Goal: Information Seeking & Learning: Learn about a topic

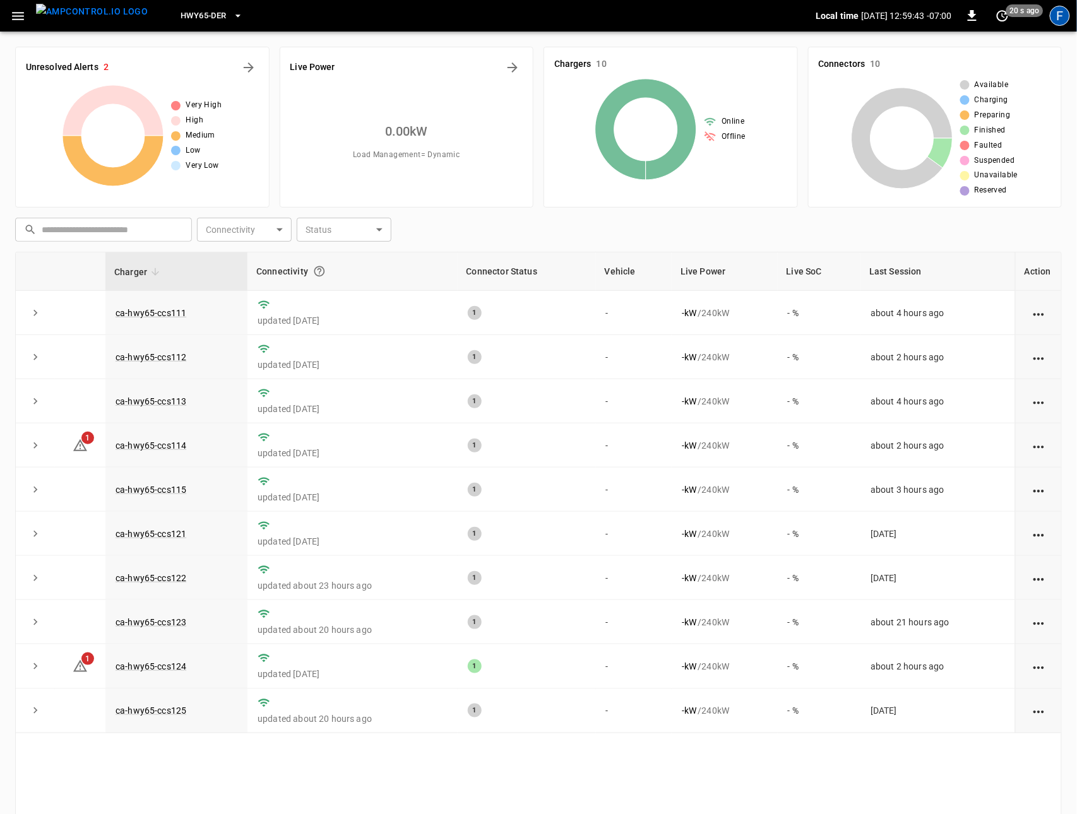
click at [1060, 16] on div "F" at bounding box center [1060, 16] width 20 height 20
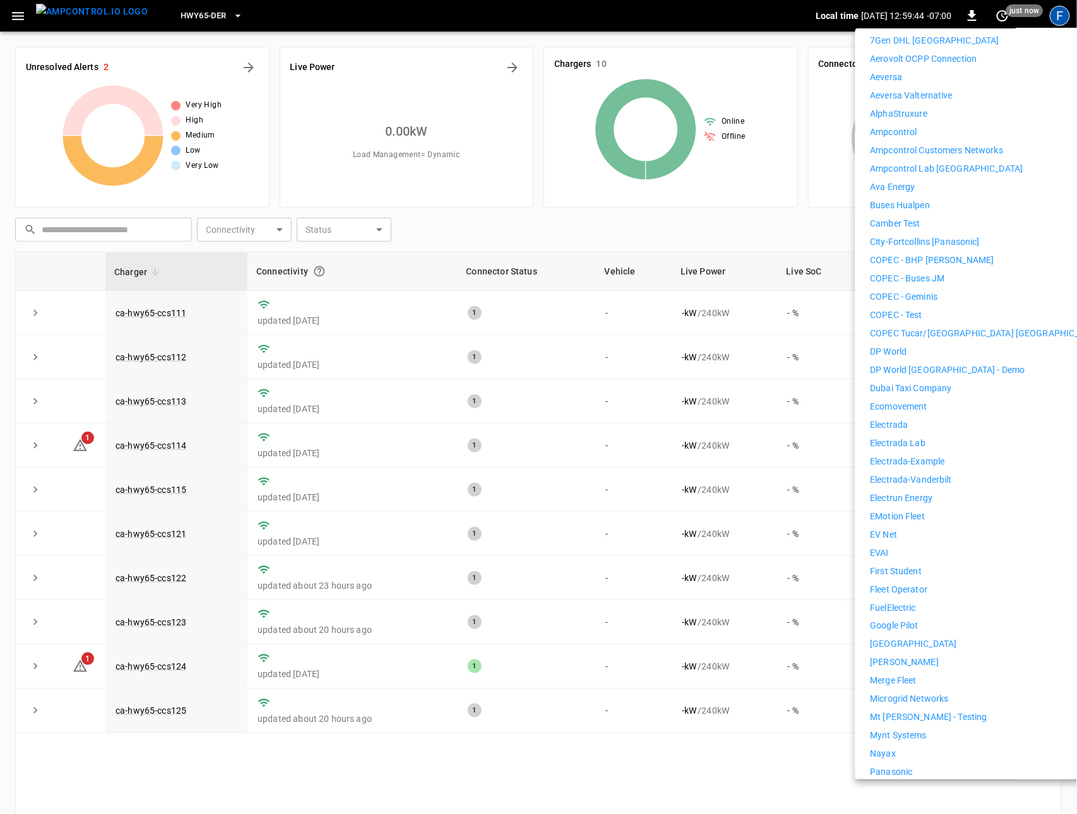
scroll to position [527, 0]
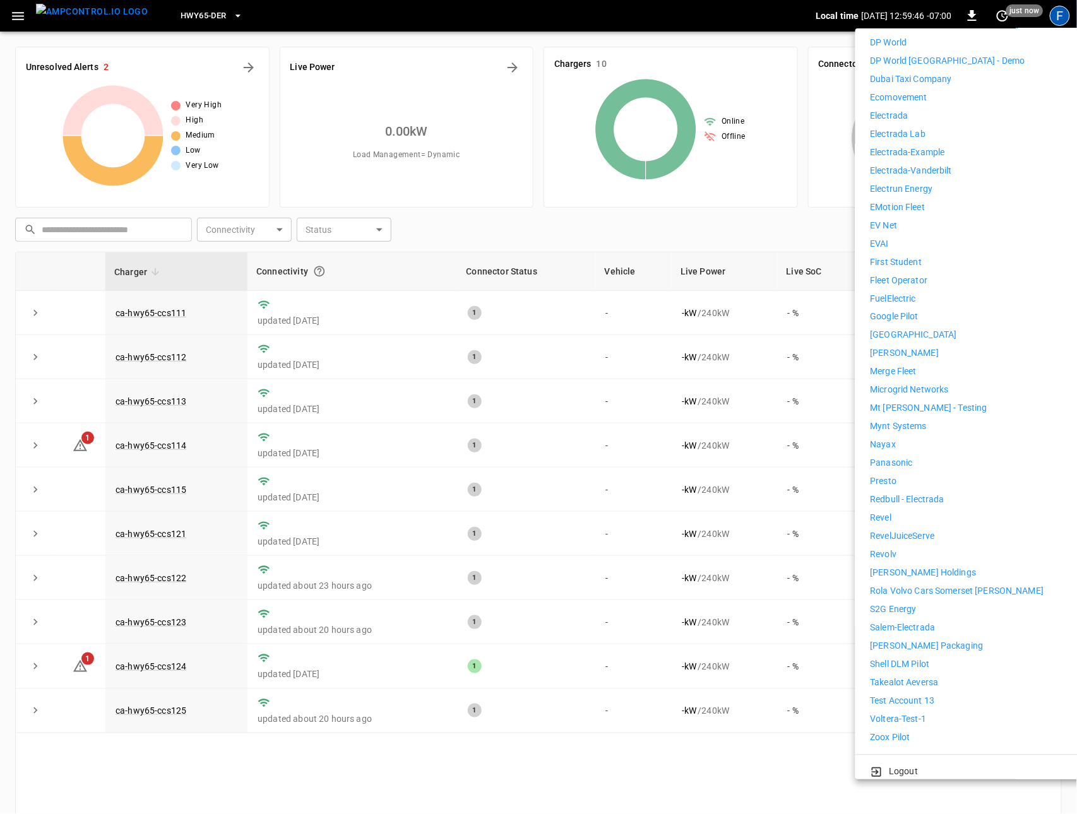
click at [906, 567] on p "[PERSON_NAME] Holdings" at bounding box center [924, 573] width 106 height 13
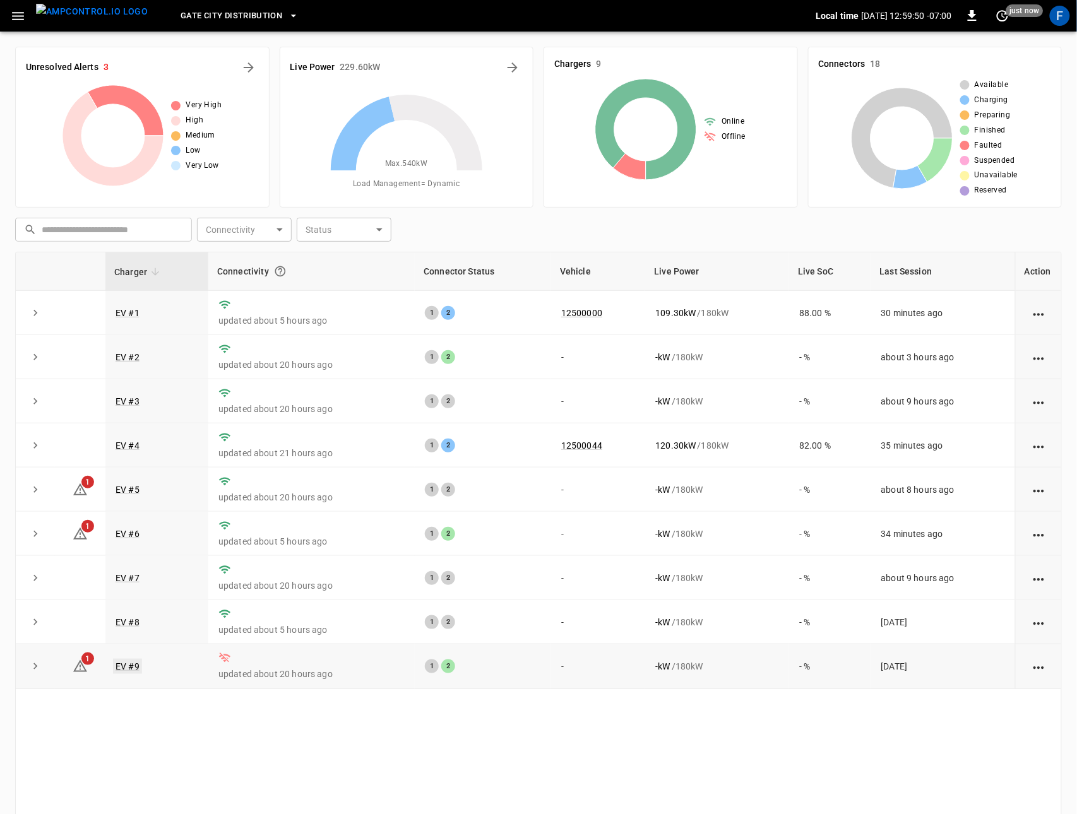
click at [125, 674] on link "EV #9" at bounding box center [127, 666] width 29 height 15
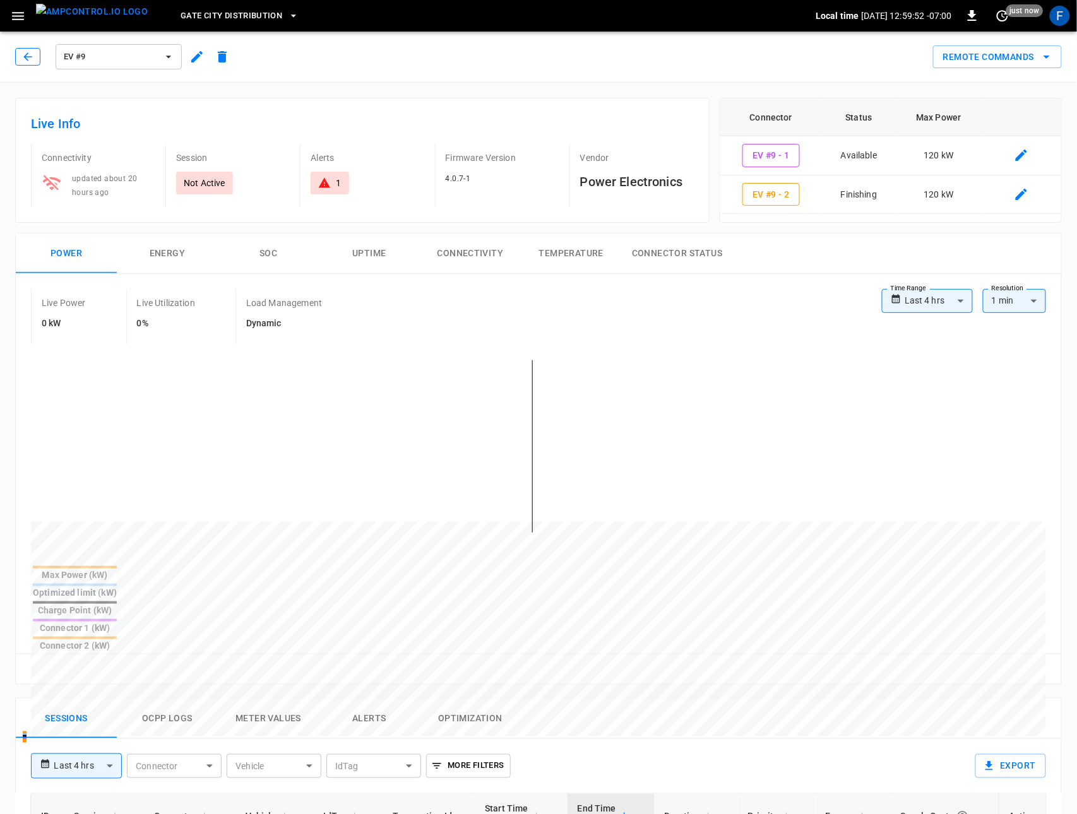
click at [28, 64] on button "button" at bounding box center [27, 57] width 25 height 18
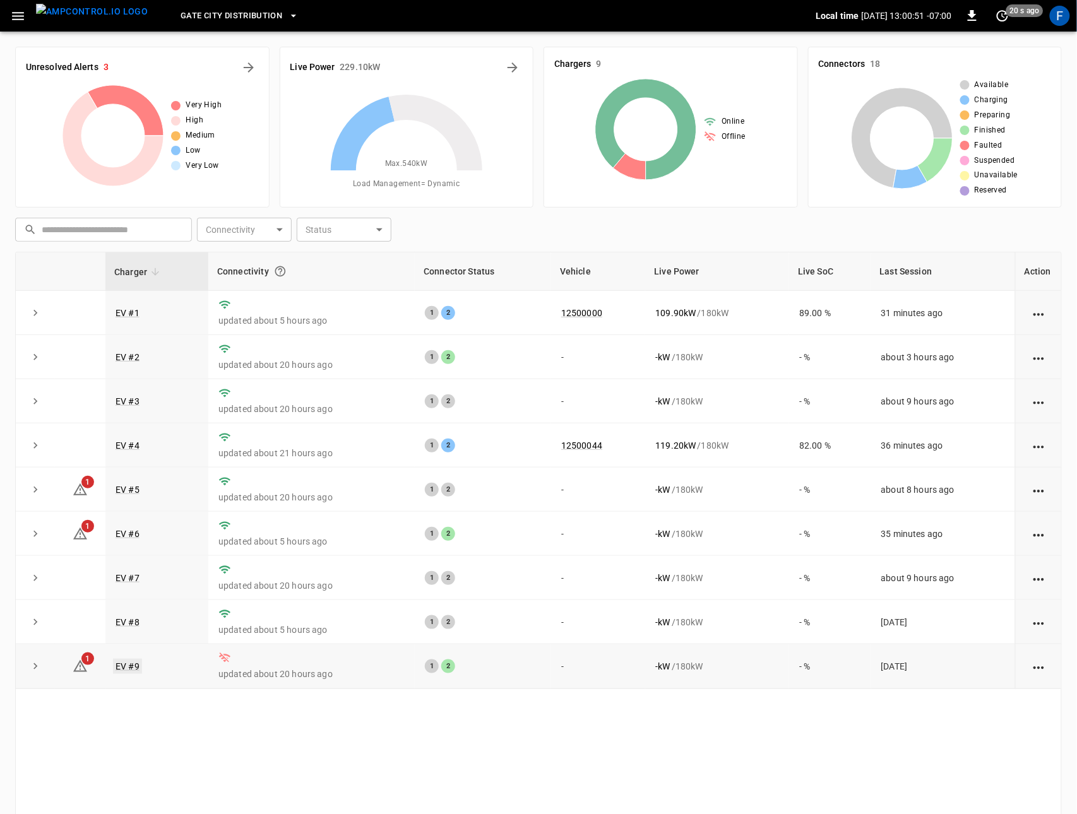
click at [131, 674] on link "EV #9" at bounding box center [127, 666] width 29 height 15
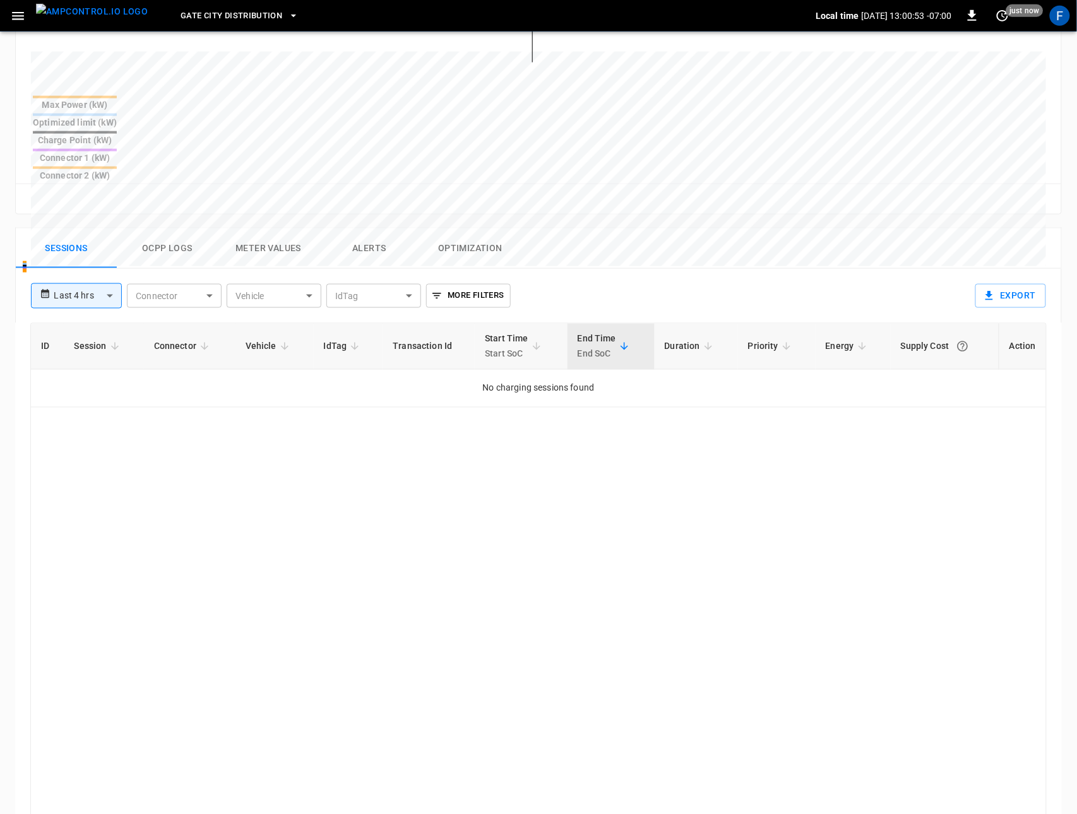
scroll to position [501, 0]
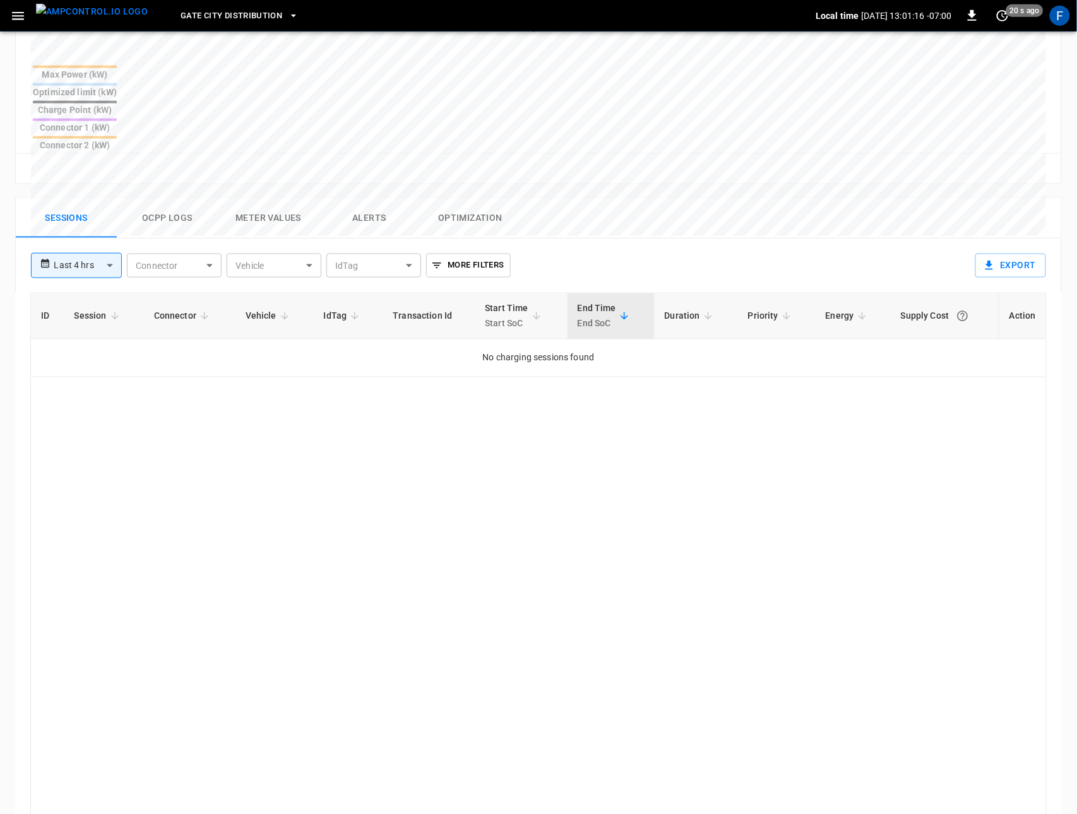
click at [25, 16] on icon "button" at bounding box center [18, 16] width 16 height 16
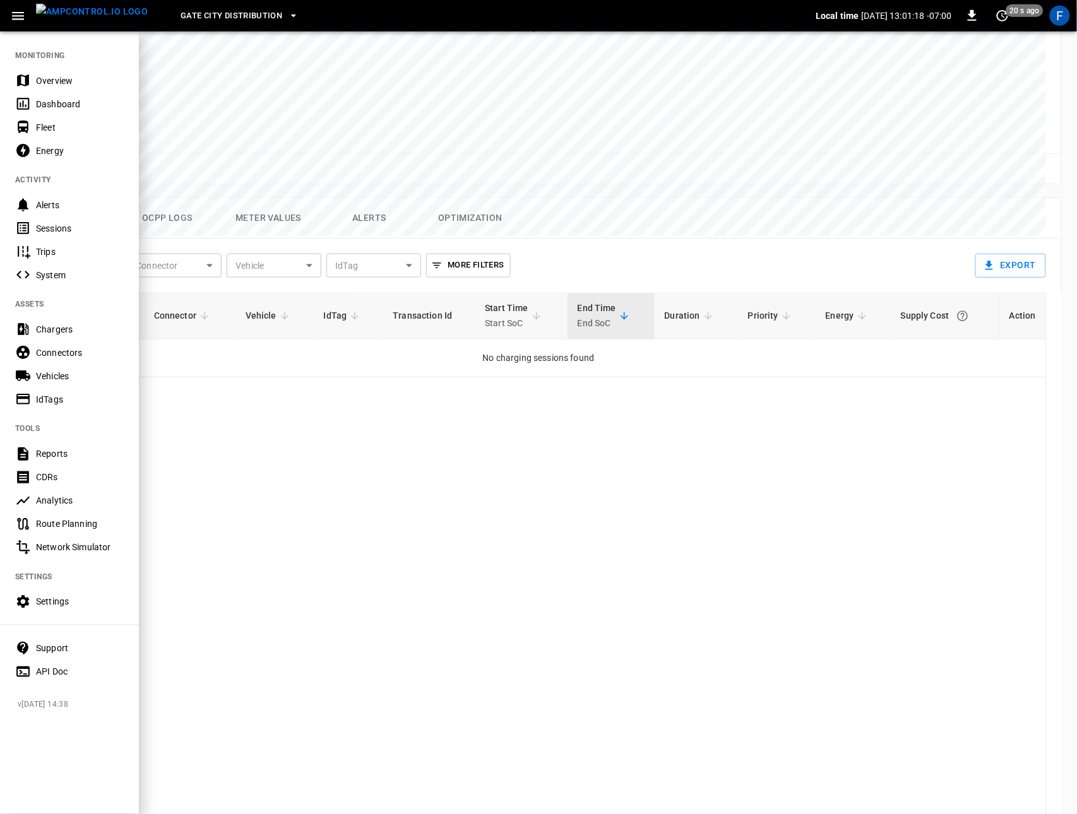
click at [368, 293] on div at bounding box center [538, 407] width 1077 height 814
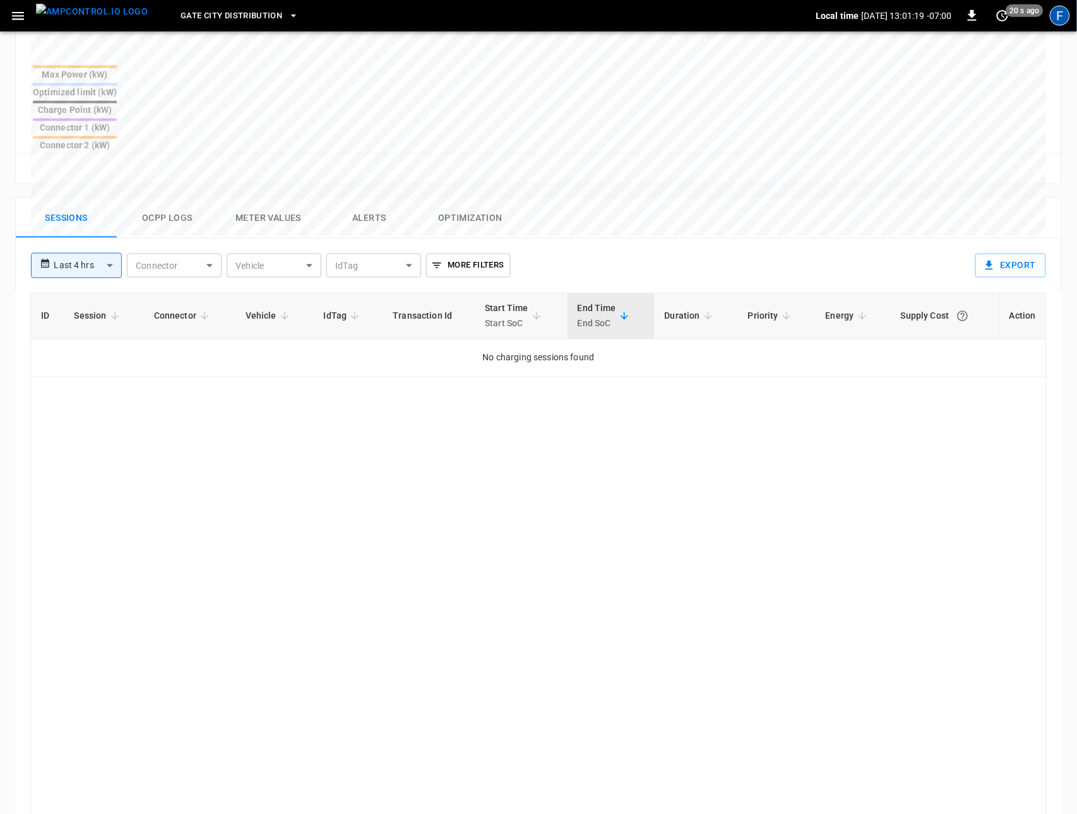
click at [1061, 12] on div "F" at bounding box center [1060, 16] width 20 height 20
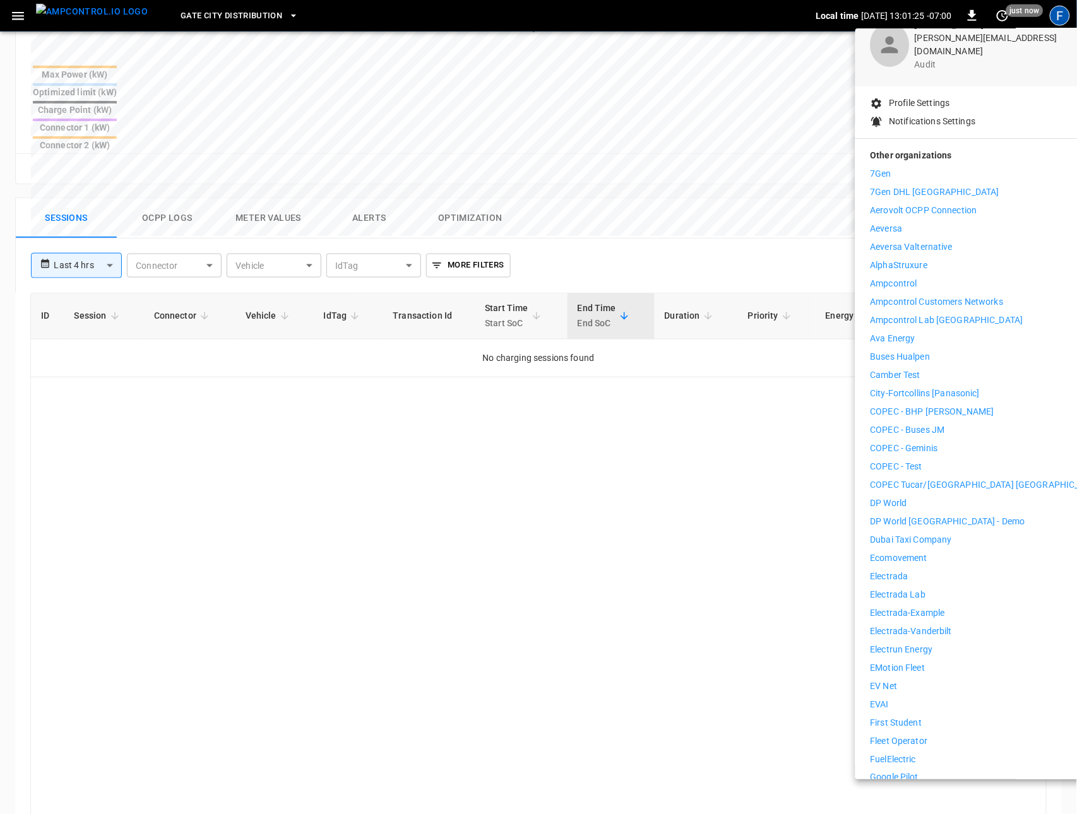
scroll to position [56, 0]
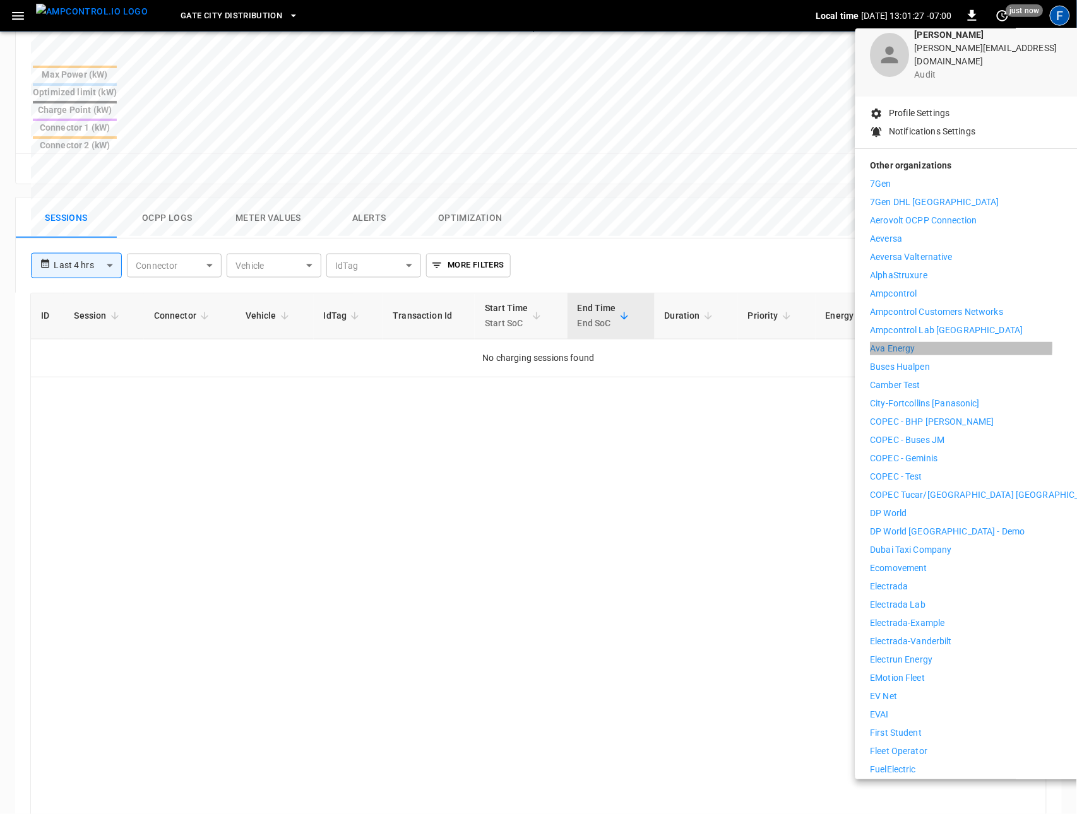
click at [898, 342] on p "Ava Energy" at bounding box center [893, 348] width 45 height 13
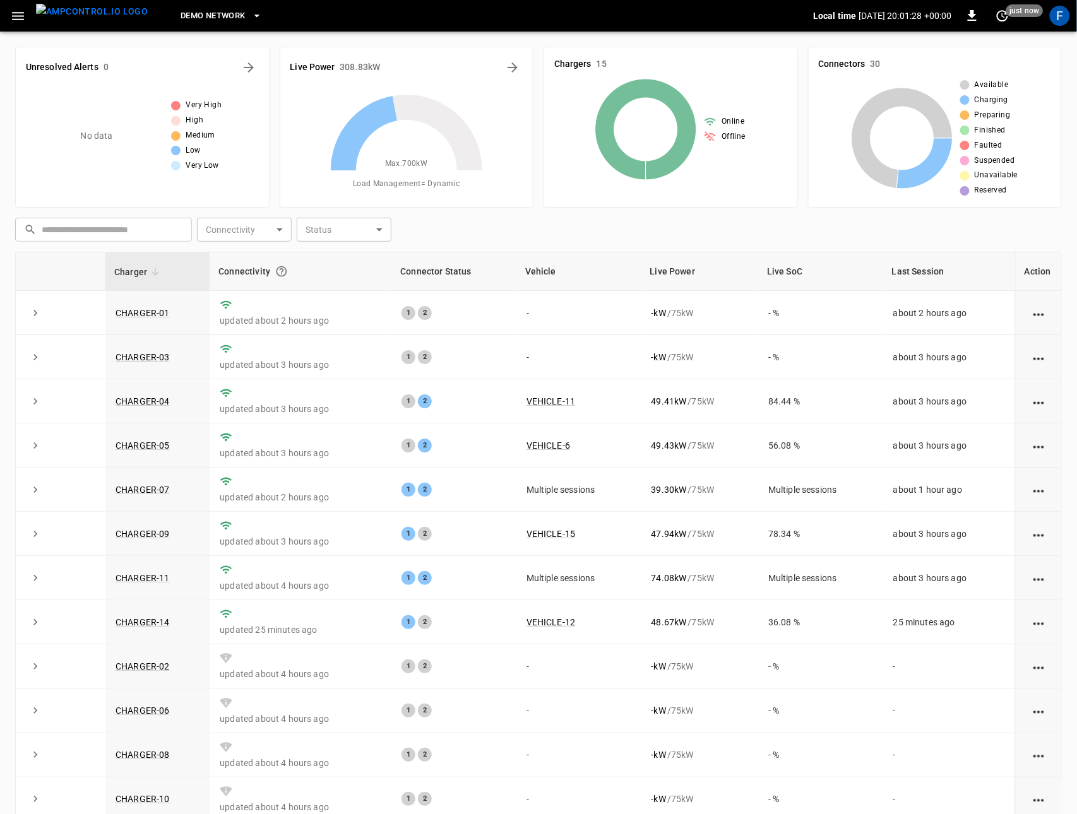
click at [20, 14] on icon "button" at bounding box center [18, 16] width 16 height 16
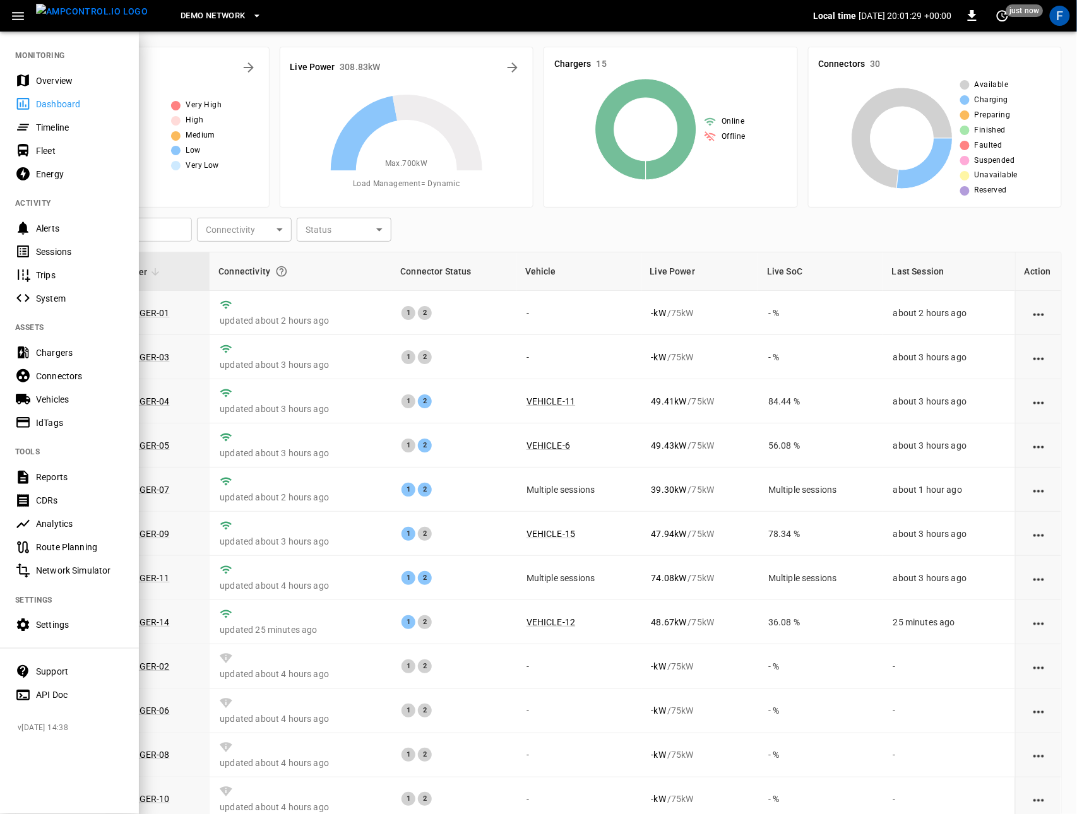
click at [80, 122] on div "Timeline" at bounding box center [80, 127] width 88 height 13
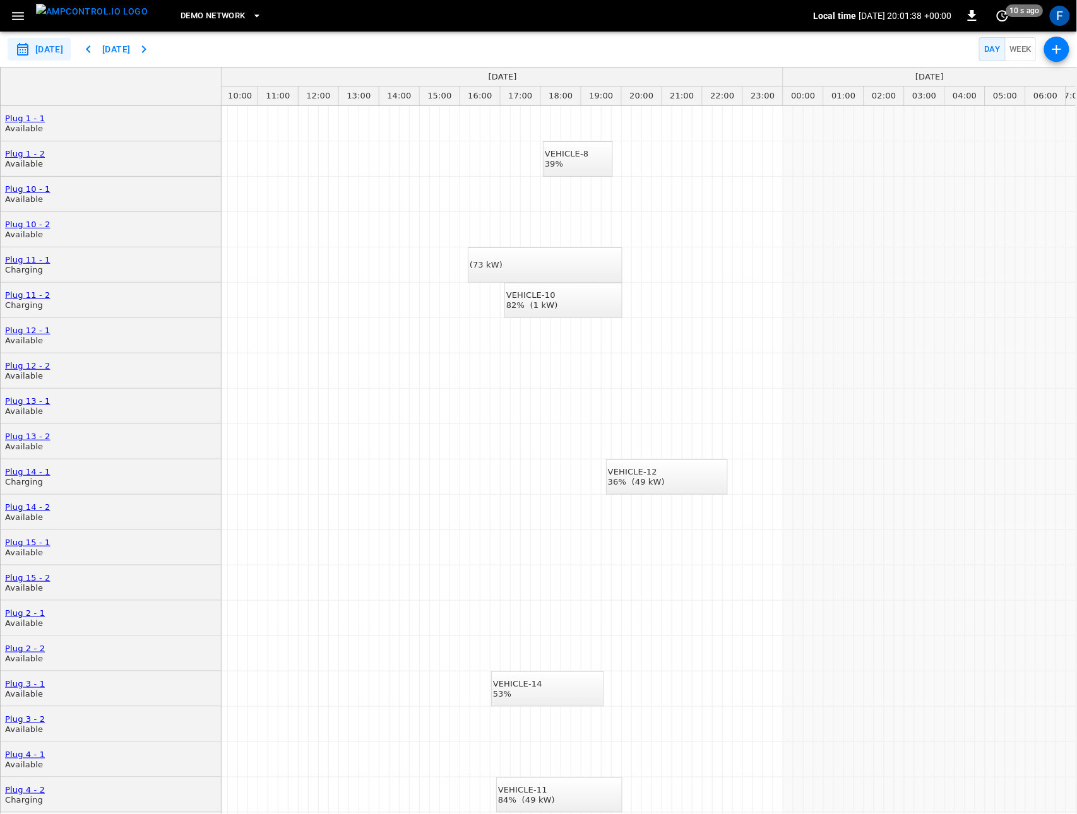
click at [85, 20] on img "menu" at bounding box center [92, 12] width 112 height 16
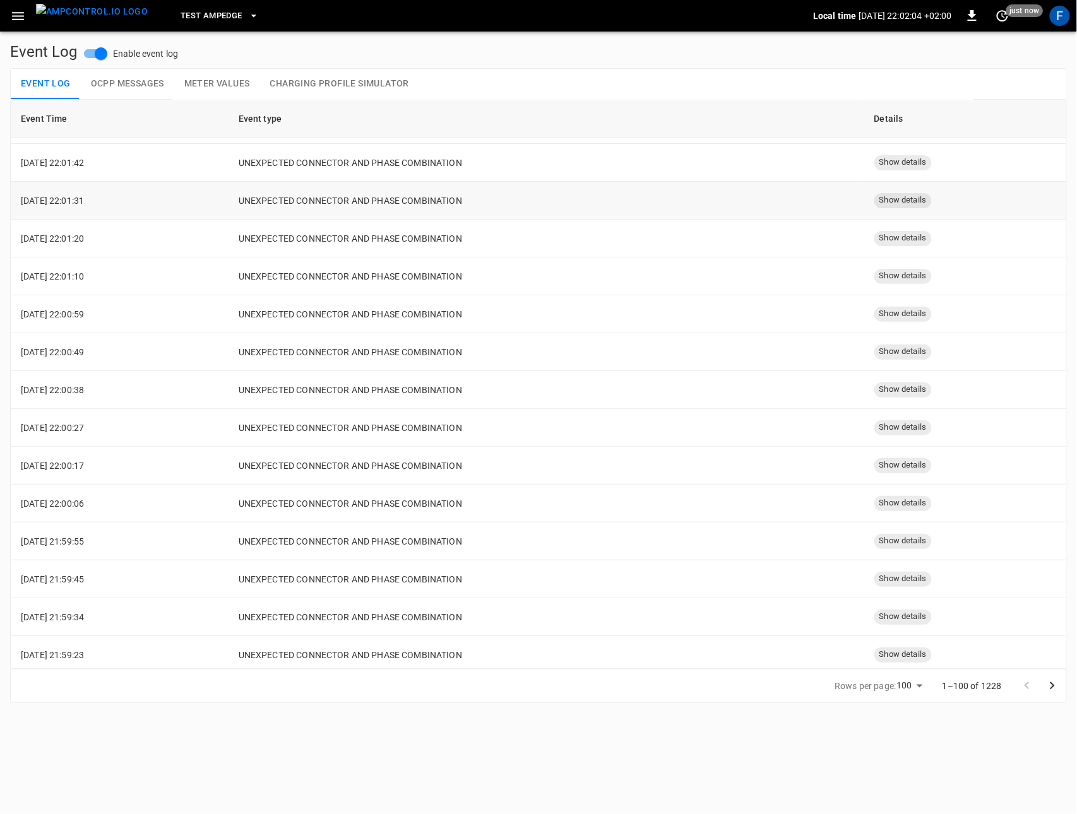
scroll to position [18, 0]
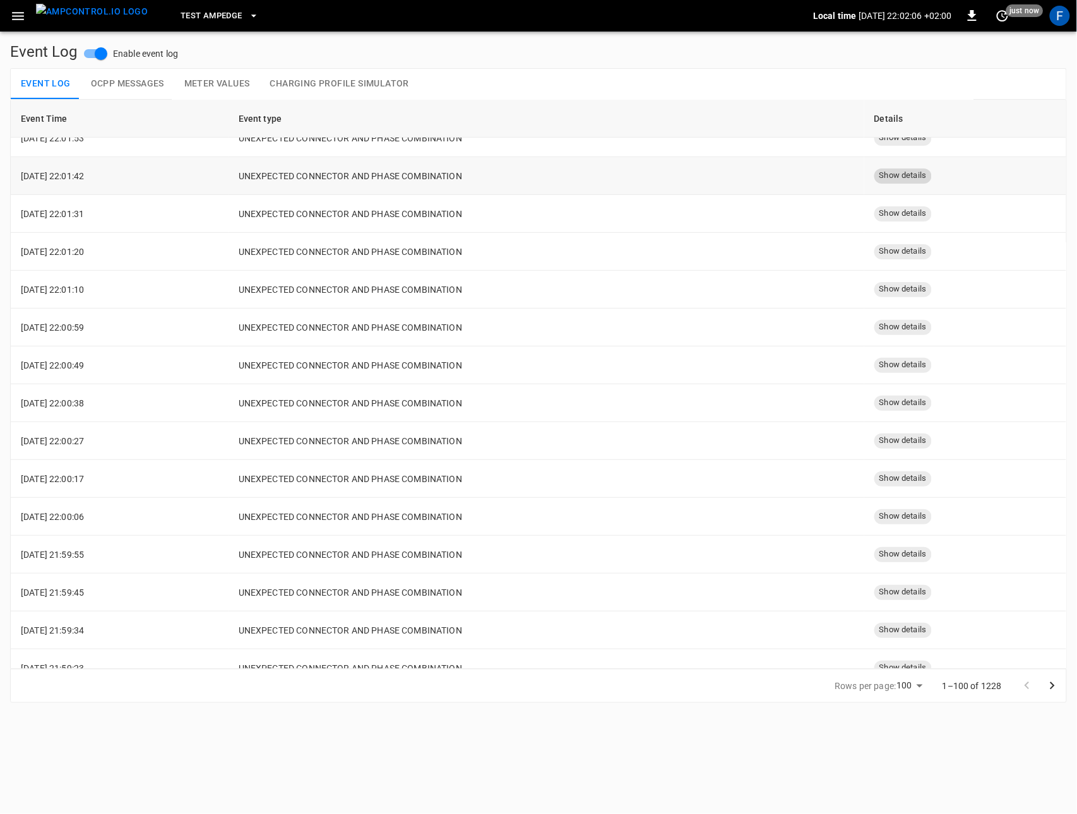
click at [893, 177] on span "Show details" at bounding box center [902, 176] width 57 height 12
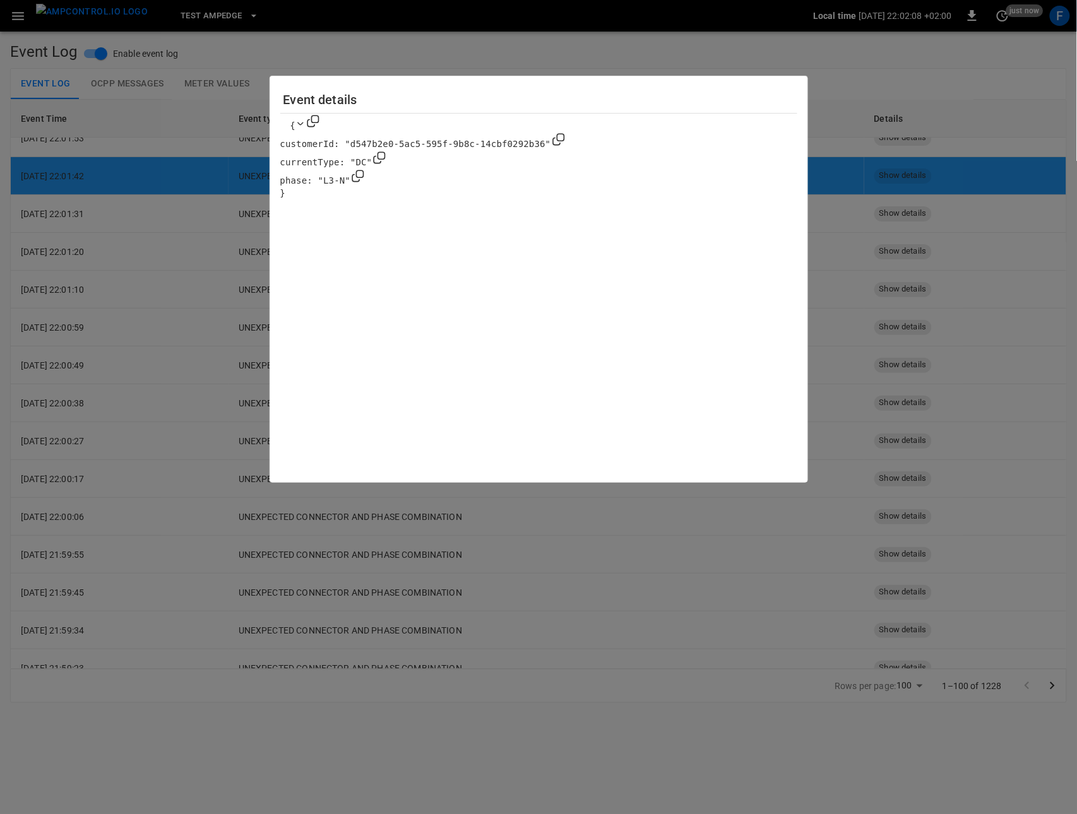
click at [842, 211] on div at bounding box center [538, 407] width 1077 height 814
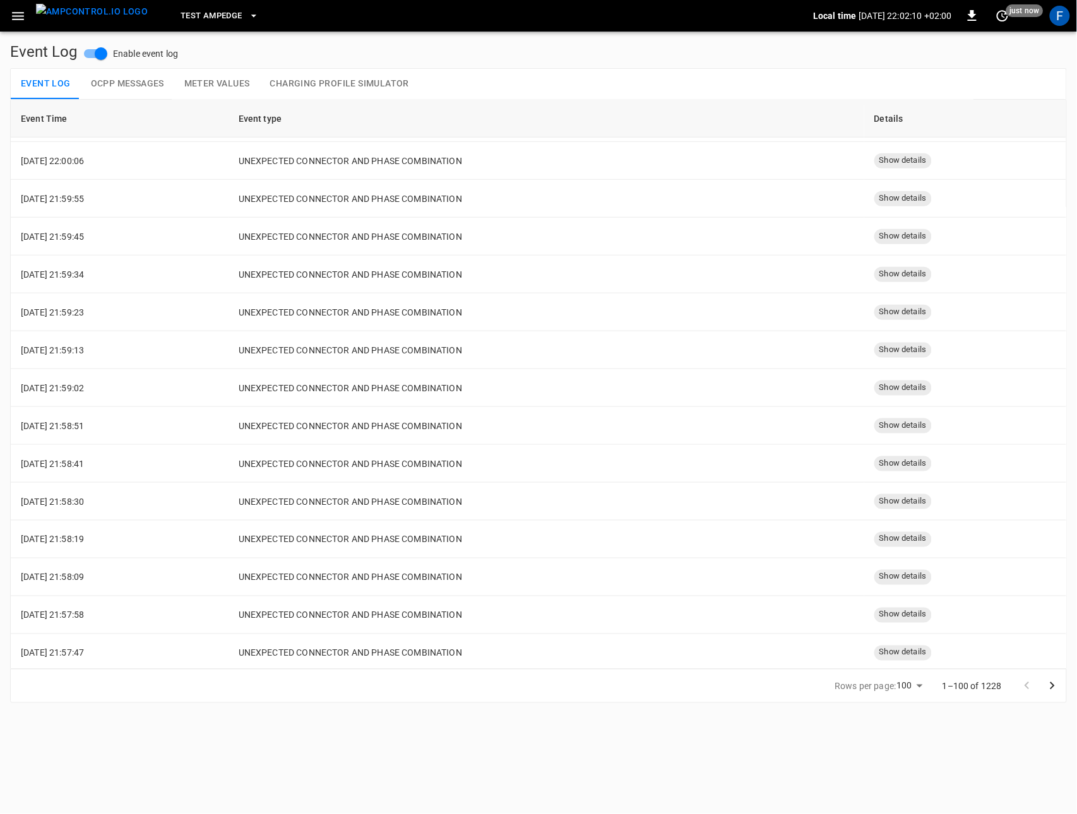
scroll to position [0, 0]
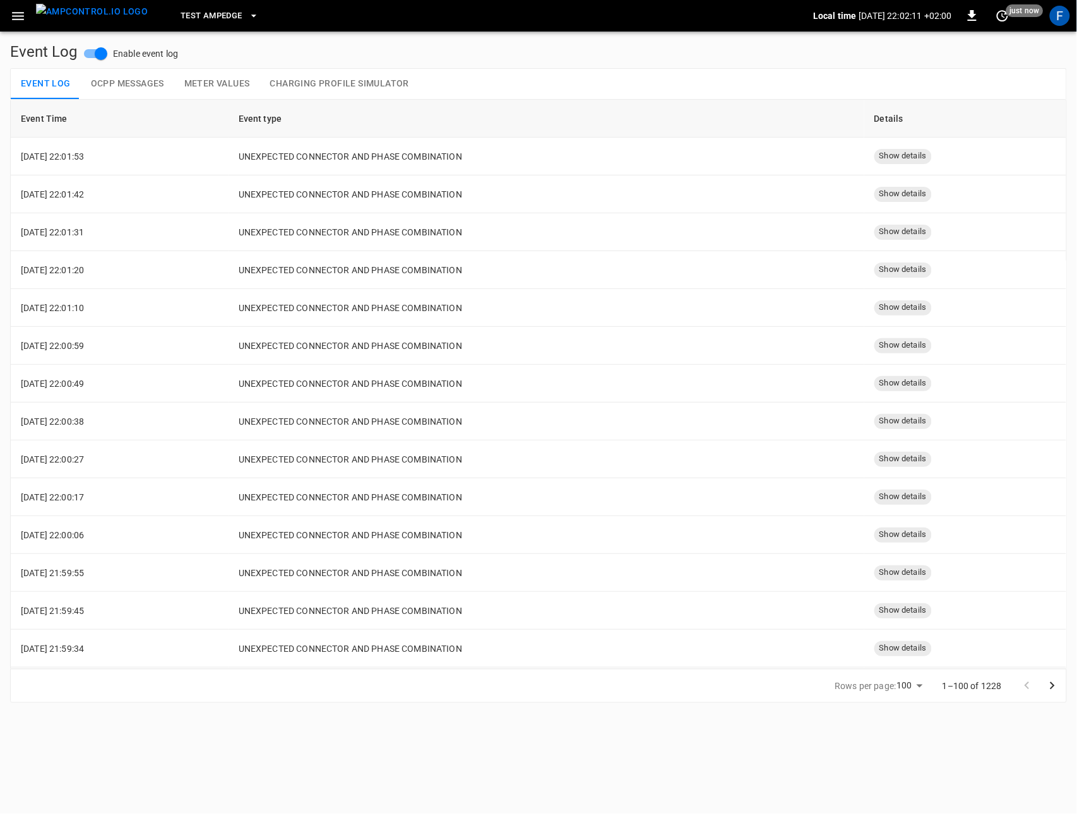
click at [16, 12] on icon "button" at bounding box center [18, 16] width 12 height 8
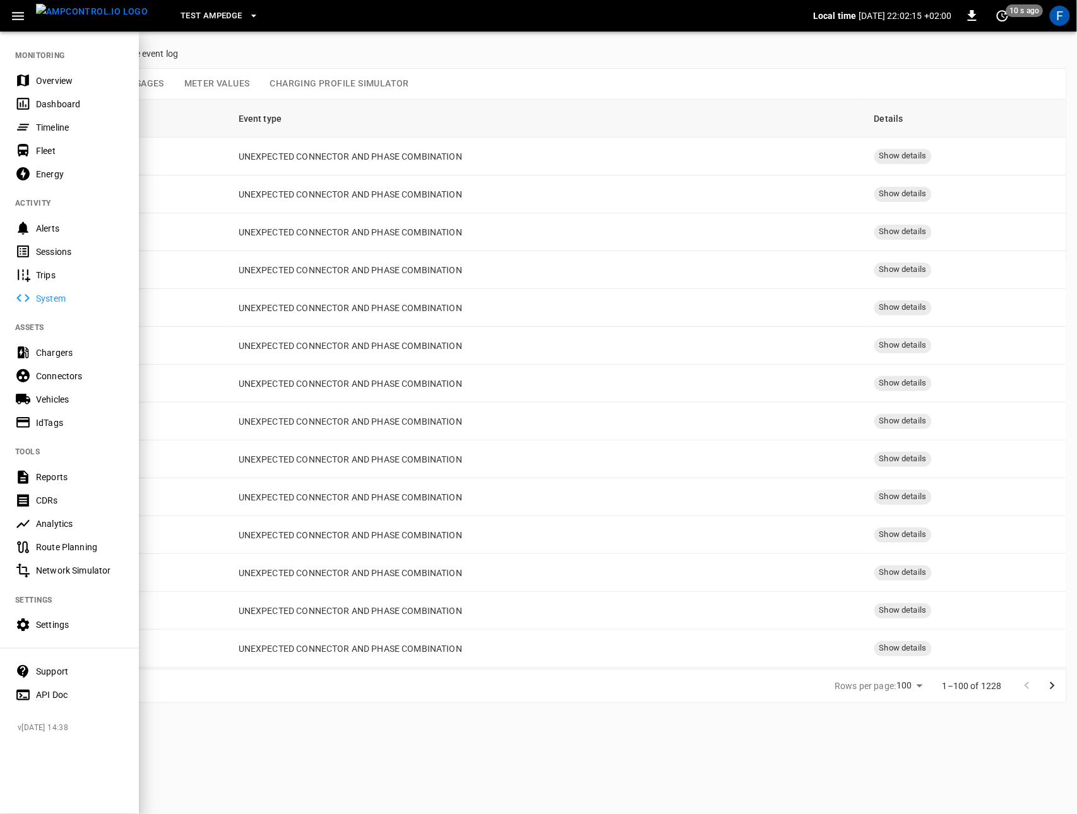
click at [217, 457] on div at bounding box center [538, 407] width 1077 height 814
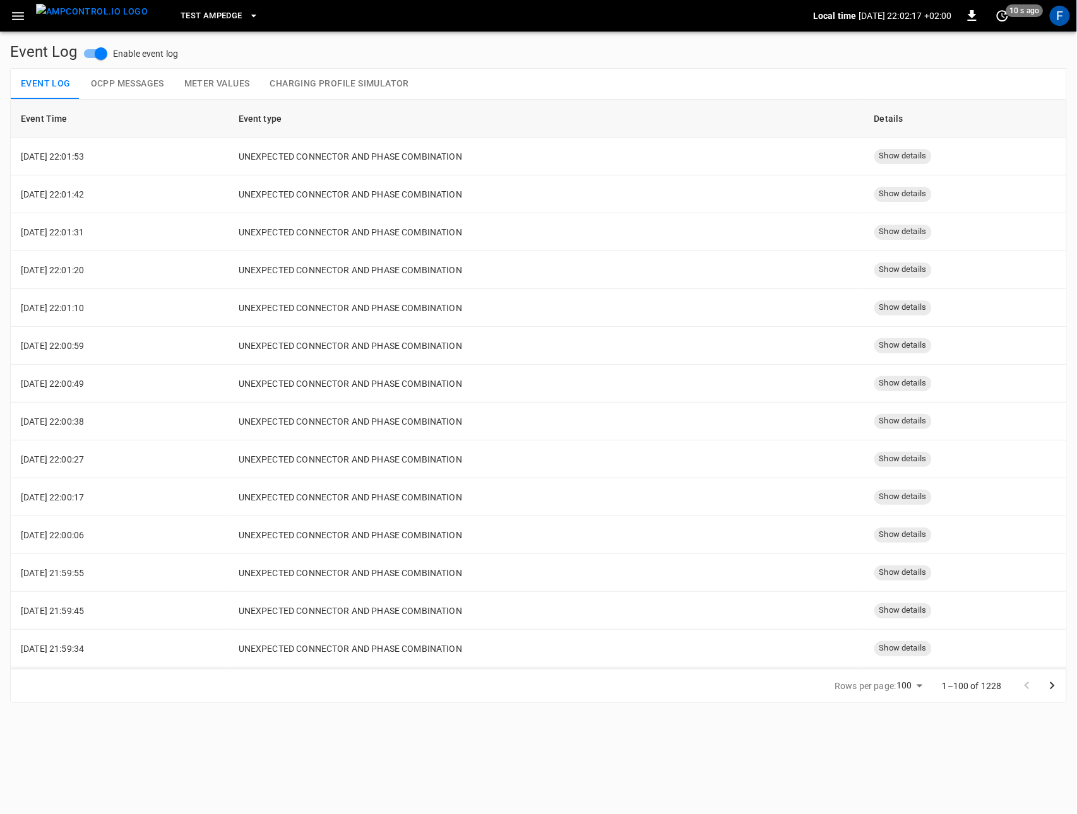
click at [50, 9] on img "menu" at bounding box center [92, 12] width 112 height 16
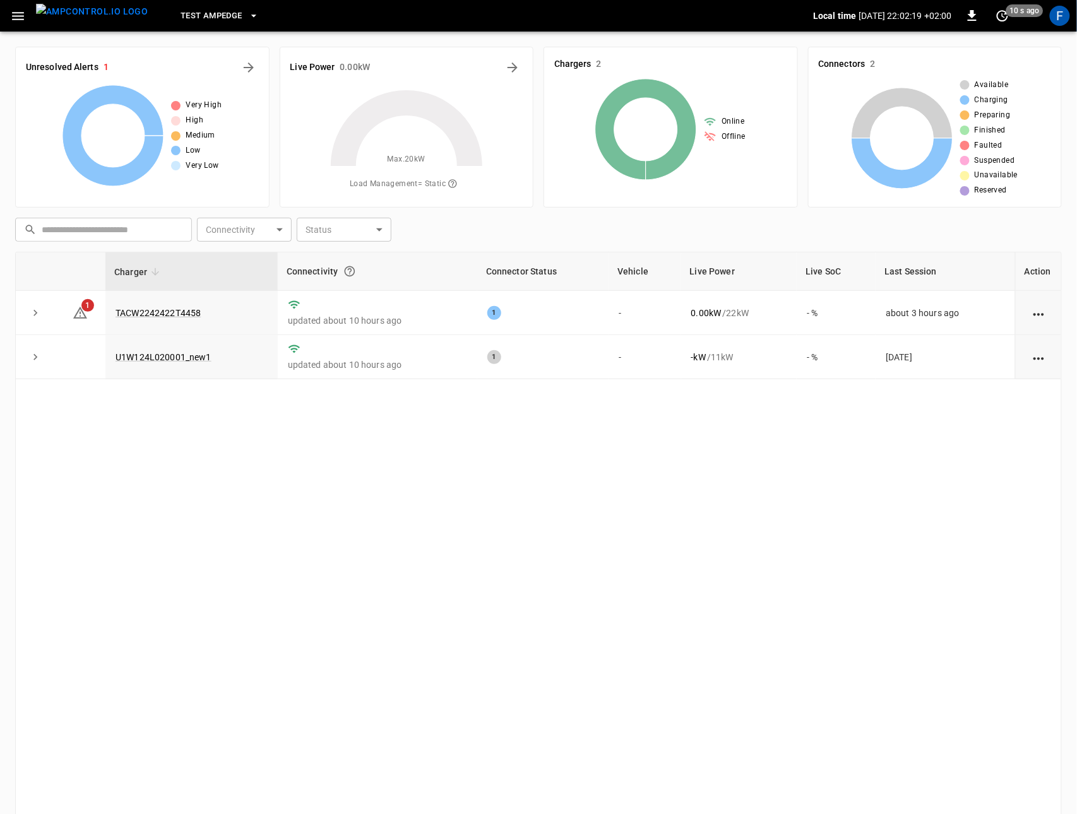
click at [11, 18] on icon "button" at bounding box center [18, 16] width 16 height 16
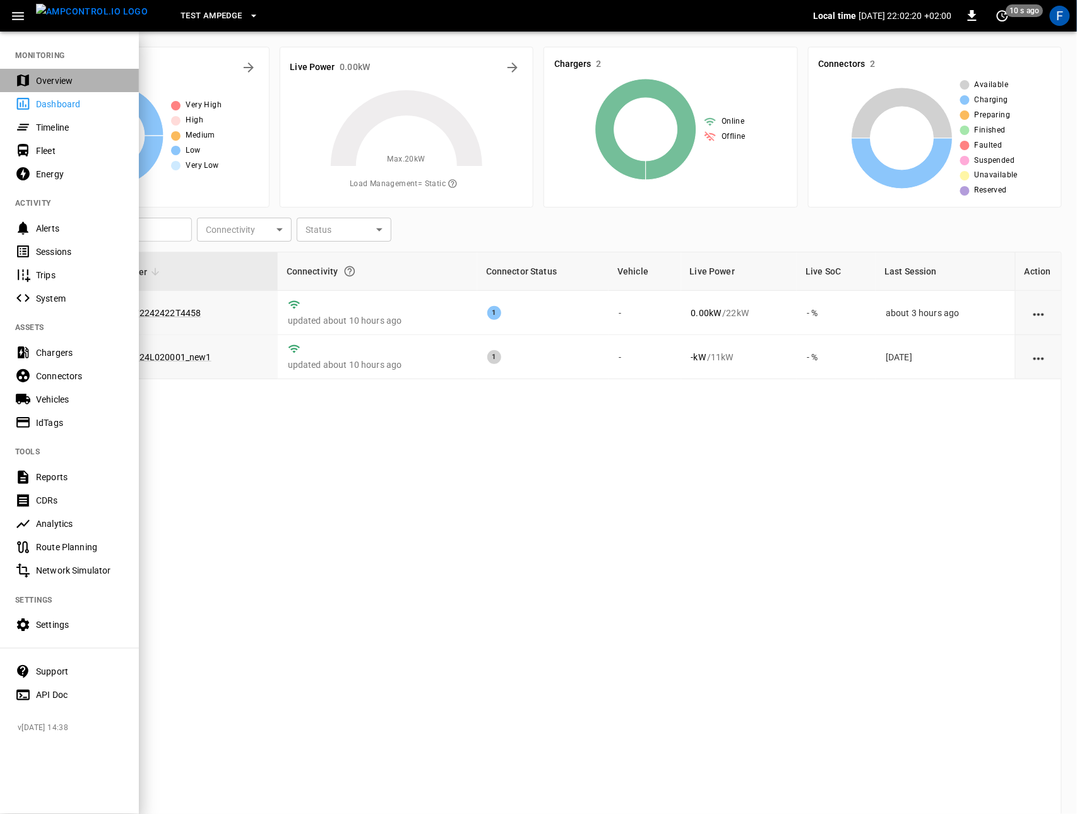
click at [33, 86] on div "Overview" at bounding box center [69, 80] width 139 height 23
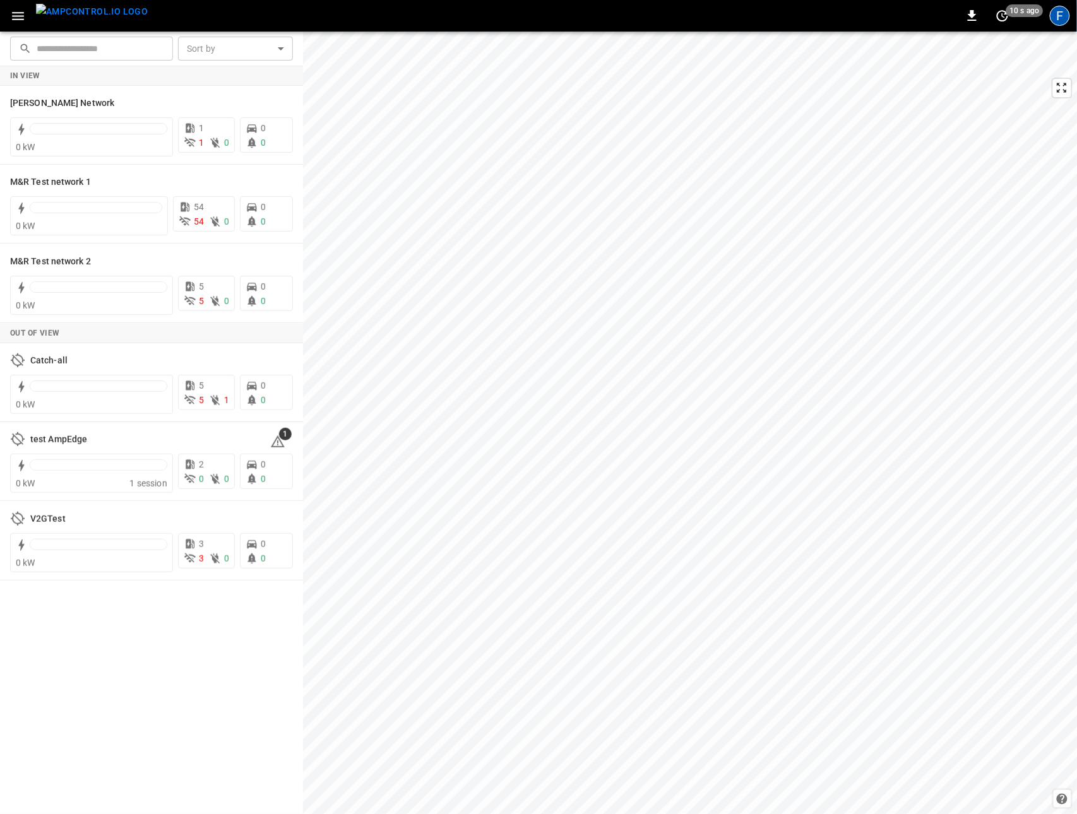
click at [1061, 20] on div "F" at bounding box center [1060, 16] width 20 height 20
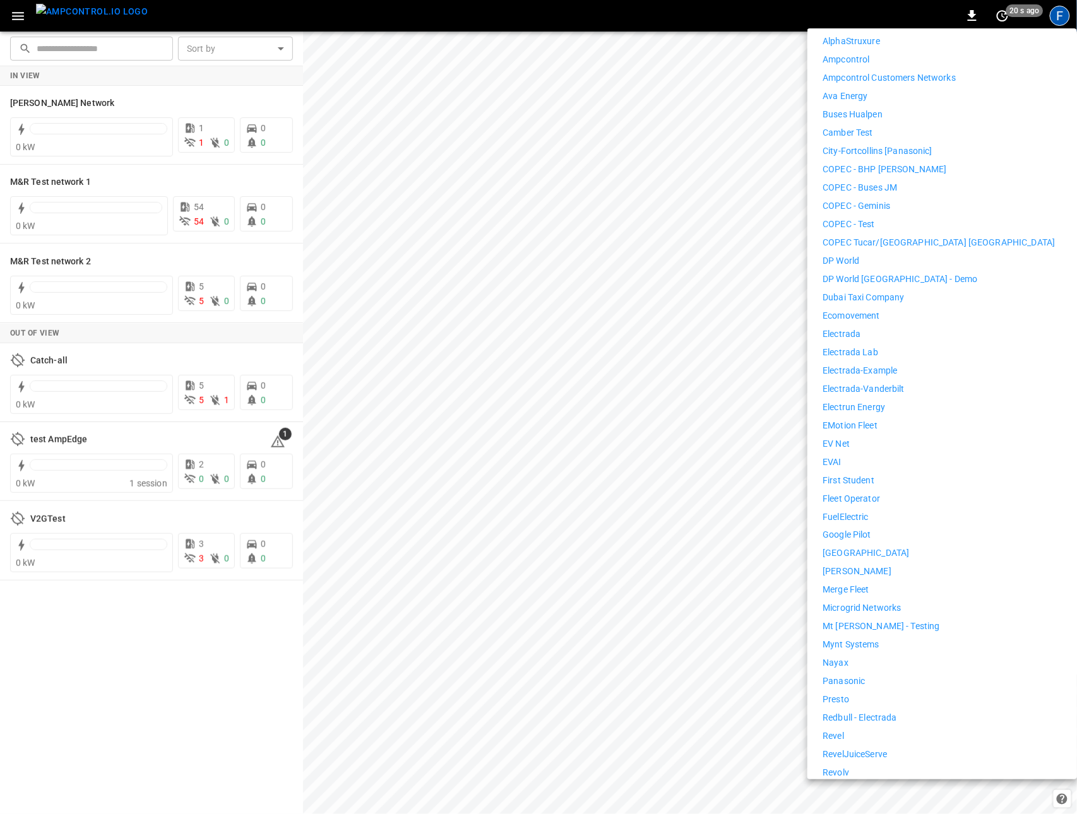
scroll to position [527, 0]
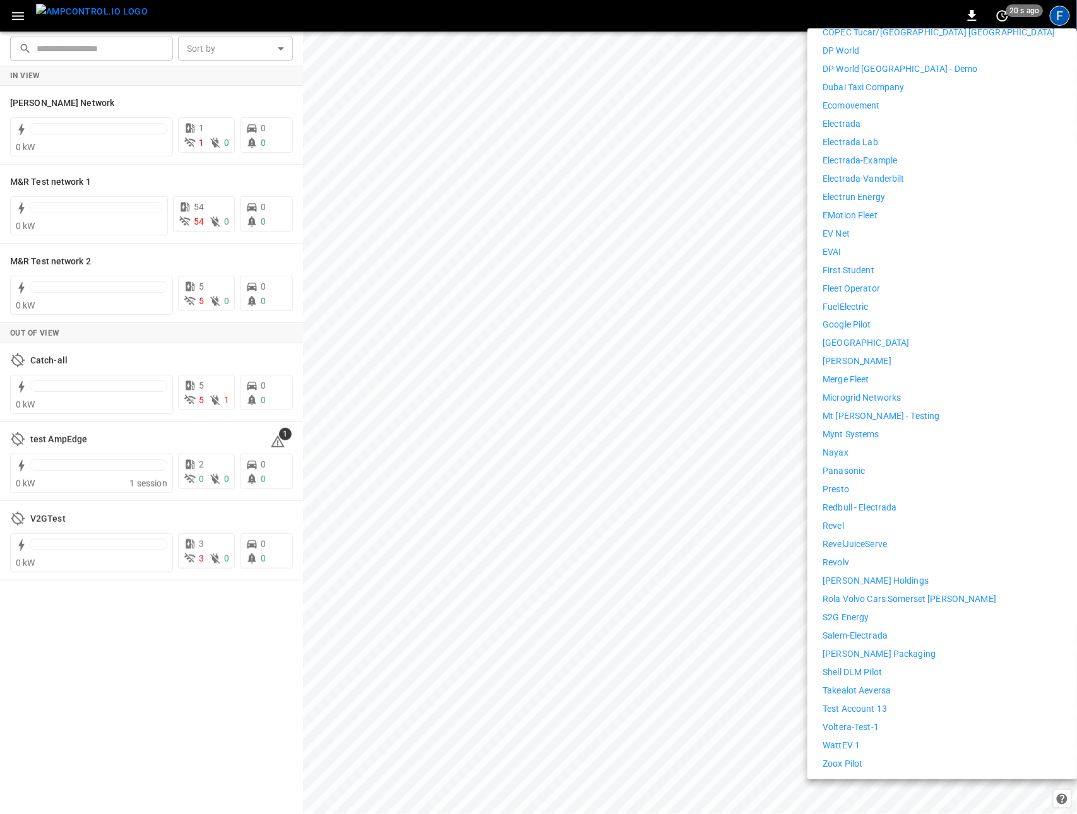
click at [879, 575] on p "[PERSON_NAME] Holdings" at bounding box center [876, 581] width 106 height 13
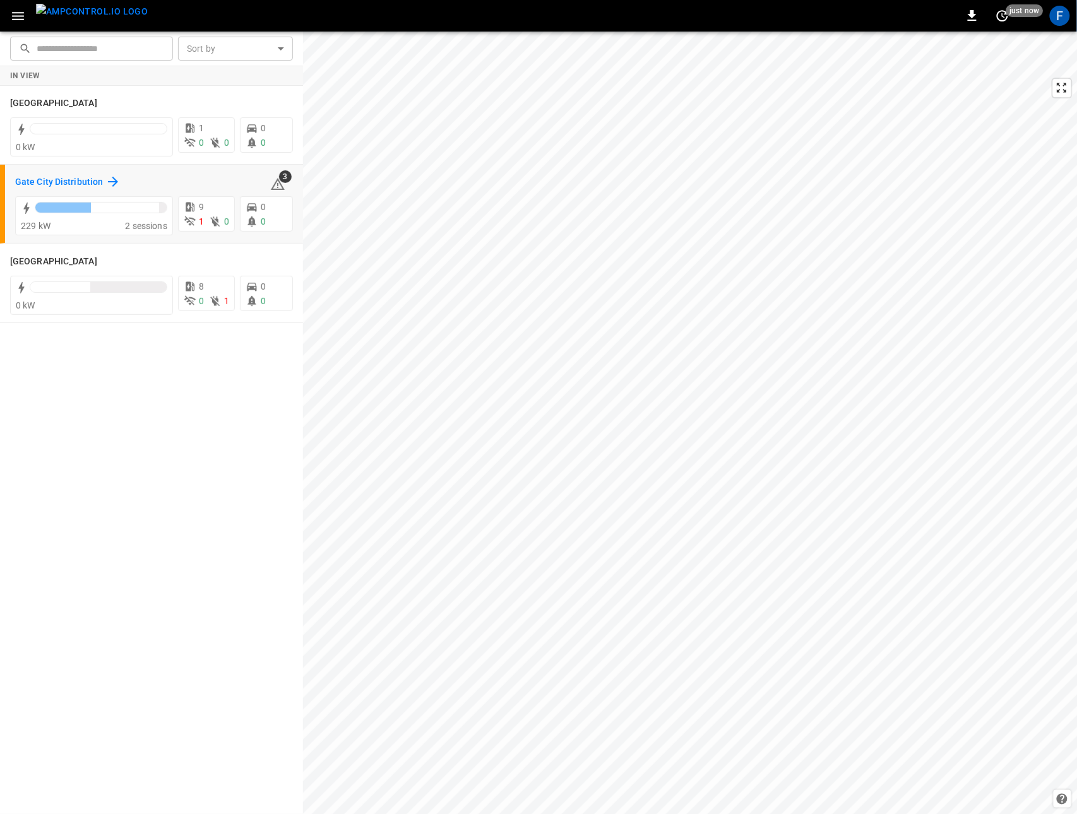
click at [32, 184] on h6 "Gate City Distribution" at bounding box center [59, 183] width 88 height 14
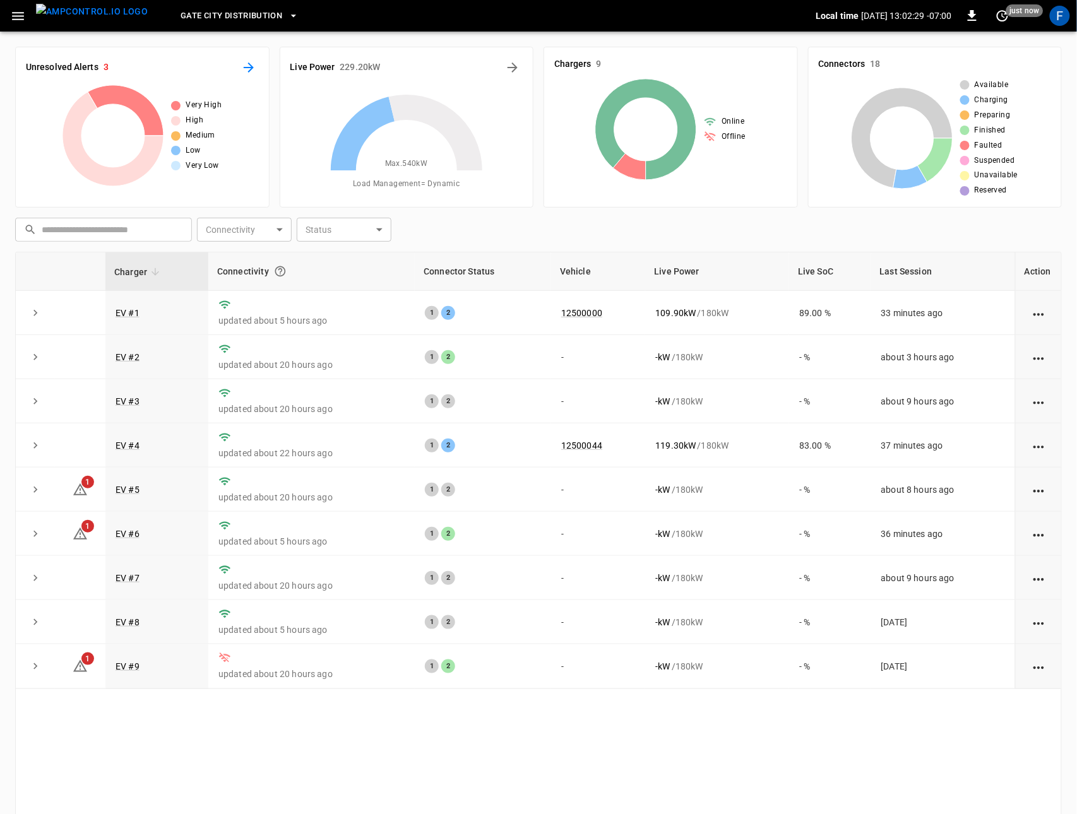
click at [247, 69] on icon "All Alerts" at bounding box center [248, 67] width 15 height 15
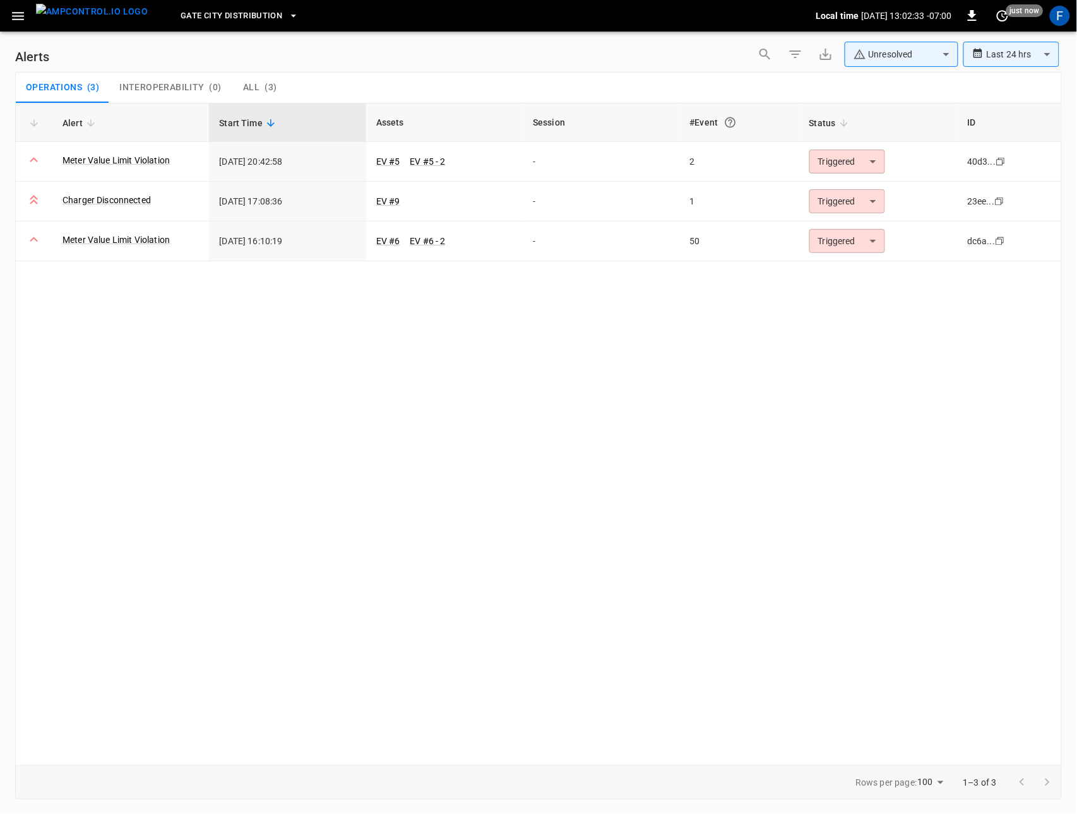
click at [75, 20] on img "menu" at bounding box center [92, 12] width 112 height 16
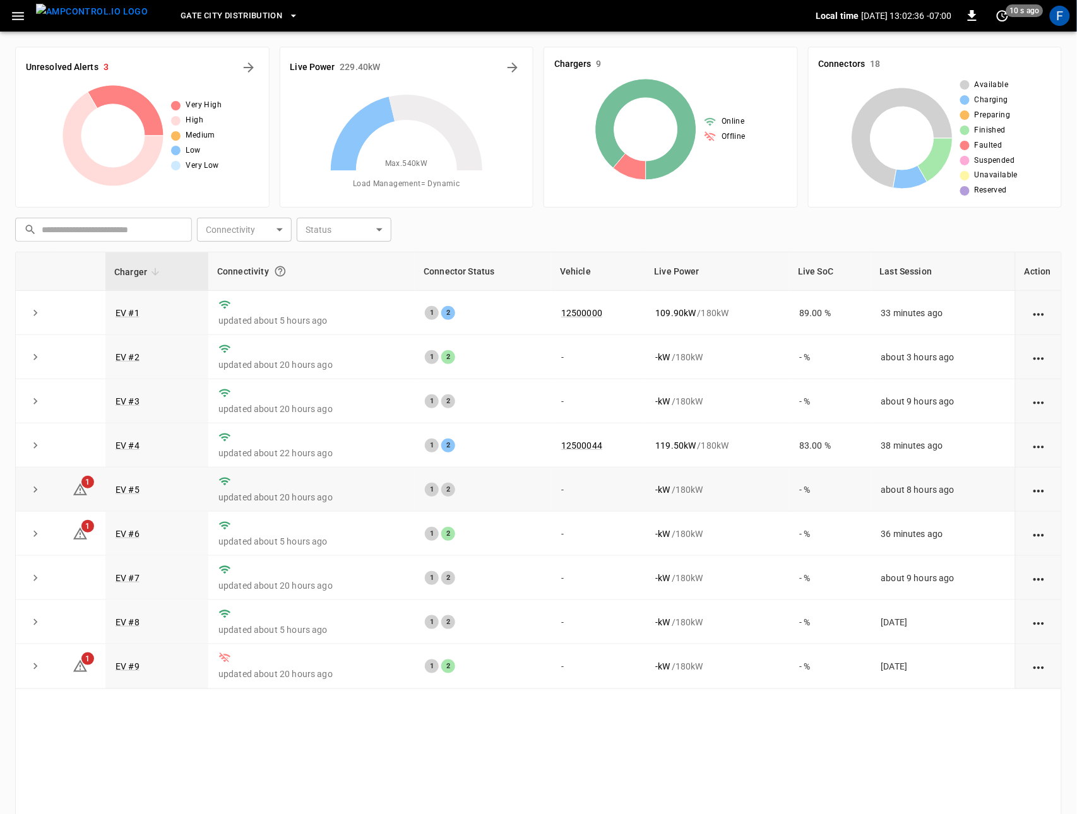
click at [128, 482] on td "EV #5" at bounding box center [156, 490] width 103 height 44
click at [128, 485] on td "EV #5" at bounding box center [156, 490] width 103 height 44
click at [128, 492] on link "EV #5" at bounding box center [127, 489] width 29 height 15
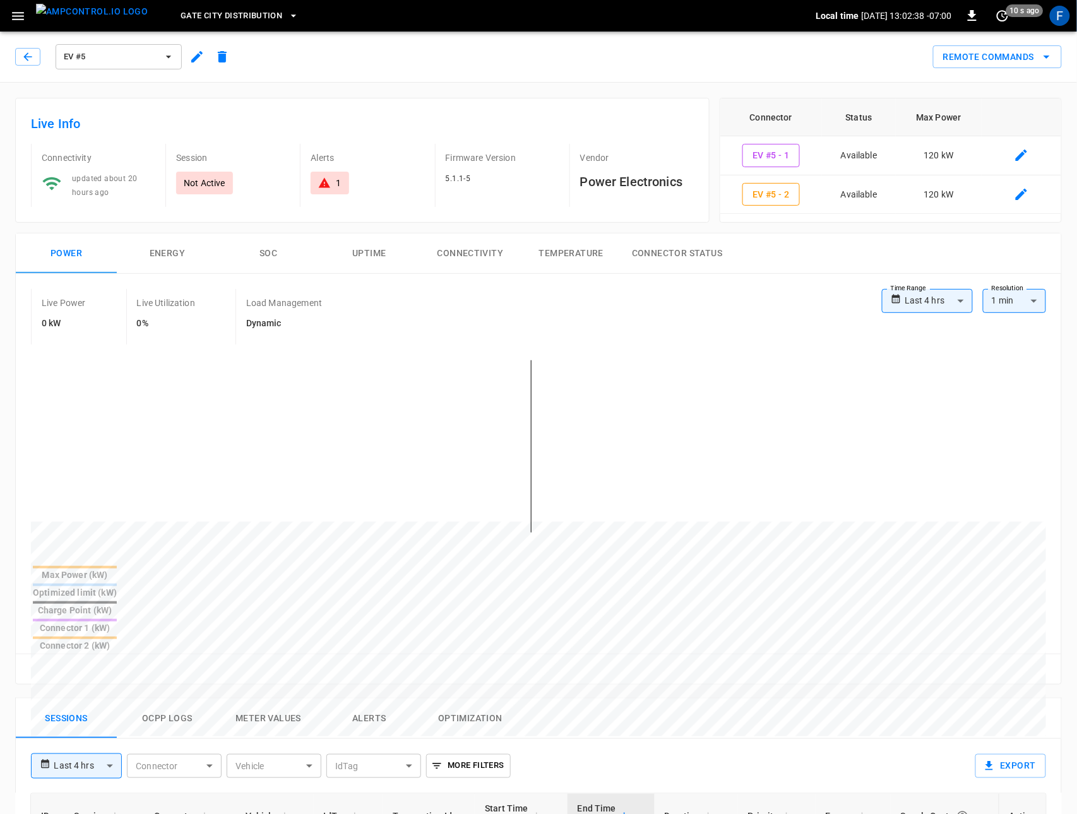
click at [967, 303] on body "**********" at bounding box center [538, 706] width 1077 height 1413
click at [941, 348] on li "Last 24 hrs" at bounding box center [927, 349] width 91 height 21
type input "**********"
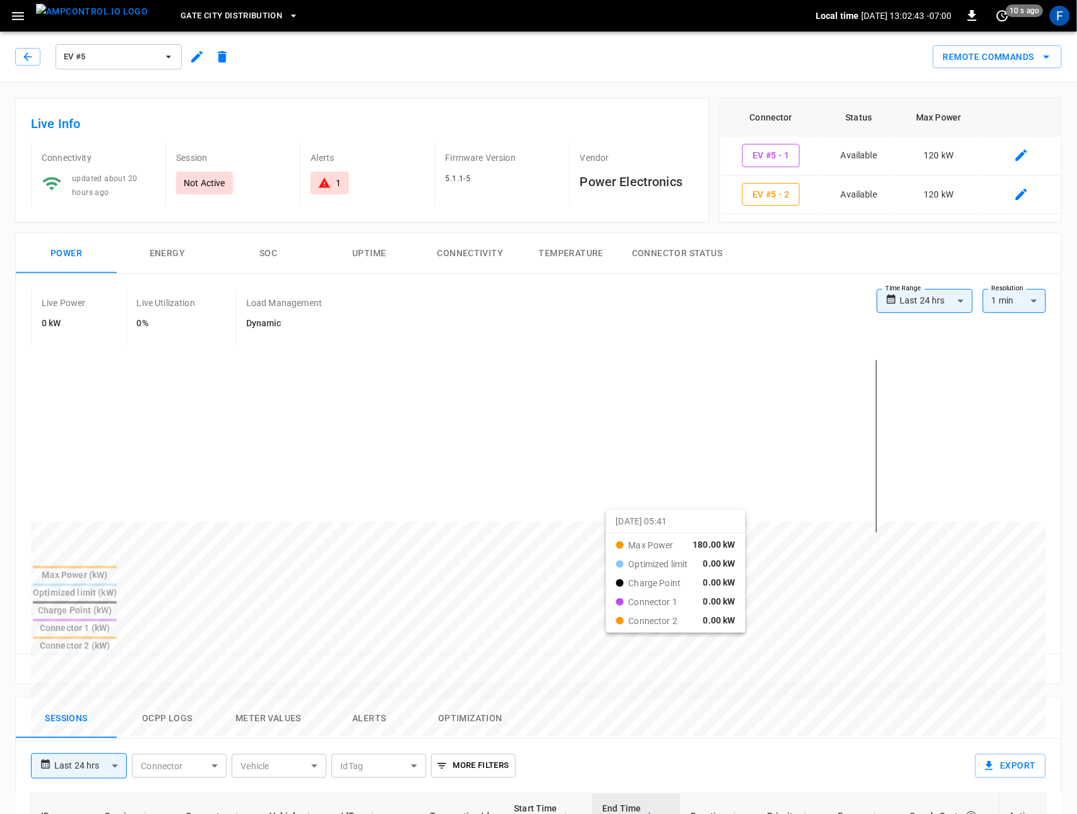
drag, startPoint x: 563, startPoint y: 521, endPoint x: 622, endPoint y: 521, distance: 60.0
click at [622, 740] on div at bounding box center [515, 826] width 968 height 172
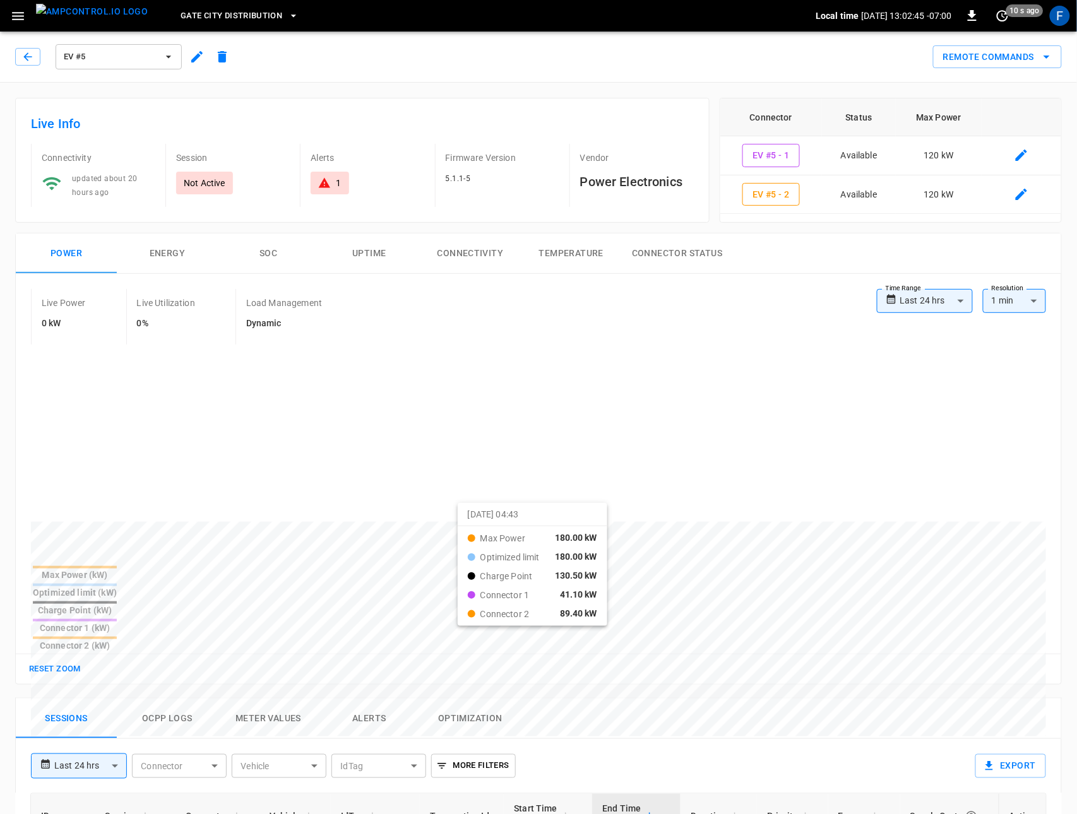
click at [473, 738] on div at bounding box center [515, 824] width 968 height 172
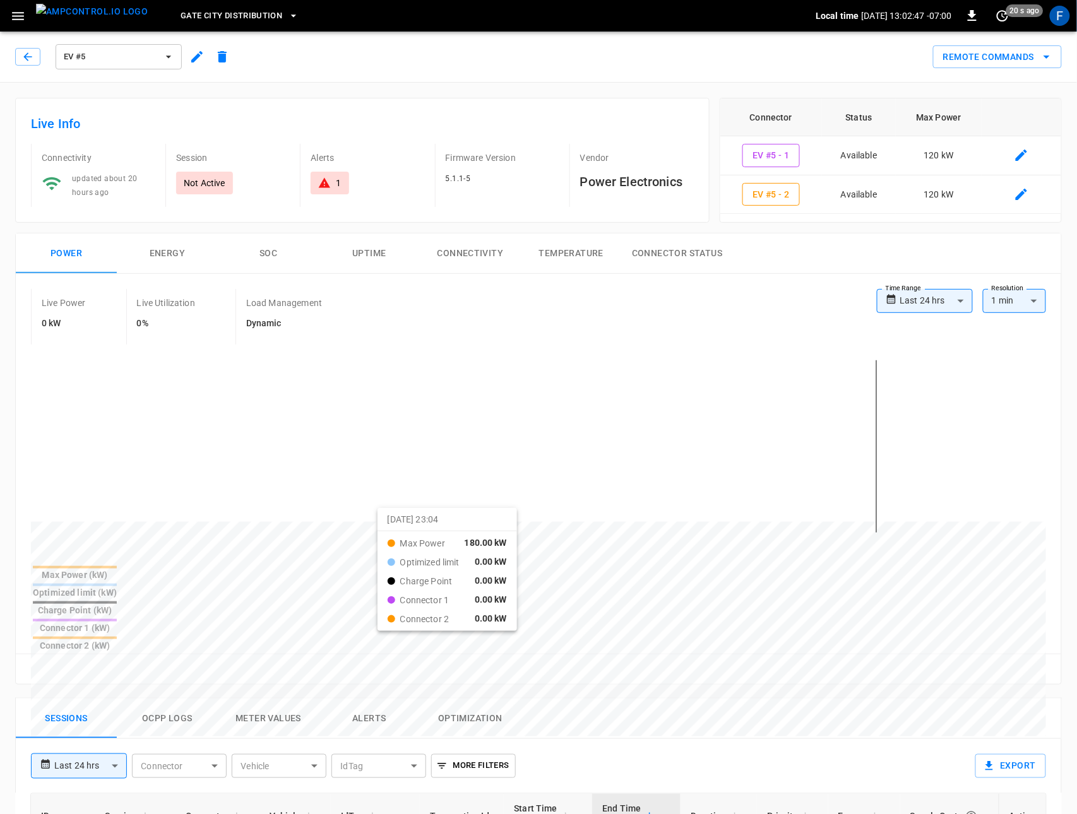
drag, startPoint x: 311, startPoint y: 525, endPoint x: 393, endPoint y: 519, distance: 82.3
click at [393, 740] on div at bounding box center [515, 826] width 968 height 172
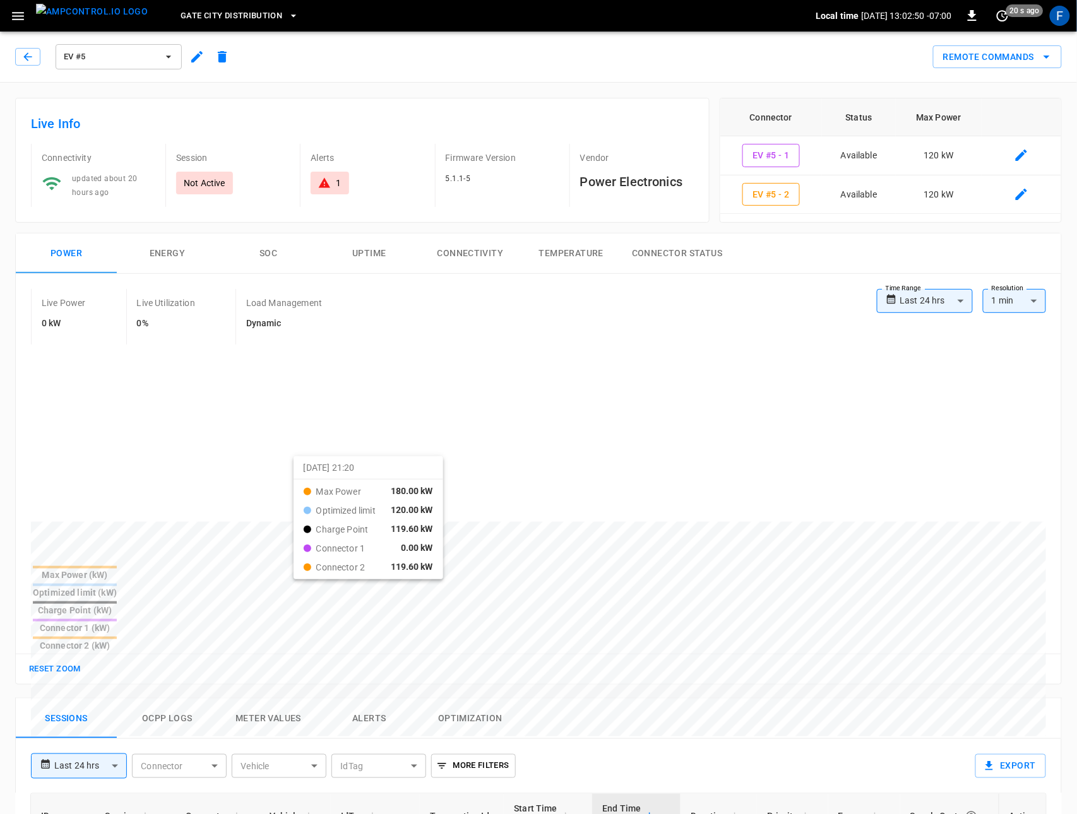
click at [311, 738] on div at bounding box center [515, 824] width 968 height 172
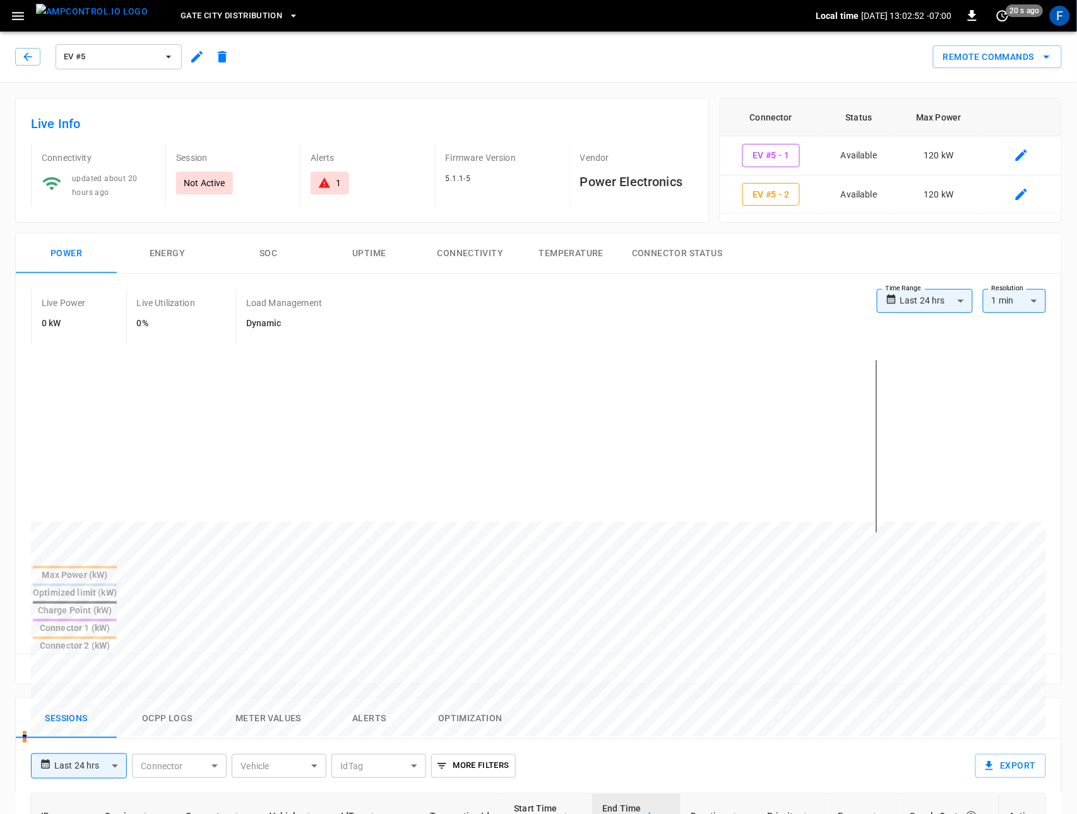
click at [92, 15] on img "menu" at bounding box center [92, 12] width 112 height 16
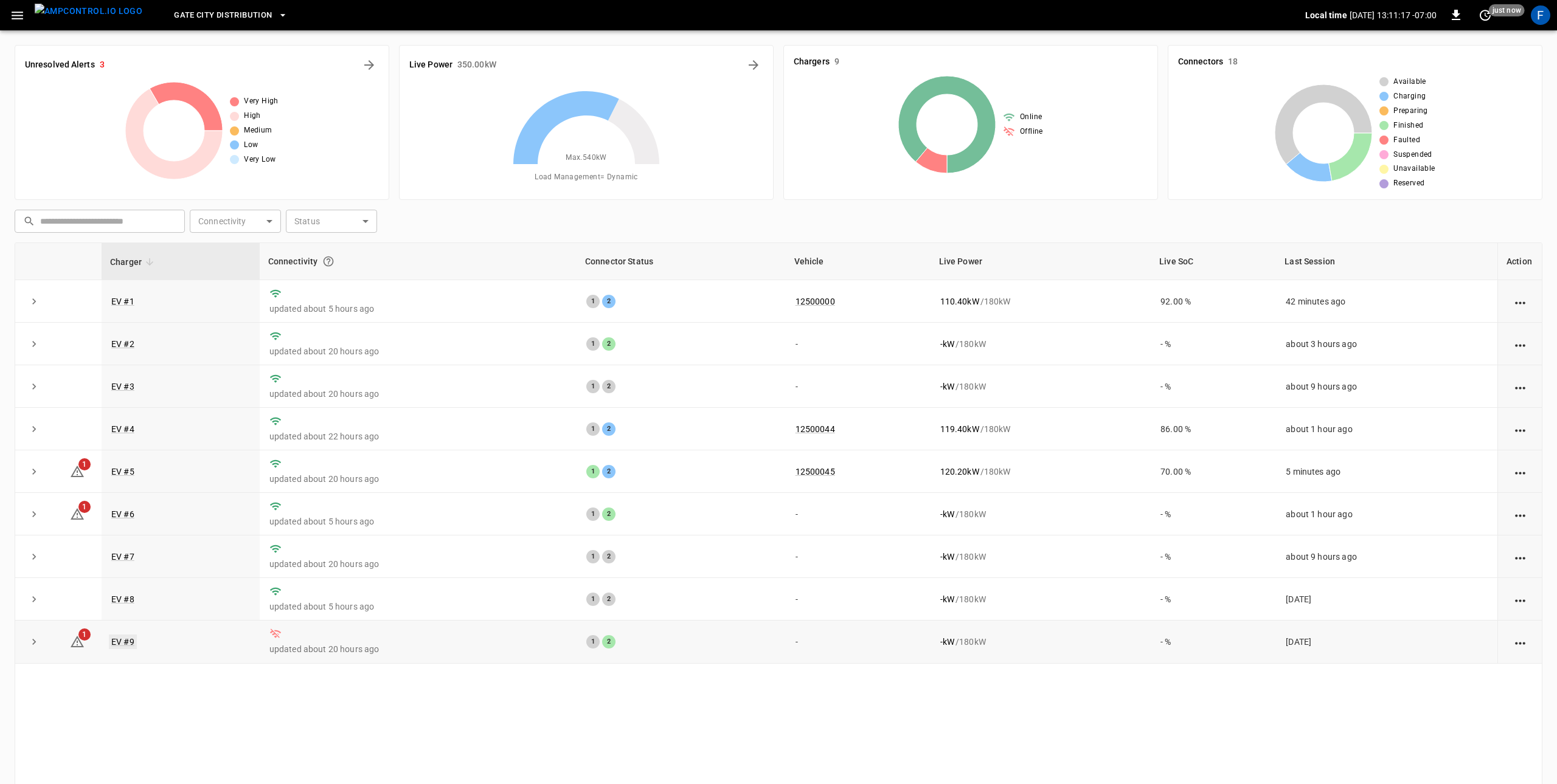
click at [118, 647] on link "EV #9" at bounding box center [122, 641] width 28 height 14
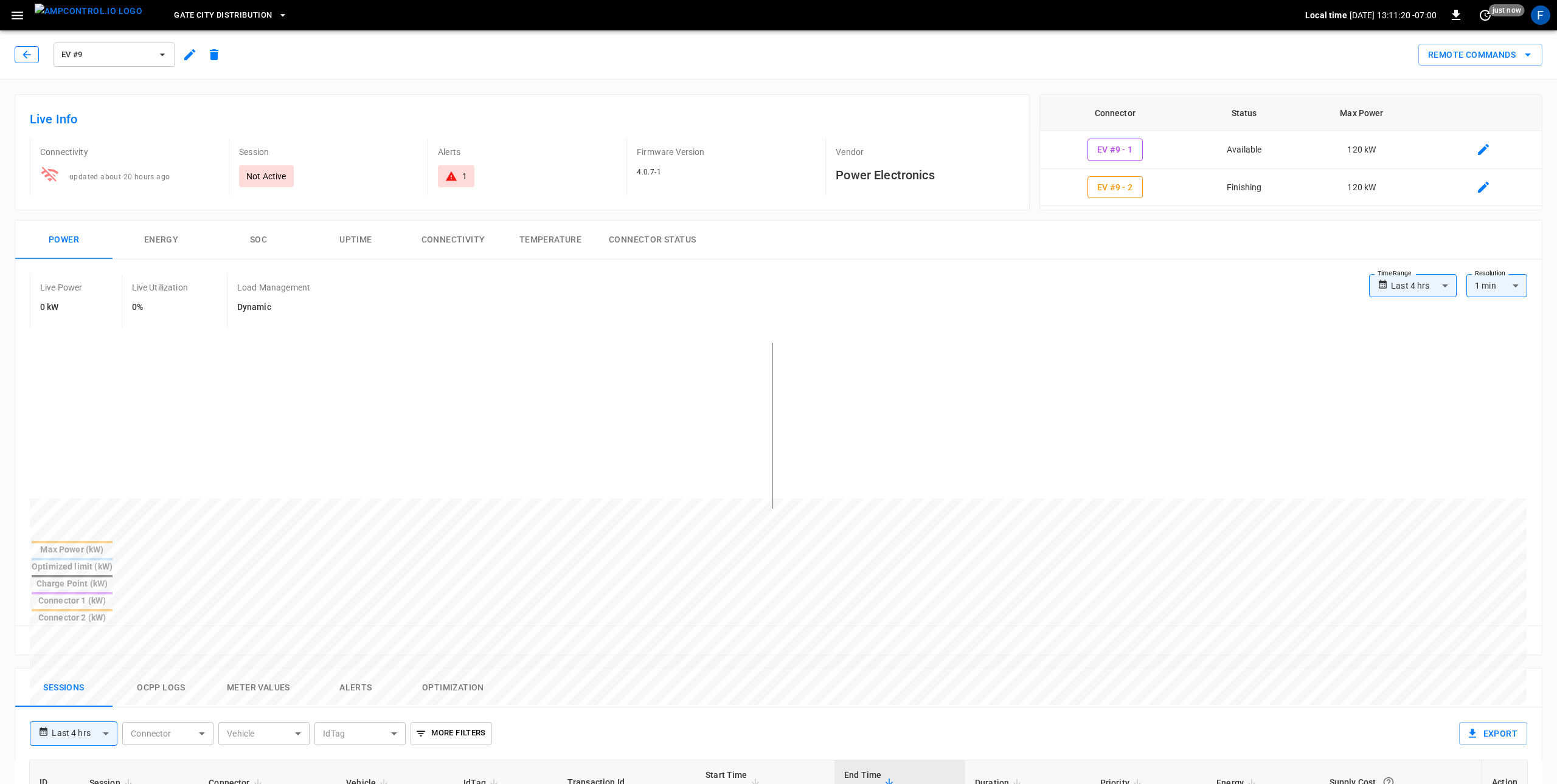
click at [29, 57] on icon "button" at bounding box center [26, 55] width 13 height 13
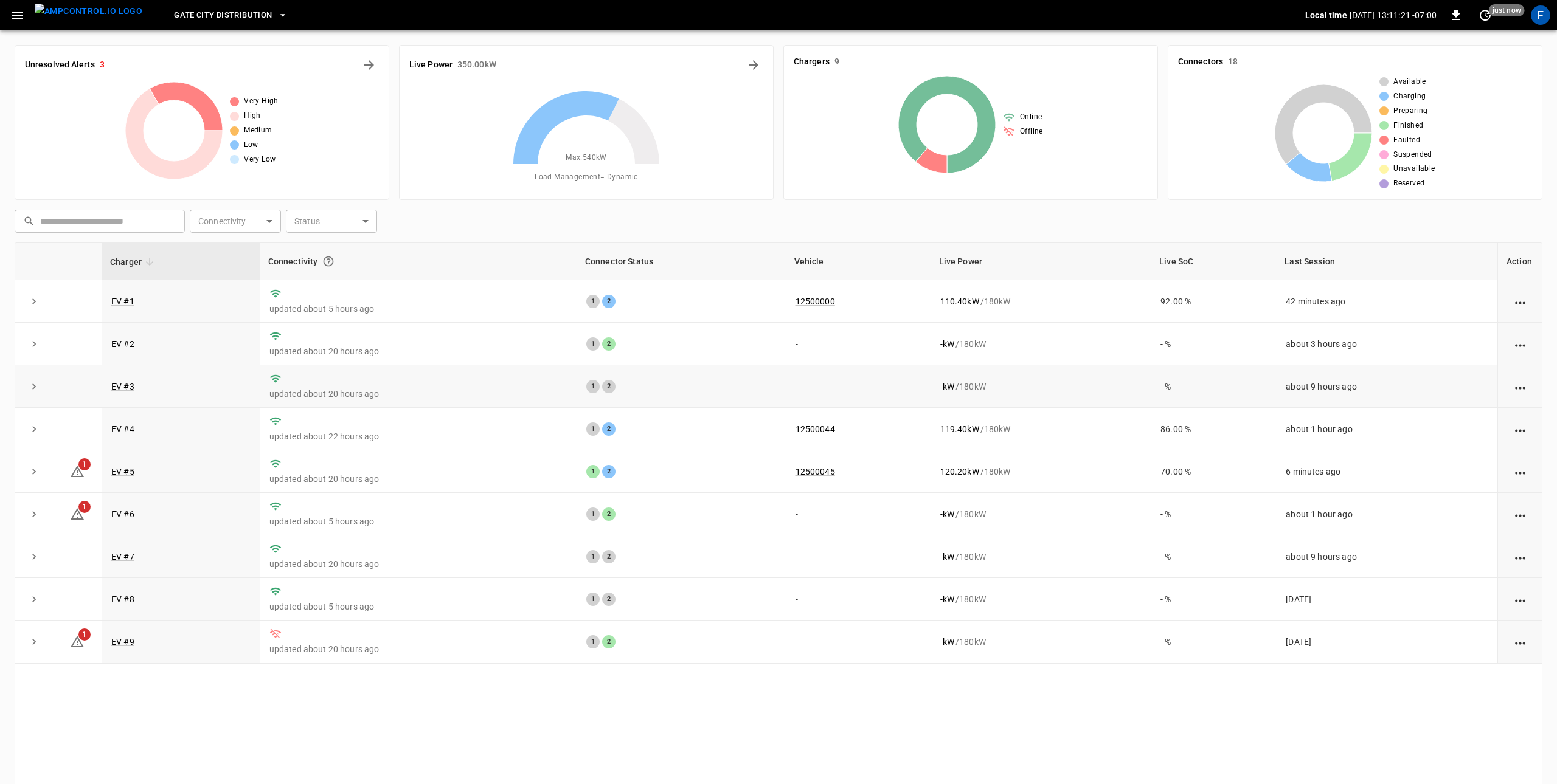
scroll to position [55, 0]
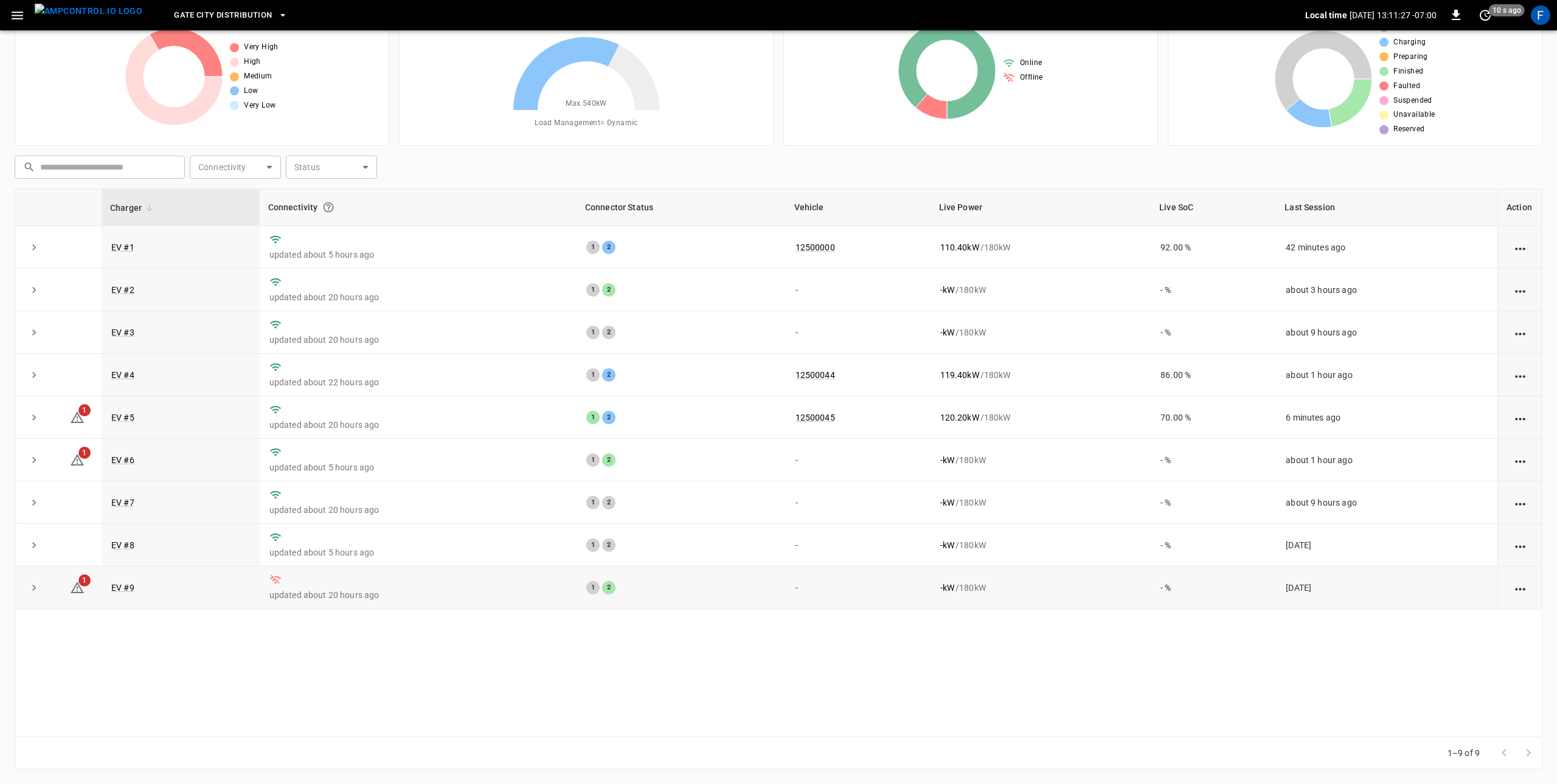
click at [273, 578] on icon at bounding box center [276, 580] width 13 height 13
click at [119, 548] on link "EV #8" at bounding box center [122, 545] width 28 height 14
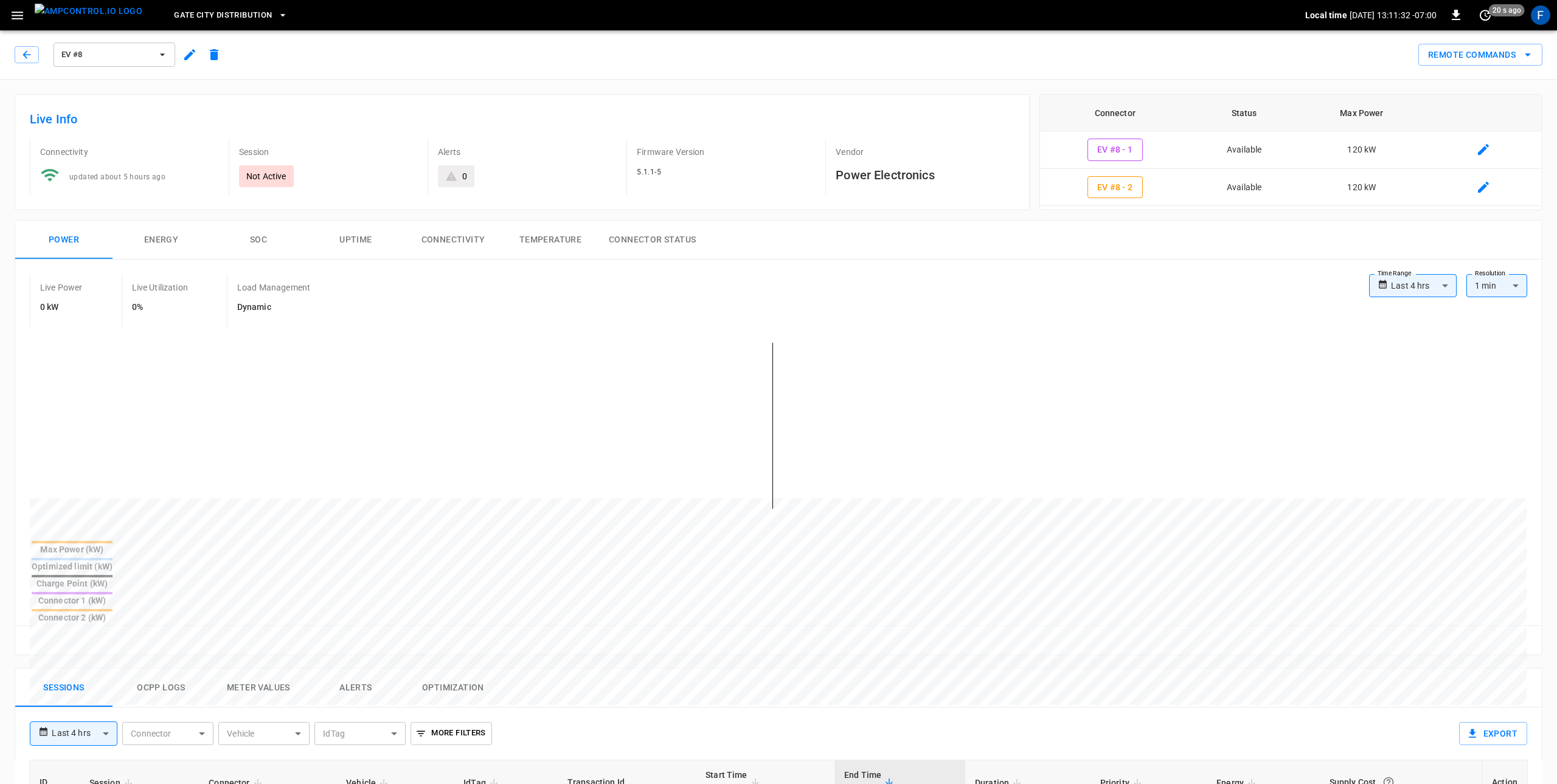
click at [86, 57] on span "EV #8" at bounding box center [106, 55] width 90 height 14
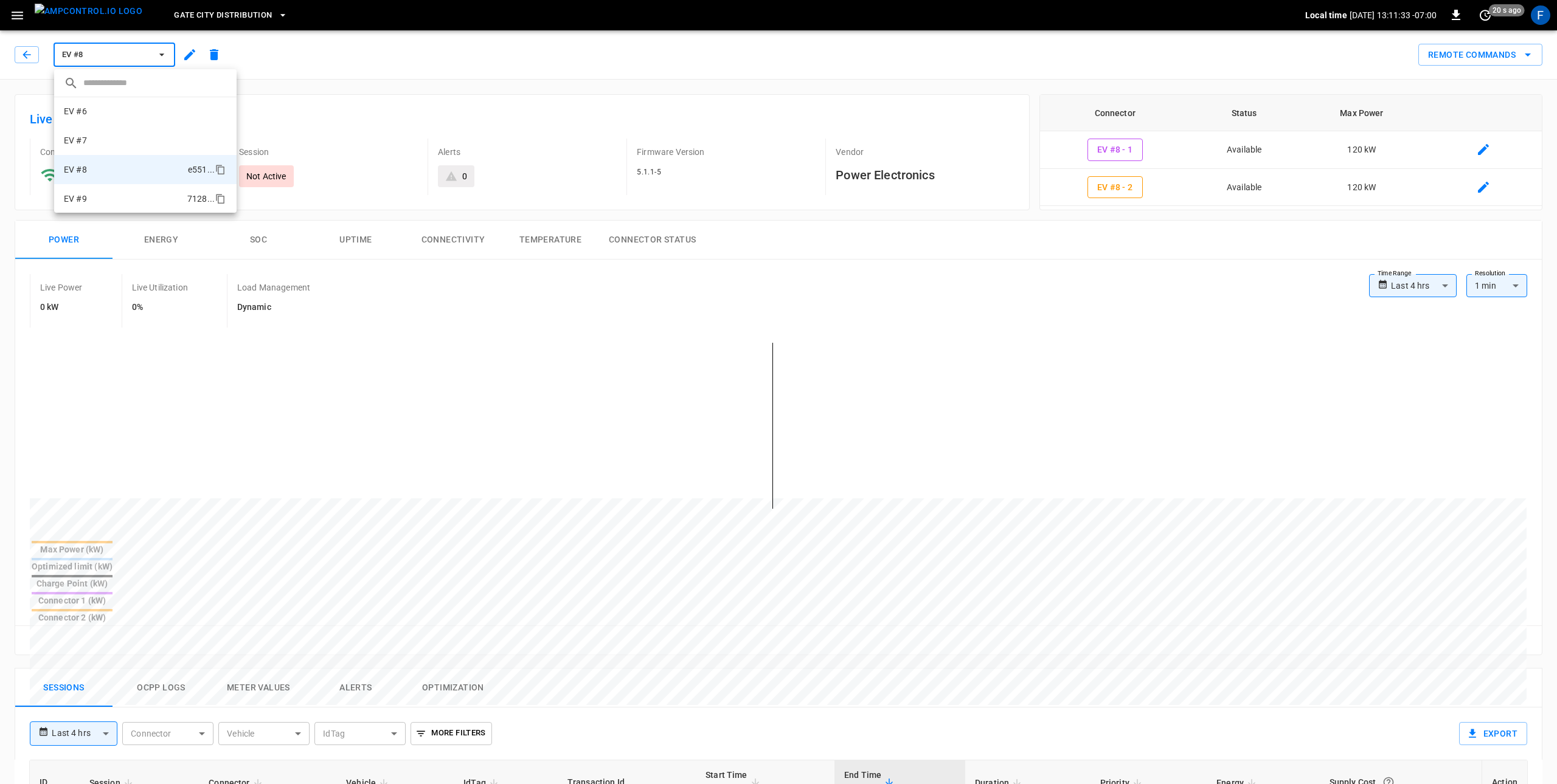
click at [108, 198] on li "EV #9 7128 ..." at bounding box center [145, 198] width 182 height 29
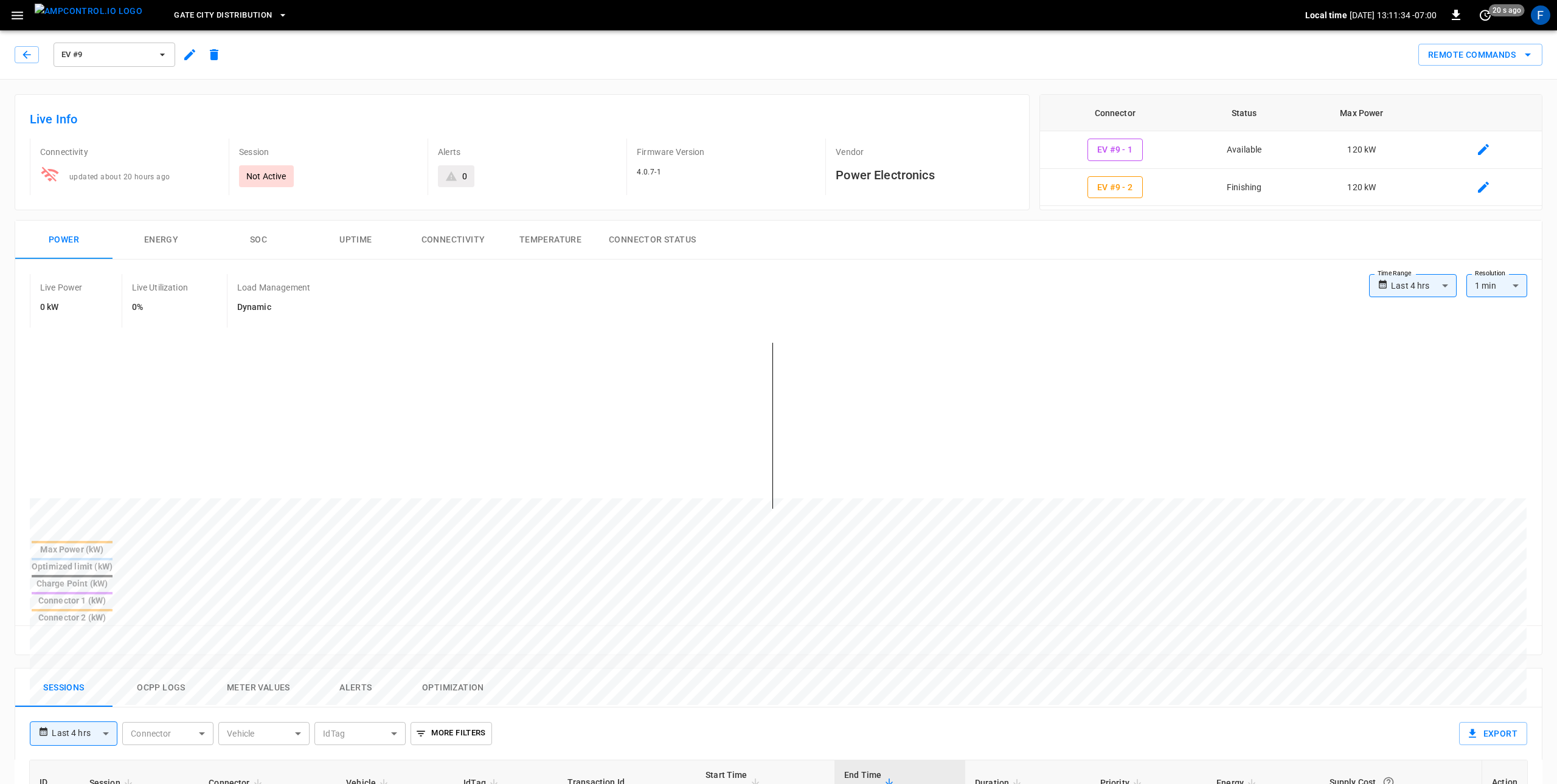
click at [95, 62] on button "EV #9" at bounding box center [115, 54] width 121 height 24
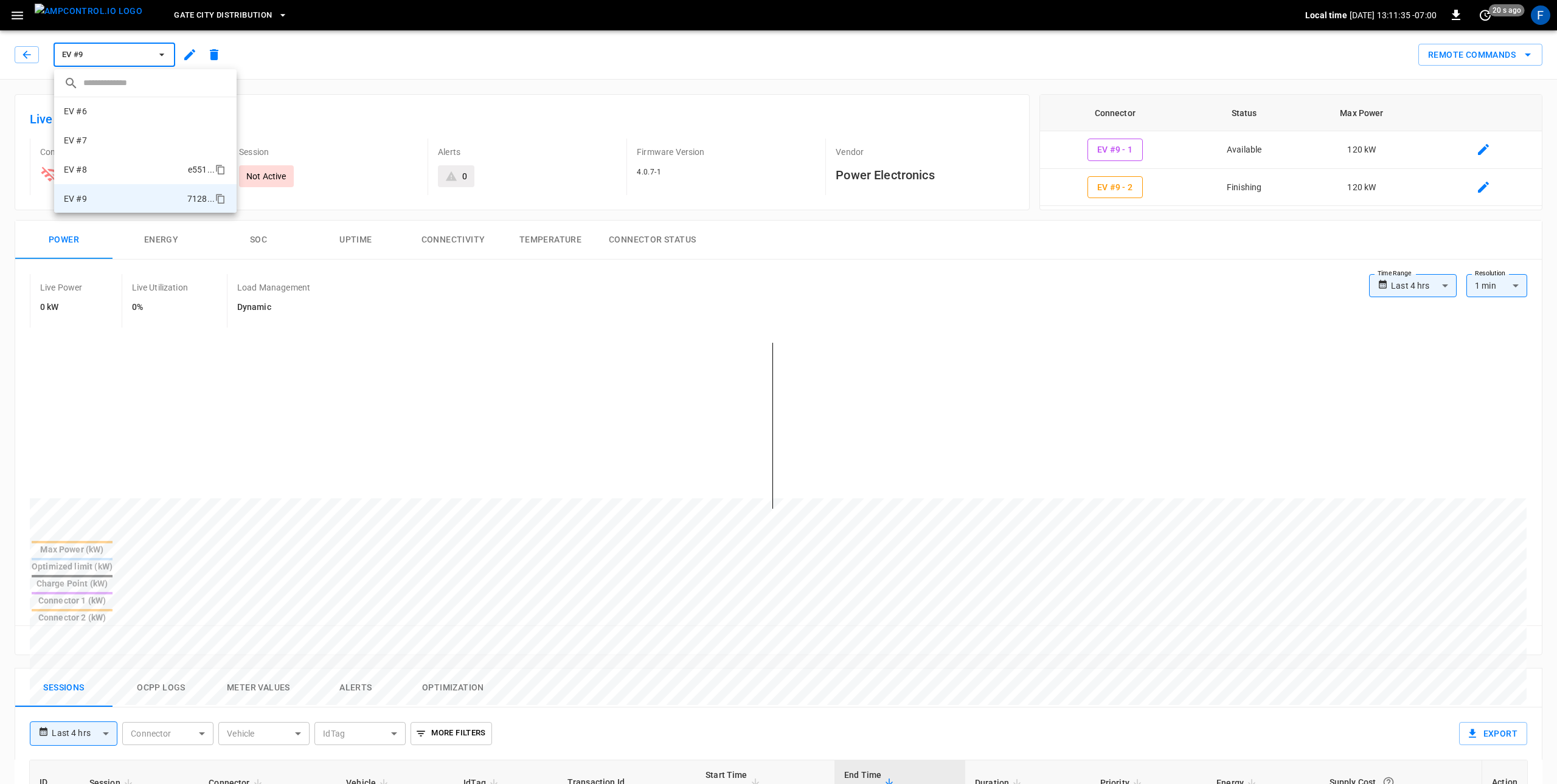
click at [124, 183] on li "EV #8 e551 ..." at bounding box center [145, 170] width 182 height 29
click at [93, 50] on span "EV #8" at bounding box center [106, 55] width 90 height 14
click at [77, 198] on p "EV #9" at bounding box center [75, 198] width 23 height 13
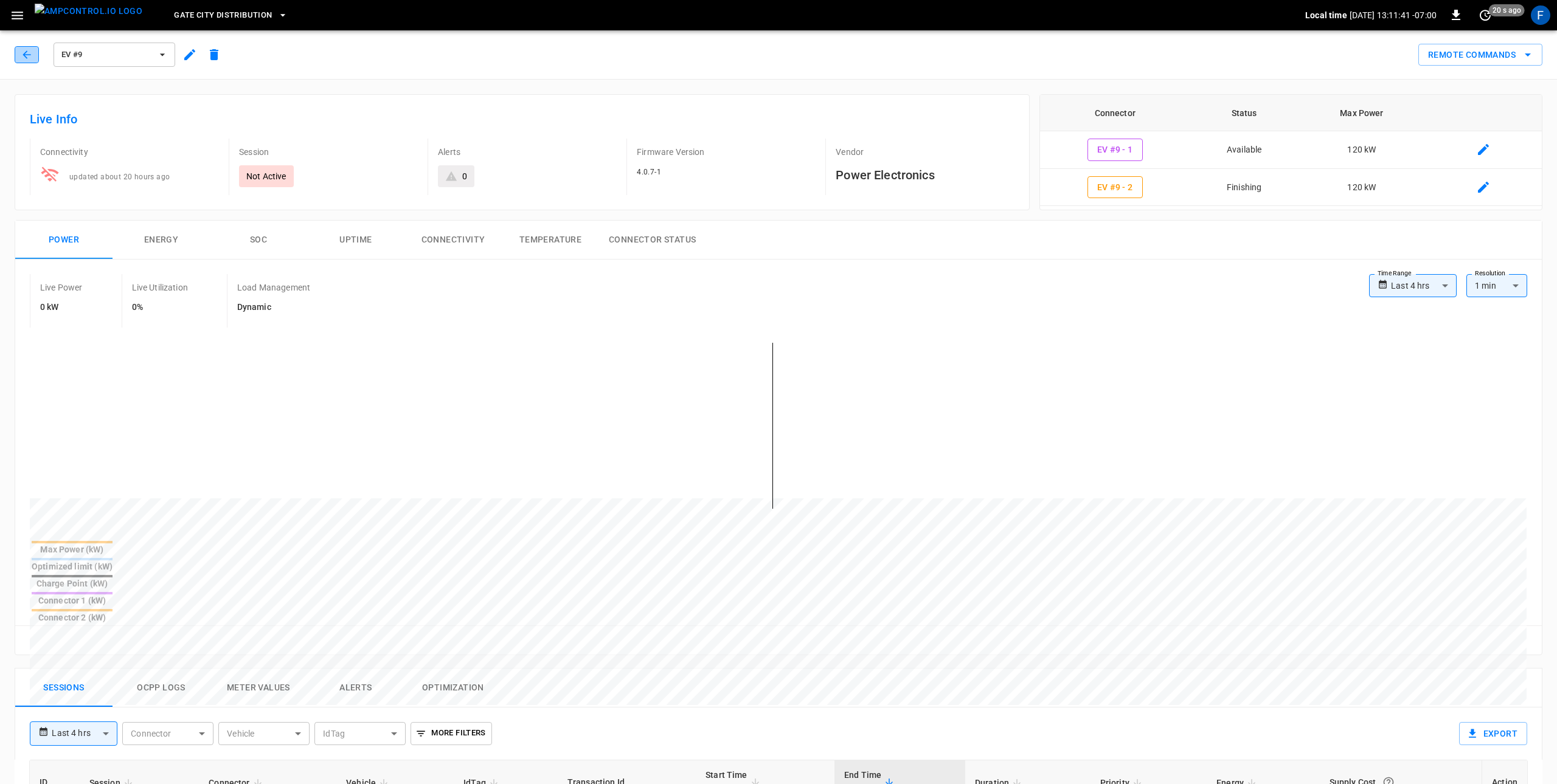
click at [33, 59] on button "button" at bounding box center [26, 55] width 24 height 17
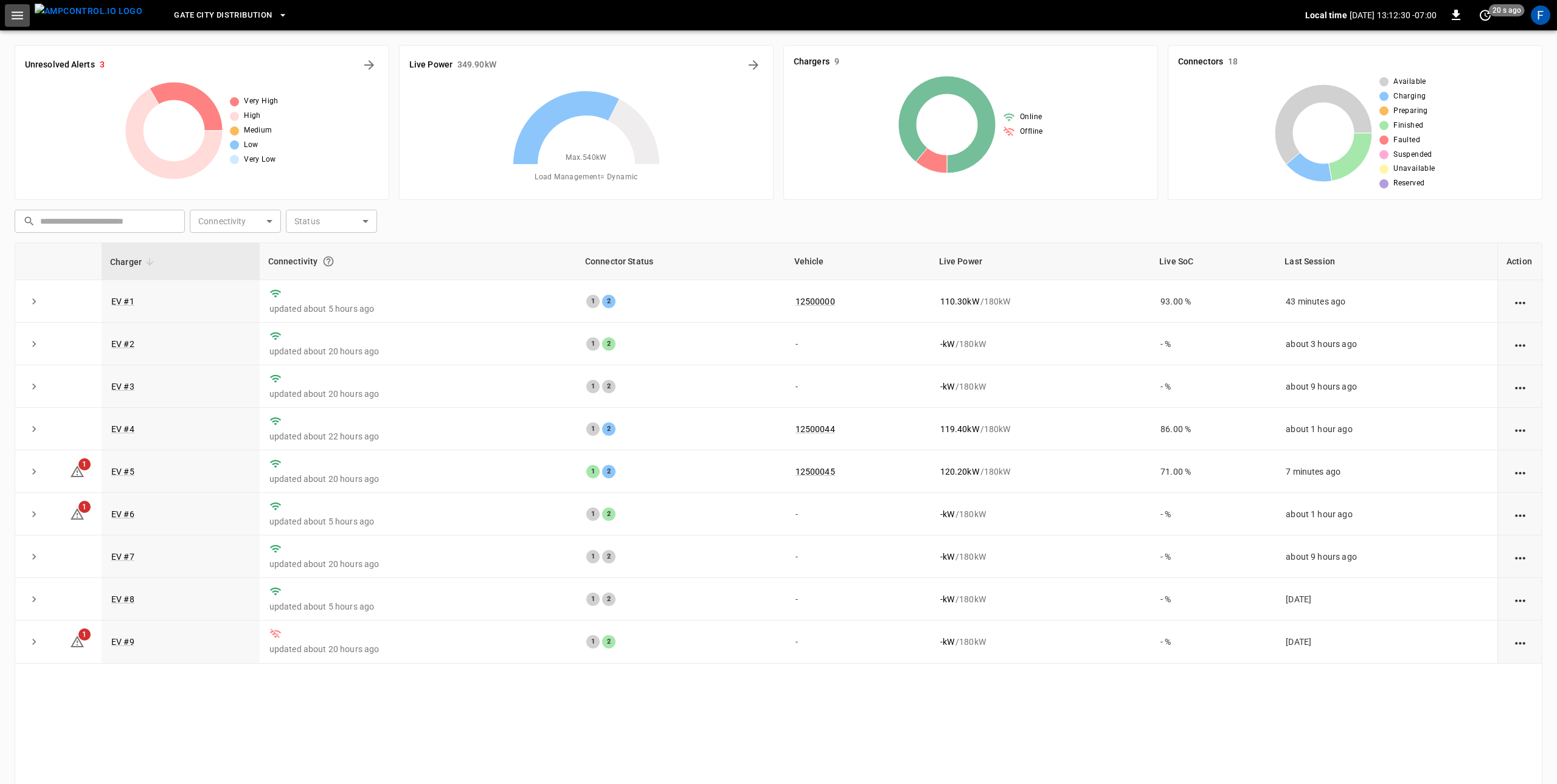
click at [12, 17] on icon "button" at bounding box center [17, 15] width 15 height 15
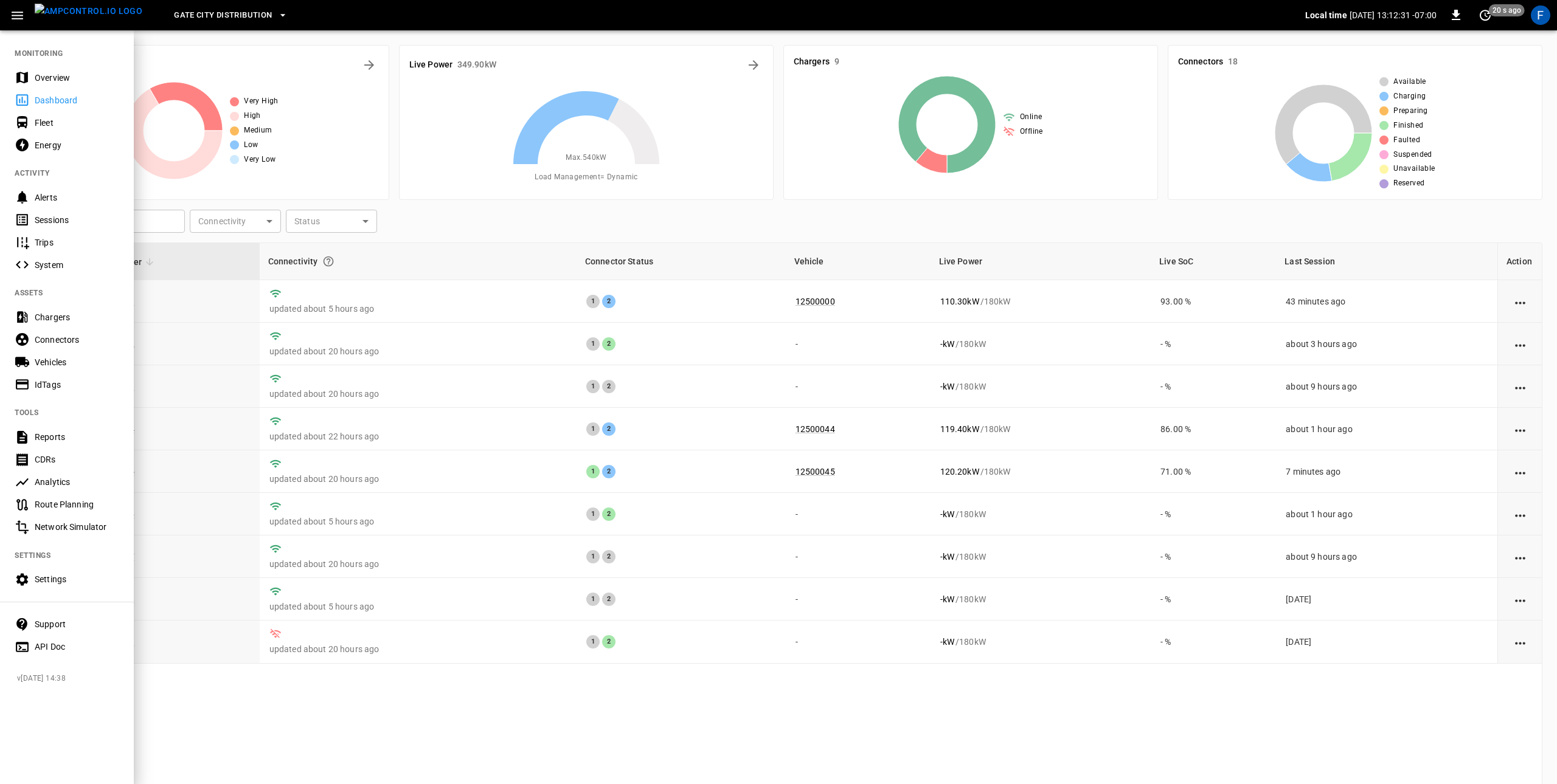
click at [64, 587] on div "Settings" at bounding box center [66, 579] width 134 height 22
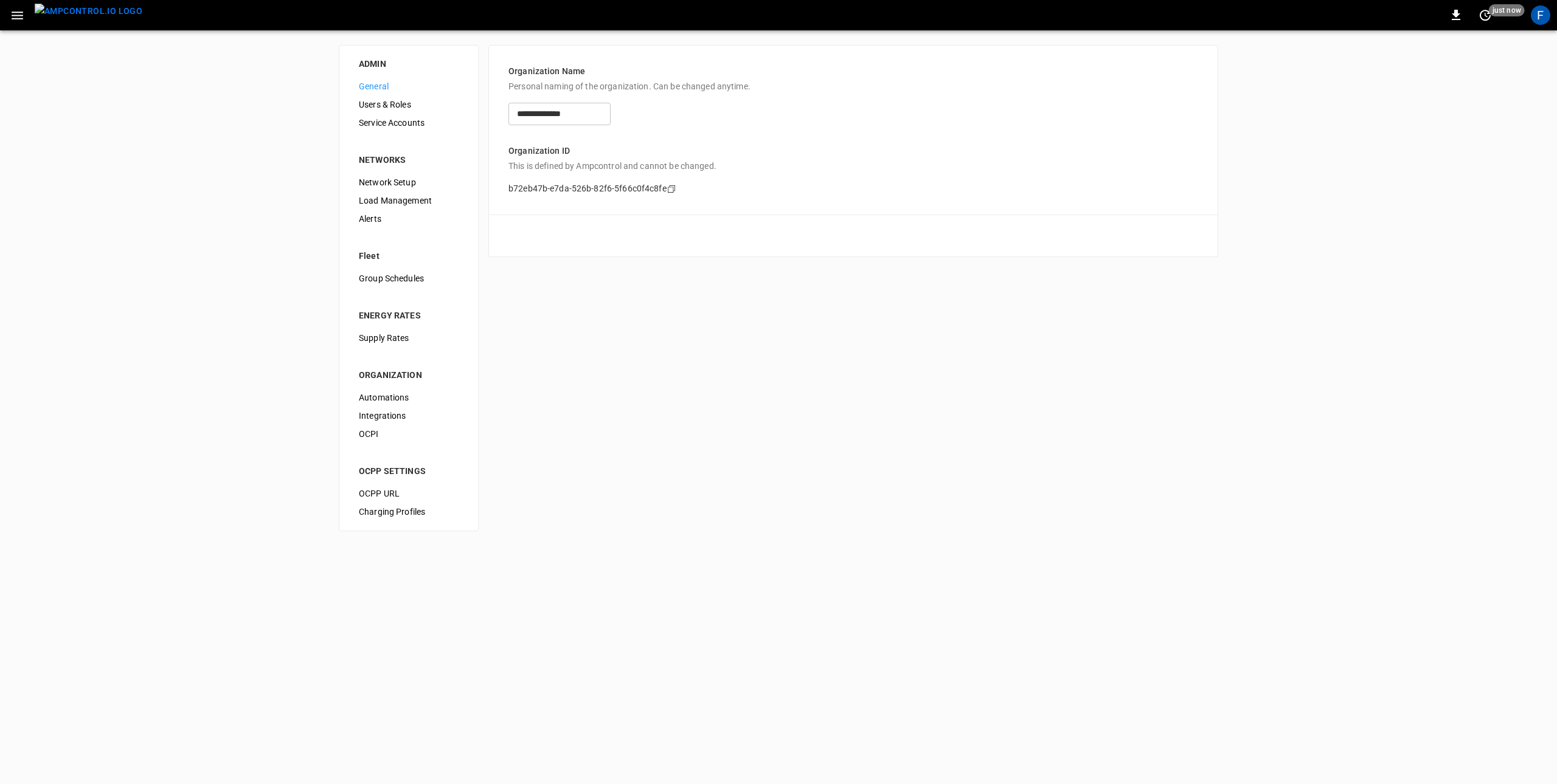
click at [409, 198] on span "Load Management" at bounding box center [409, 200] width 100 height 13
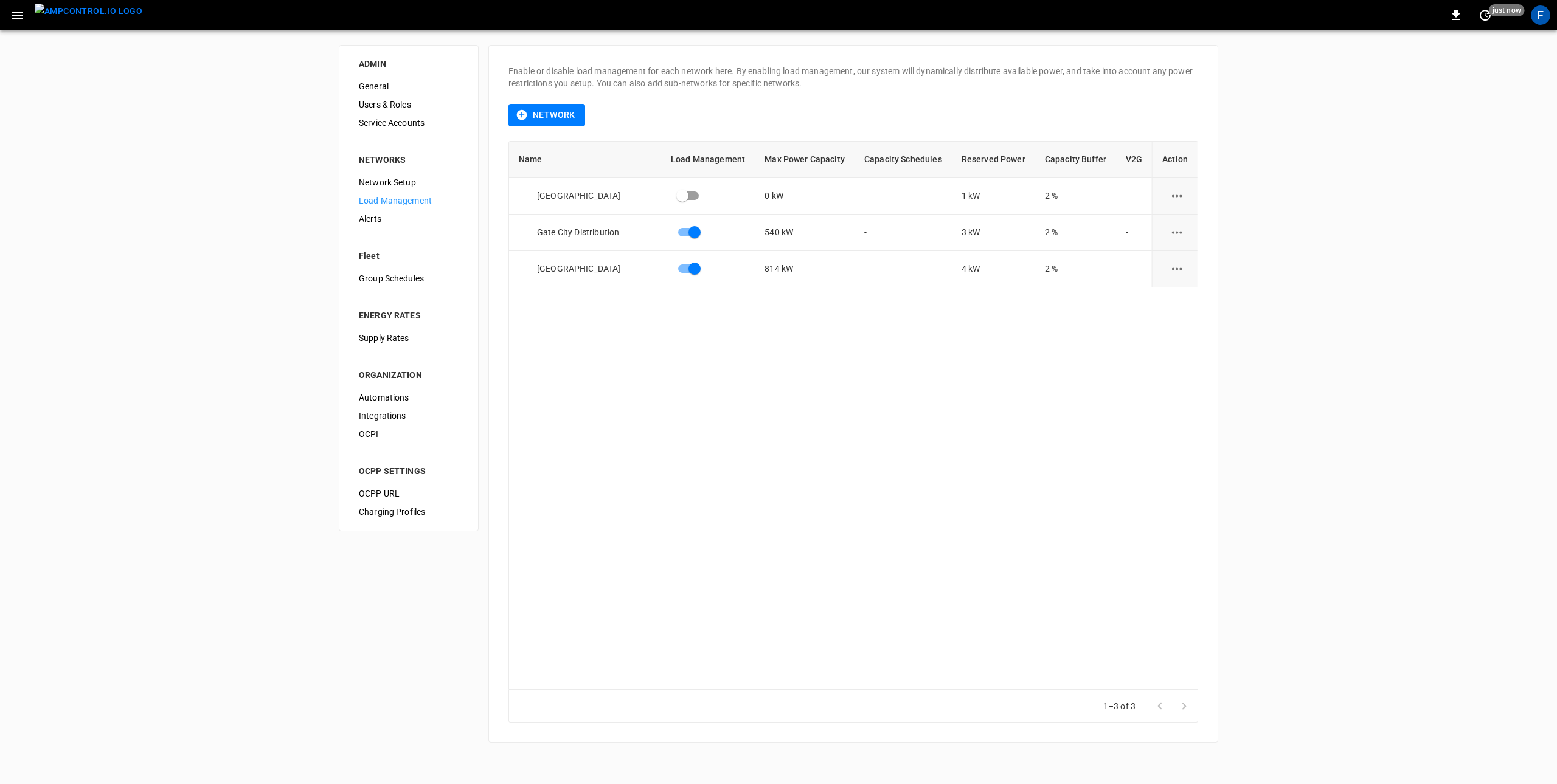
click at [412, 327] on li "ENERGY RATES" at bounding box center [409, 308] width 119 height 41
click at [409, 336] on span "Supply Rates" at bounding box center [409, 338] width 100 height 13
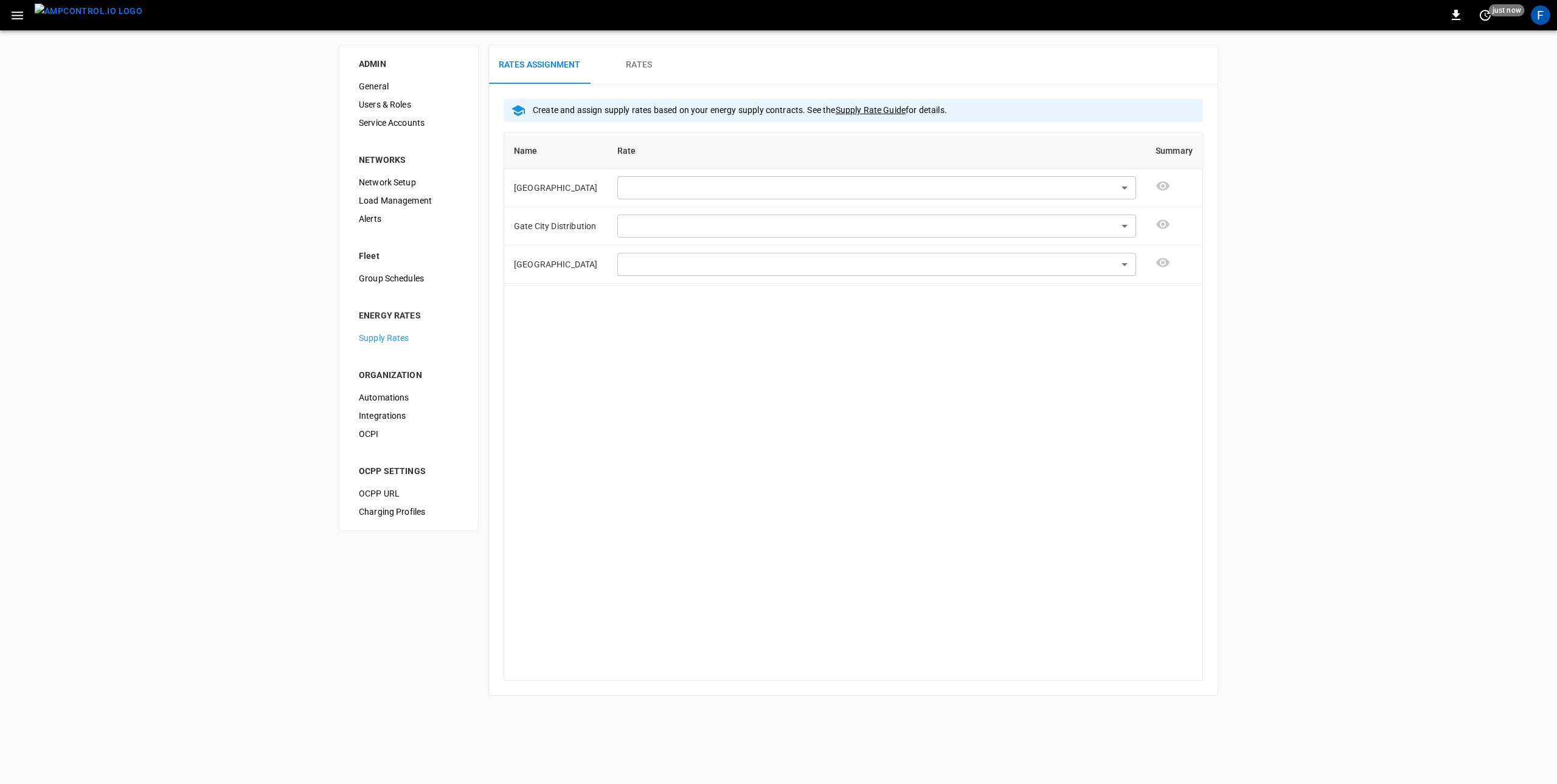
click at [652, 62] on button "Rates" at bounding box center [639, 65] width 97 height 39
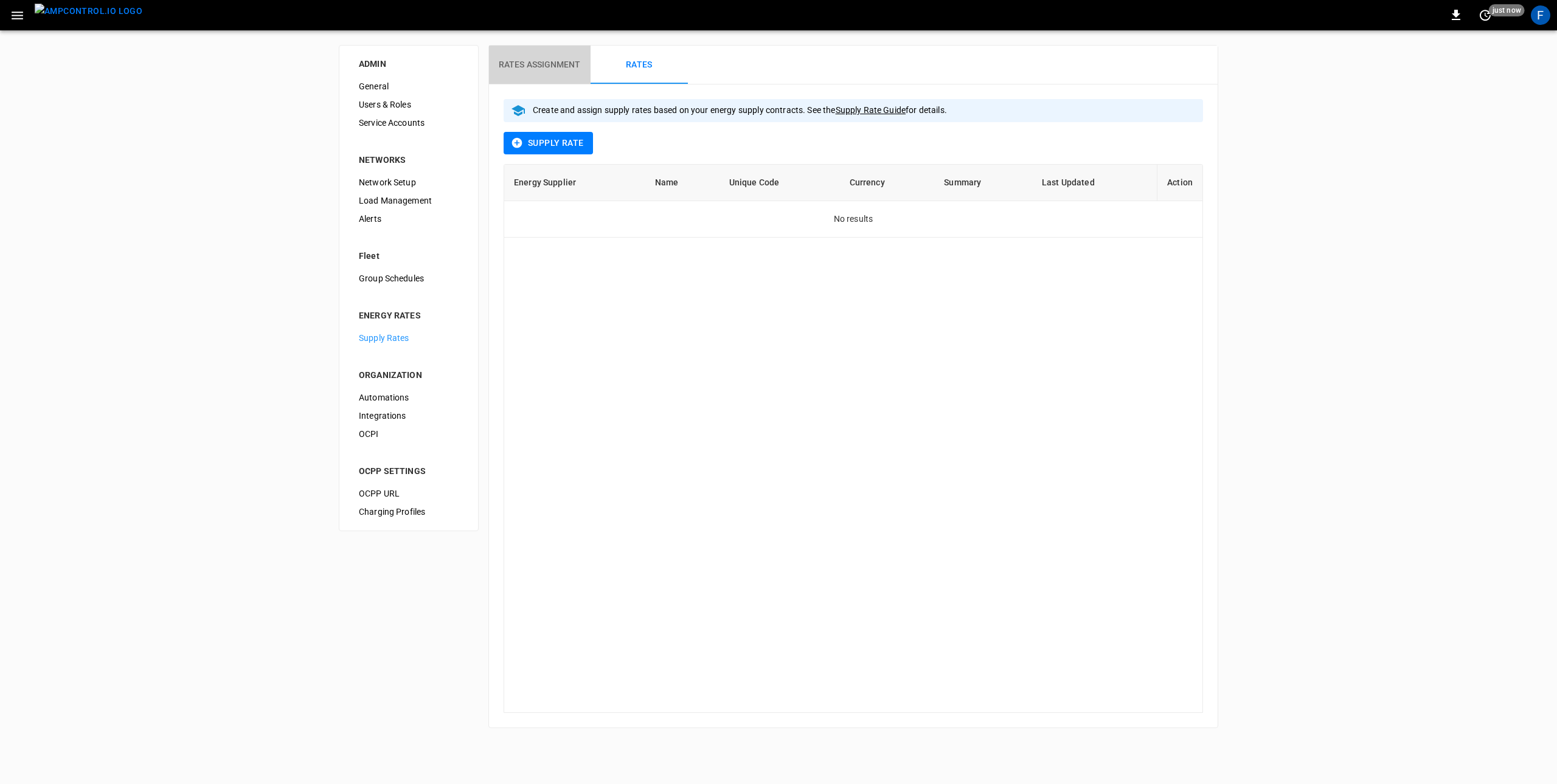
click at [548, 62] on h6 "Rates Assignment" at bounding box center [540, 65] width 82 height 13
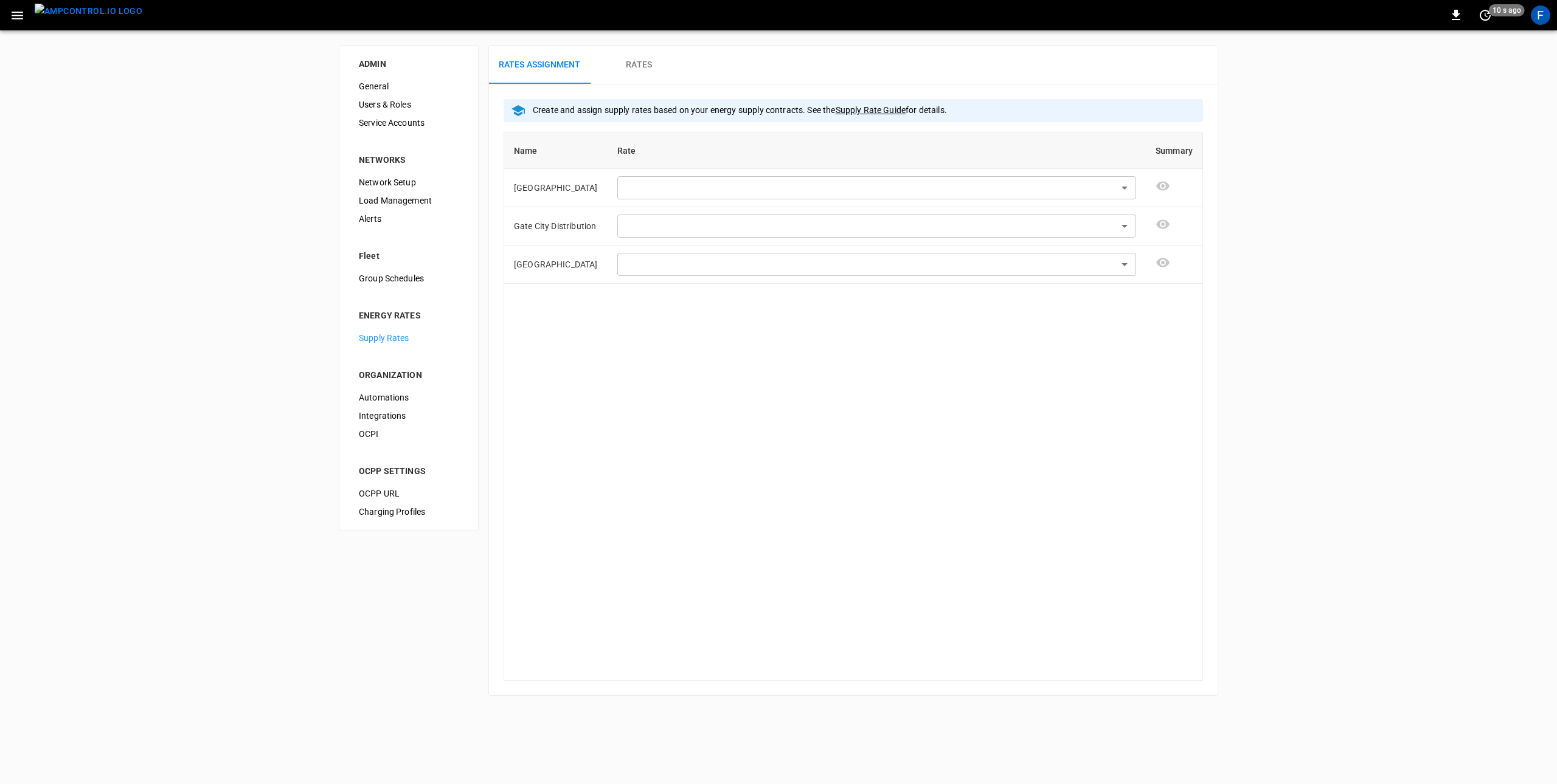
click at [89, 15] on img "menu" at bounding box center [89, 12] width 108 height 15
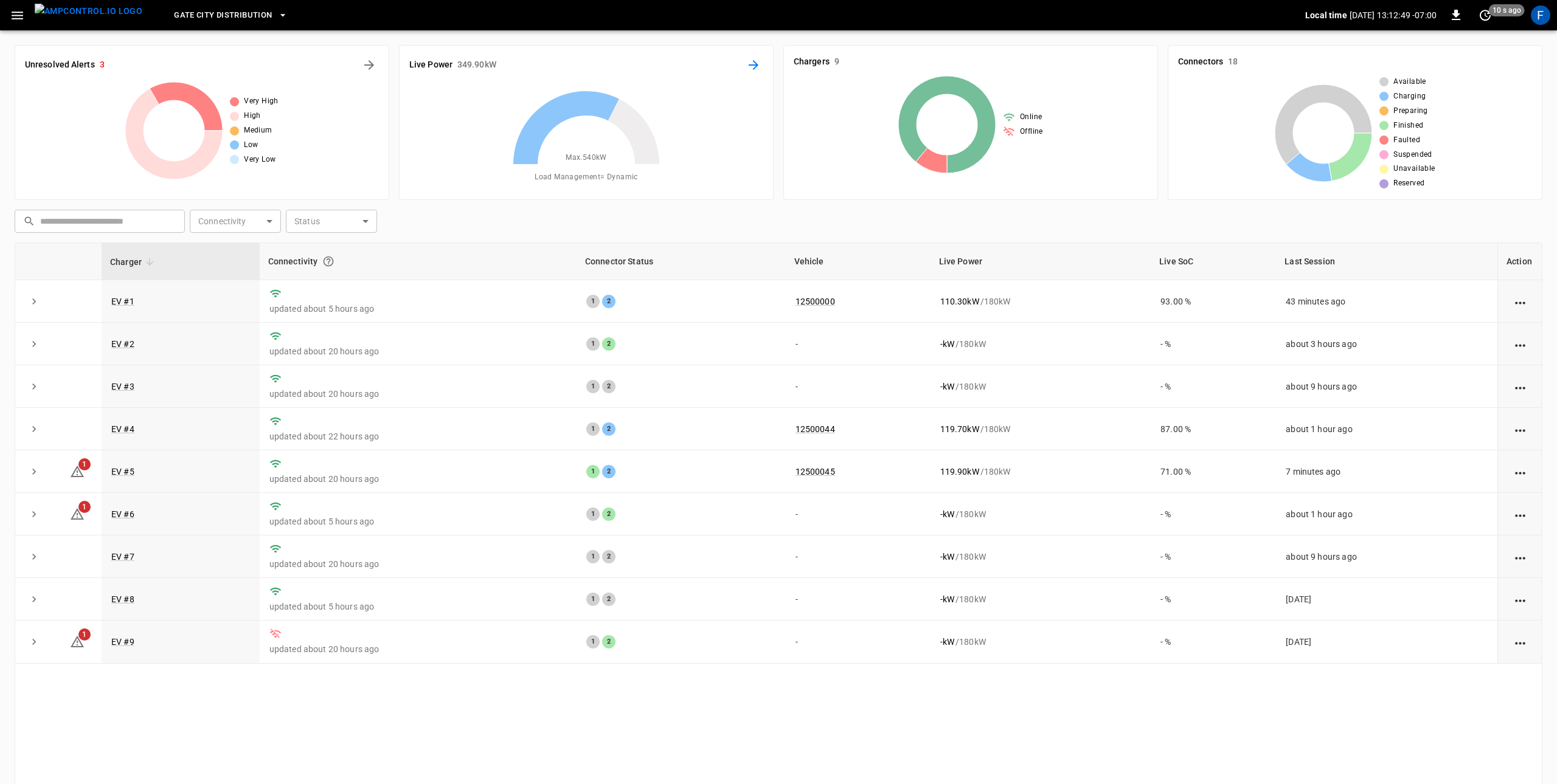
click at [747, 65] on icon "Energy Overview" at bounding box center [753, 65] width 14 height 14
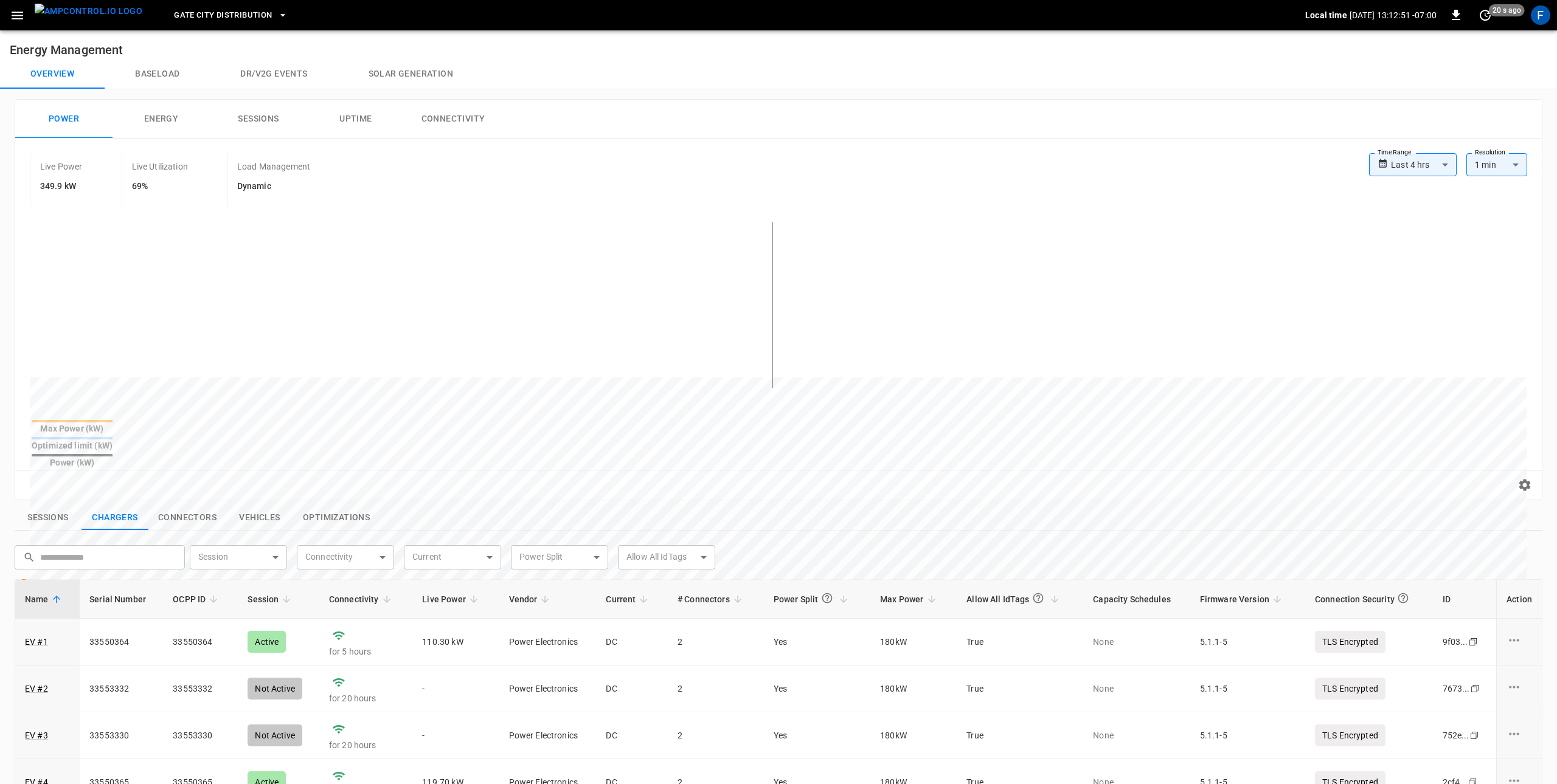
click at [87, 16] on img "menu" at bounding box center [89, 12] width 108 height 15
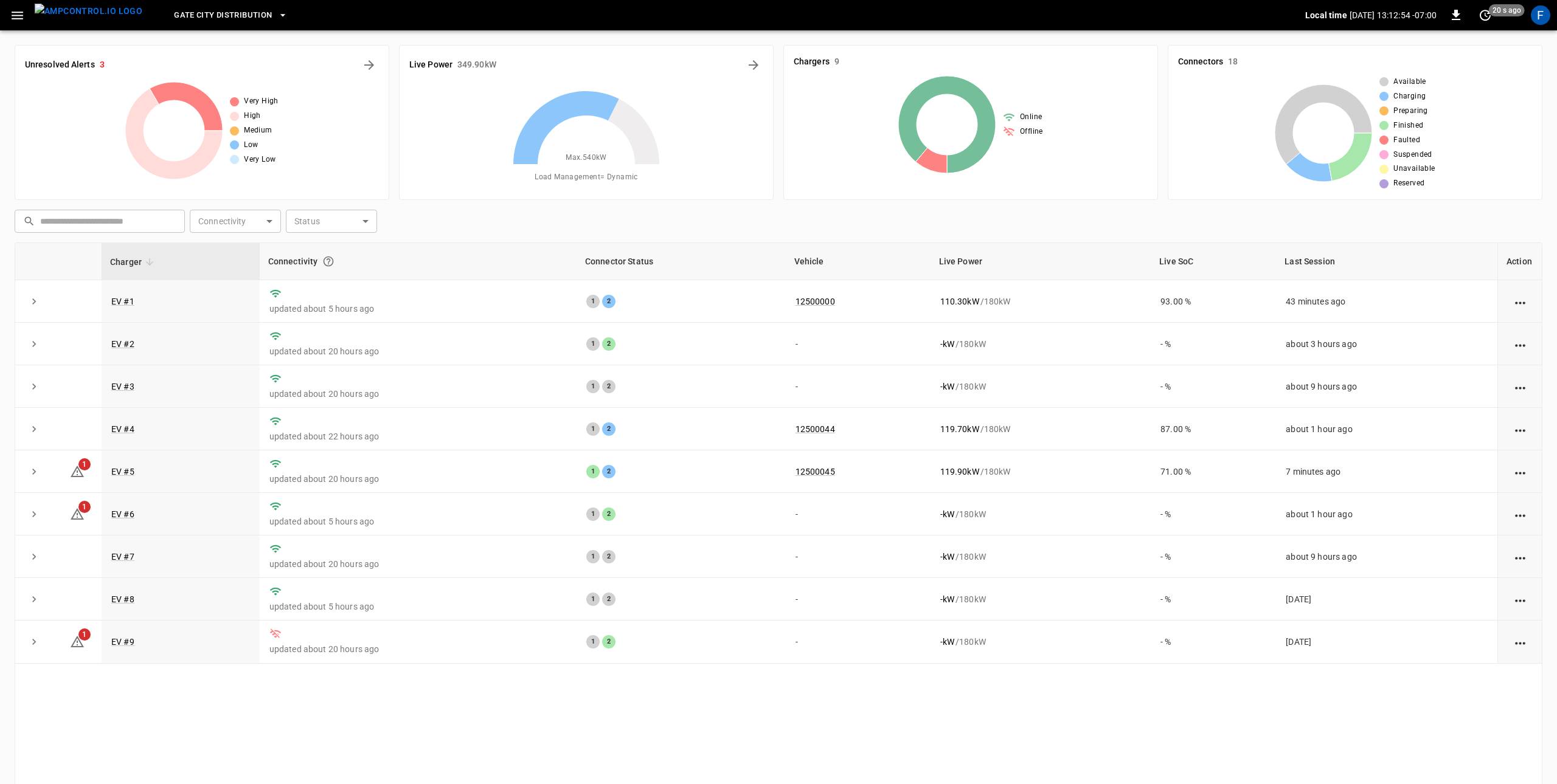
click at [751, 77] on div "Live Power 349.90 kW Max. 540 kW Load Management = Dynamic" at bounding box center [586, 122] width 375 height 155
click at [756, 64] on icon "Energy Overview" at bounding box center [753, 65] width 14 height 14
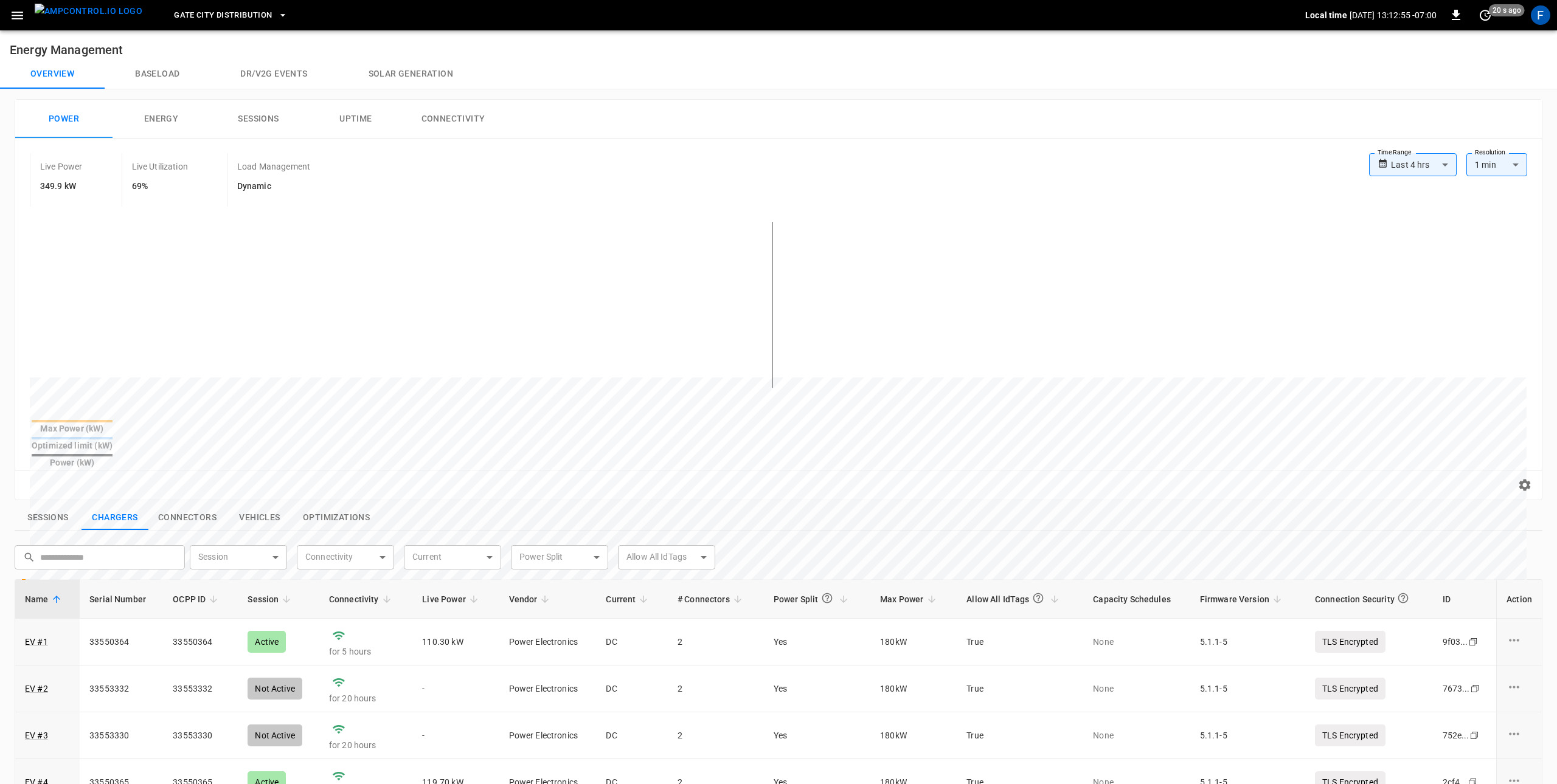
click at [1037, 170] on body "**********" at bounding box center [778, 586] width 1557 height 1171
click at [1037, 253] on li "Last 7 days" at bounding box center [1412, 251] width 88 height 20
type input "**********"
type input "***"
drag, startPoint x: 668, startPoint y: 388, endPoint x: 804, endPoint y: 388, distance: 136.0
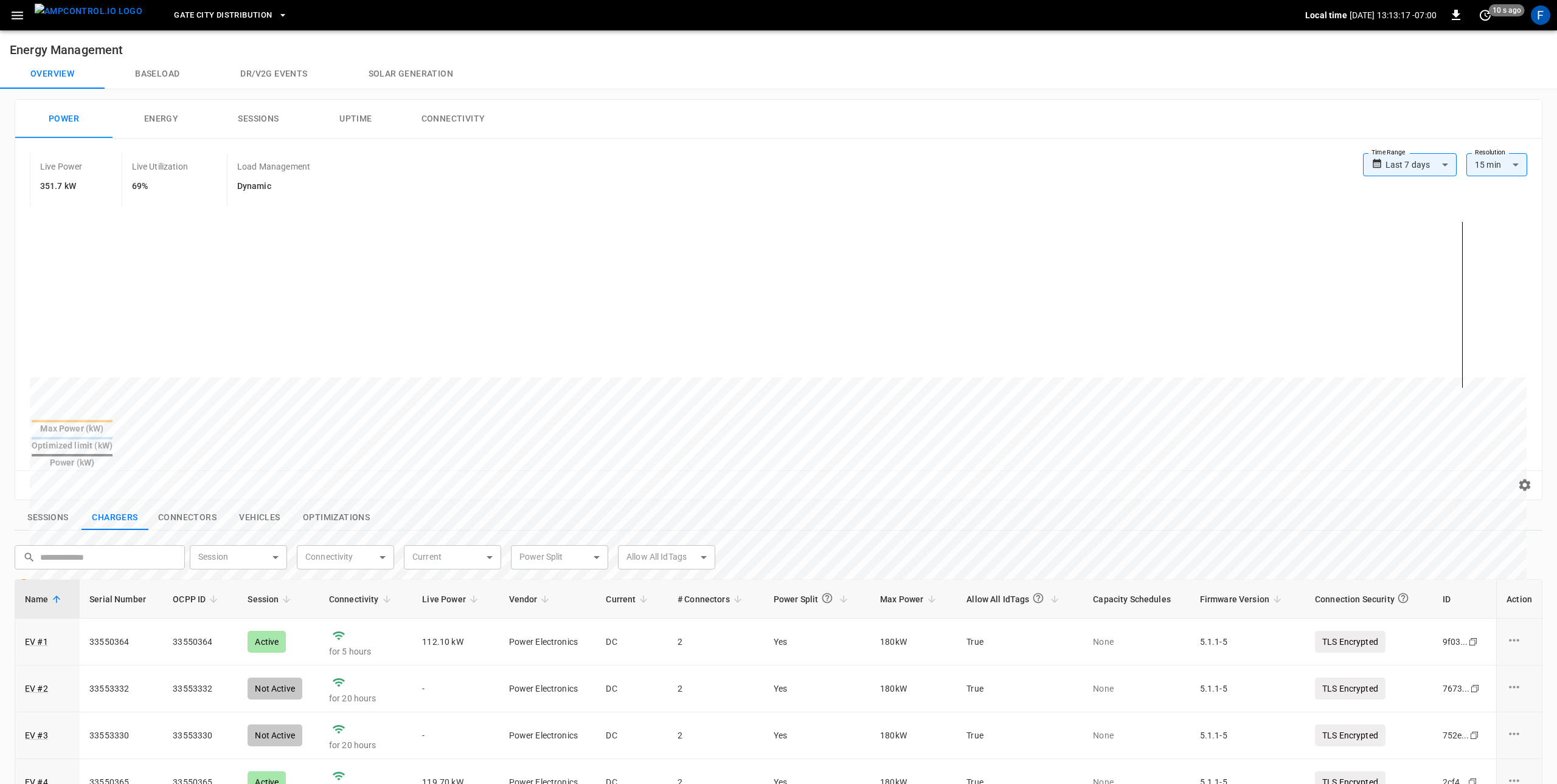
click at [804, 751] on div at bounding box center [755, 767] width 1451 height 31
drag, startPoint x: 636, startPoint y: 382, endPoint x: 904, endPoint y: 369, distance: 268.3
click at [904, 588] on div at bounding box center [755, 670] width 1451 height 166
click at [193, 14] on span "Gate City Distribution" at bounding box center [224, 15] width 98 height 14
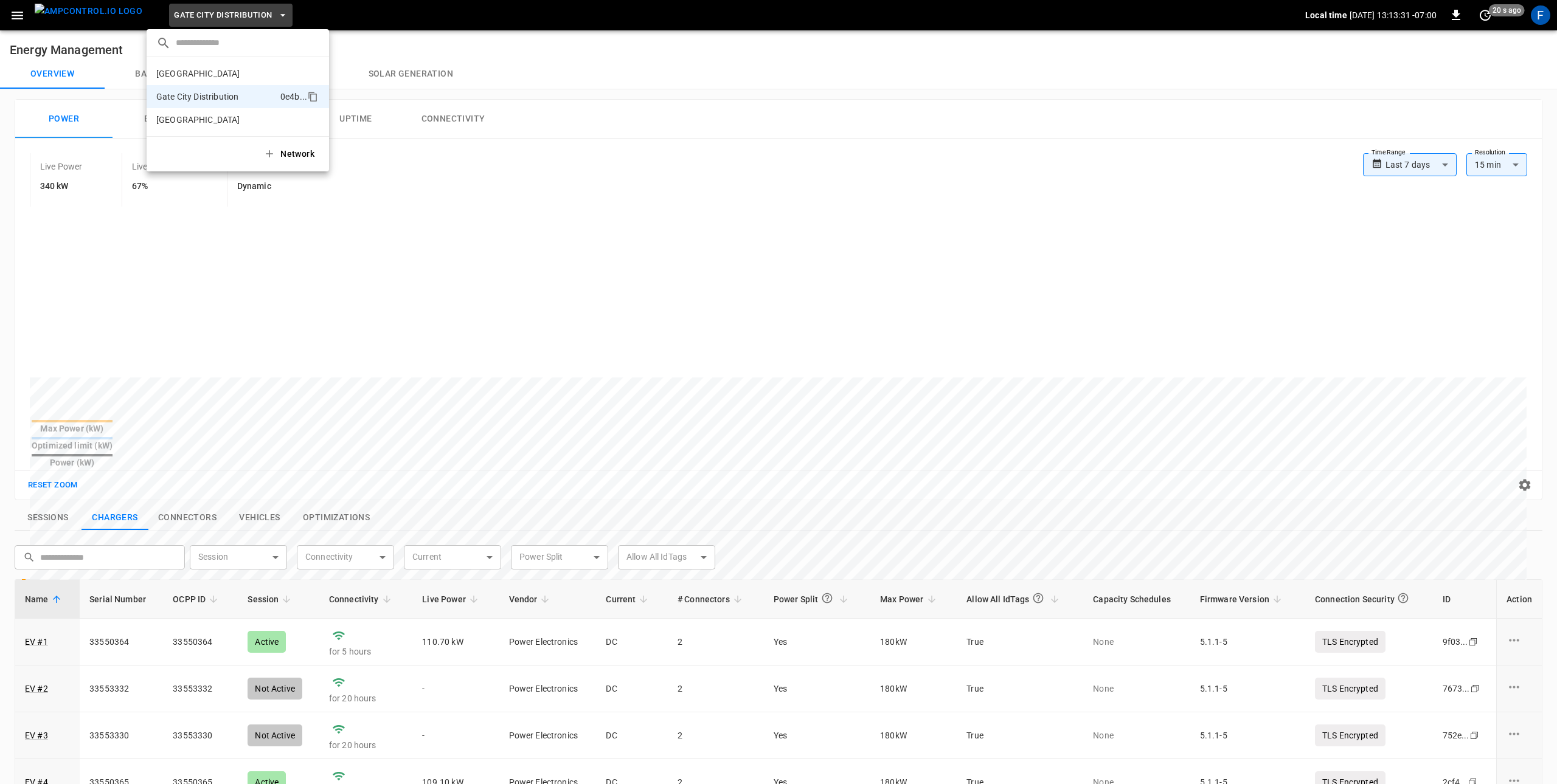
click at [1016, 168] on div at bounding box center [778, 392] width 1557 height 784
click at [60, 10] on img "menu" at bounding box center [89, 12] width 108 height 15
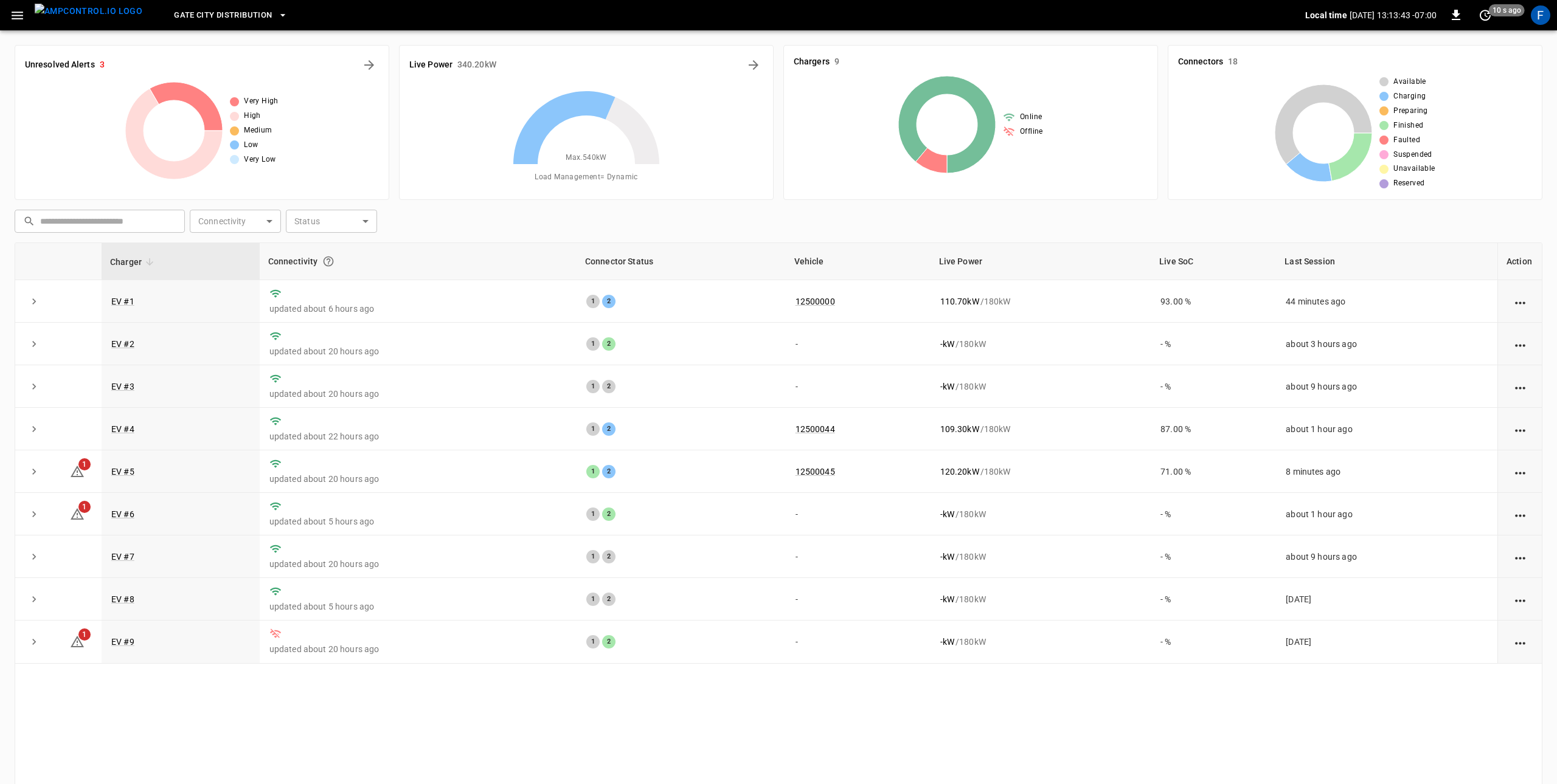
click at [8, 13] on button "button" at bounding box center [17, 14] width 25 height 22
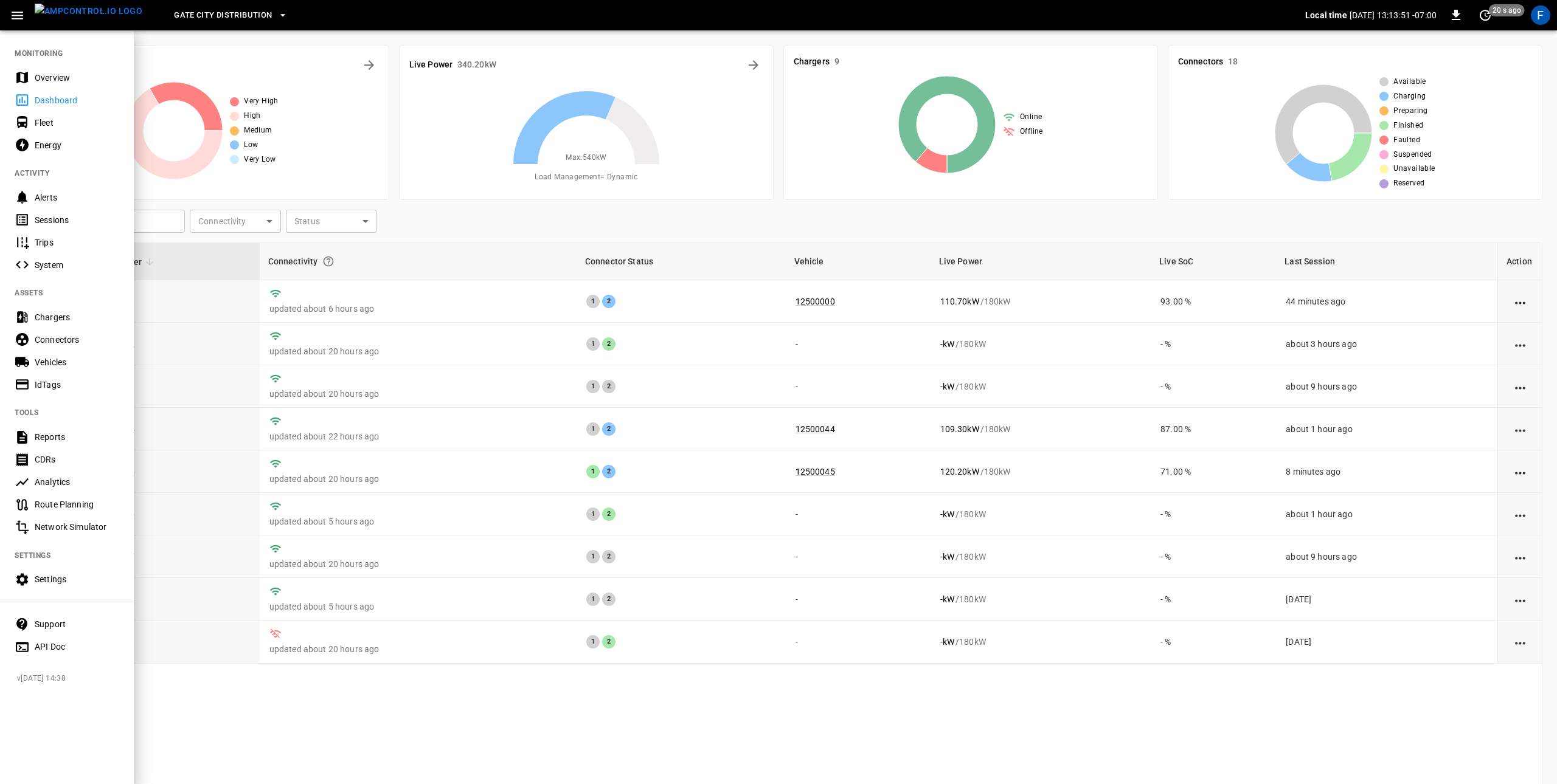
click at [66, 573] on div "Settings" at bounding box center [77, 579] width 85 height 13
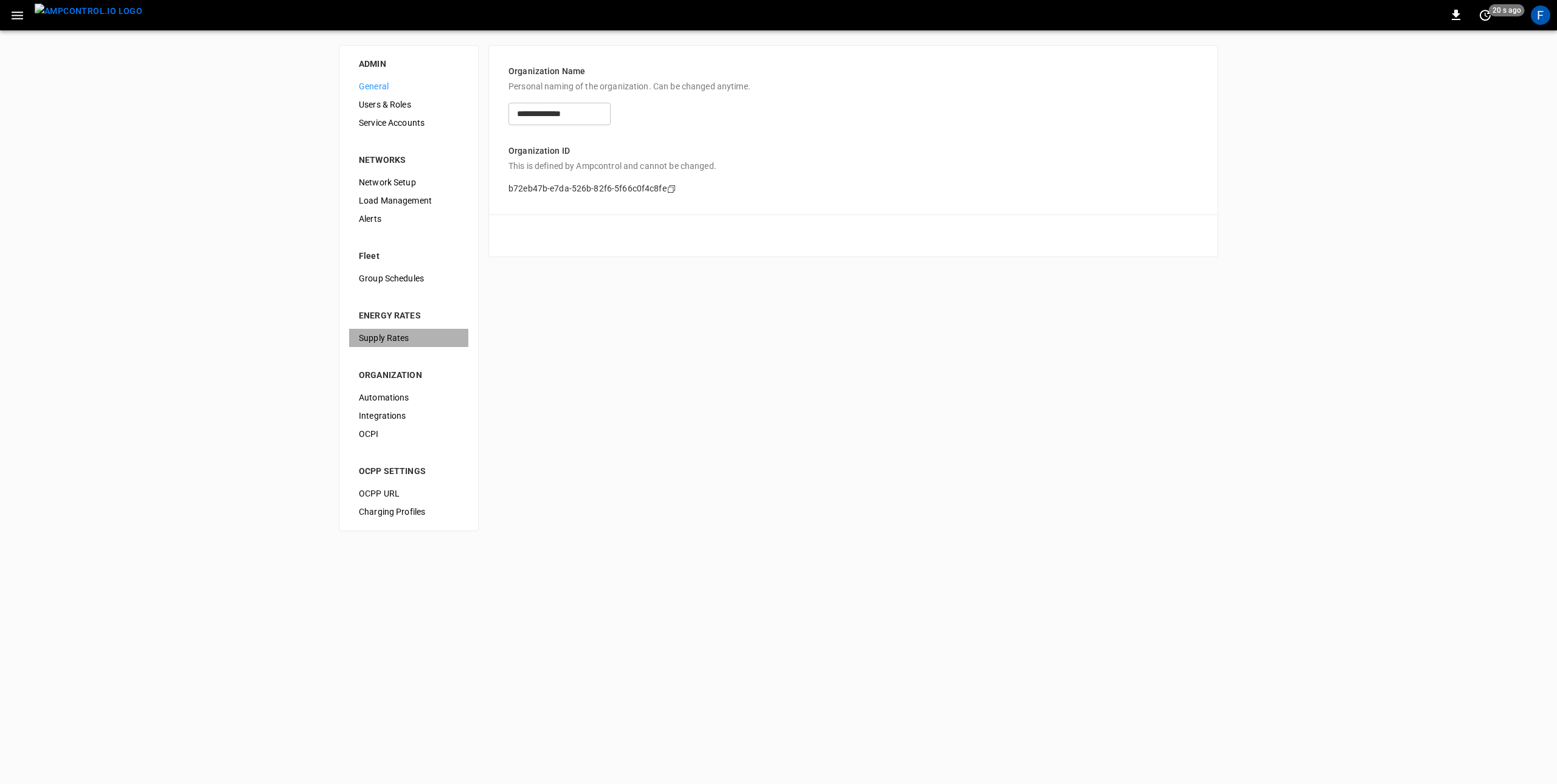
click at [395, 343] on span "Supply Rates" at bounding box center [409, 338] width 100 height 13
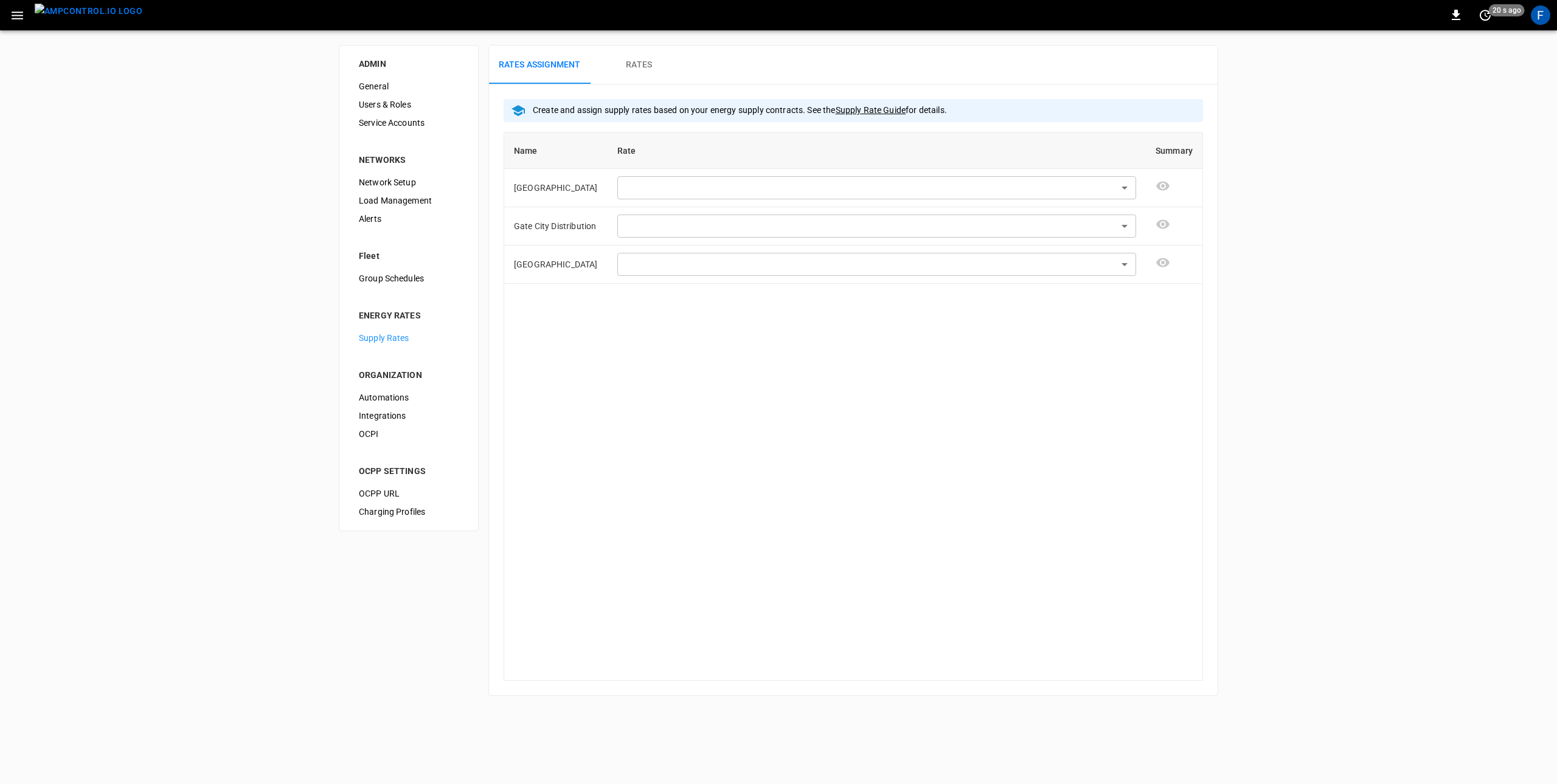
click at [650, 69] on h6 "Rates" at bounding box center [639, 65] width 26 height 13
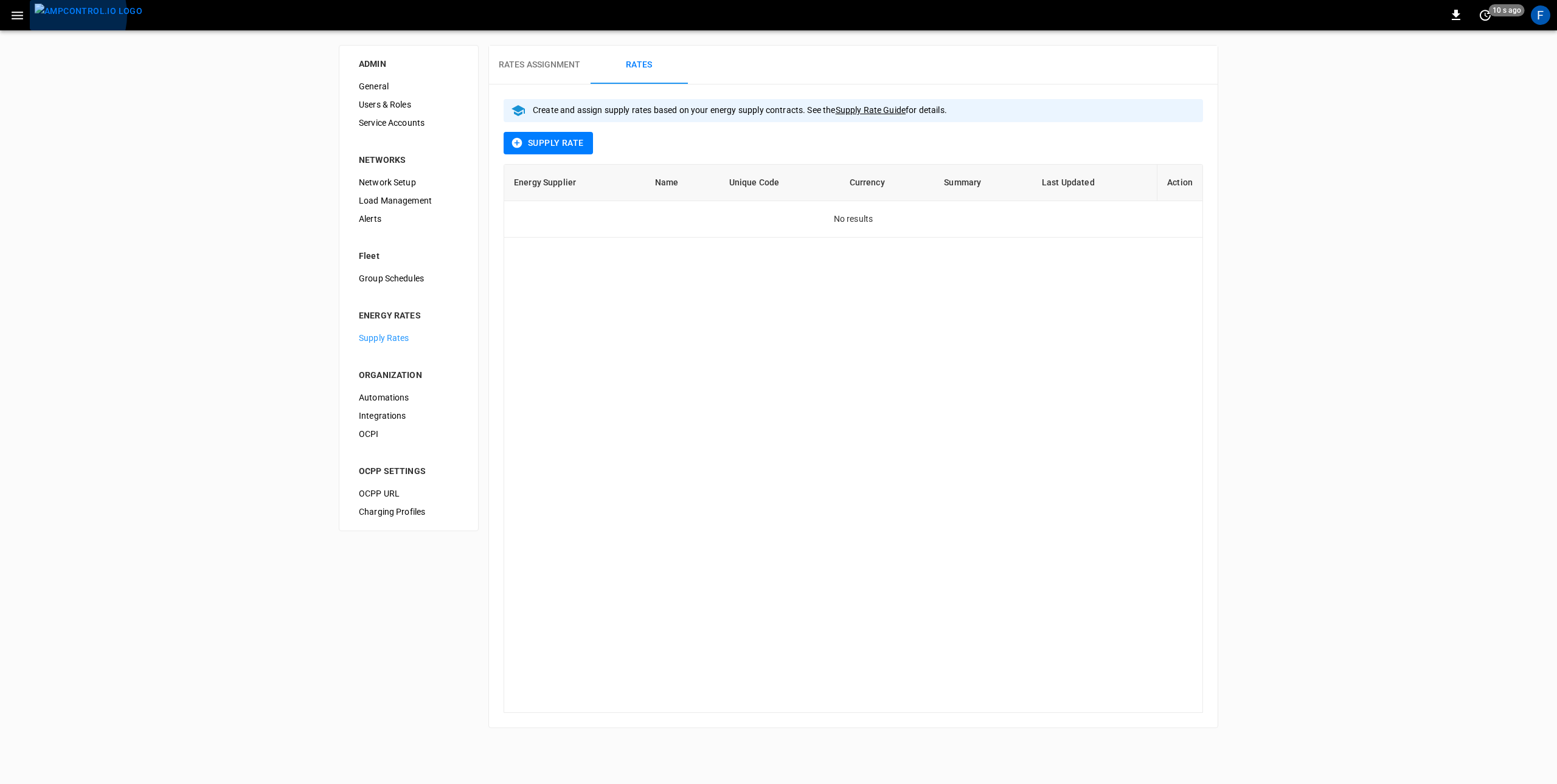
click at [55, 14] on img "menu" at bounding box center [89, 12] width 108 height 15
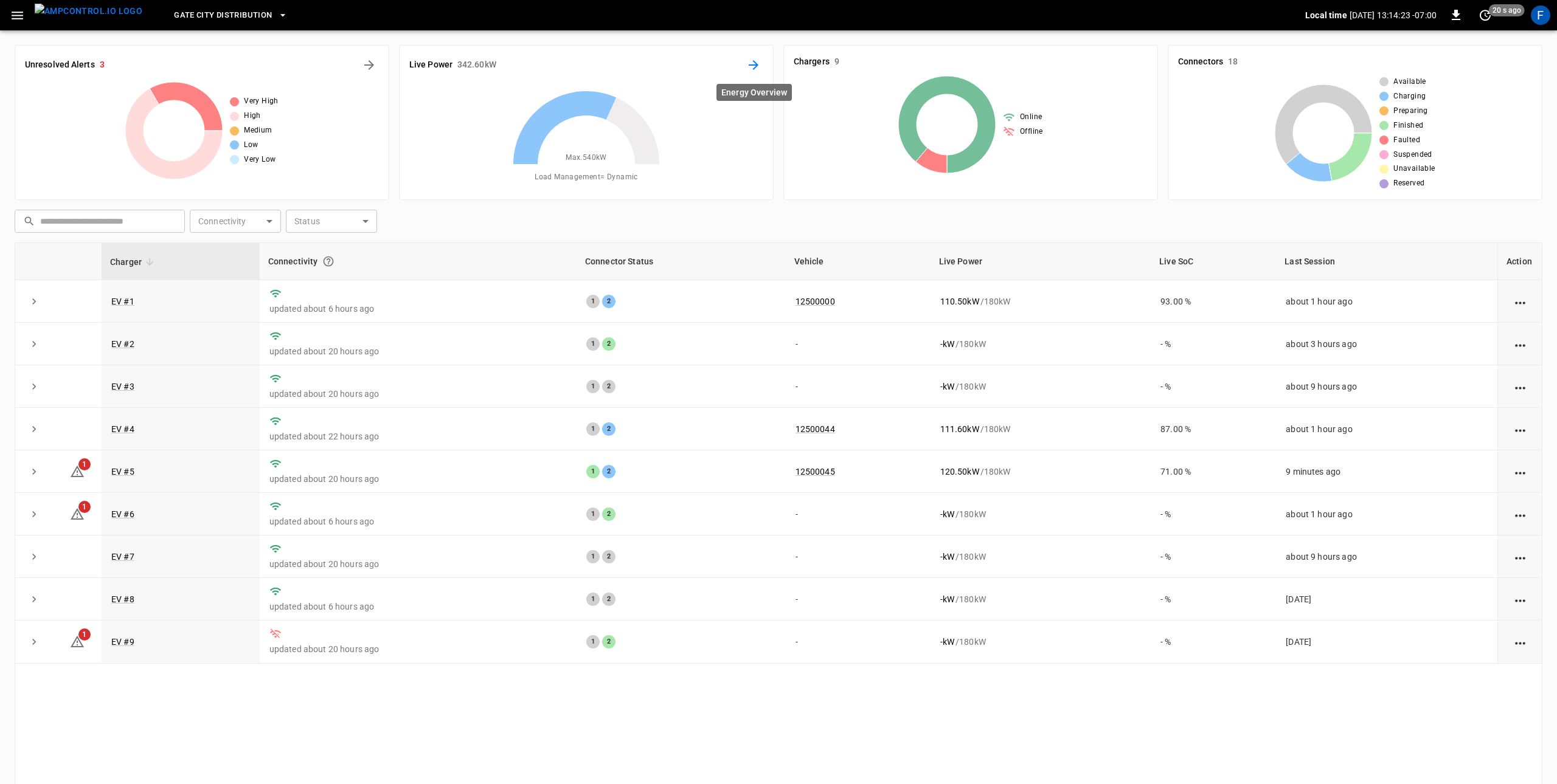
click at [754, 71] on icon "Energy Overview" at bounding box center [753, 65] width 14 height 14
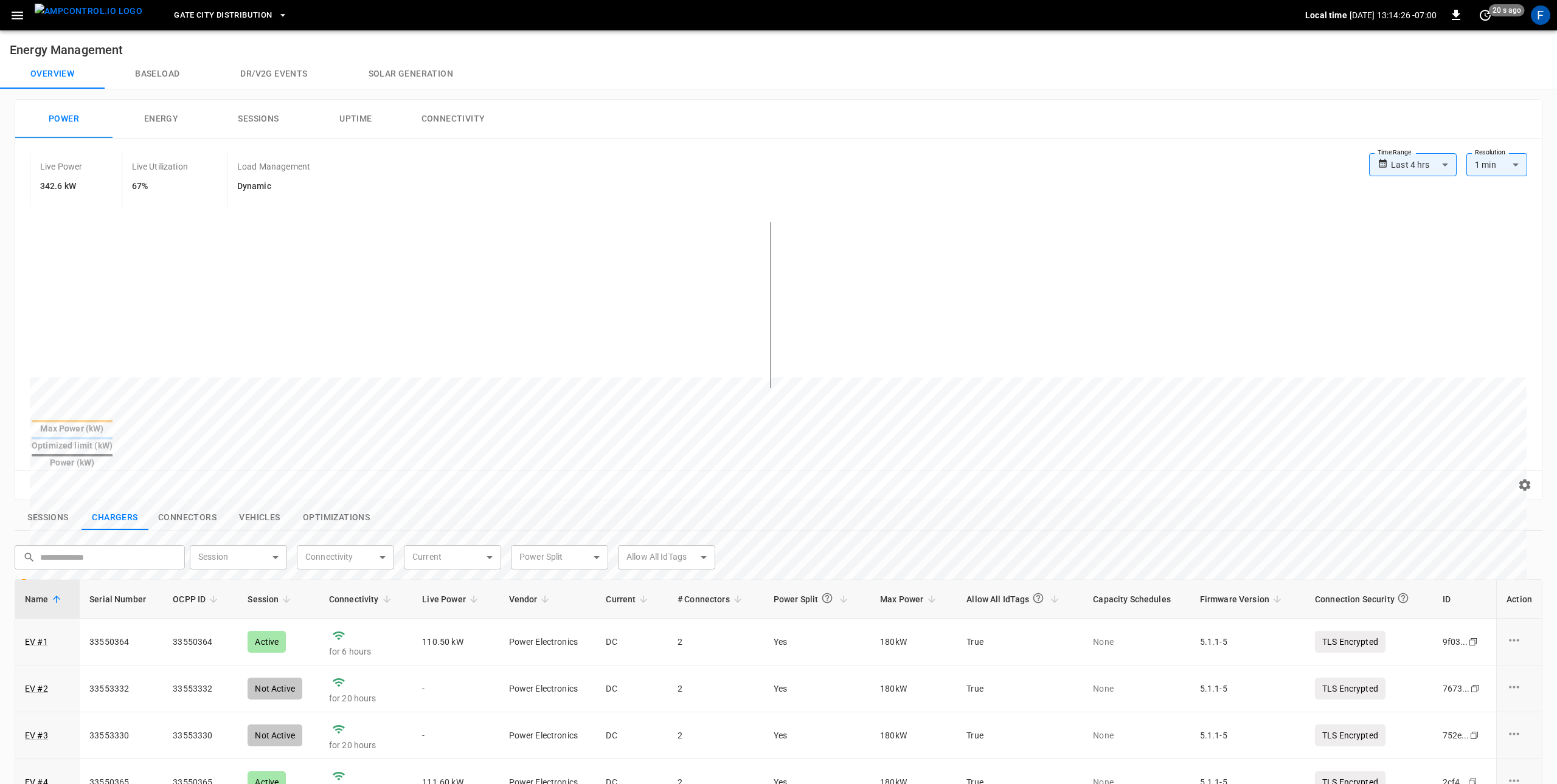
click at [100, 9] on img "menu" at bounding box center [89, 12] width 108 height 15
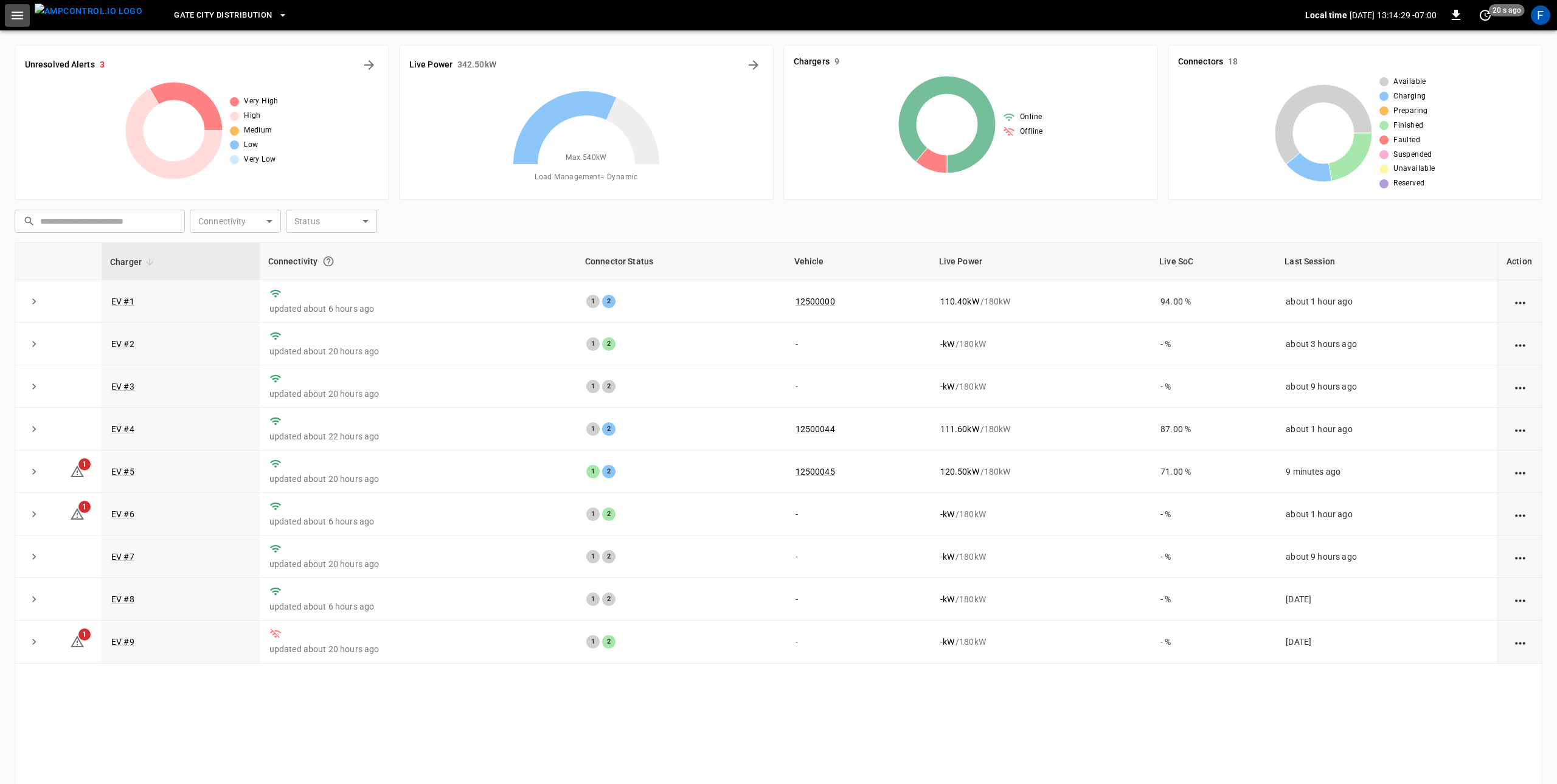
click at [28, 16] on button "button" at bounding box center [17, 14] width 25 height 22
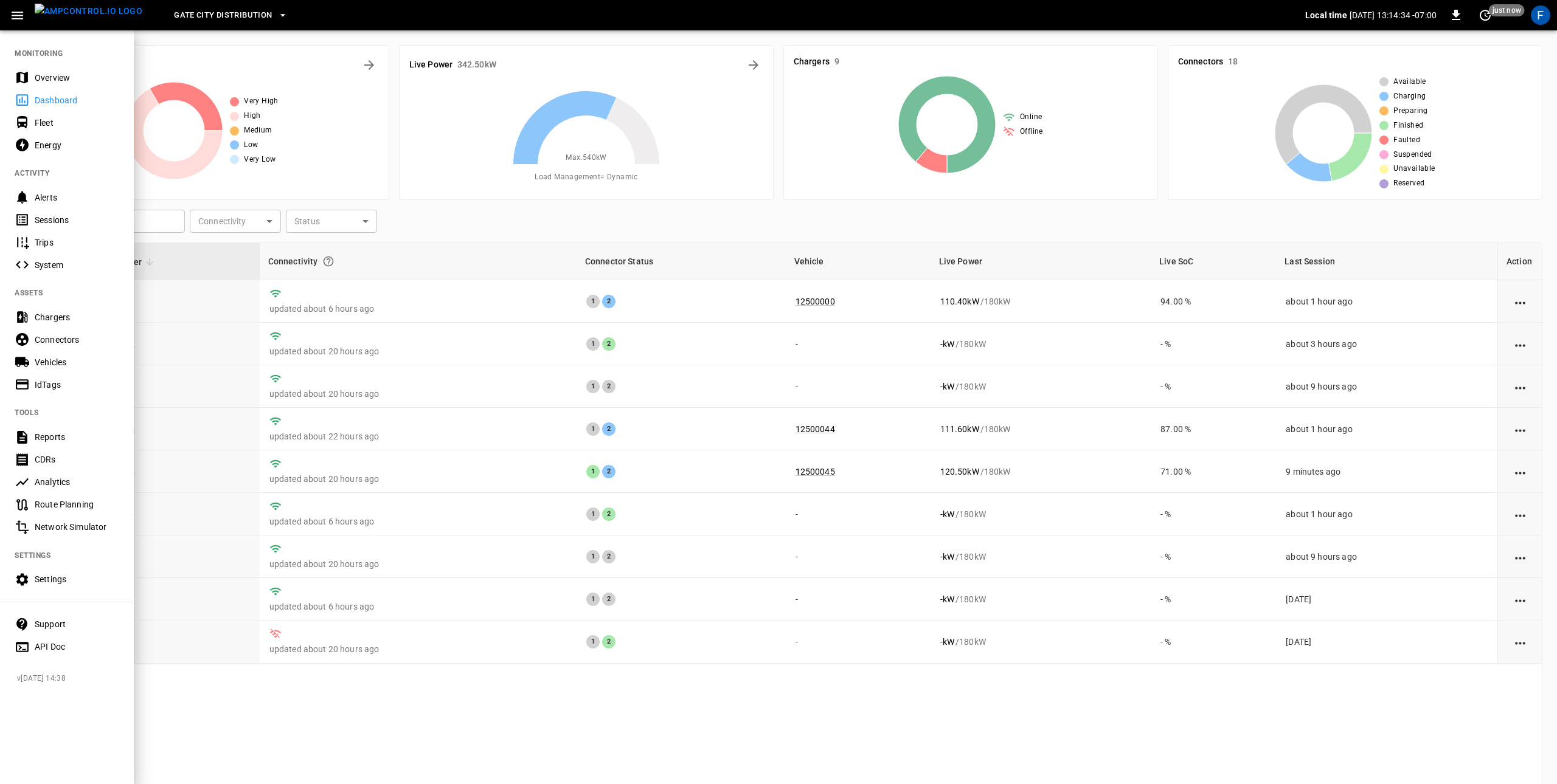
click at [88, 581] on div "Settings" at bounding box center [77, 579] width 85 height 13
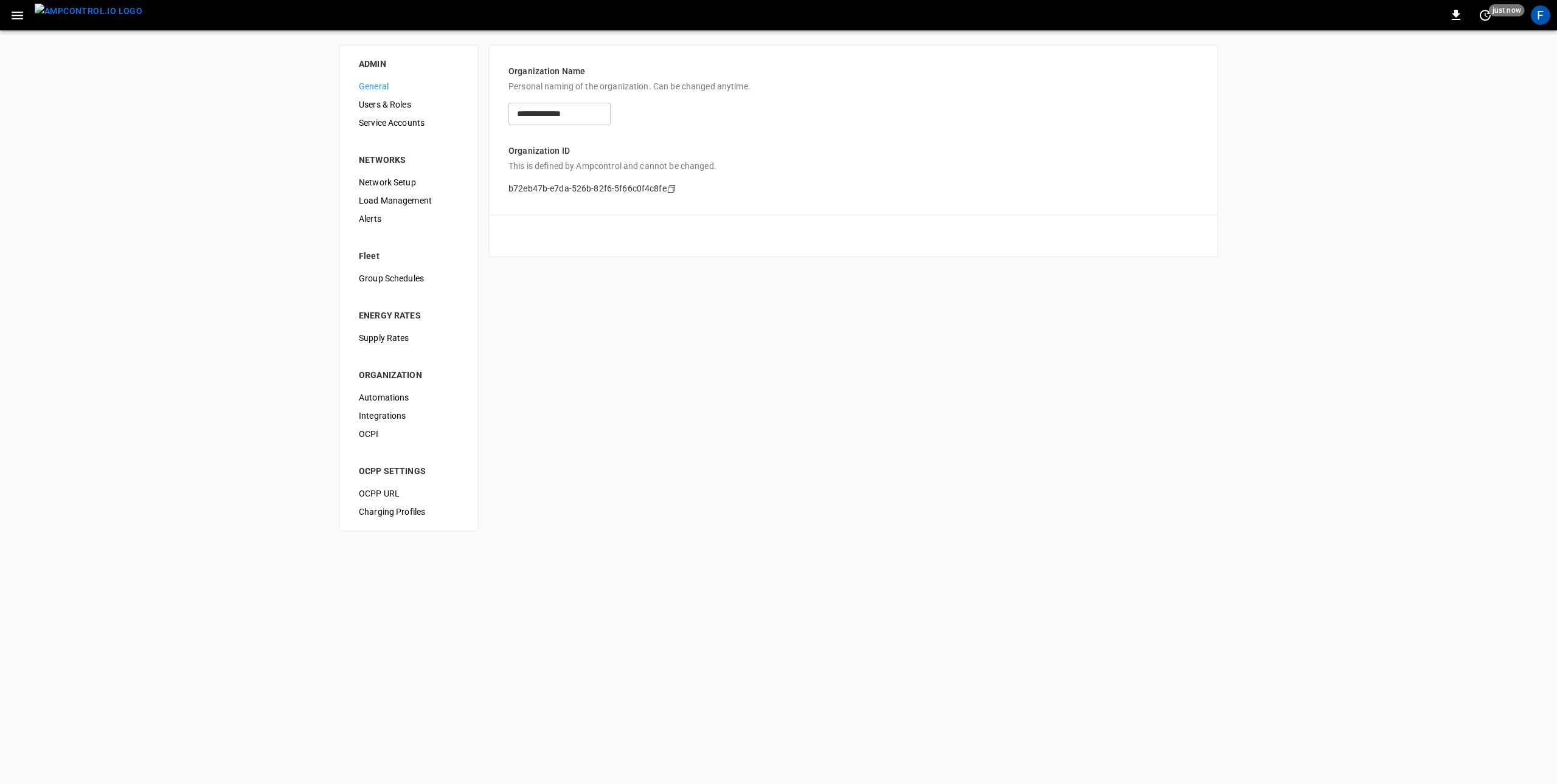
click at [370, 344] on div "Supply Rates" at bounding box center [409, 338] width 119 height 18
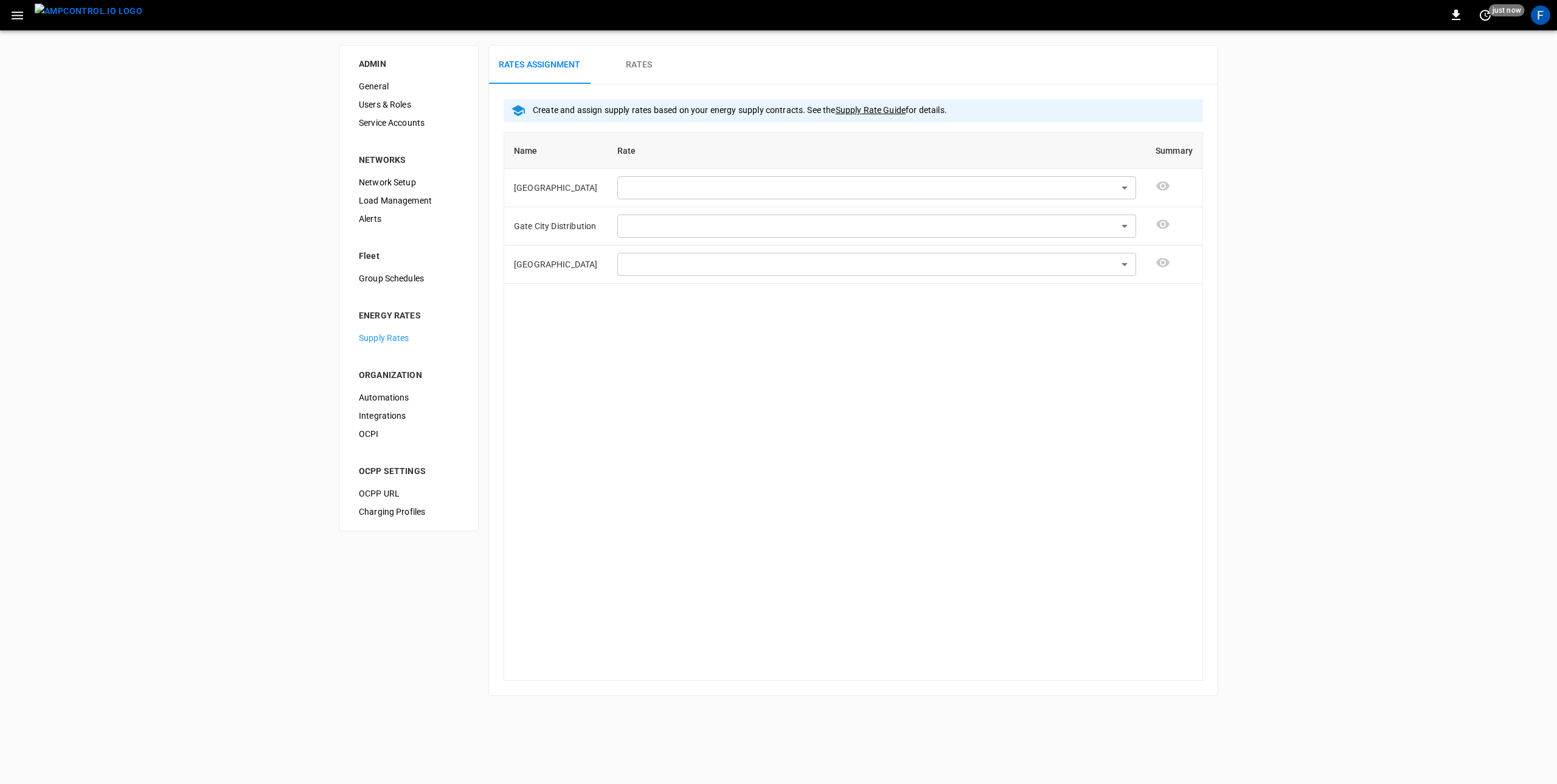
click at [643, 73] on button "Rates" at bounding box center [639, 65] width 97 height 39
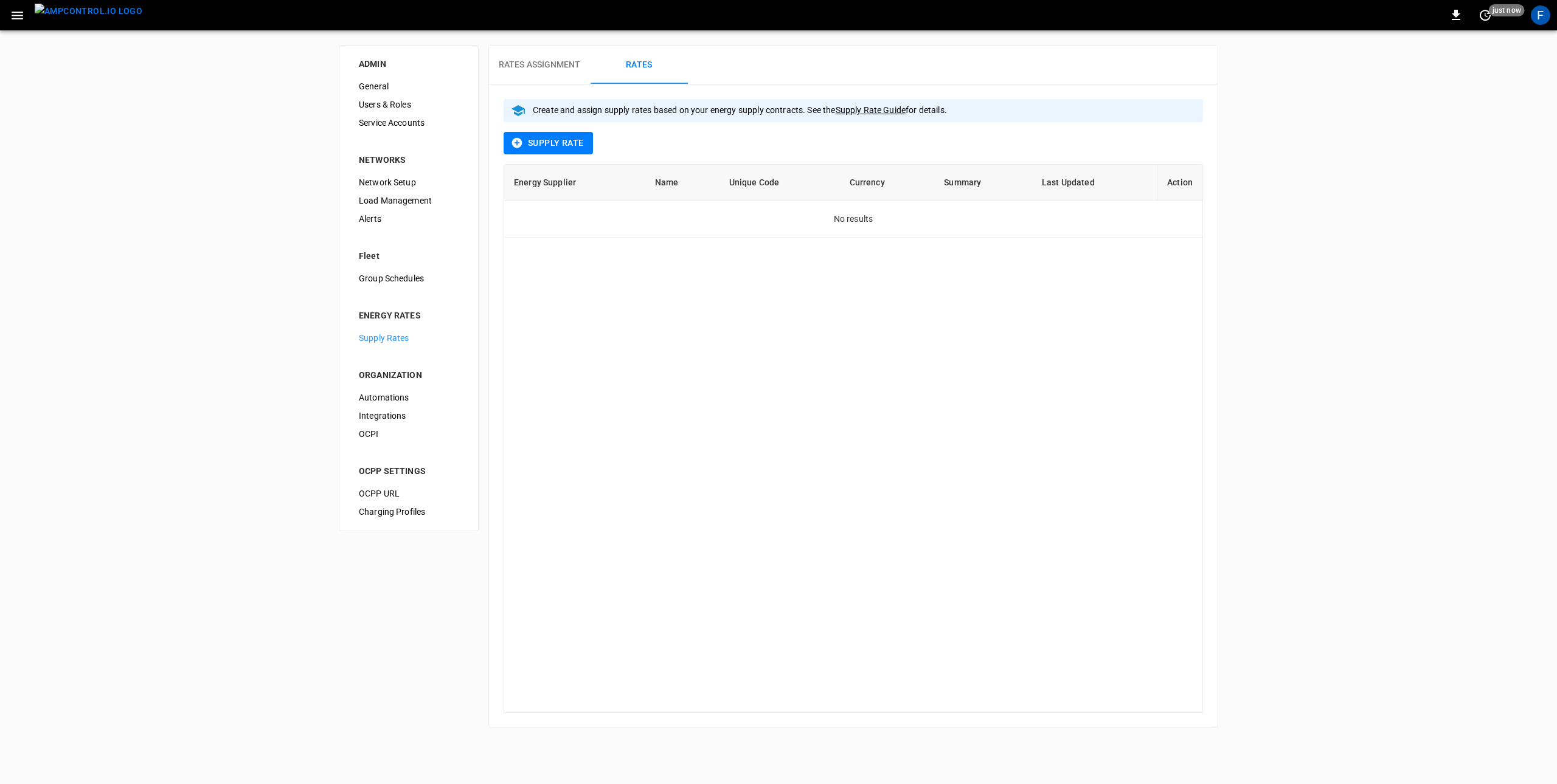
click at [527, 63] on h6 "Rates Assignment" at bounding box center [540, 65] width 82 height 13
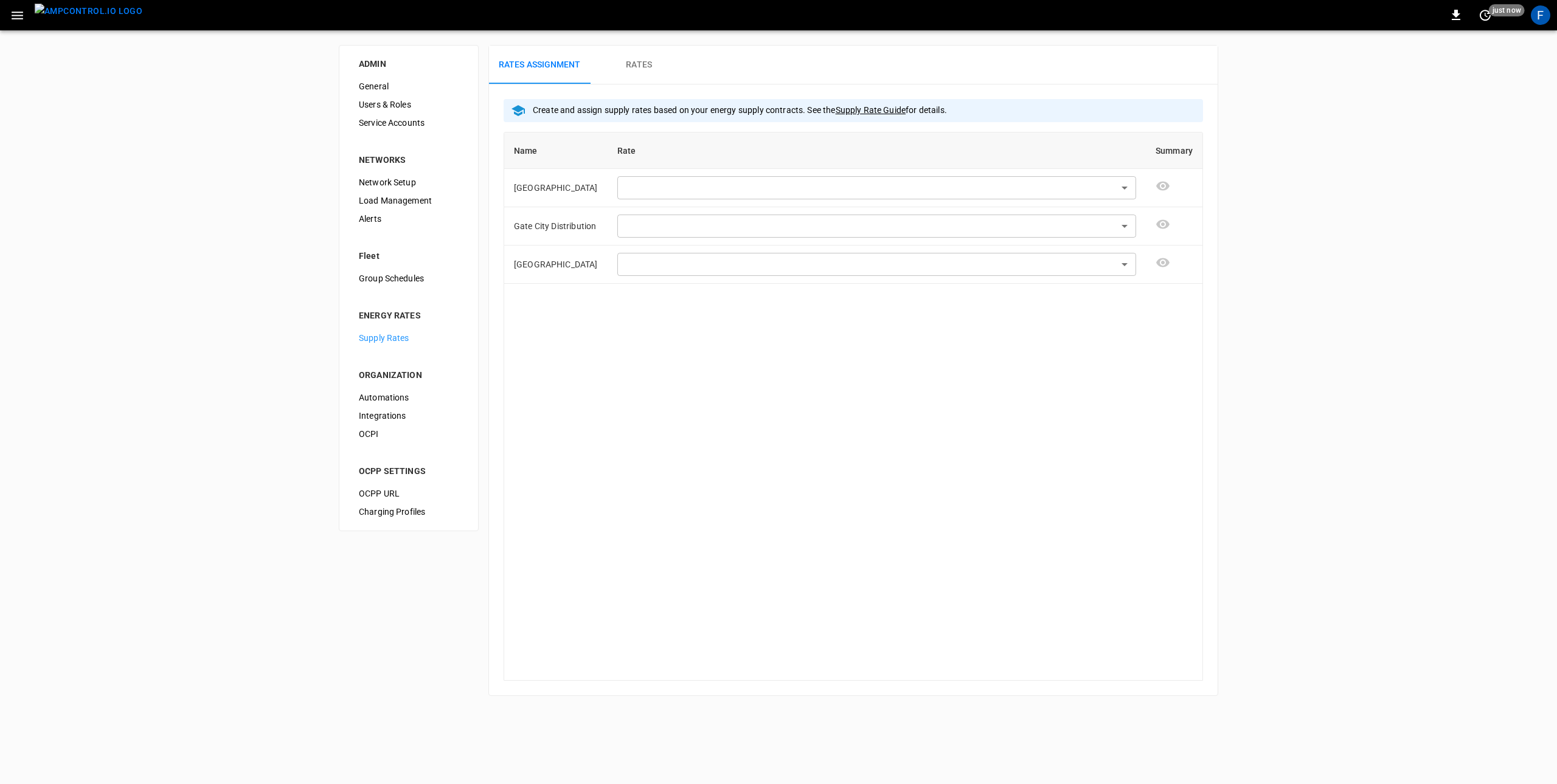
click at [61, 5] on img "menu" at bounding box center [89, 12] width 108 height 15
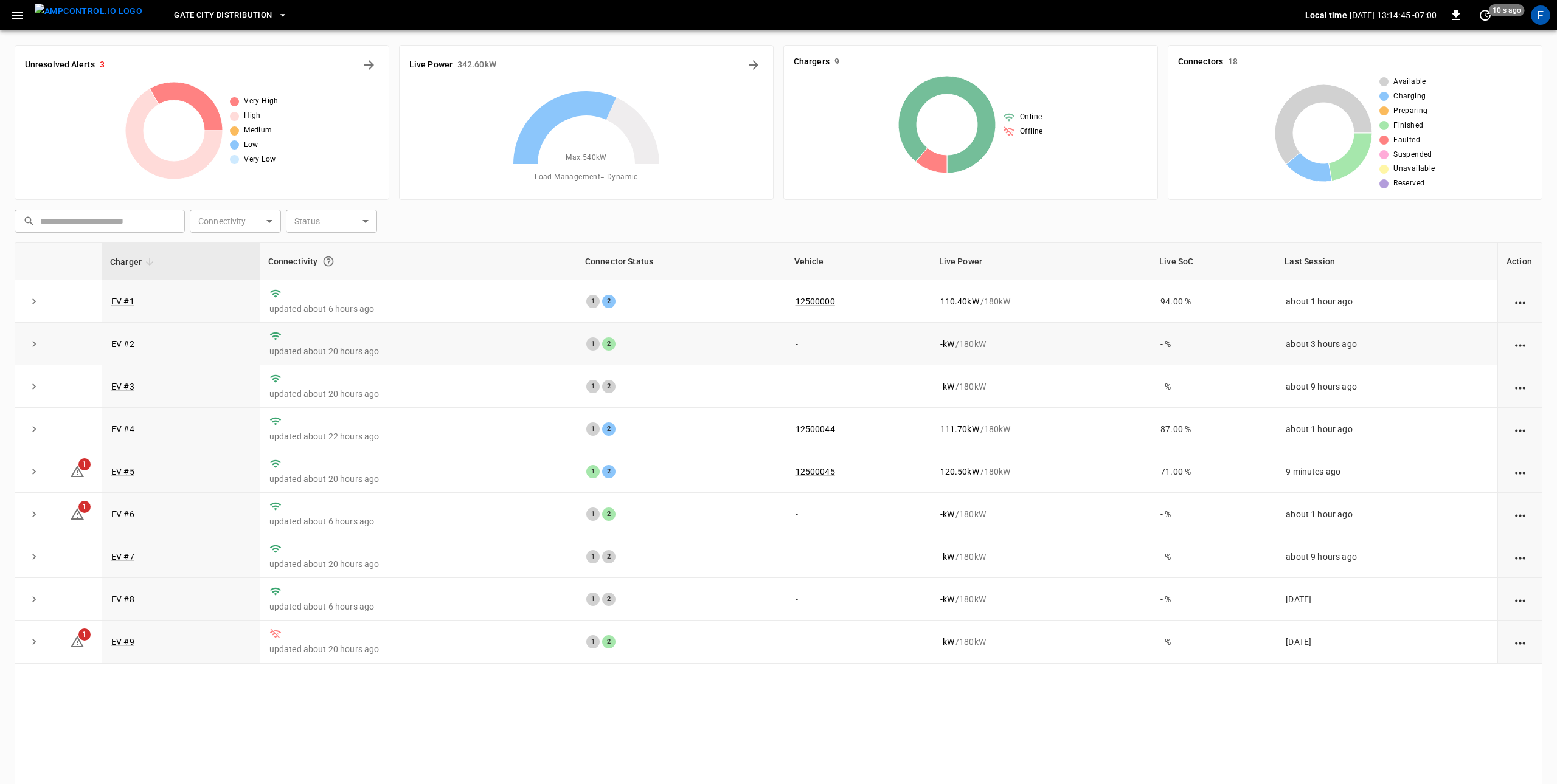
click at [428, 357] on p "updated about 20 hours ago" at bounding box center [418, 352] width 298 height 13
click at [26, 12] on button "button" at bounding box center [17, 14] width 25 height 22
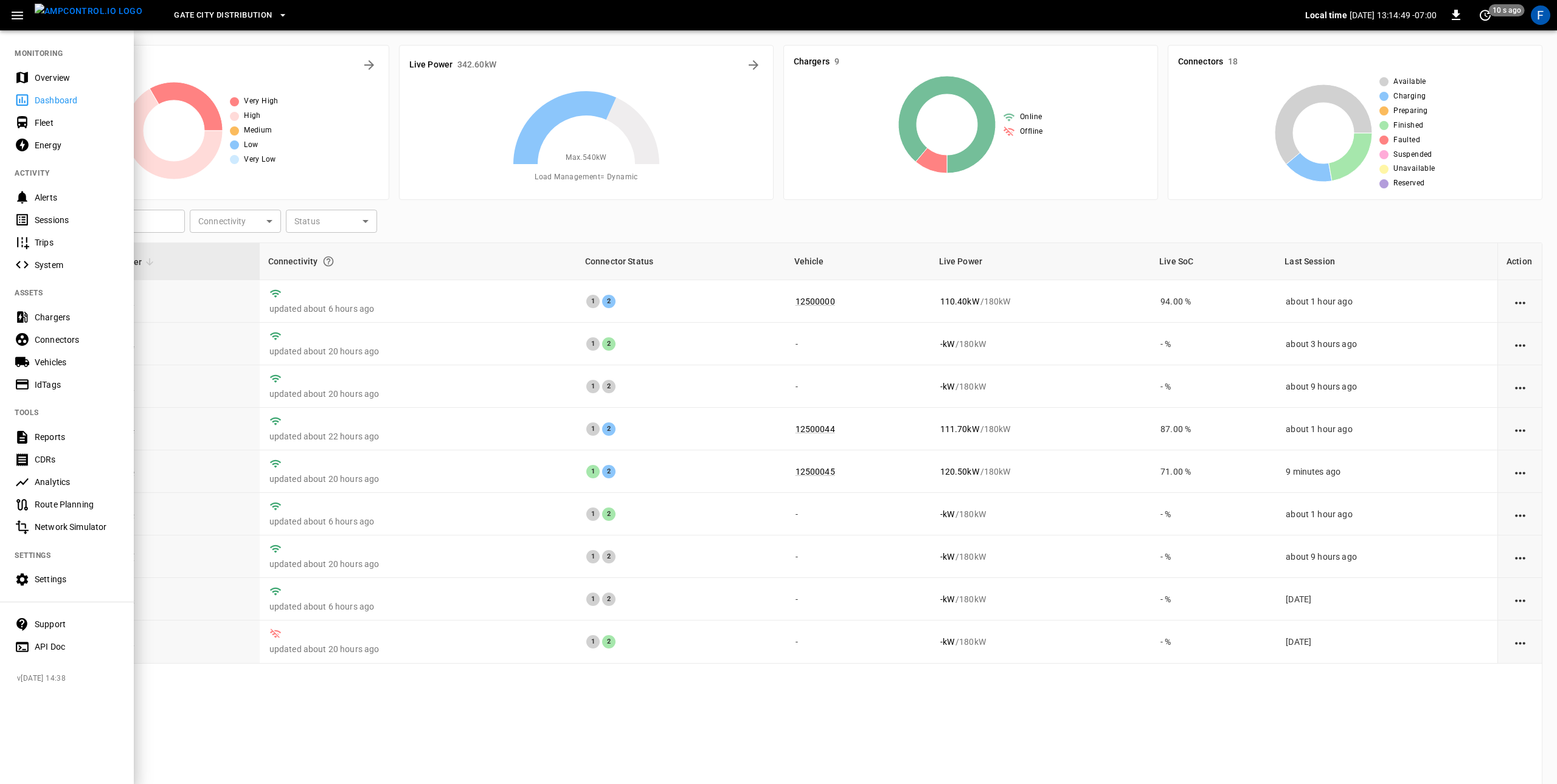
click at [40, 86] on div "Overview" at bounding box center [66, 77] width 134 height 22
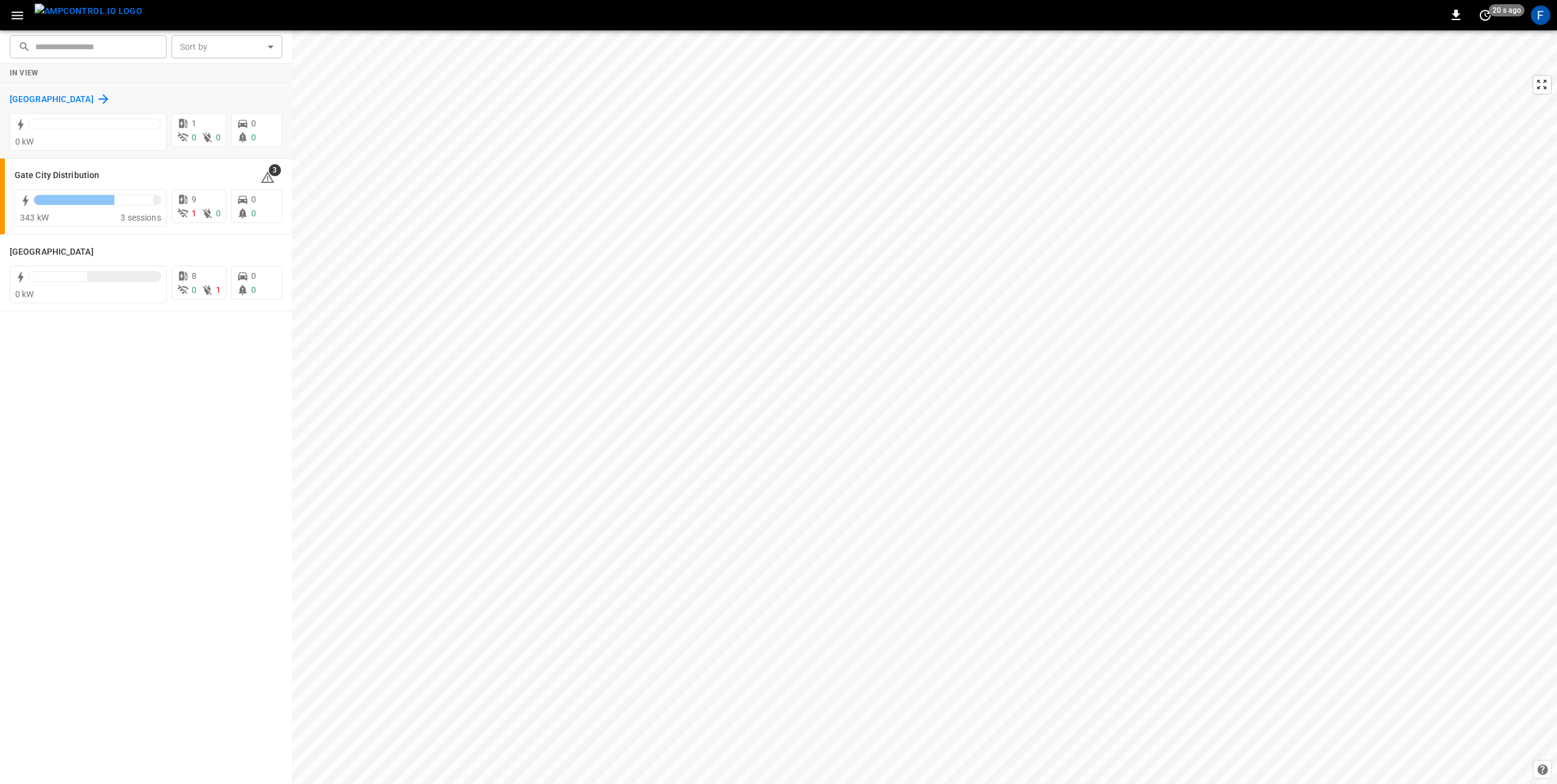
click at [38, 99] on div "Fresno" at bounding box center [60, 98] width 101 height 14
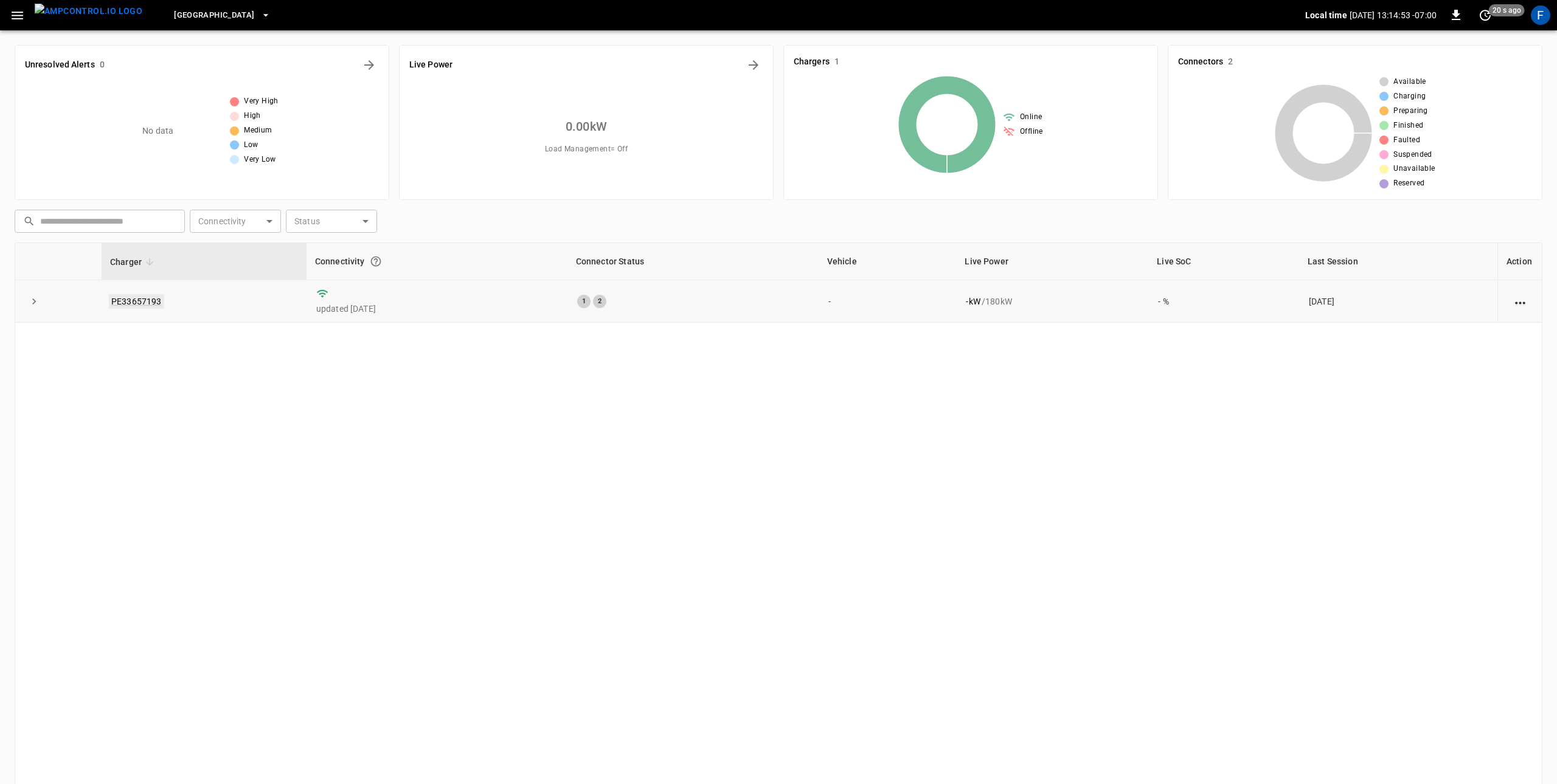
click at [140, 305] on link "PE33657193" at bounding box center [136, 301] width 55 height 14
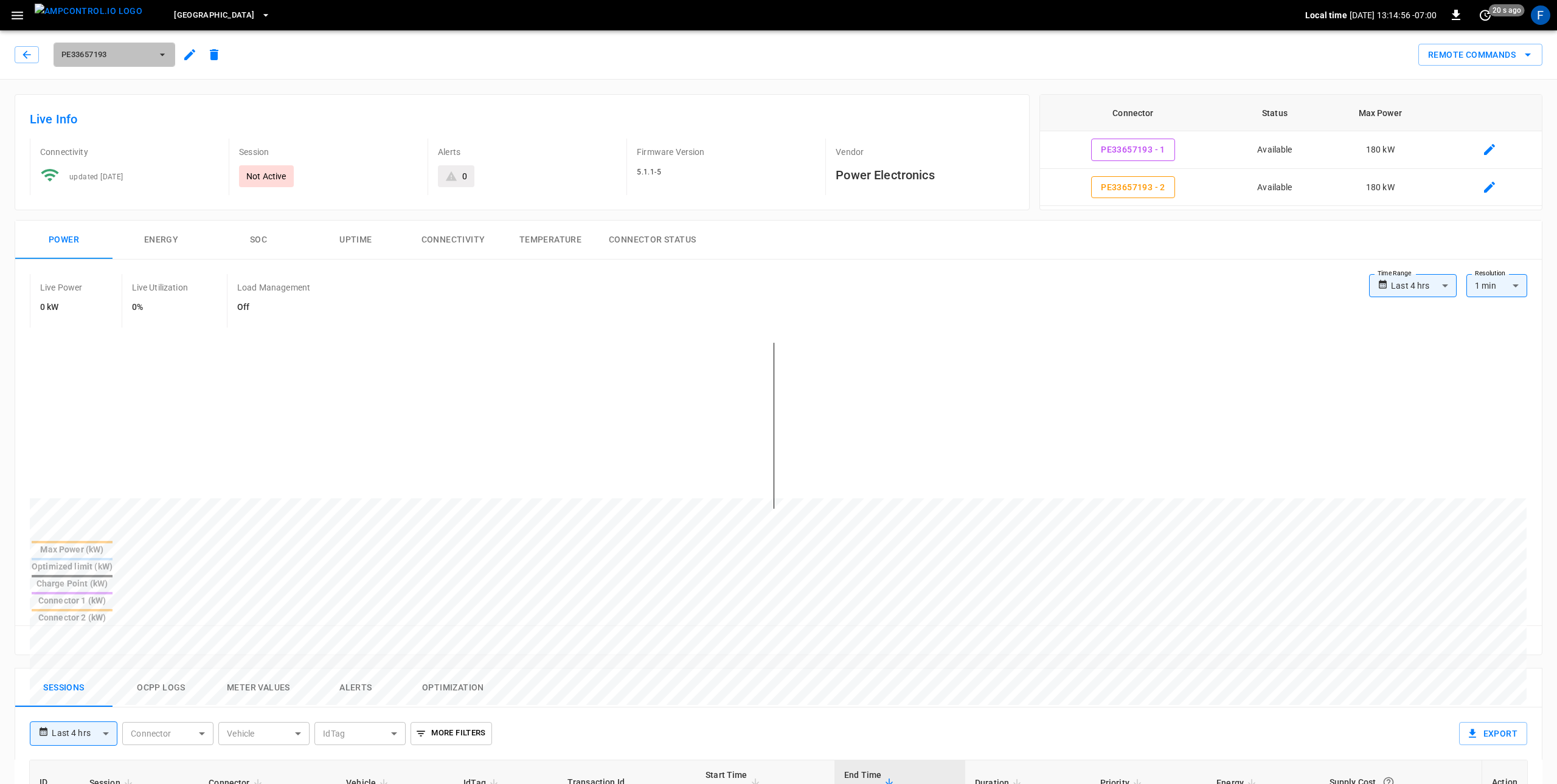
click at [161, 62] on button "PE33657193" at bounding box center [115, 54] width 121 height 24
click at [795, 228] on div at bounding box center [778, 392] width 1557 height 784
click at [1037, 293] on body "**********" at bounding box center [778, 678] width 1557 height 1356
click at [1037, 411] on li "Last 30 days" at bounding box center [1412, 413] width 88 height 20
type input "**********"
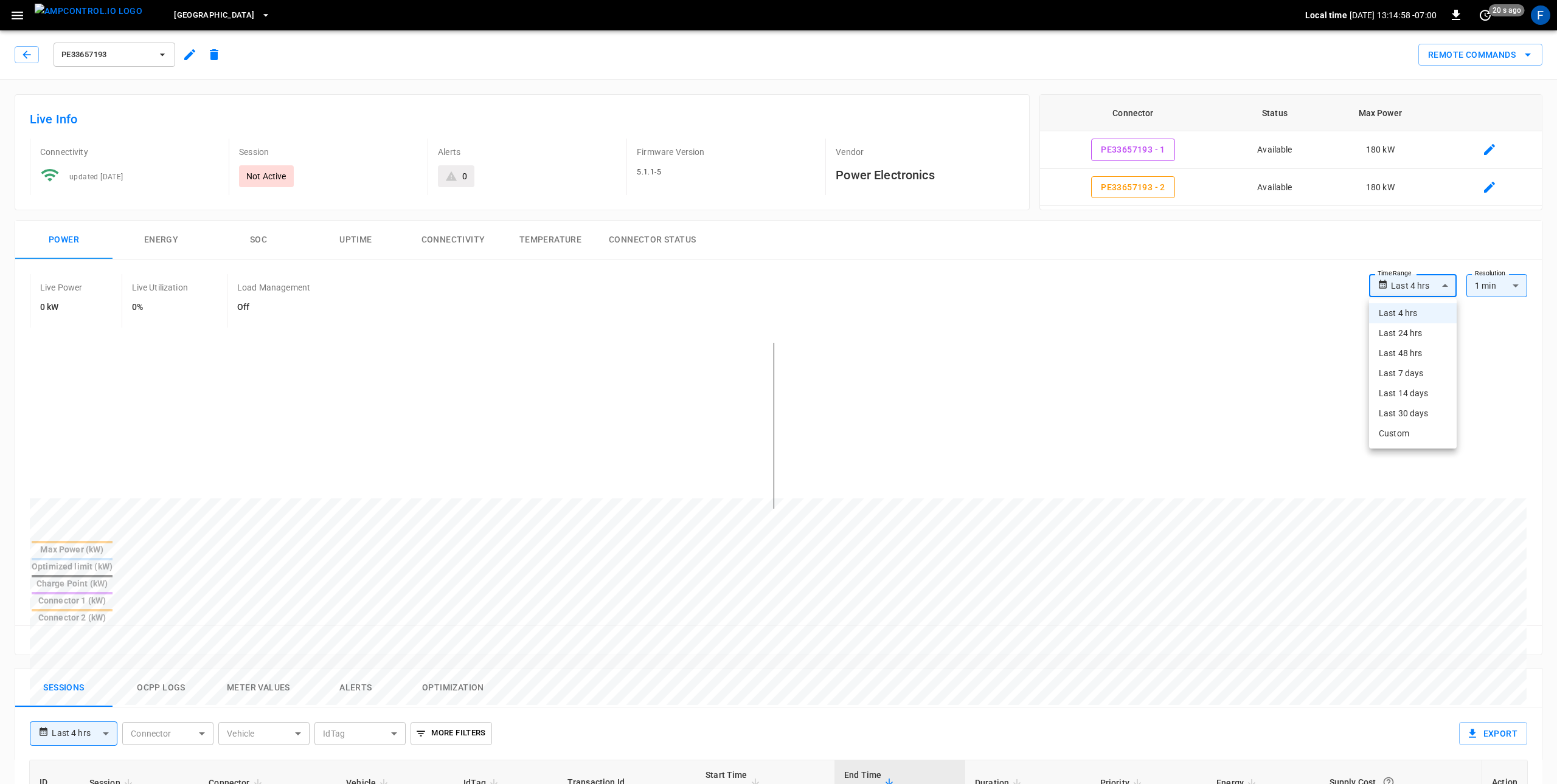
type input "**"
type input "**********"
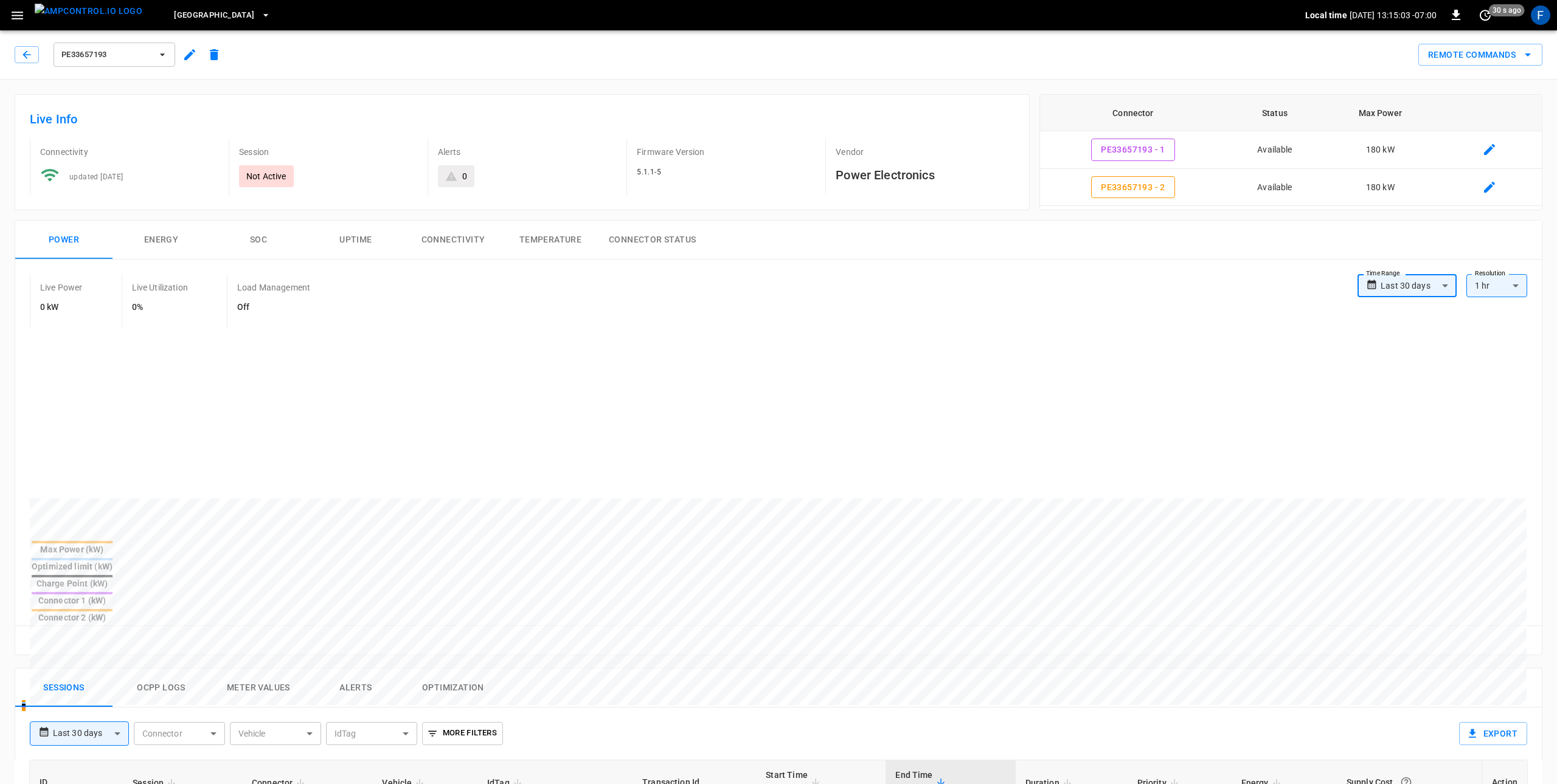
click at [84, 14] on img "menu" at bounding box center [89, 12] width 108 height 15
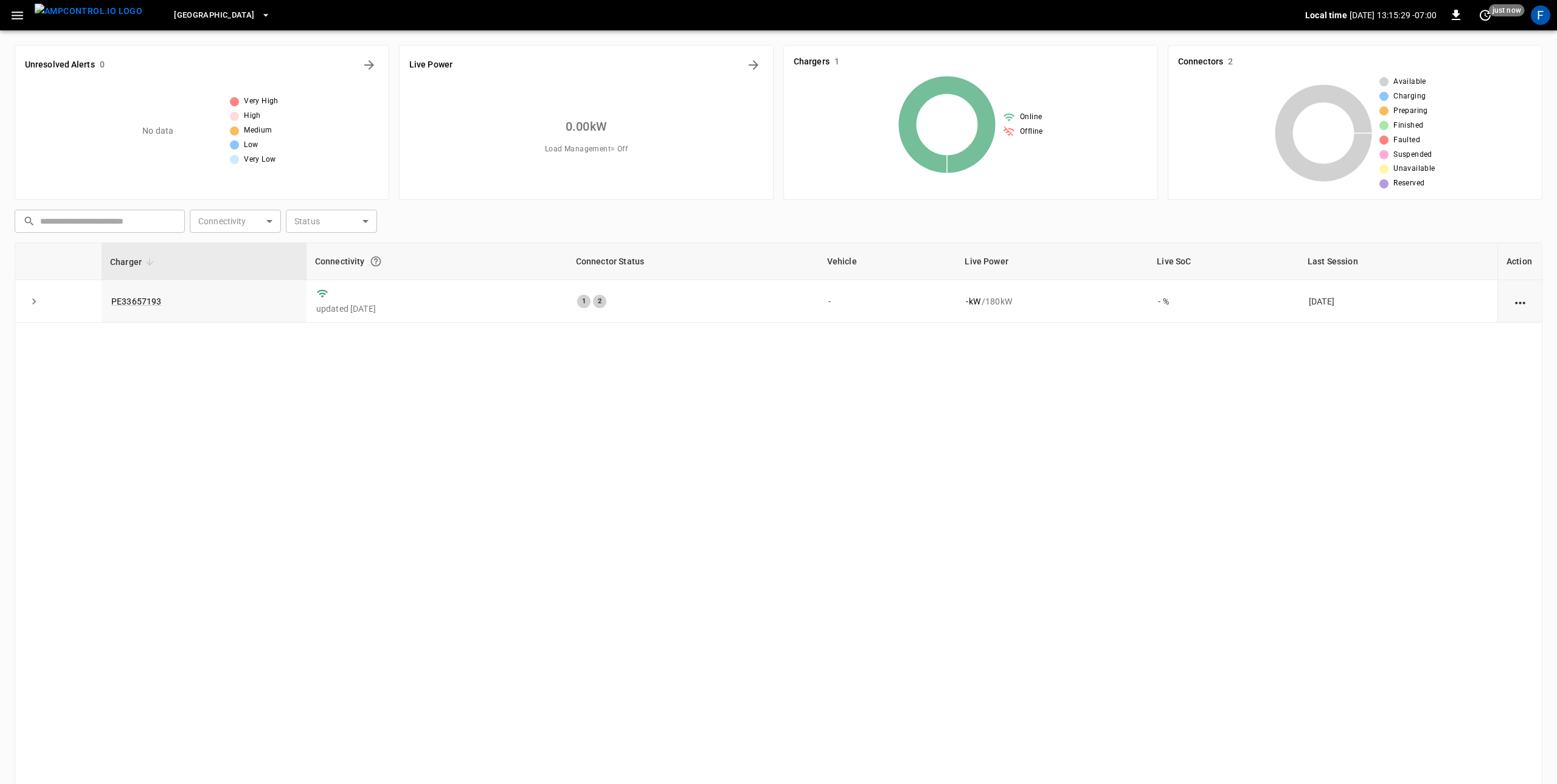
click at [77, 15] on img "menu" at bounding box center [89, 12] width 108 height 15
click at [24, 16] on icon "button" at bounding box center [17, 15] width 15 height 15
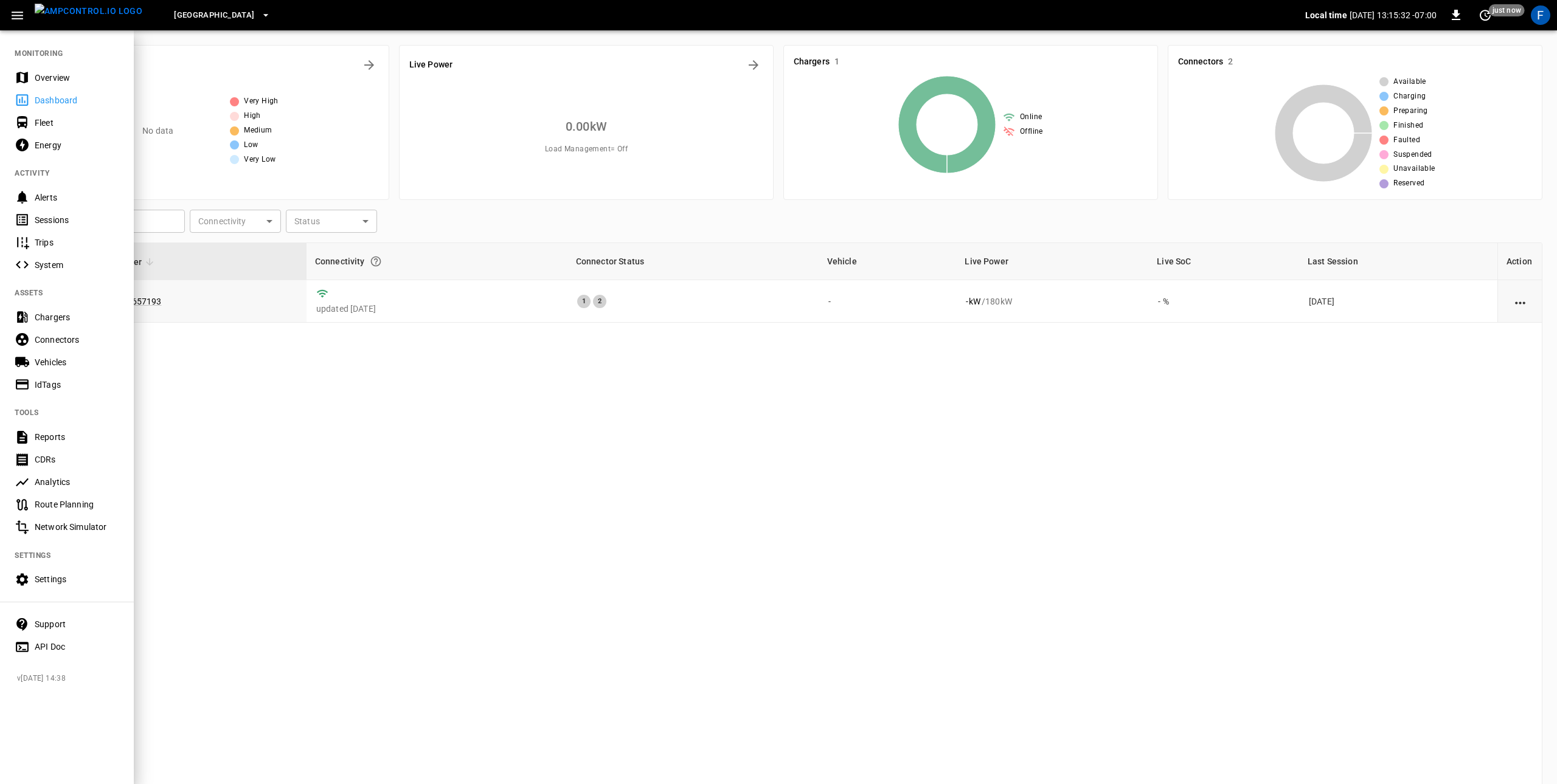
click at [40, 78] on div "Overview" at bounding box center [77, 77] width 85 height 13
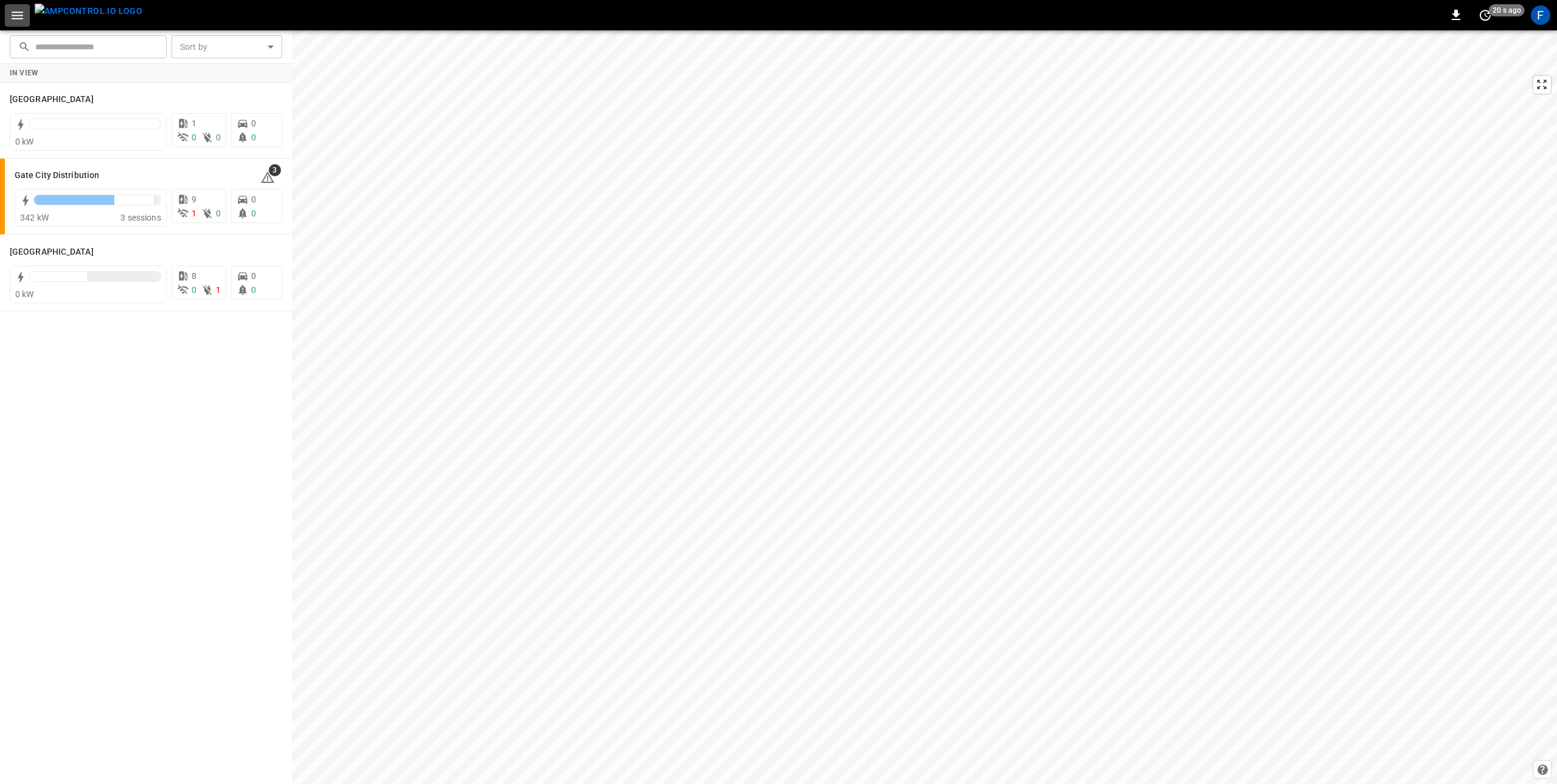
click at [10, 14] on icon "button" at bounding box center [17, 15] width 15 height 15
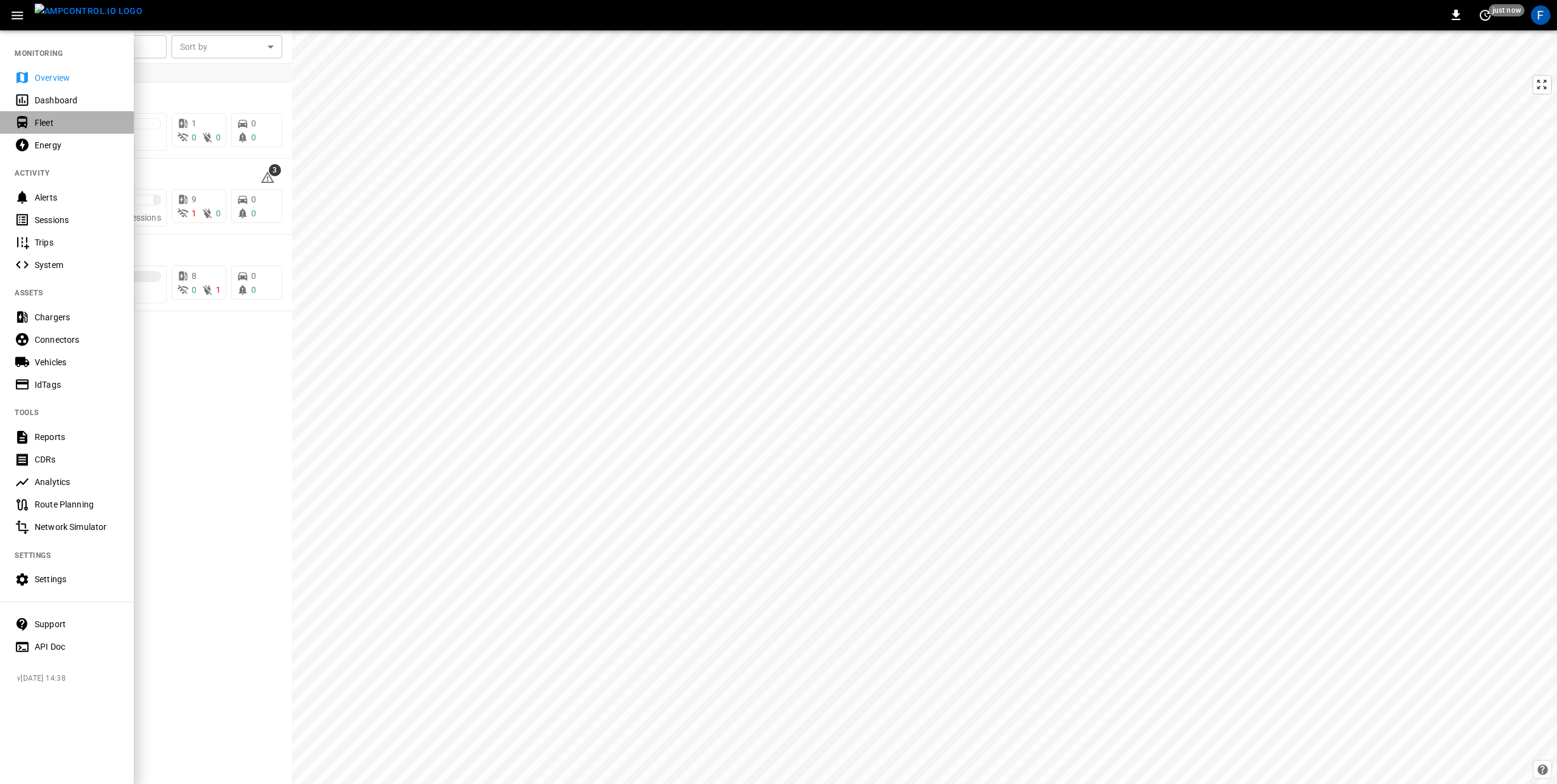
click at [72, 131] on div "Fleet" at bounding box center [66, 122] width 134 height 22
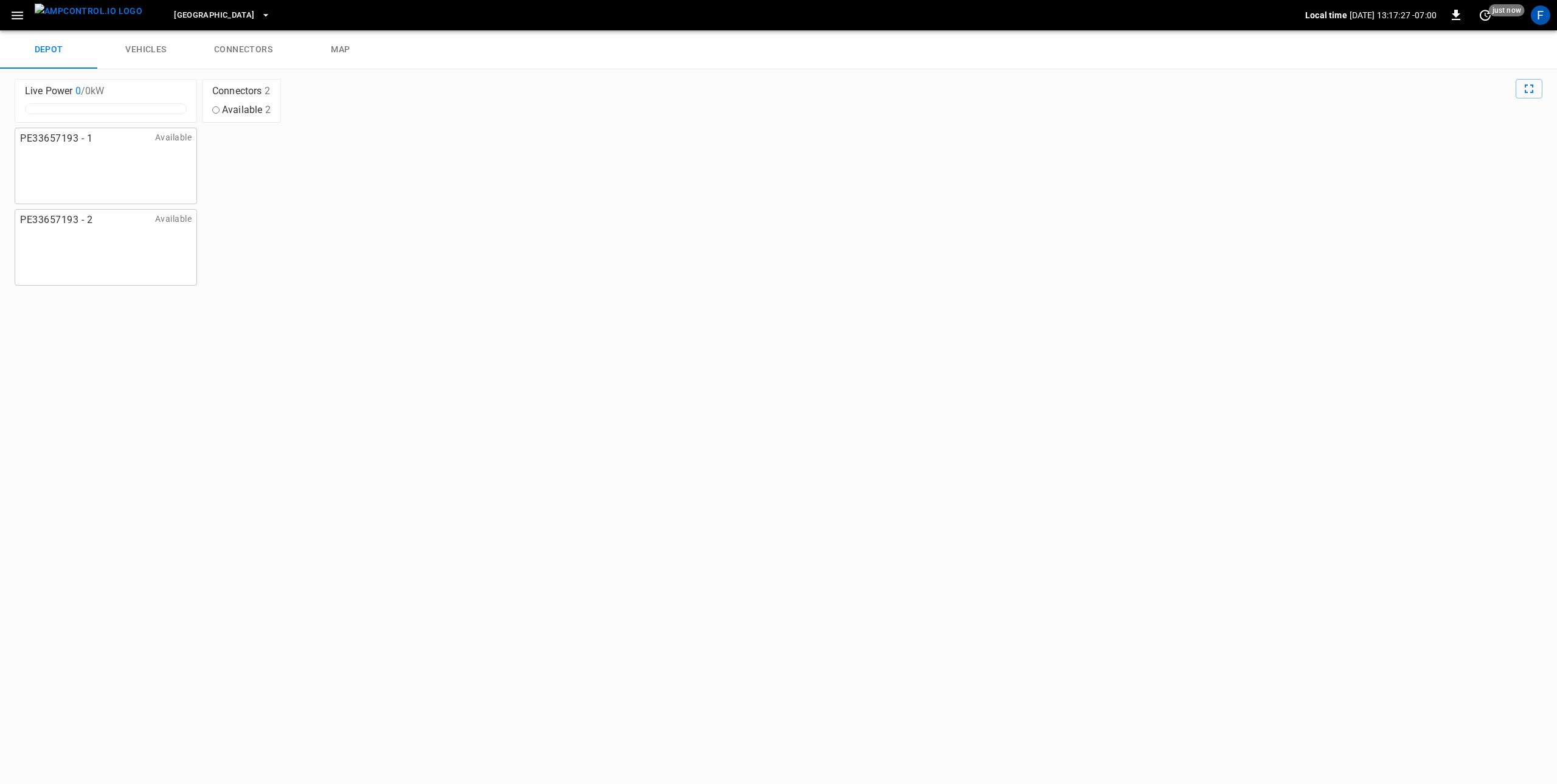
click at [174, 18] on span "Fresno" at bounding box center [214, 15] width 80 height 14
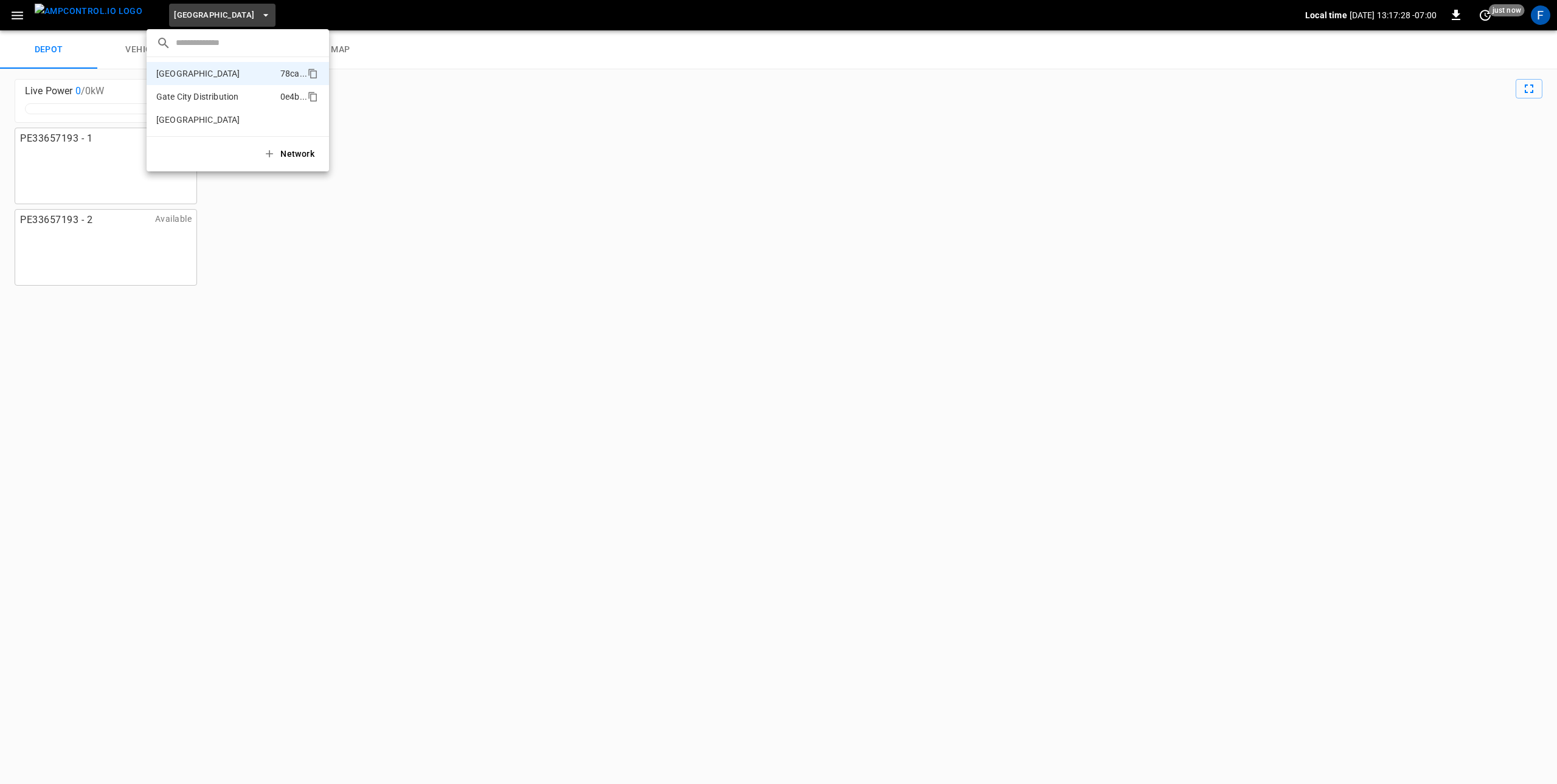
click at [188, 96] on p "Gate City Distribution" at bounding box center [216, 96] width 119 height 13
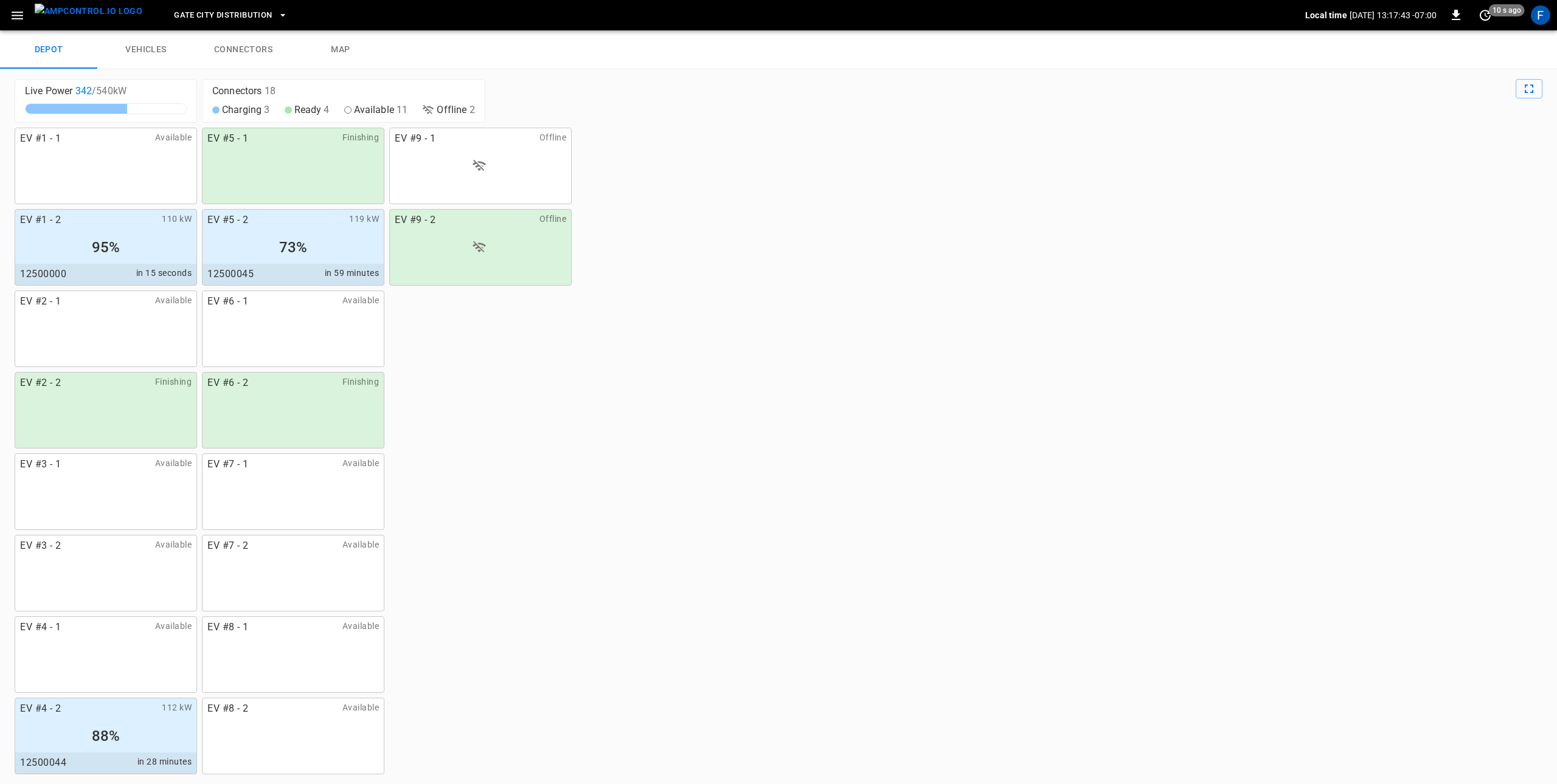
click at [14, 13] on icon "button" at bounding box center [17, 15] width 15 height 15
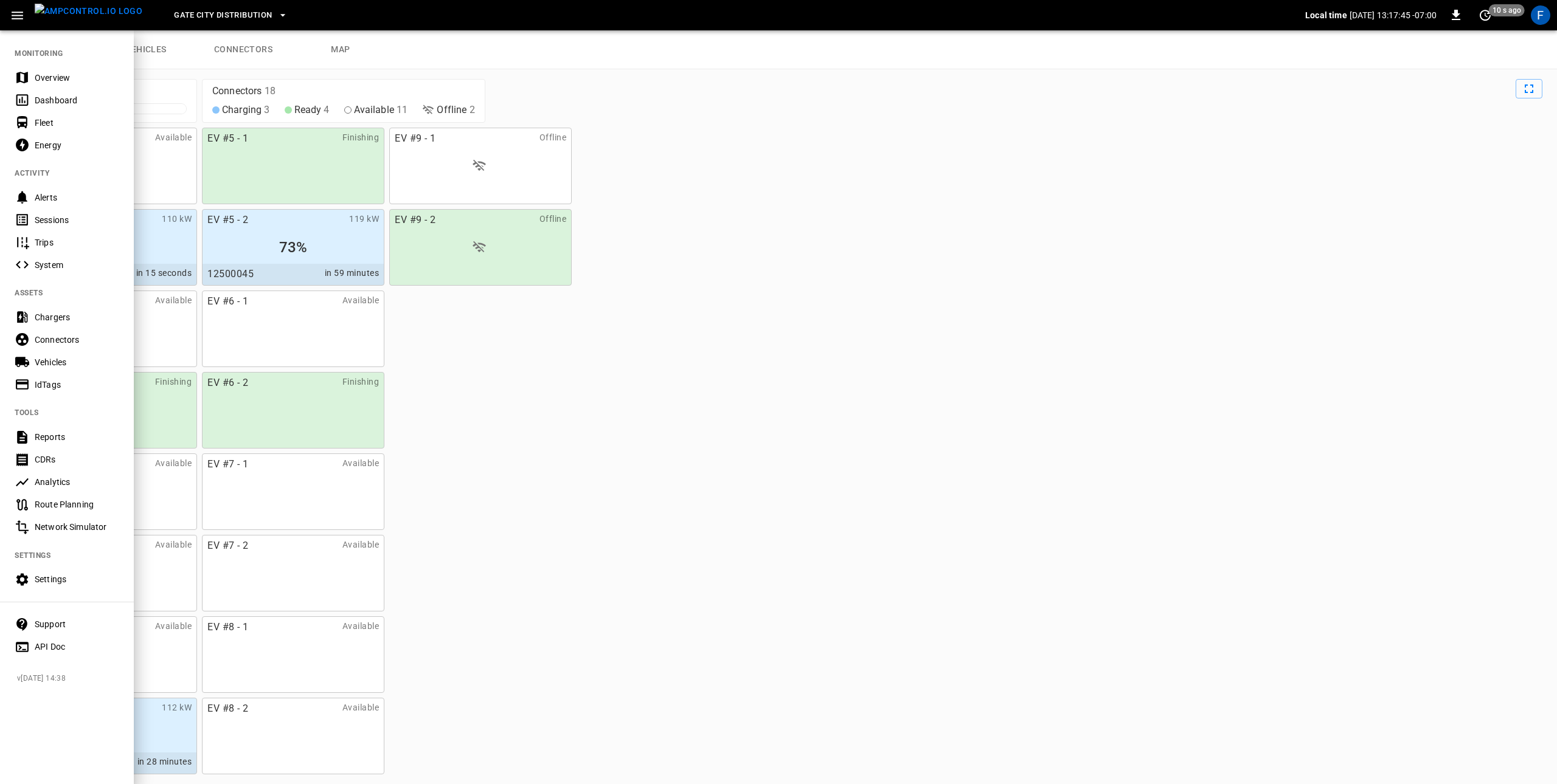
click at [76, 124] on div "Fleet" at bounding box center [77, 122] width 85 height 13
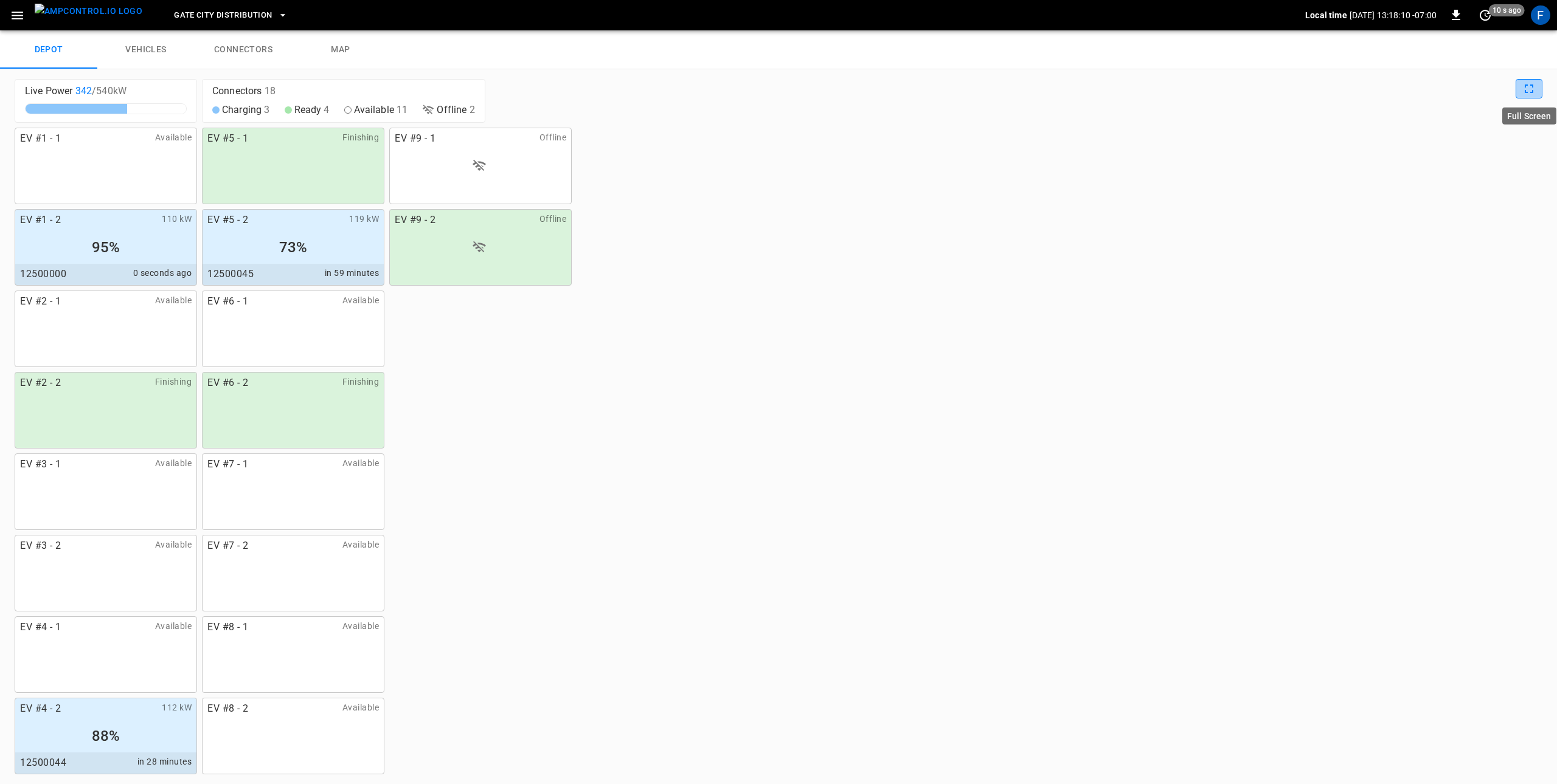
click at [1037, 87] on icon "Full Screen" at bounding box center [1529, 89] width 14 height 14
click at [214, 13] on span "Gate City Distribution" at bounding box center [224, 15] width 98 height 14
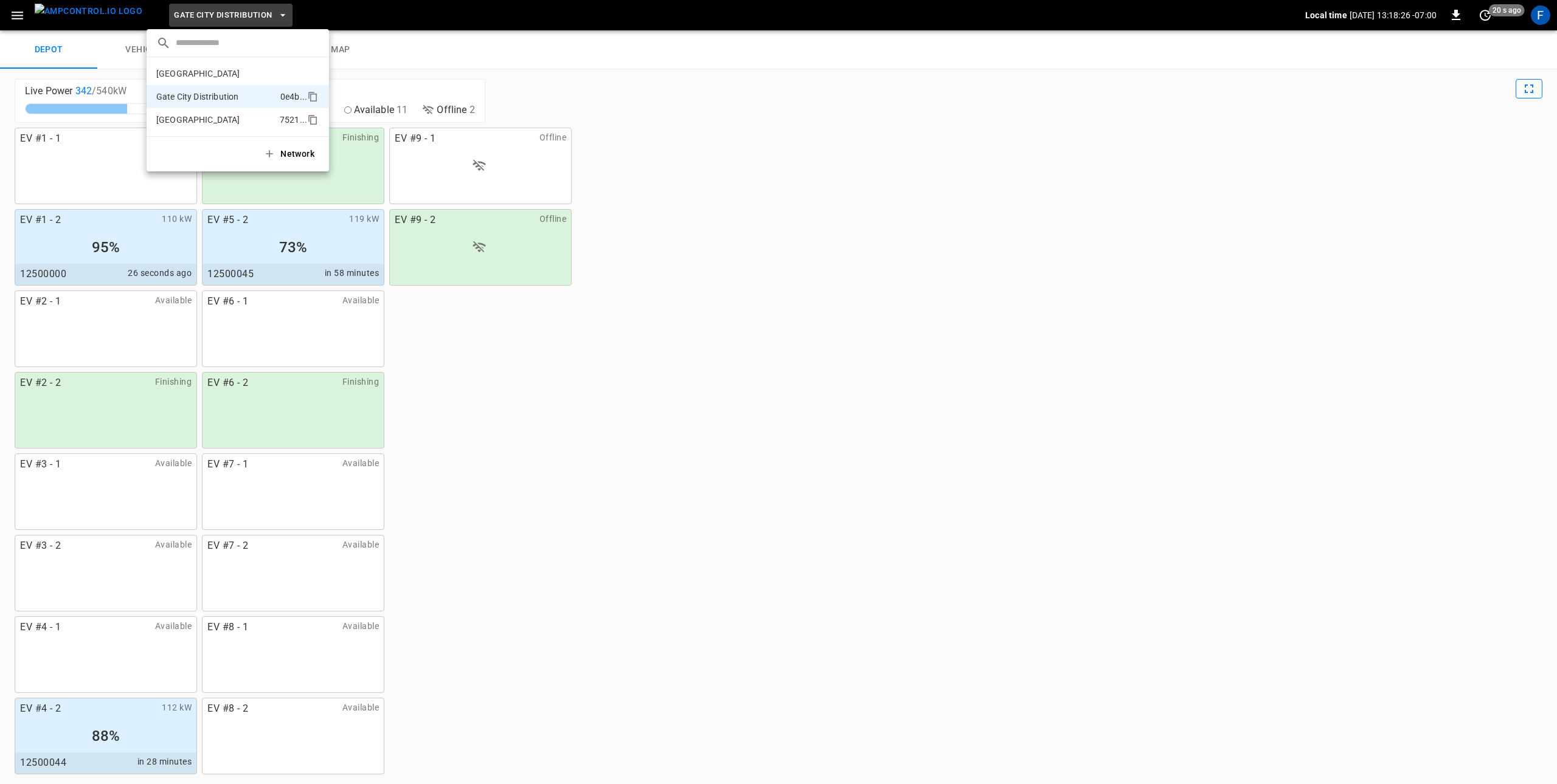
click at [223, 118] on p "Huntington Beach" at bounding box center [215, 119] width 119 height 13
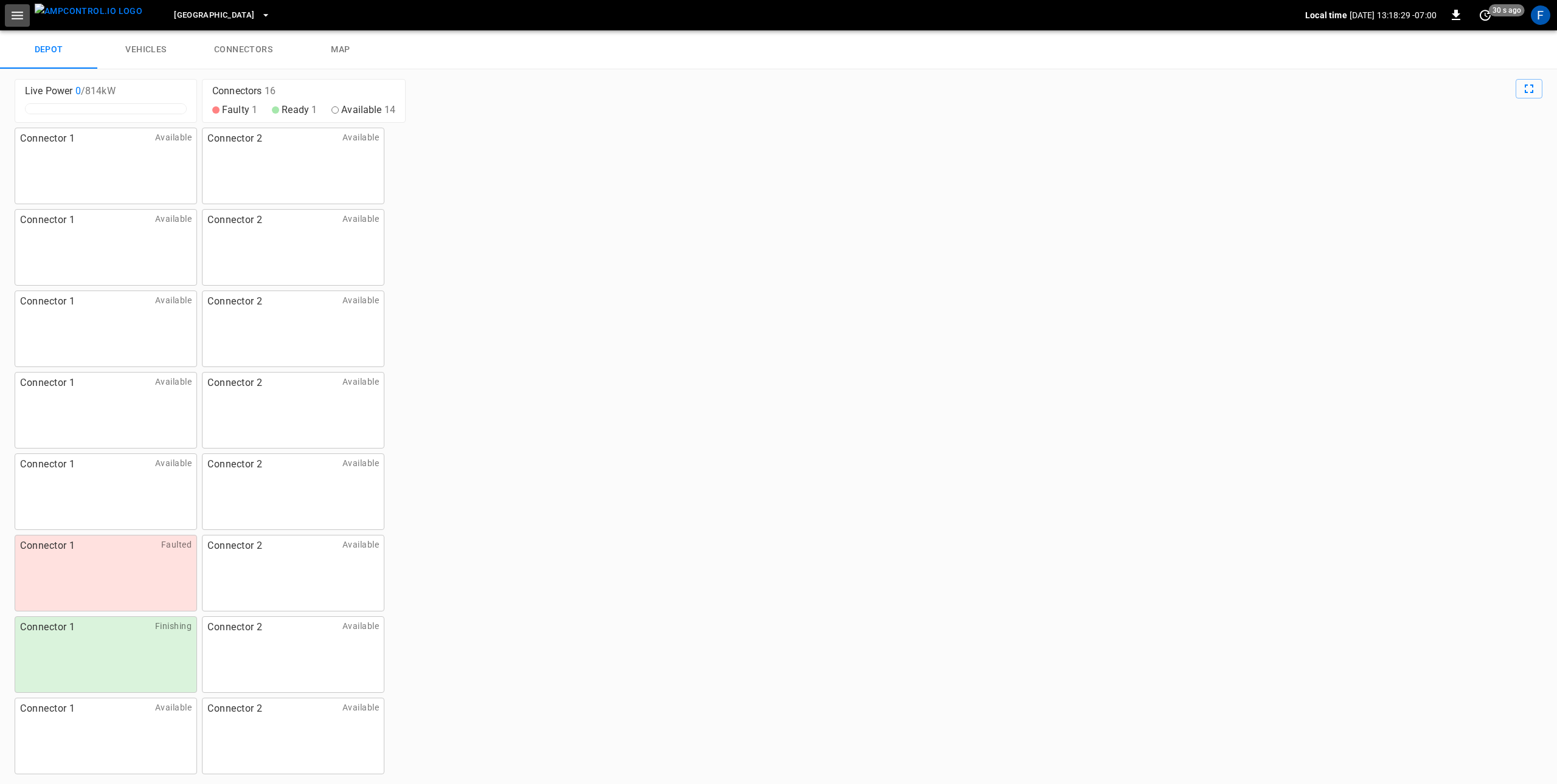
click at [24, 18] on icon "button" at bounding box center [17, 15] width 15 height 15
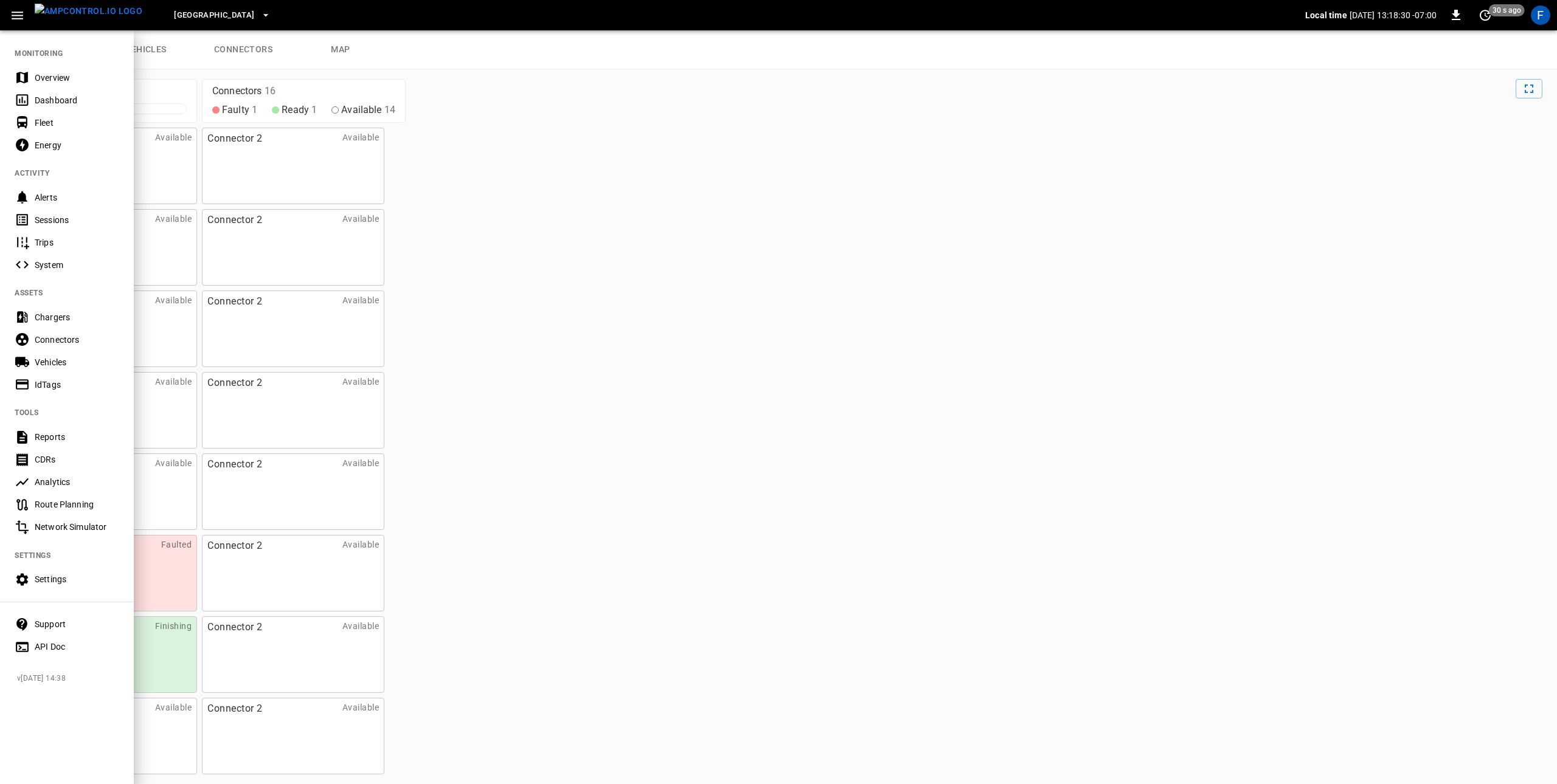
click at [24, 18] on icon "button" at bounding box center [17, 15] width 15 height 15
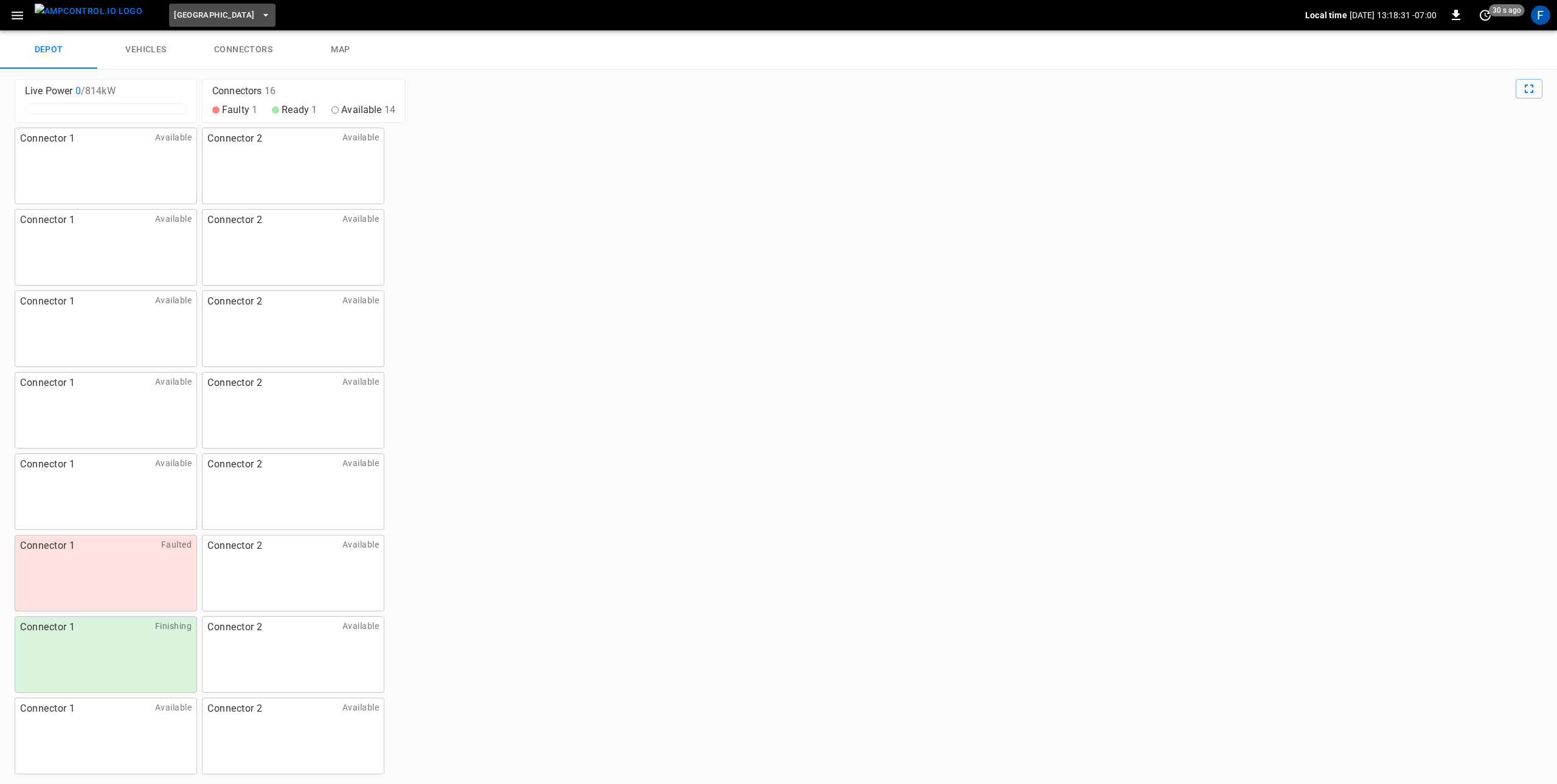
click at [184, 13] on span "Huntington Beach" at bounding box center [214, 15] width 80 height 14
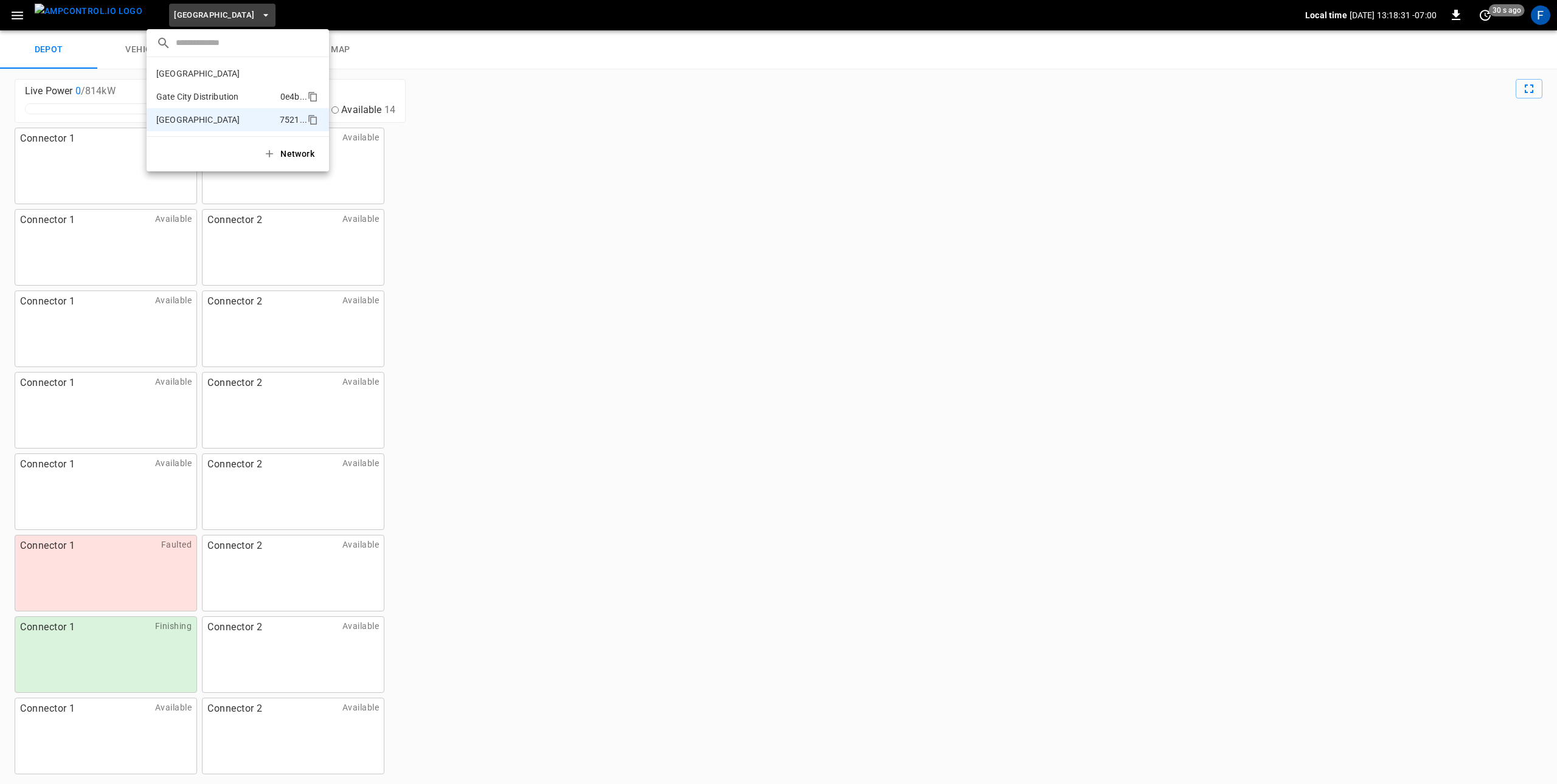
click at [207, 100] on p "Gate City Distribution" at bounding box center [216, 96] width 119 height 13
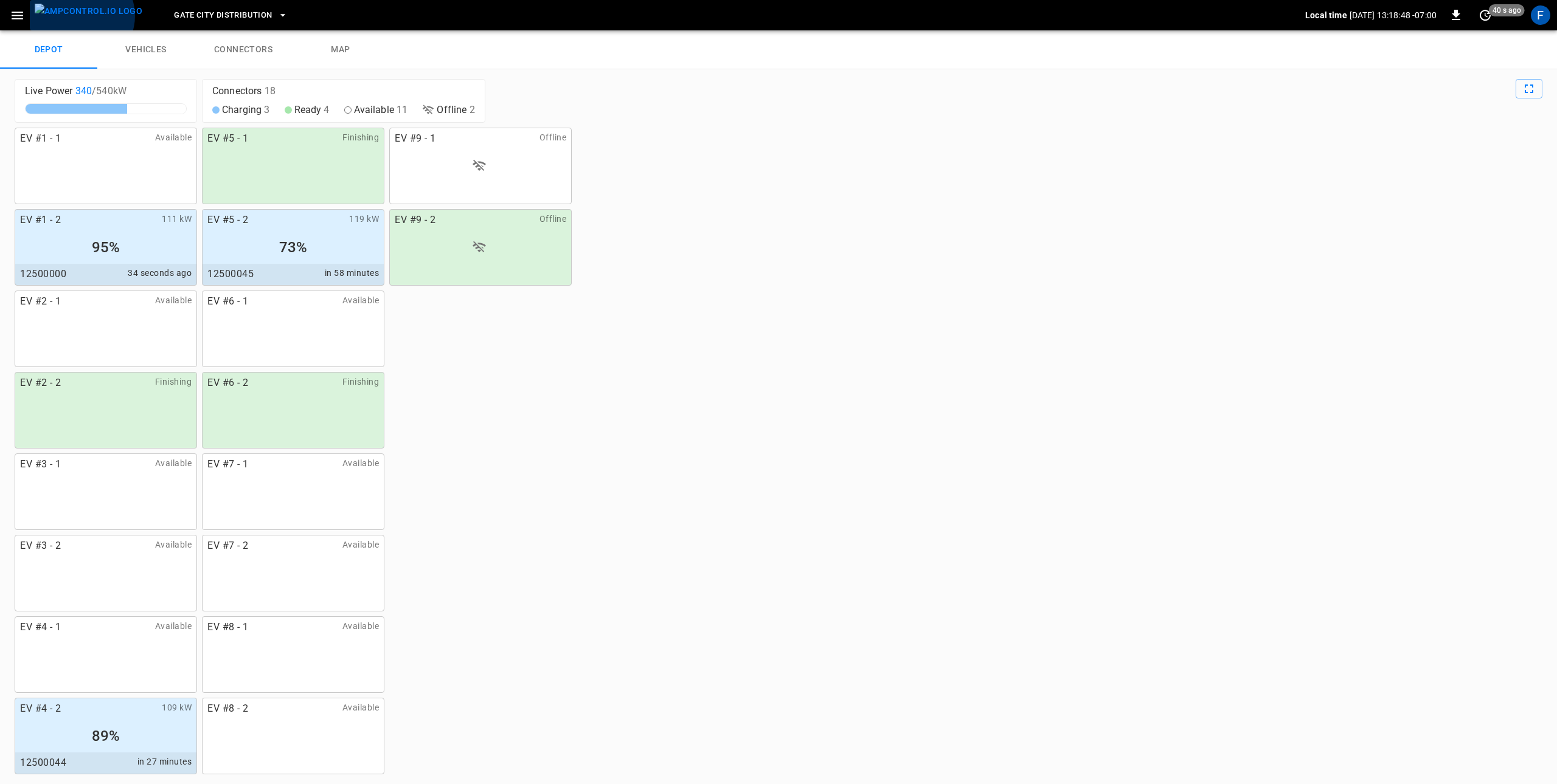
click at [81, 15] on img "menu" at bounding box center [89, 12] width 108 height 15
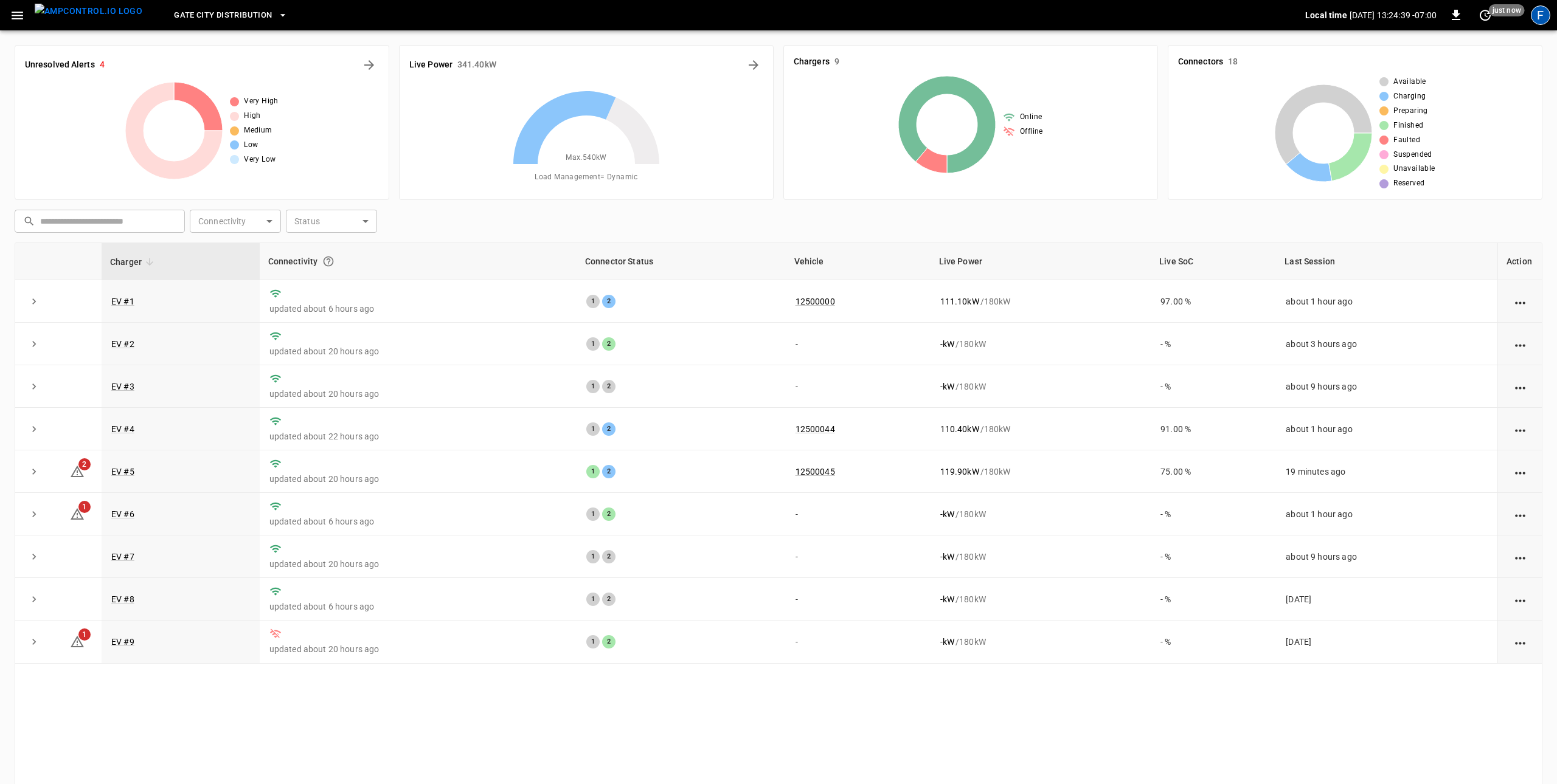
click at [1037, 12] on div "F" at bounding box center [1541, 15] width 19 height 19
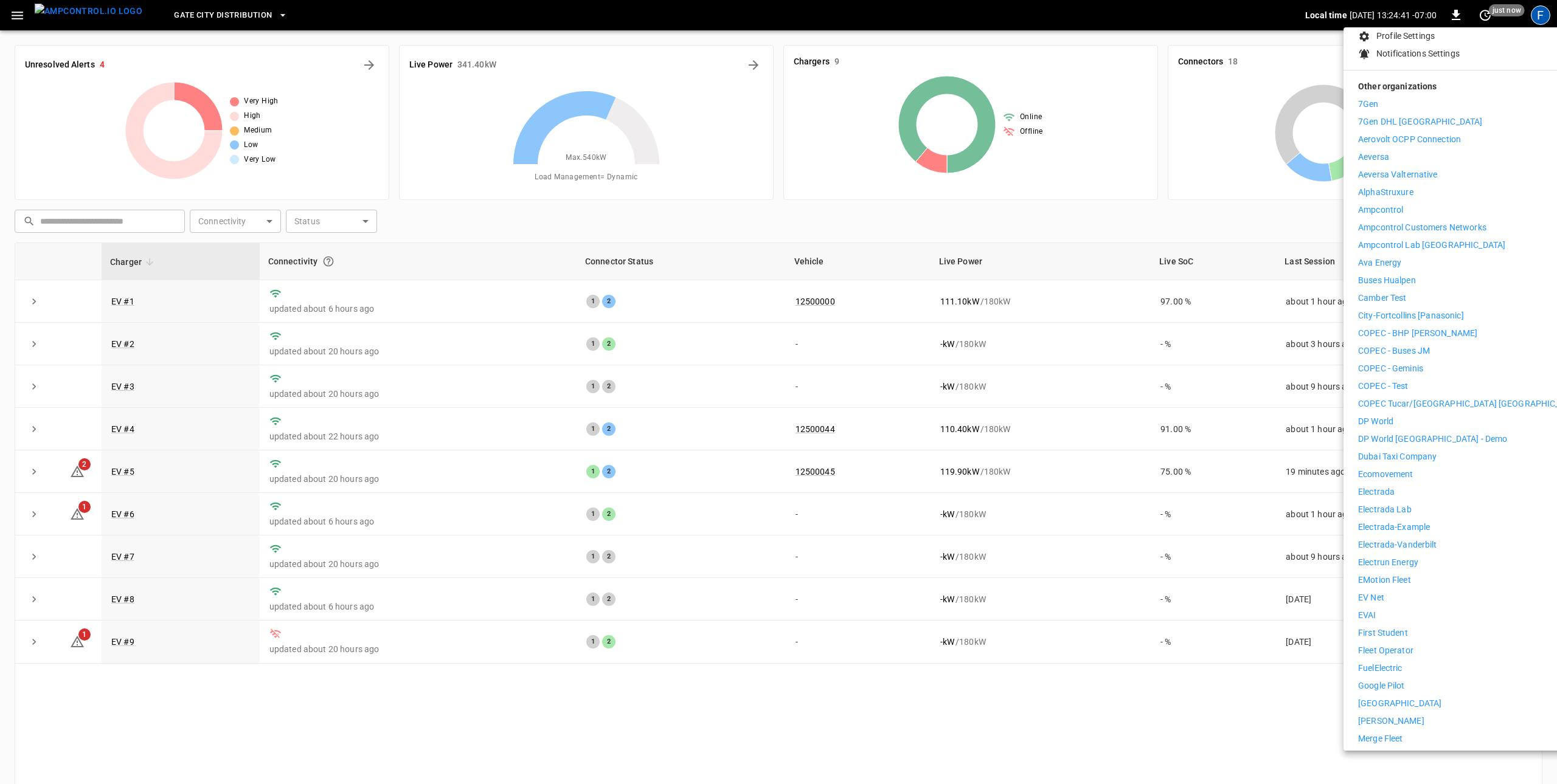
scroll to position [132, 0]
click at [1037, 481] on li "Electrada" at bounding box center [1470, 486] width 224 height 13
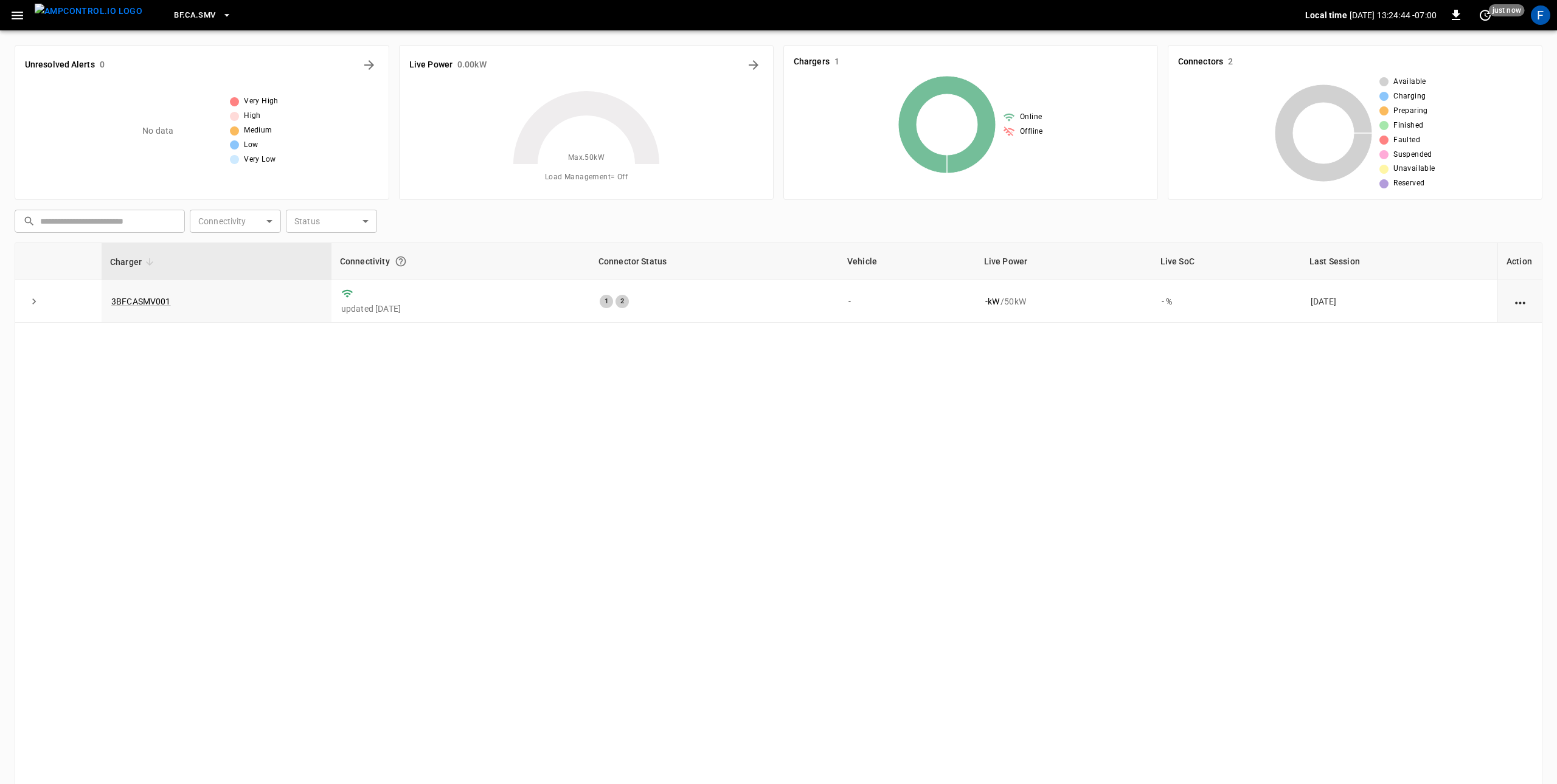
click at [174, 17] on span "BF.CA.SMV" at bounding box center [195, 15] width 41 height 14
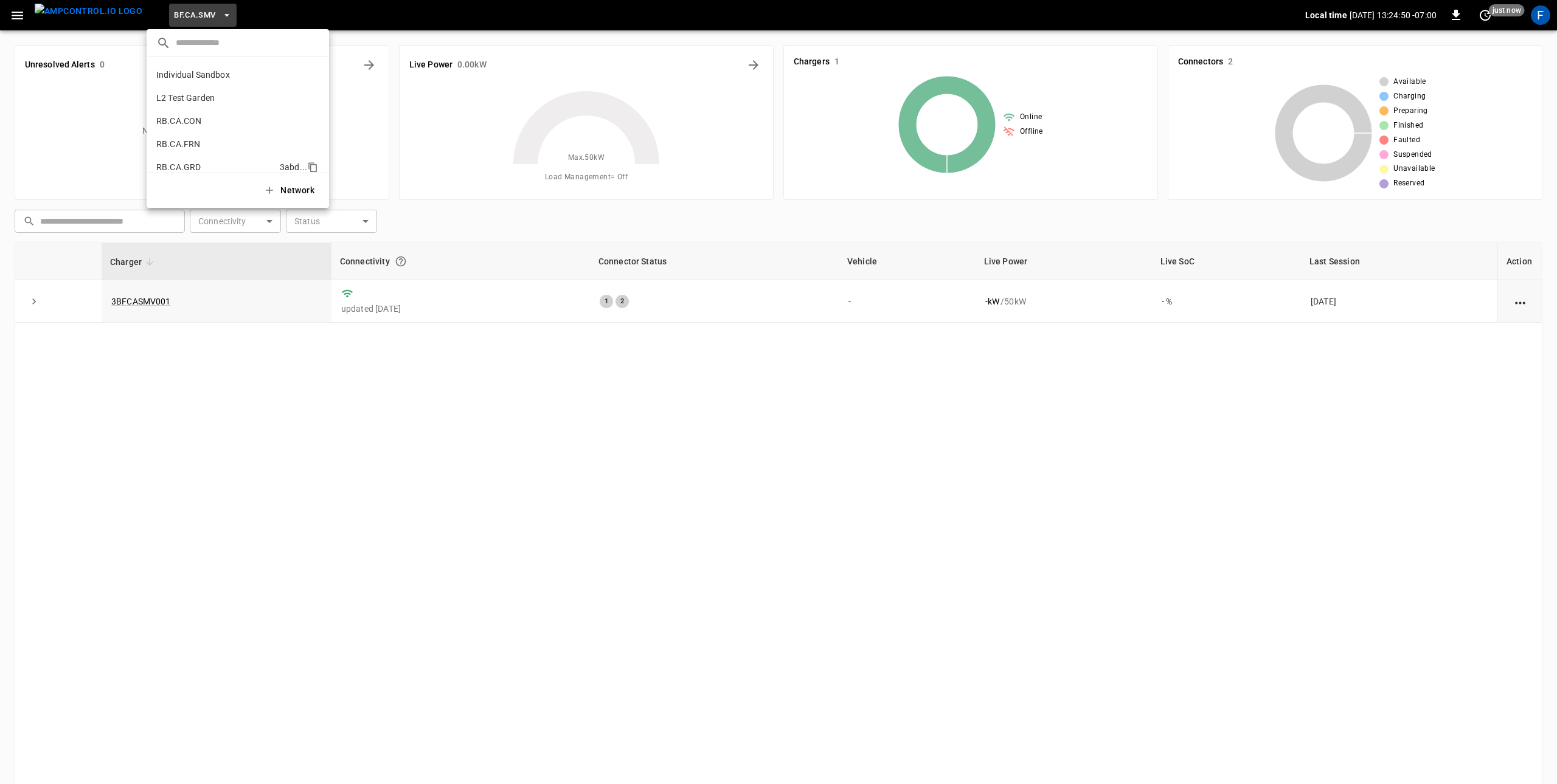
click at [182, 168] on p "RB.CA.GRD" at bounding box center [215, 167] width 119 height 13
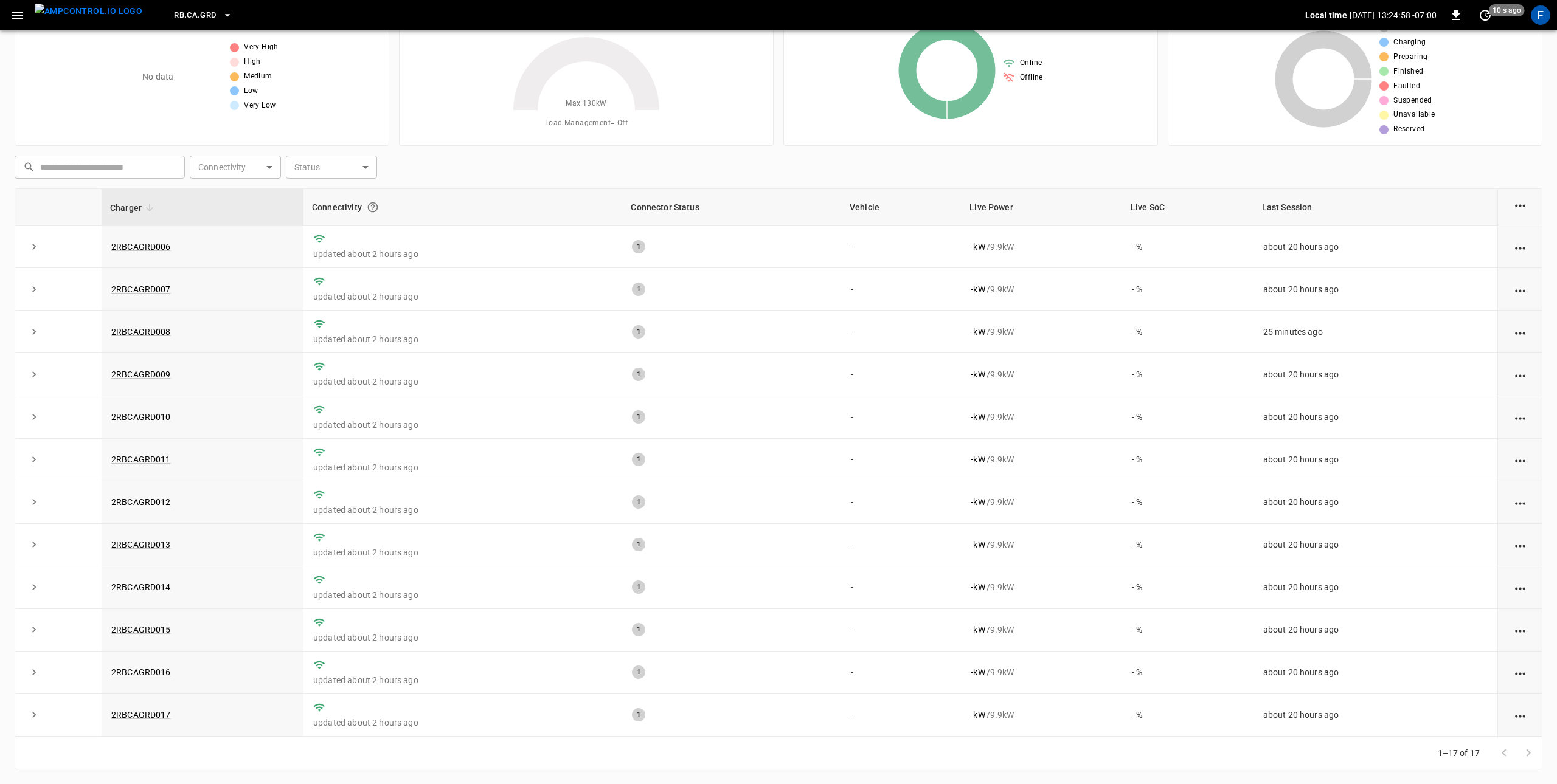
scroll to position [0, 0]
click at [136, 416] on link "2RBCAGRD005" at bounding box center [141, 417] width 65 height 14
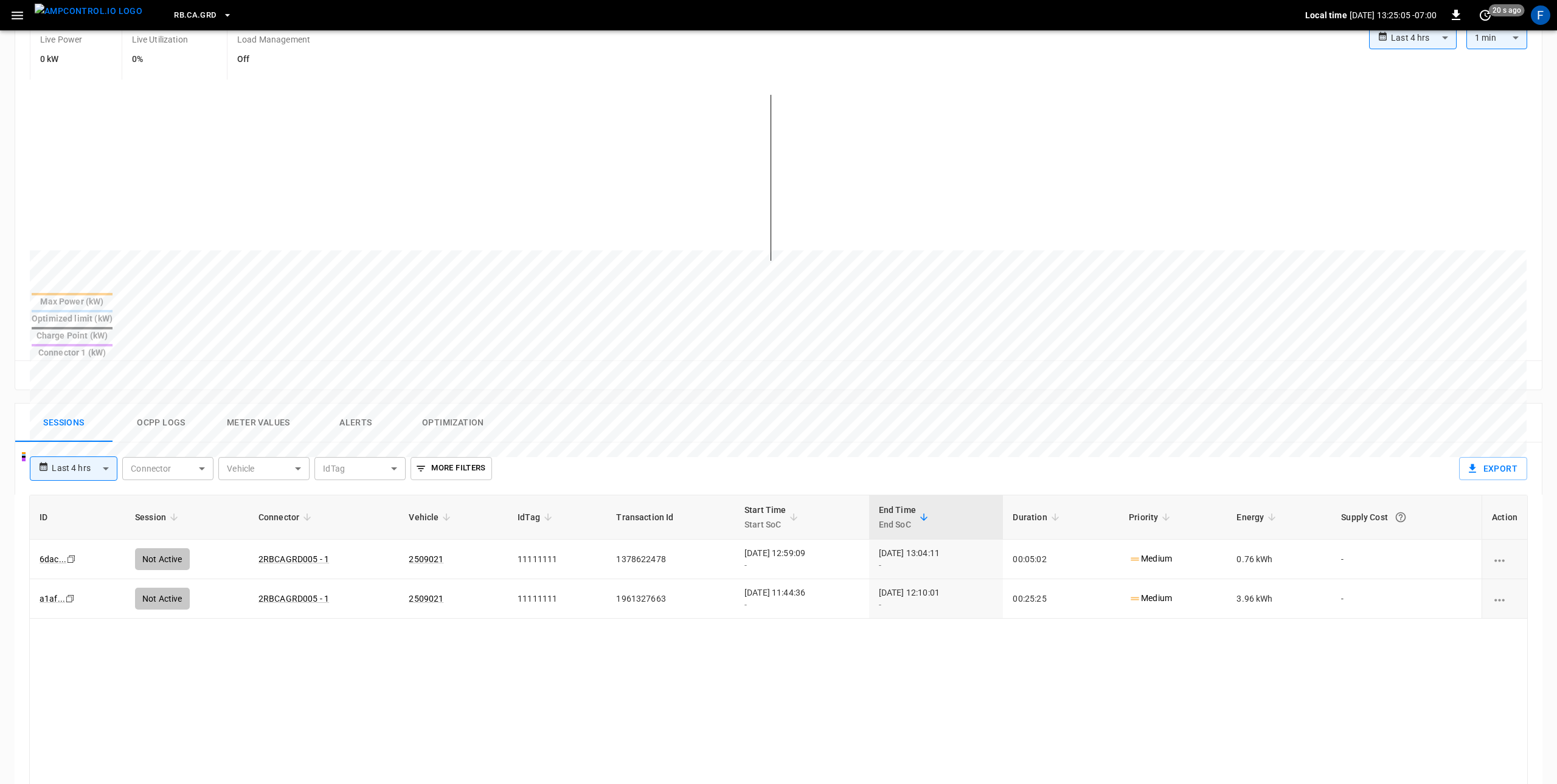
scroll to position [320, 0]
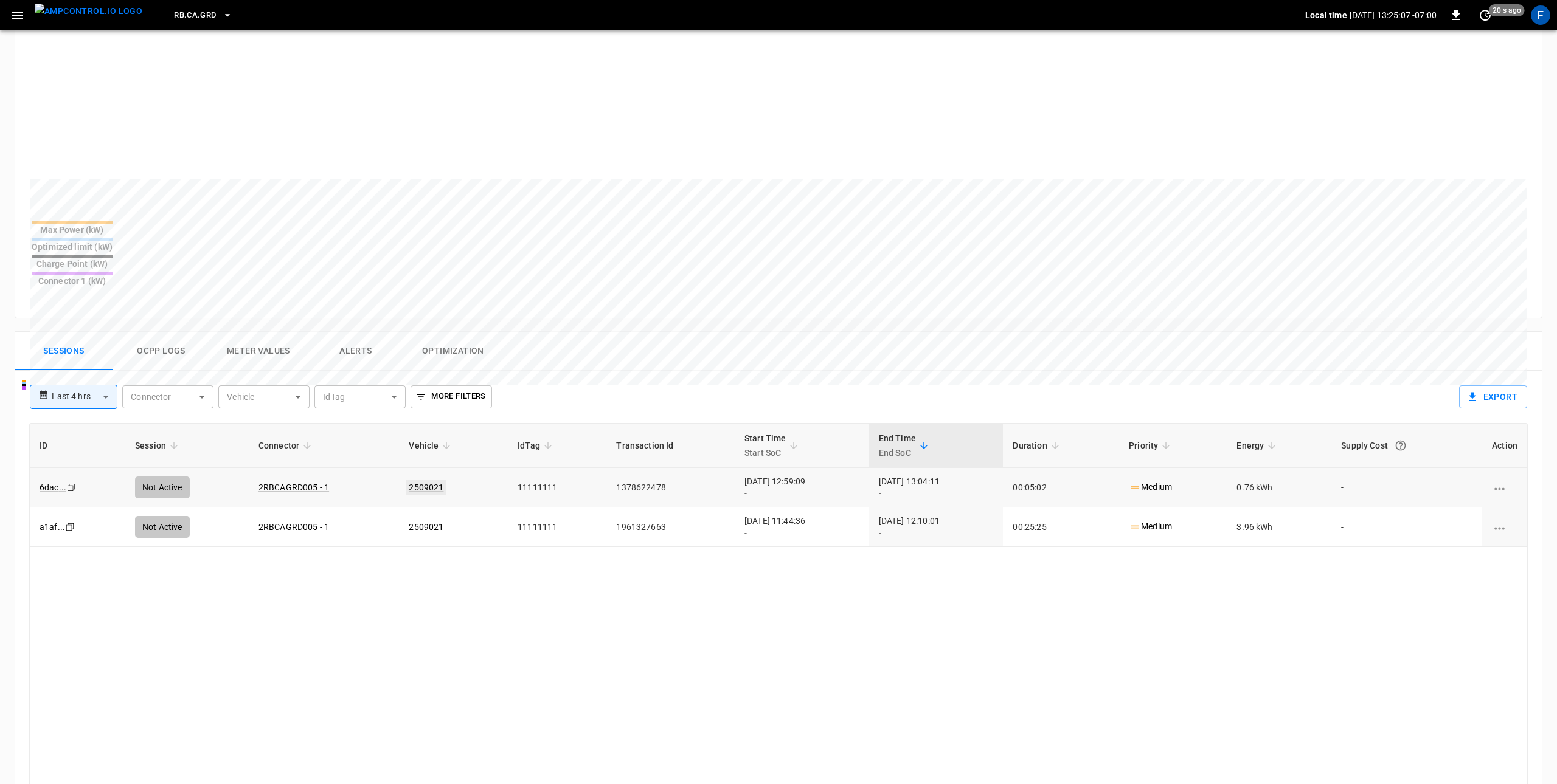
click at [407, 481] on link "2509021" at bounding box center [426, 487] width 40 height 14
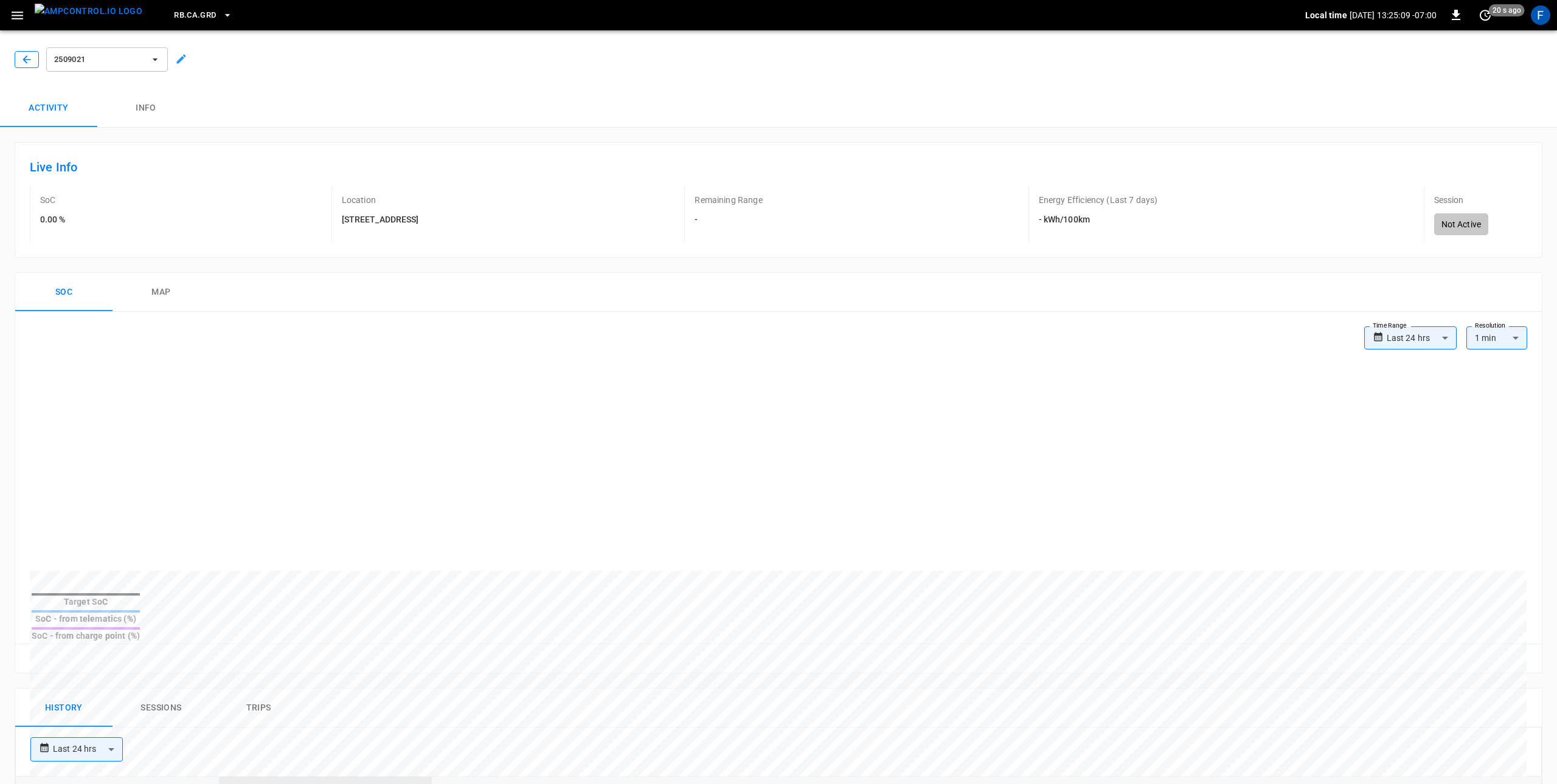
click at [24, 54] on icon "button" at bounding box center [26, 60] width 13 height 13
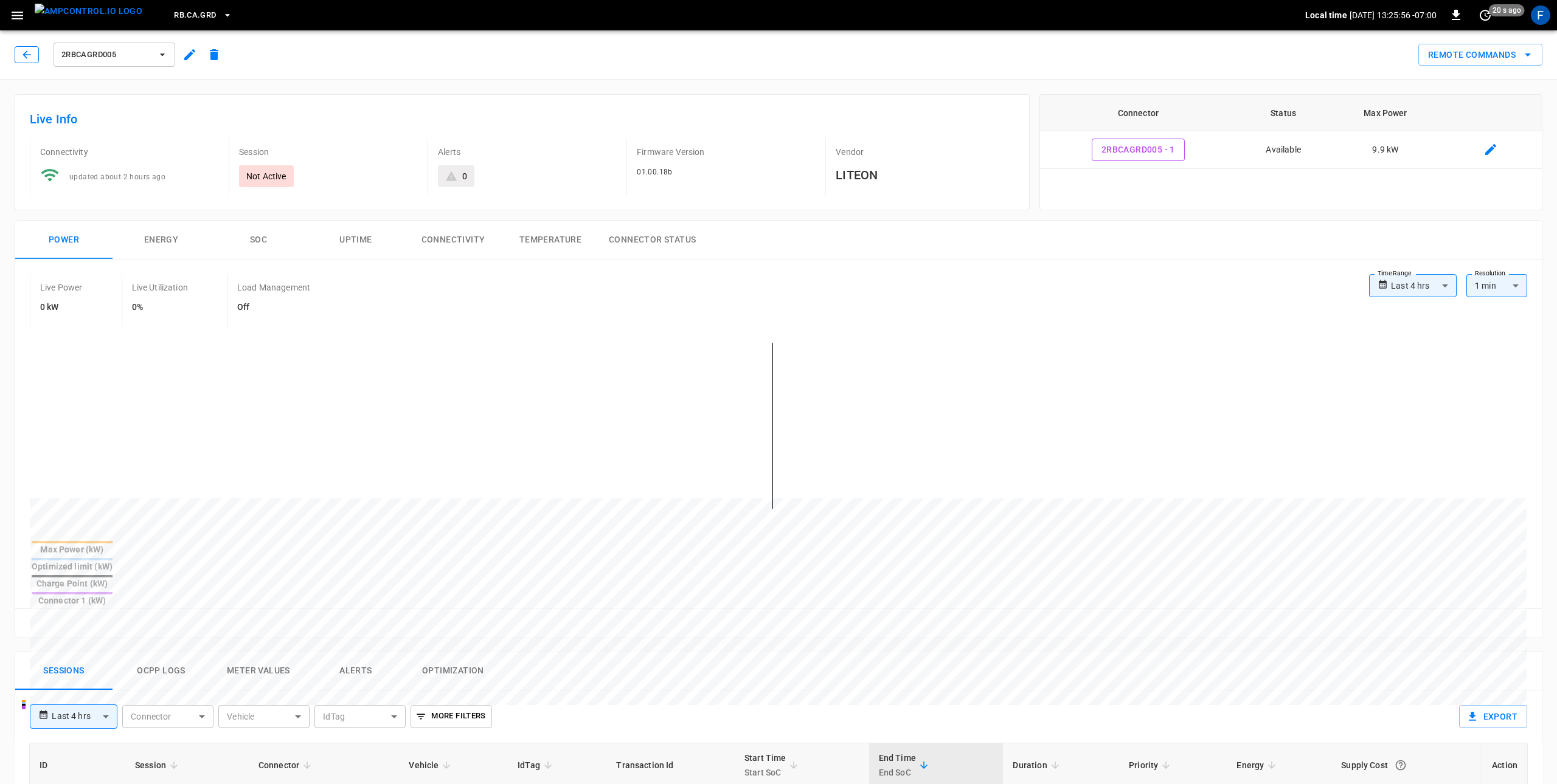
click at [19, 56] on button "button" at bounding box center [26, 55] width 24 height 17
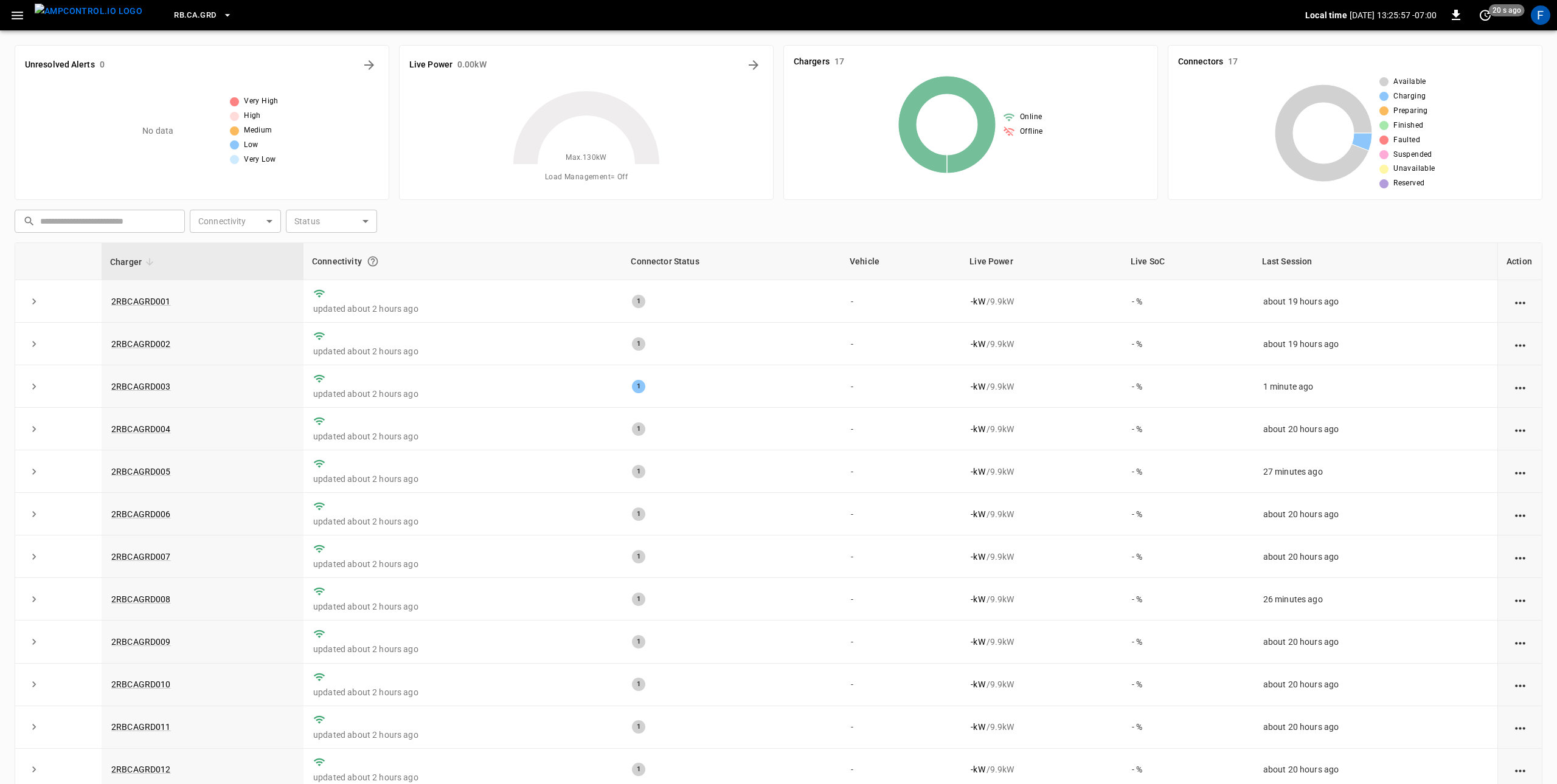
scroll to position [55, 0]
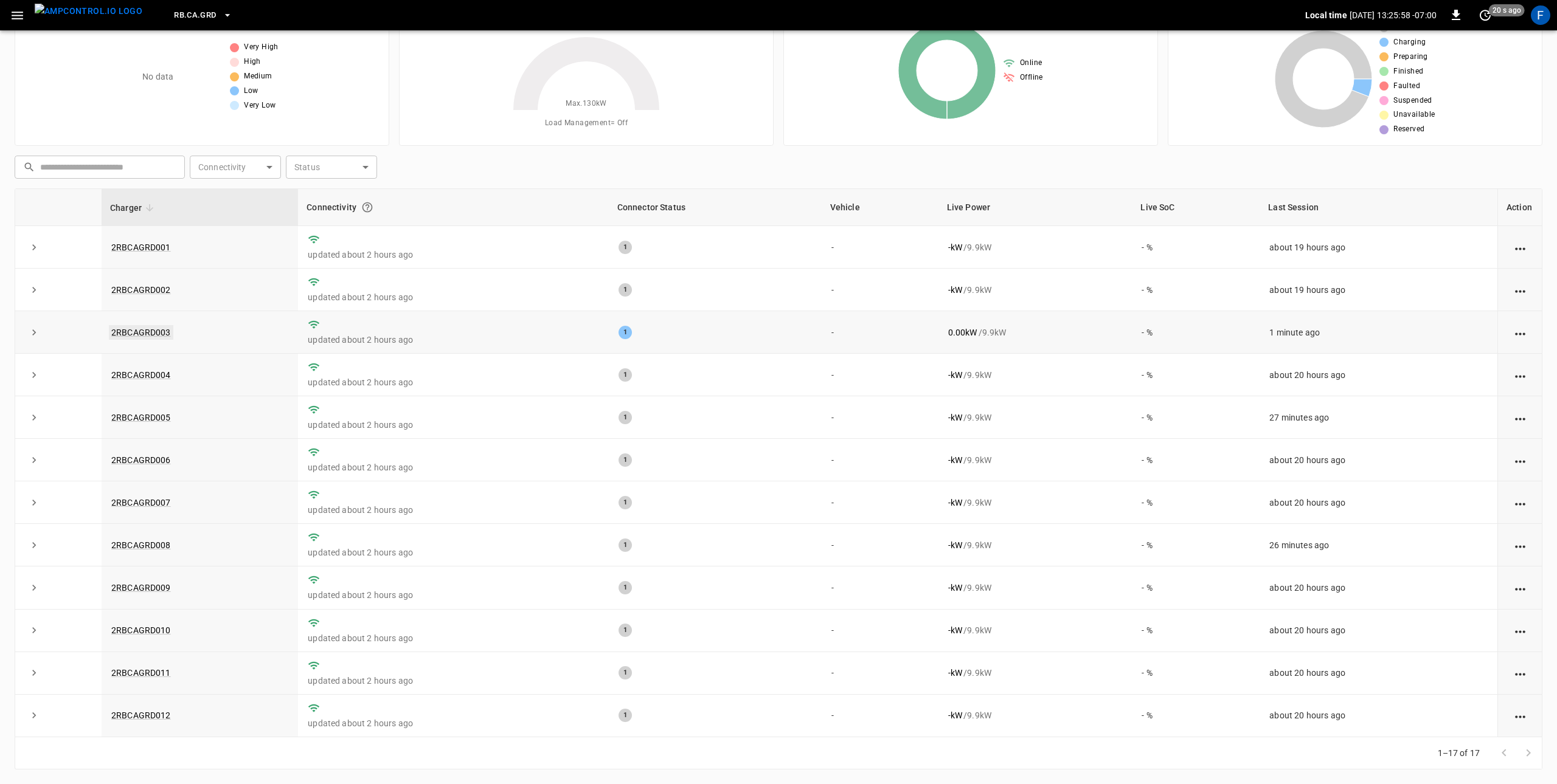
click at [159, 332] on link "2RBCAGRD003" at bounding box center [141, 332] width 65 height 14
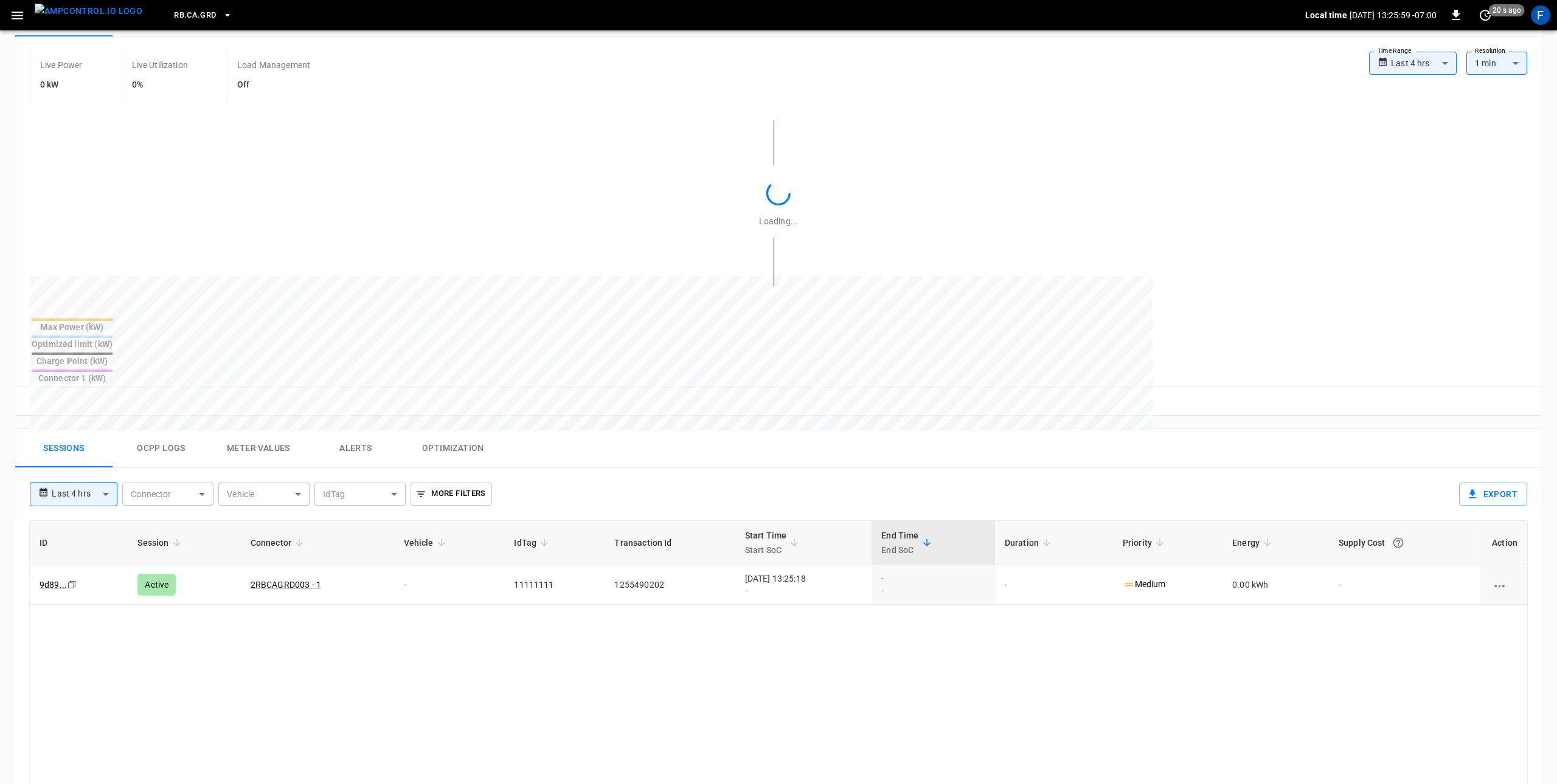
scroll to position [515, 0]
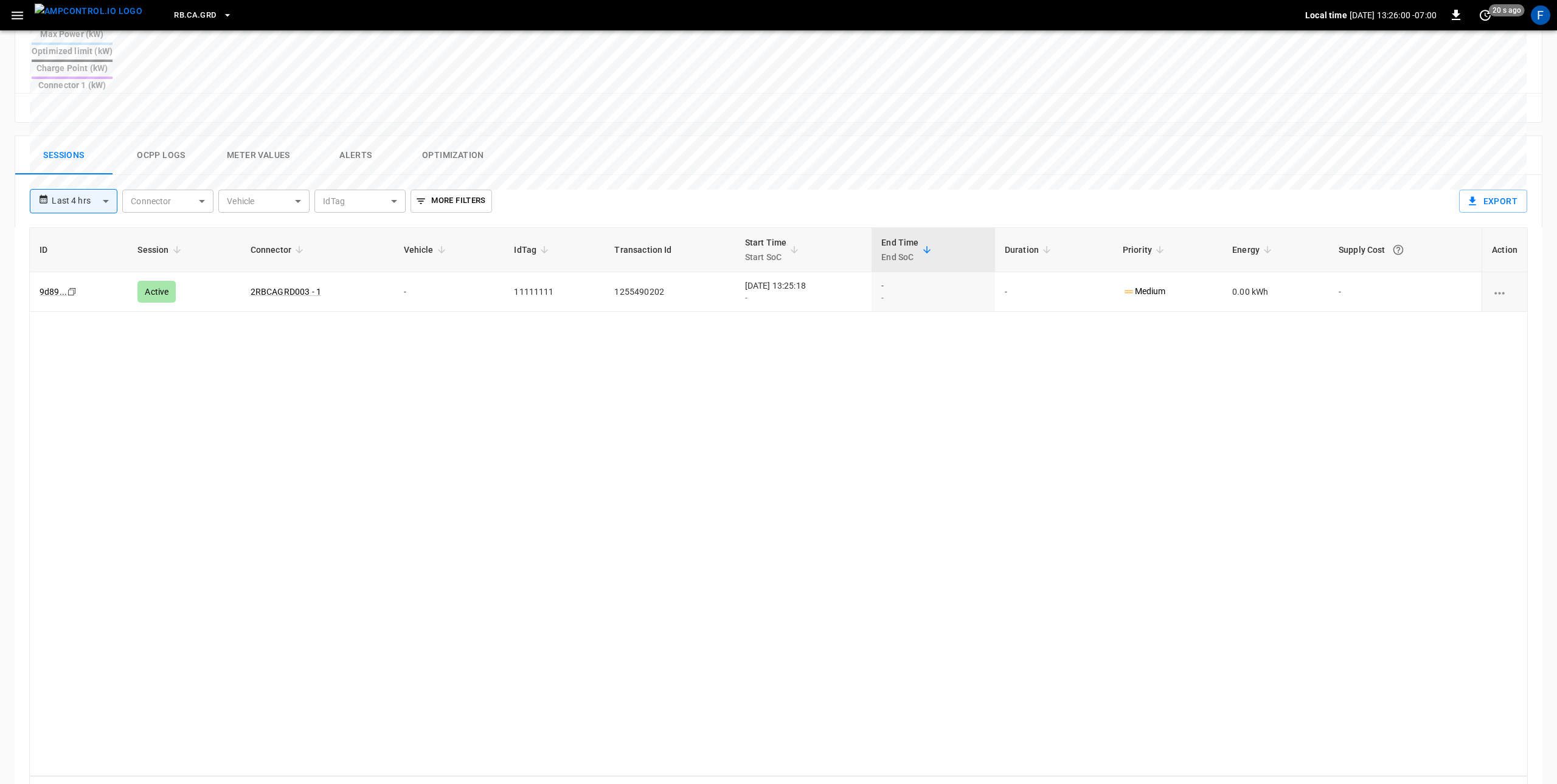
click at [163, 136] on button "Ocpp logs" at bounding box center [161, 155] width 97 height 39
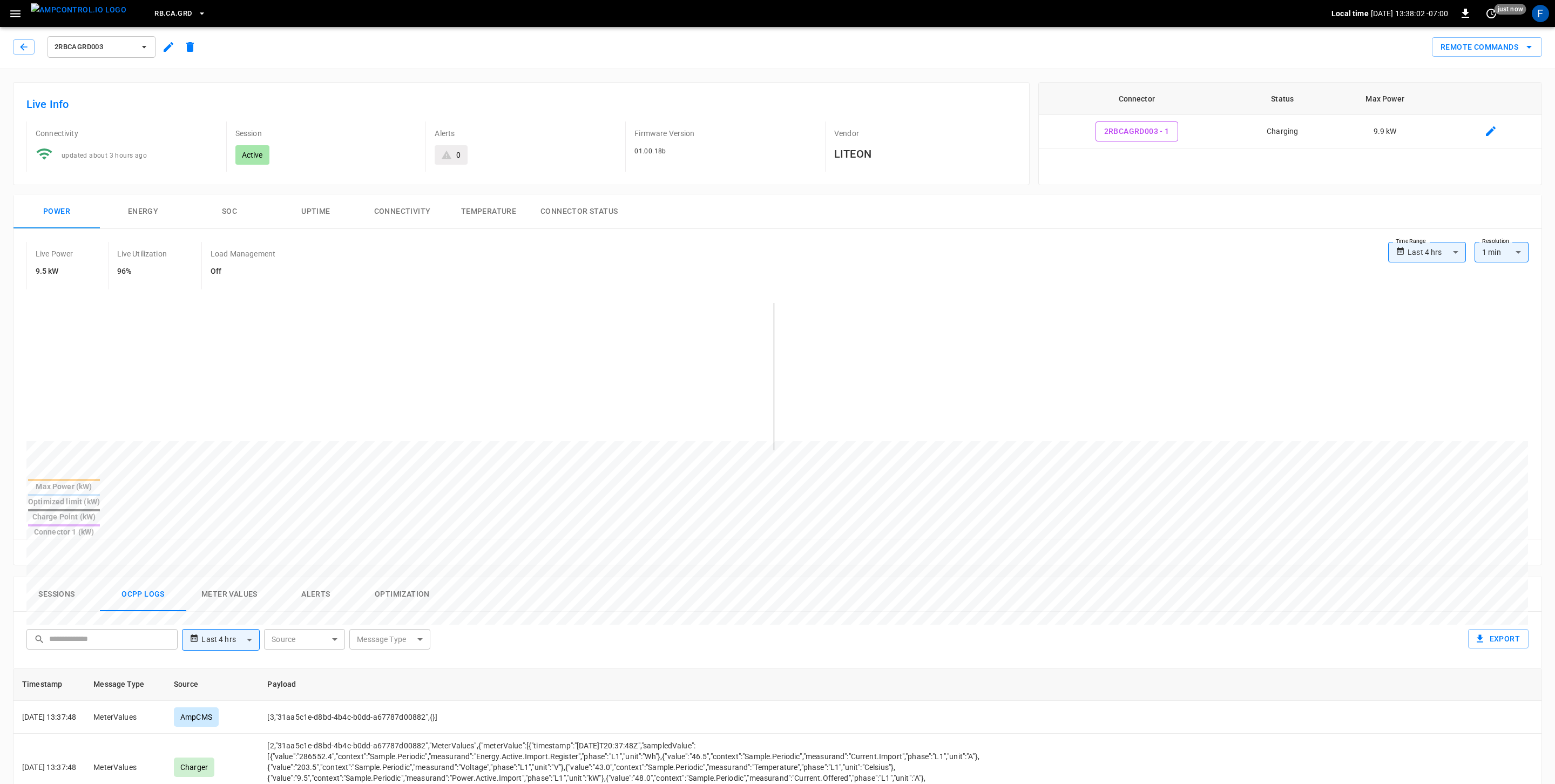
scroll to position [0, 0]
click at [17, 51] on button "button" at bounding box center [23, 49] width 21 height 15
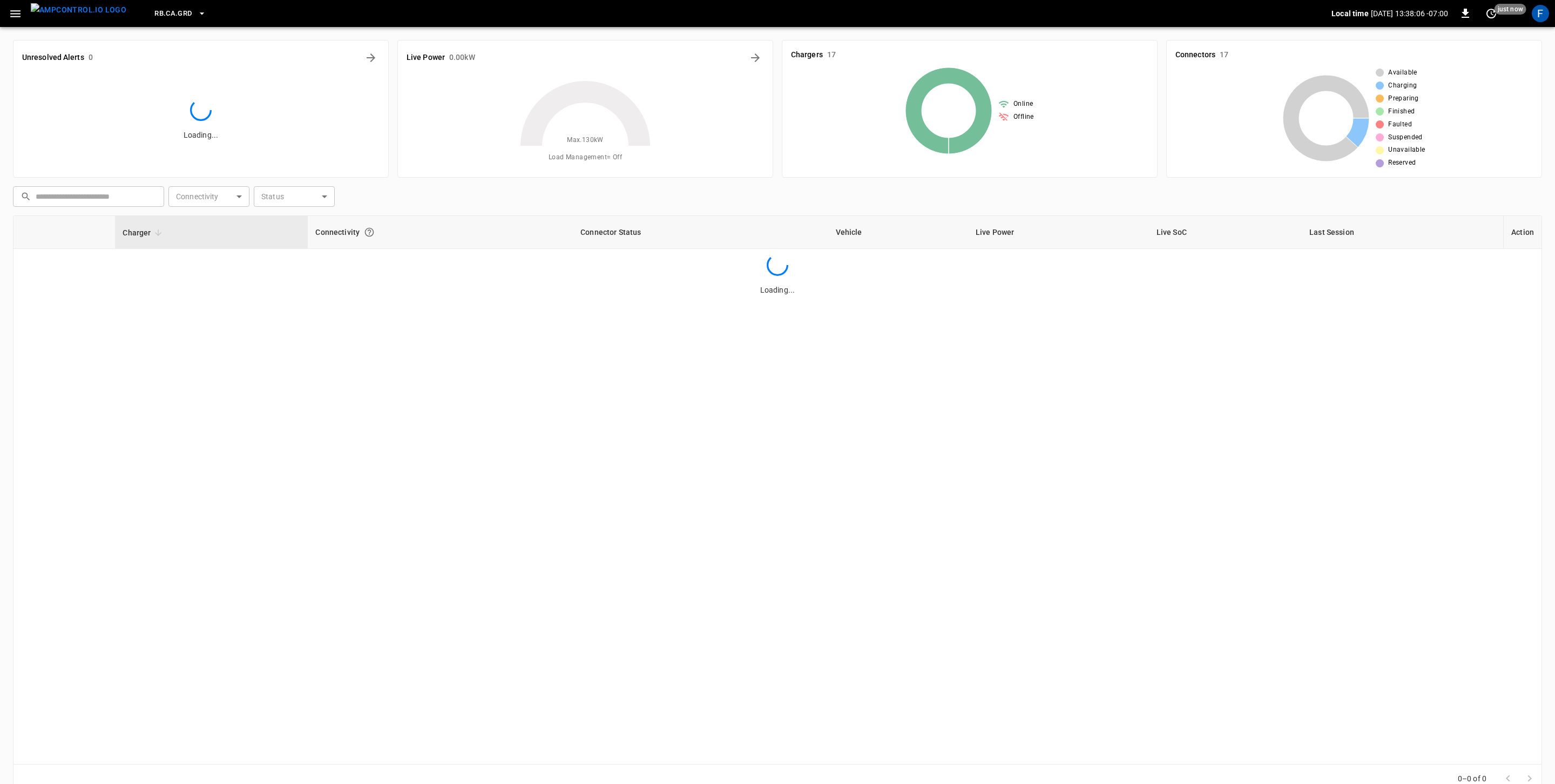
scroll to position [23, 0]
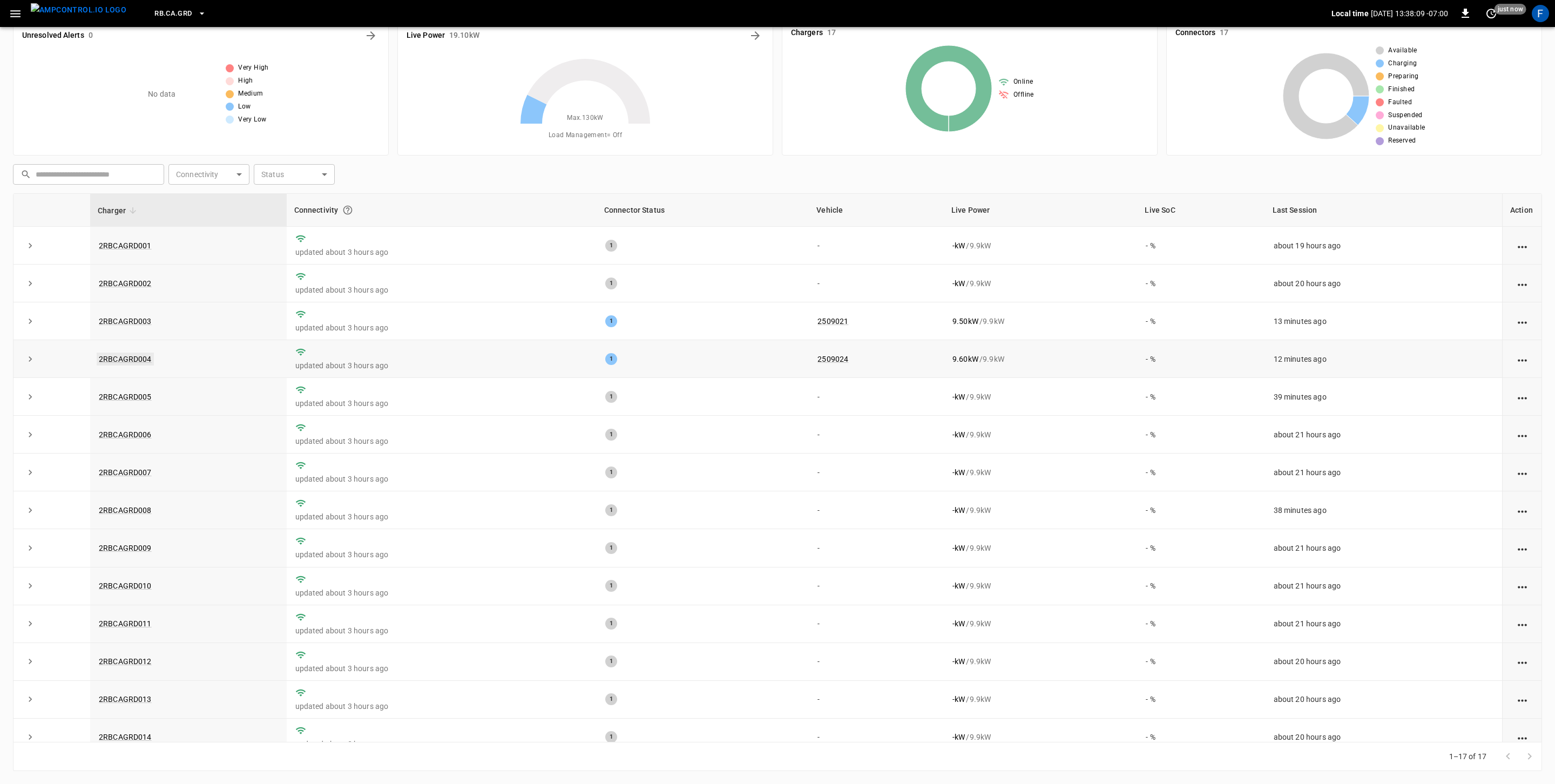
click at [126, 363] on link "2RBCAGRD004" at bounding box center [125, 358] width 57 height 13
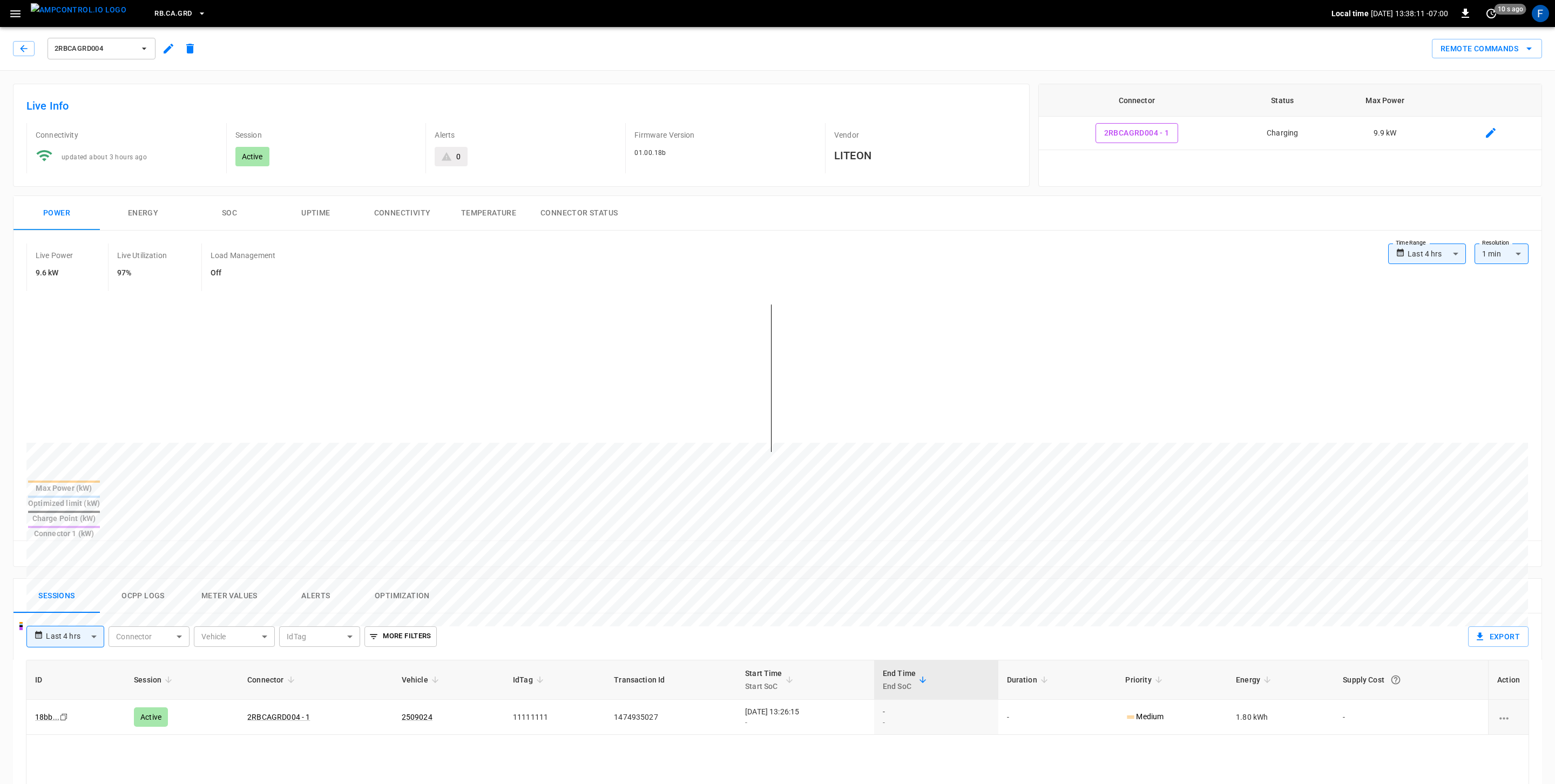
click at [99, 50] on span "2RBCAGRD004" at bounding box center [94, 49] width 80 height 13
click at [121, 112] on li "2RBCAGRD003 48bf ..." at bounding box center [128, 110] width 162 height 26
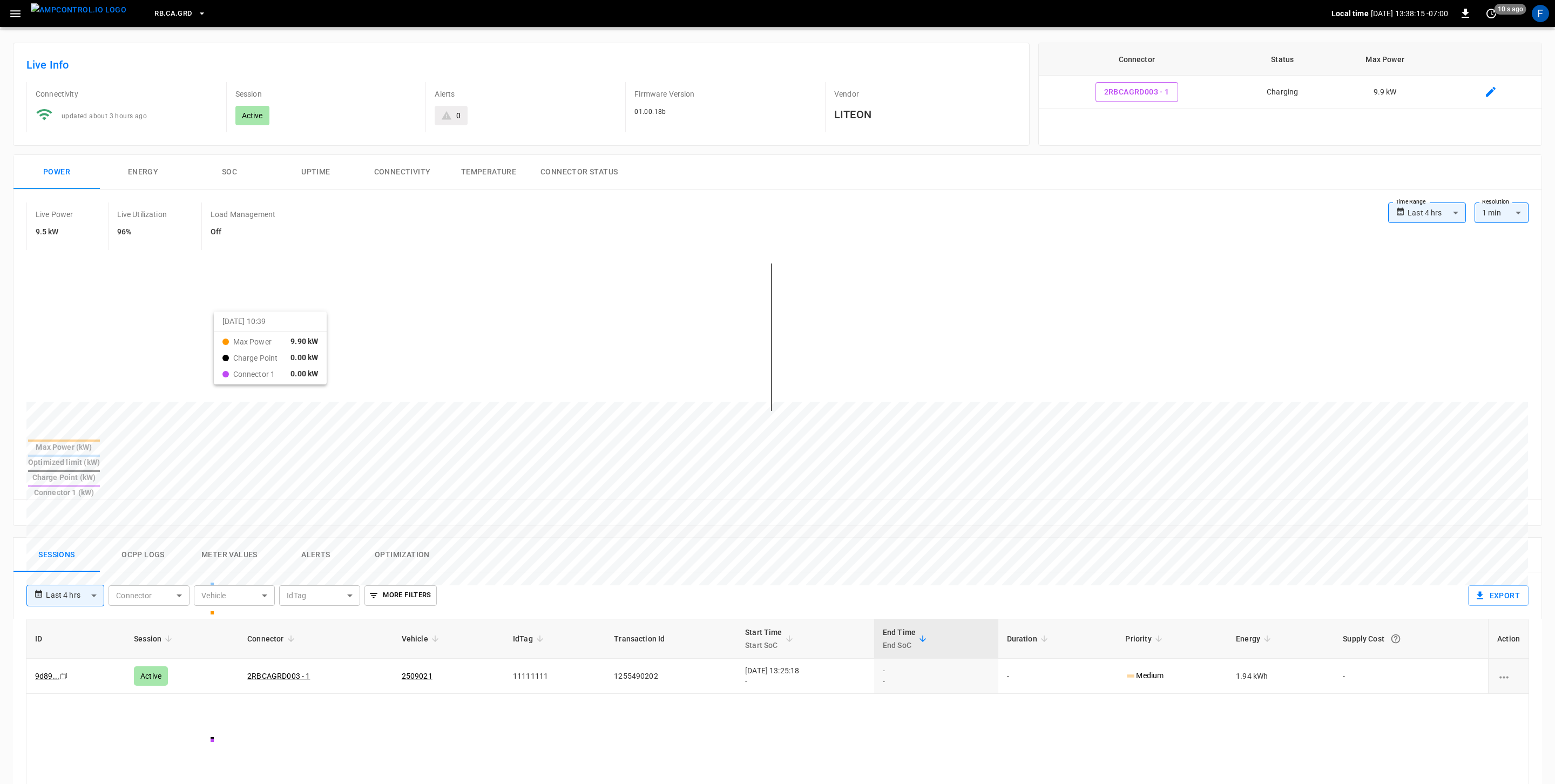
scroll to position [59, 0]
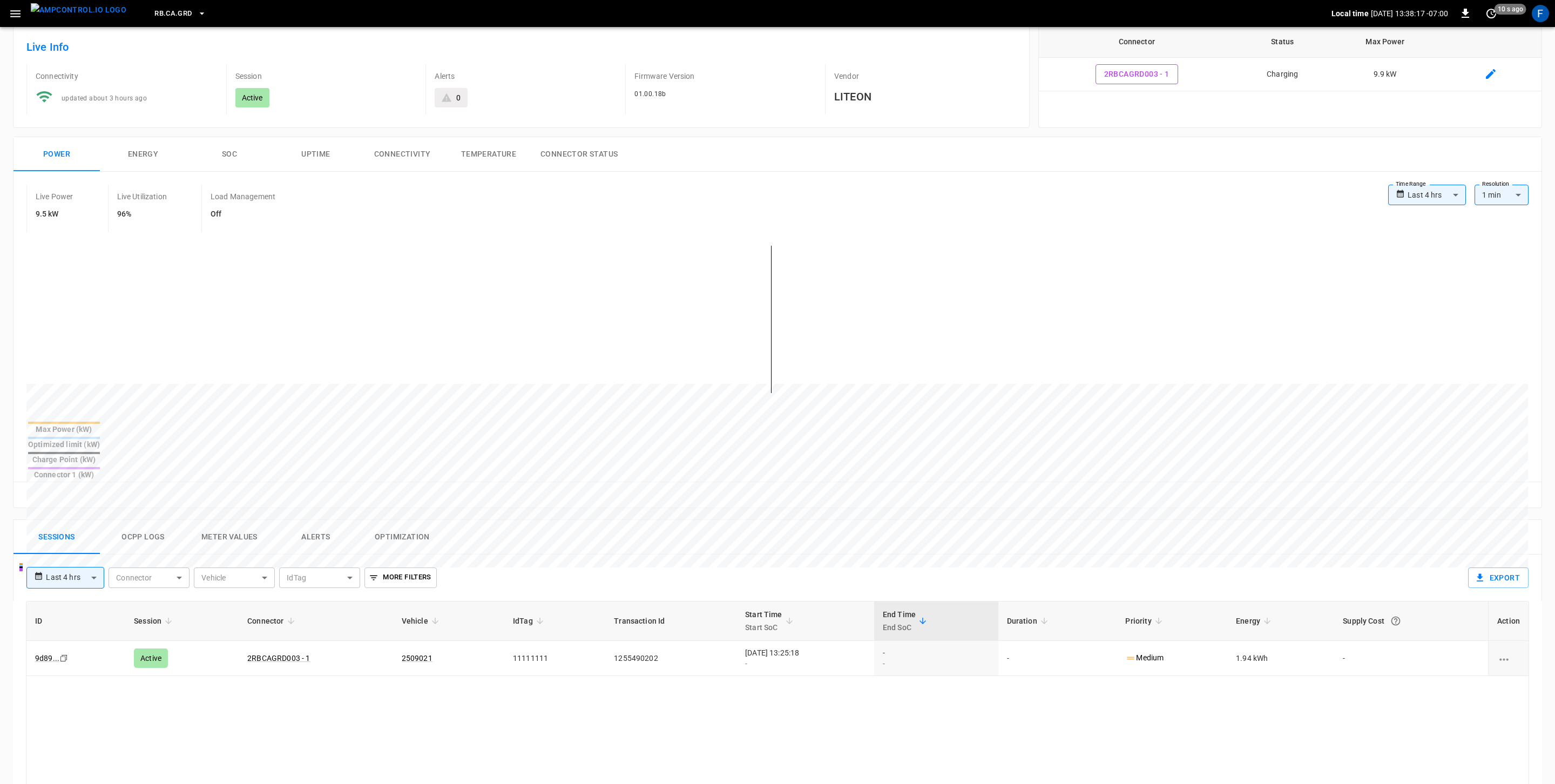
click at [162, 520] on button "Ocpp logs" at bounding box center [143, 537] width 86 height 34
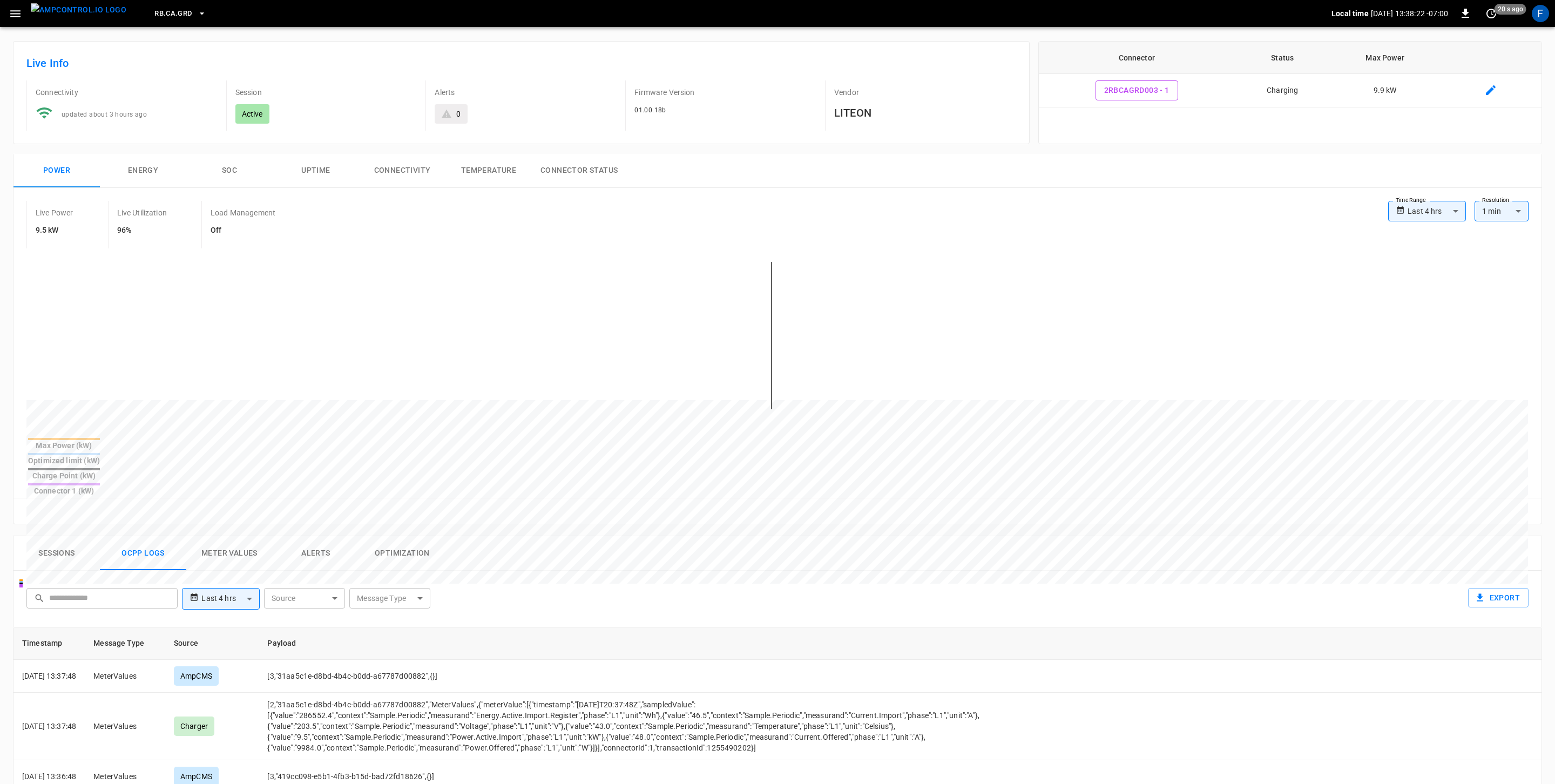
scroll to position [0, 0]
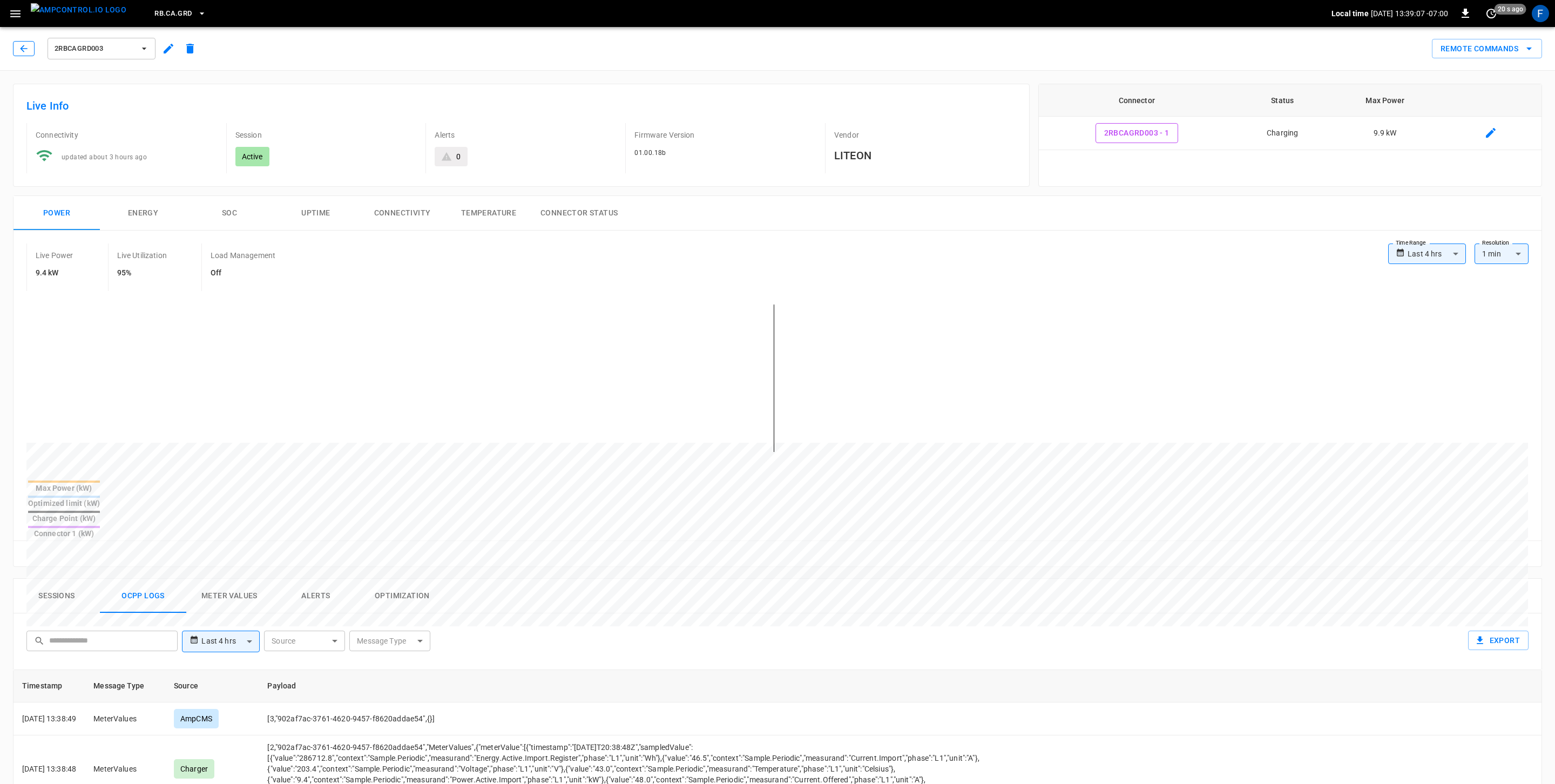
click at [25, 41] on button "button" at bounding box center [23, 49] width 21 height 15
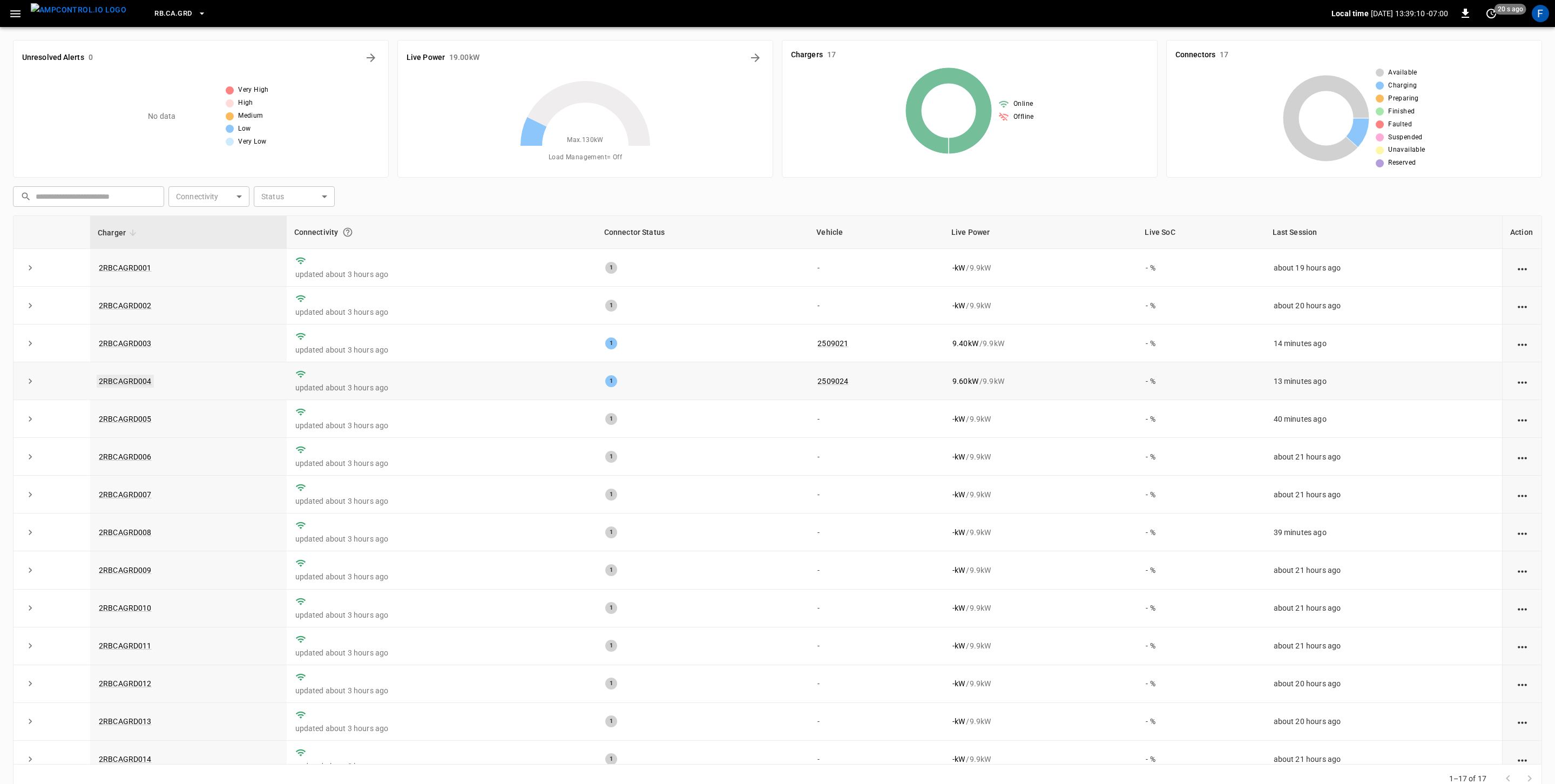
click at [117, 386] on link "2RBCAGRD004" at bounding box center [125, 380] width 57 height 13
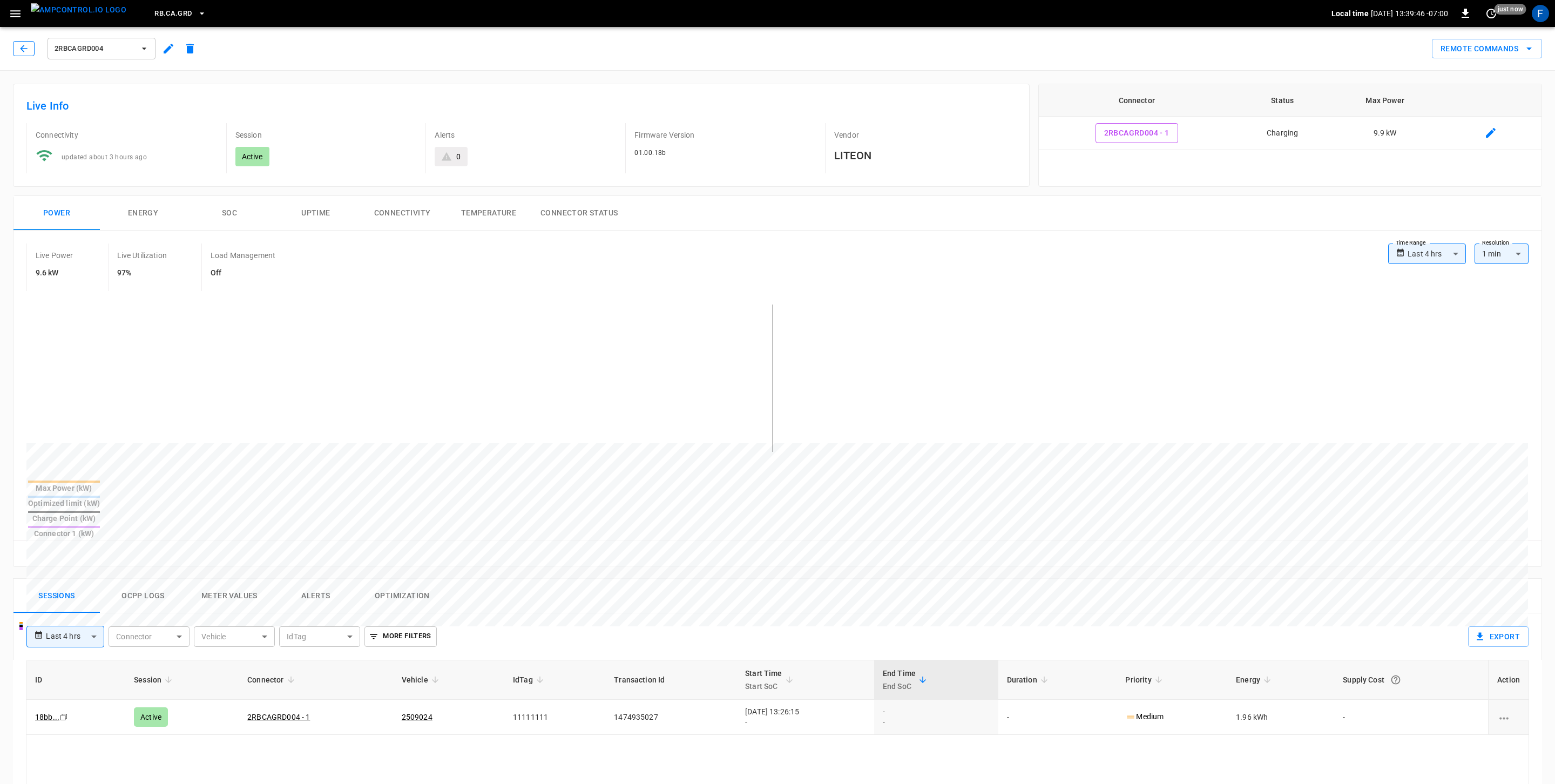
click at [21, 50] on icon "button" at bounding box center [23, 49] width 11 height 11
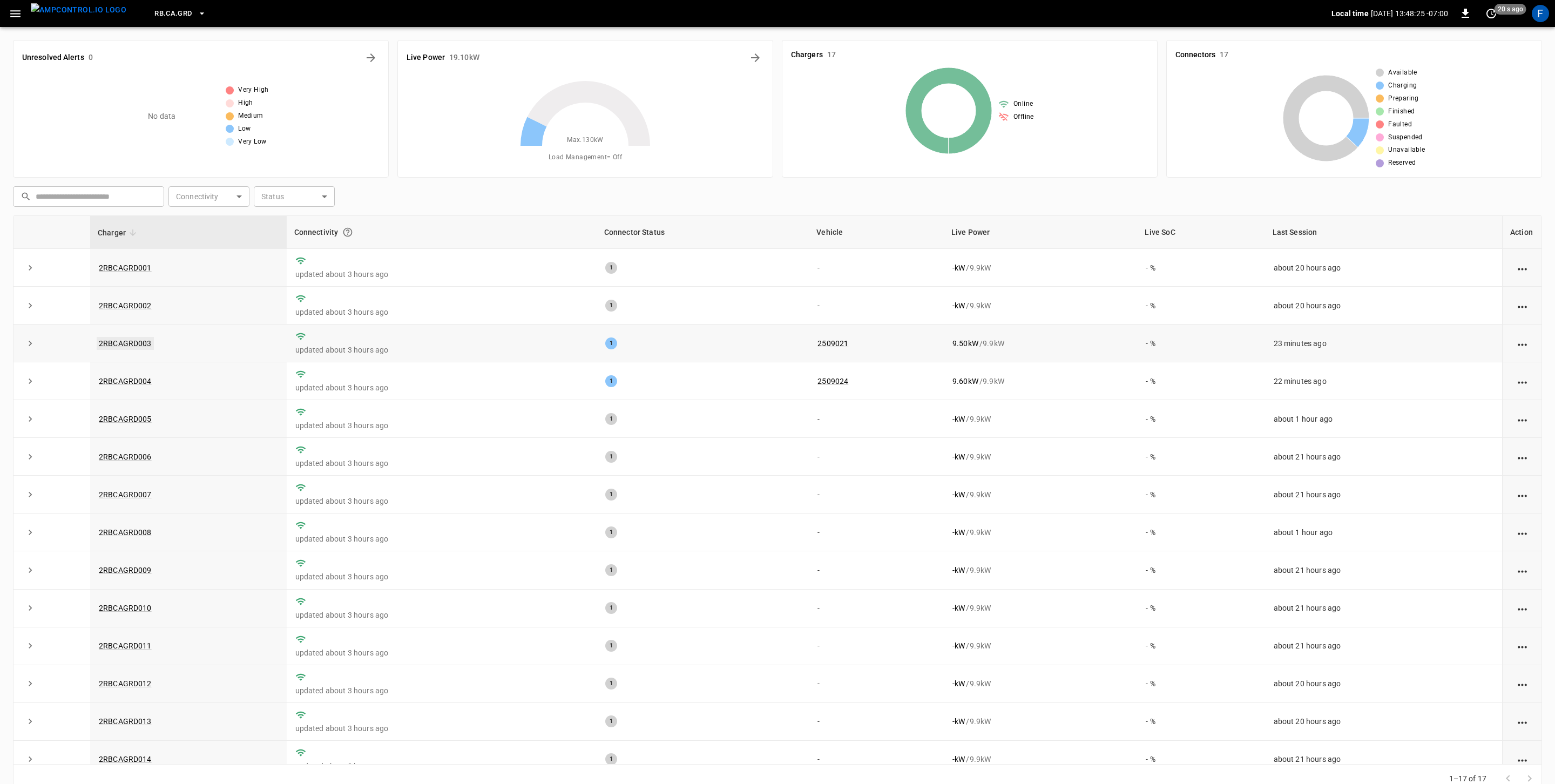
click at [110, 338] on link "2RBCAGRD003" at bounding box center [125, 343] width 57 height 13
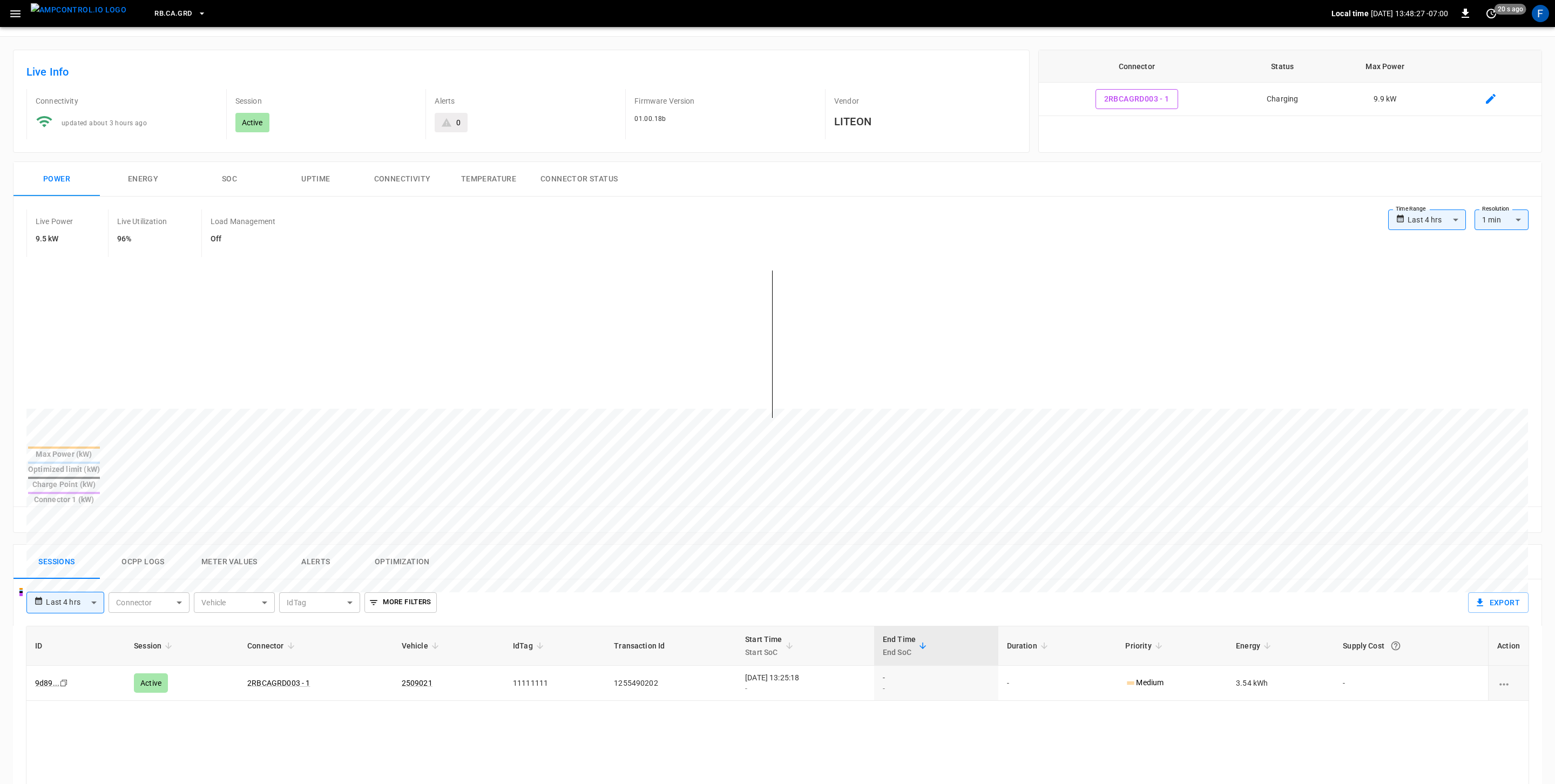
scroll to position [43, 0]
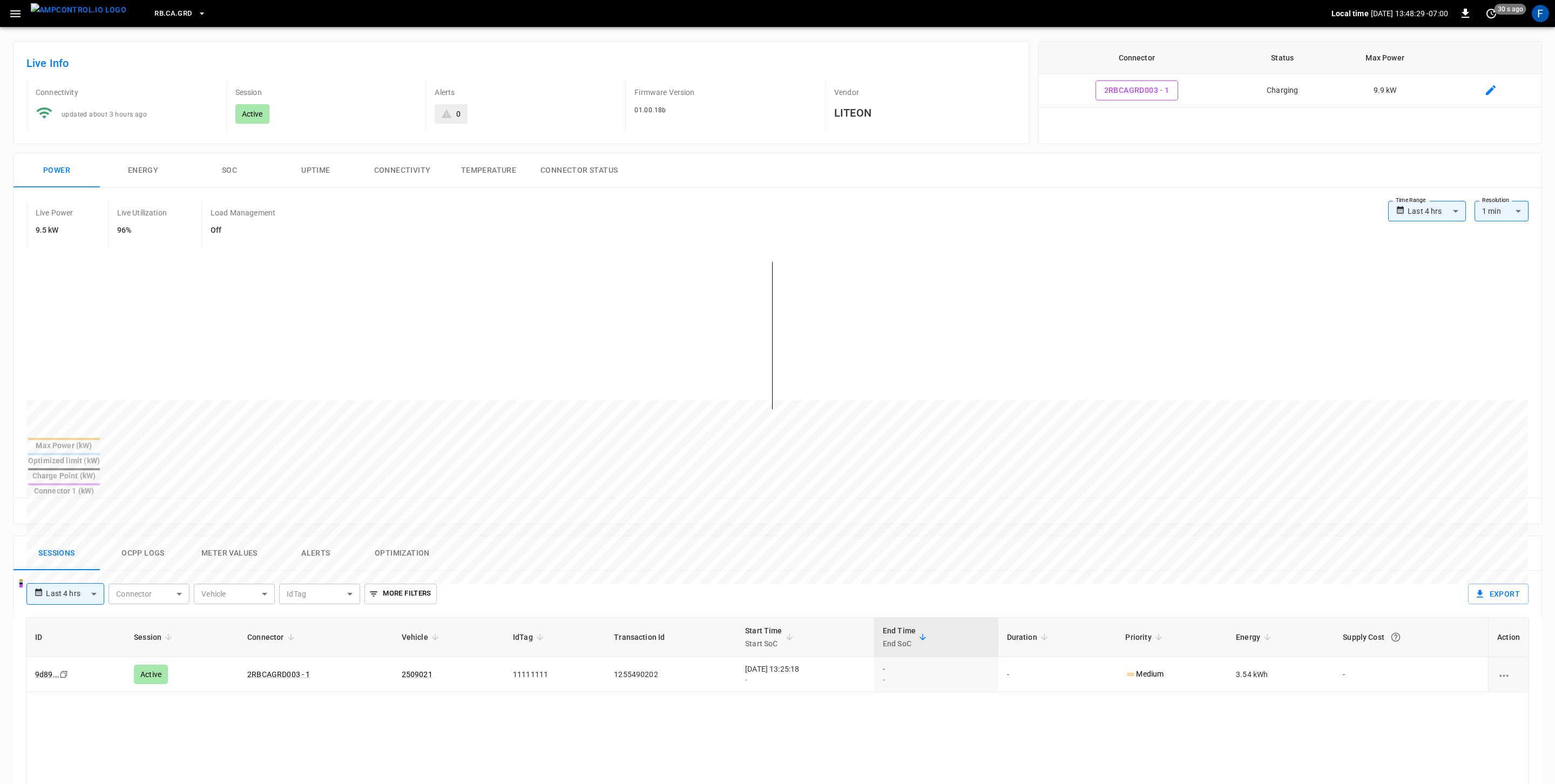
click at [169, 536] on button "Ocpp logs" at bounding box center [143, 553] width 86 height 34
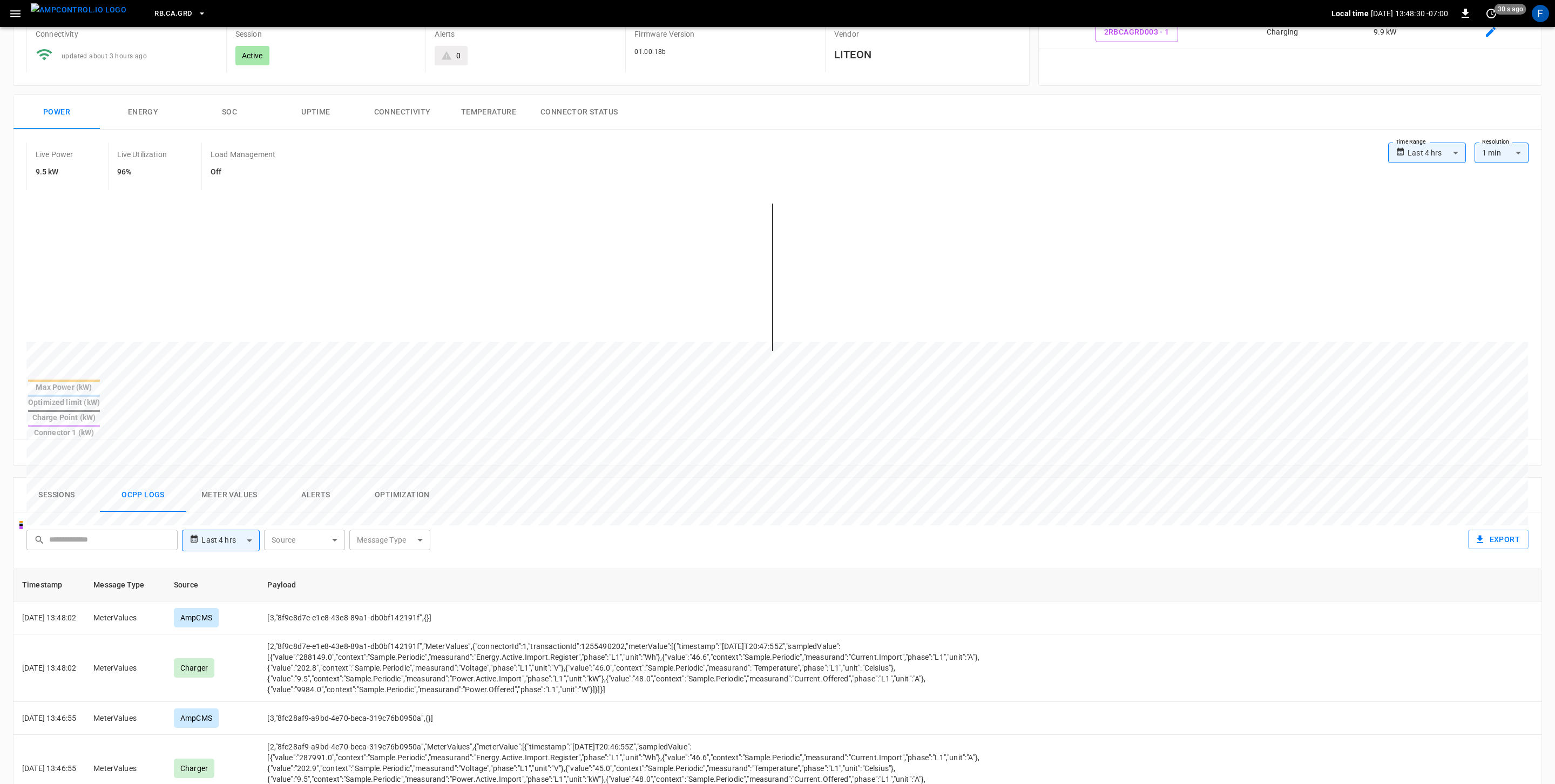
scroll to position [180, 0]
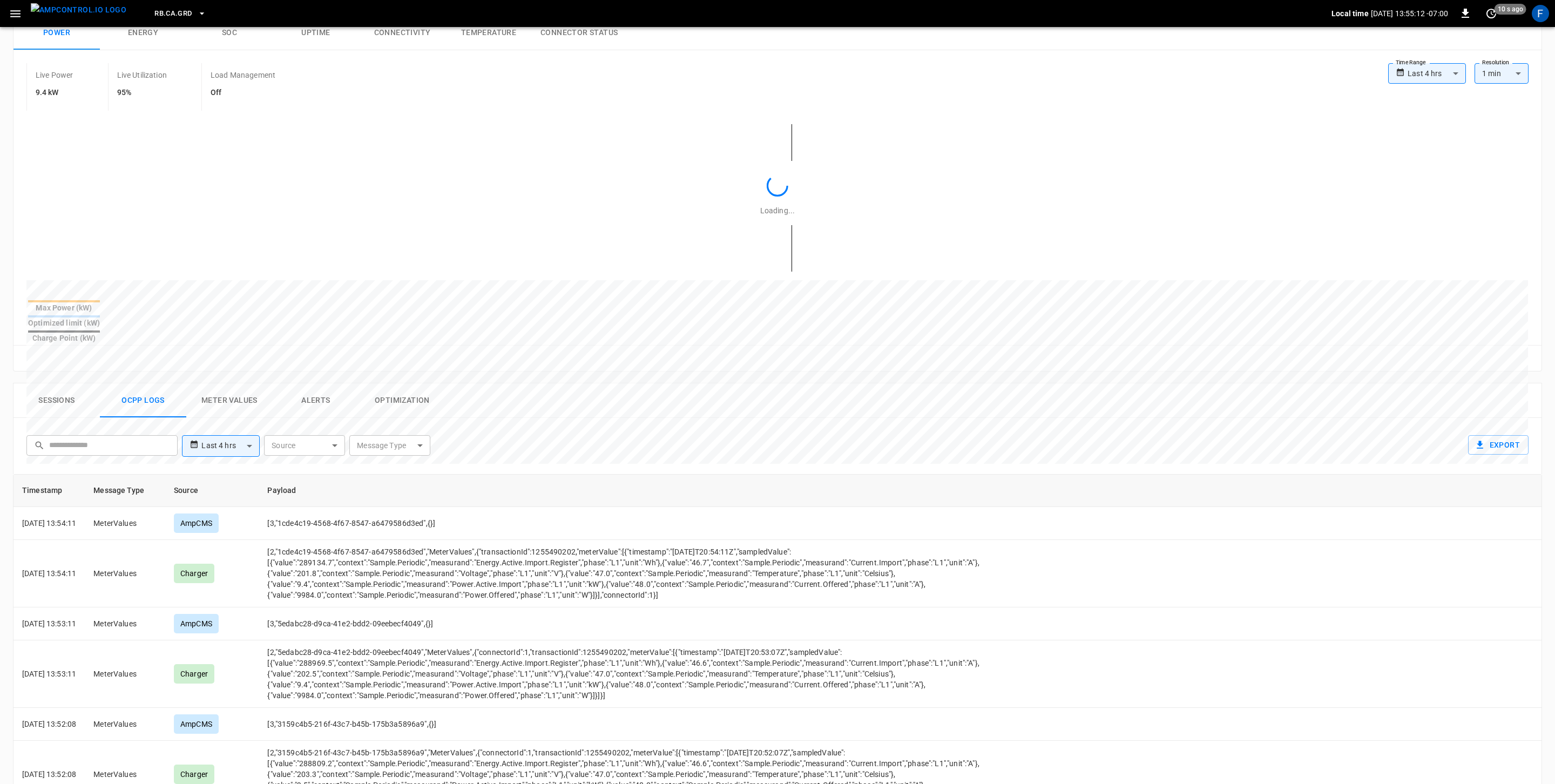
click at [580, 475] on th "Payload" at bounding box center [671, 491] width 825 height 32
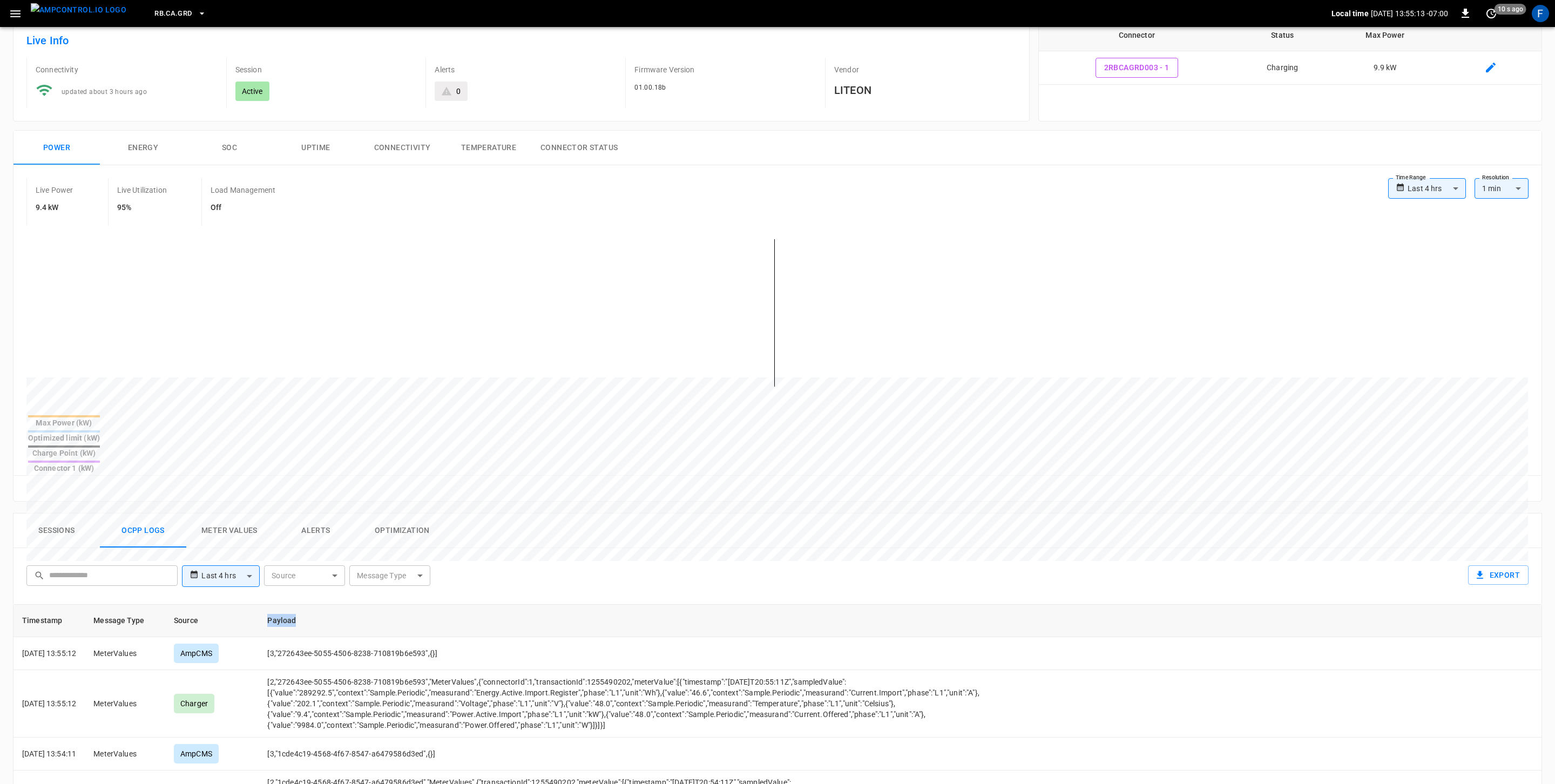
scroll to position [0, 0]
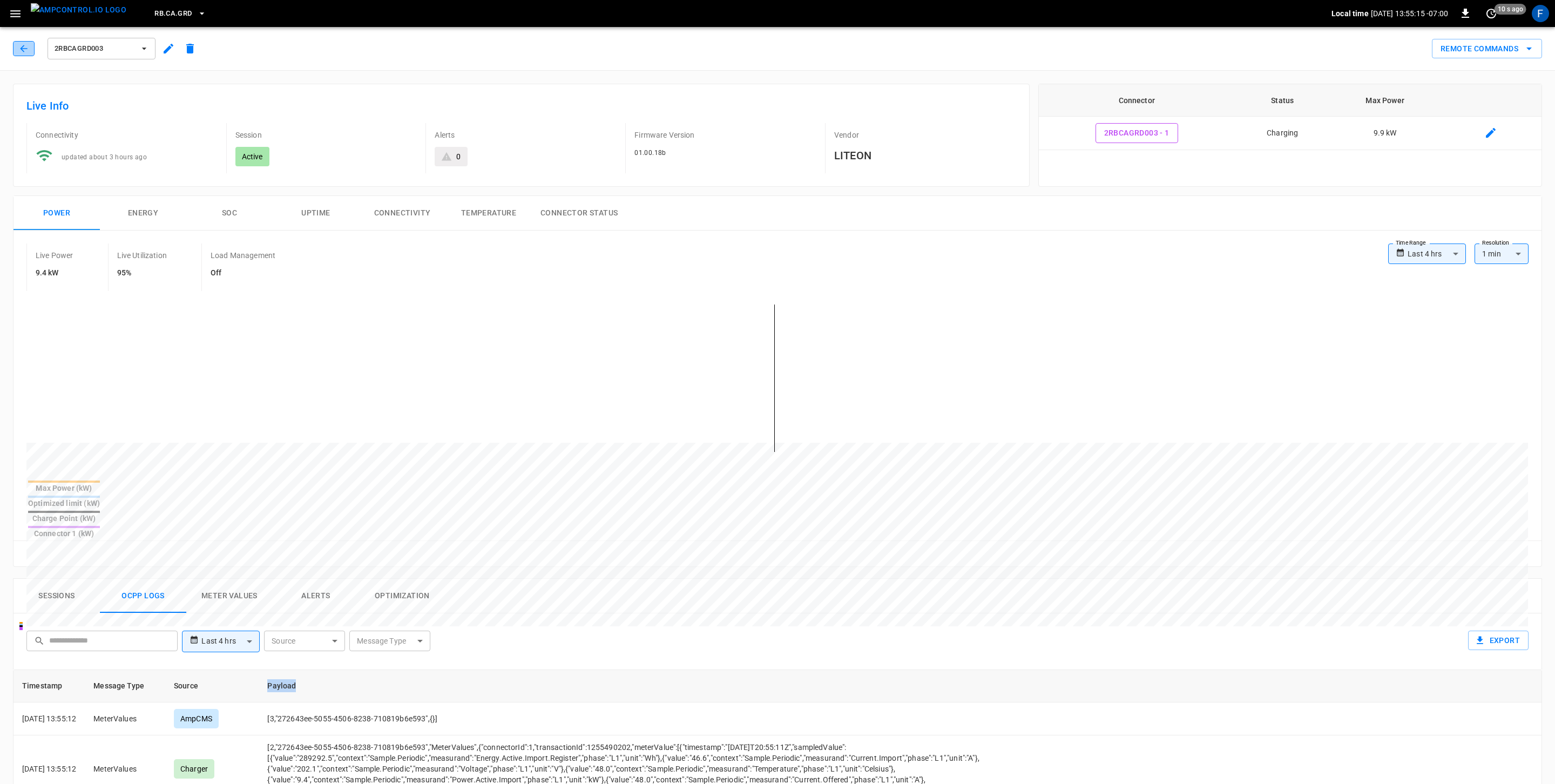
click at [19, 41] on button "button" at bounding box center [23, 49] width 21 height 15
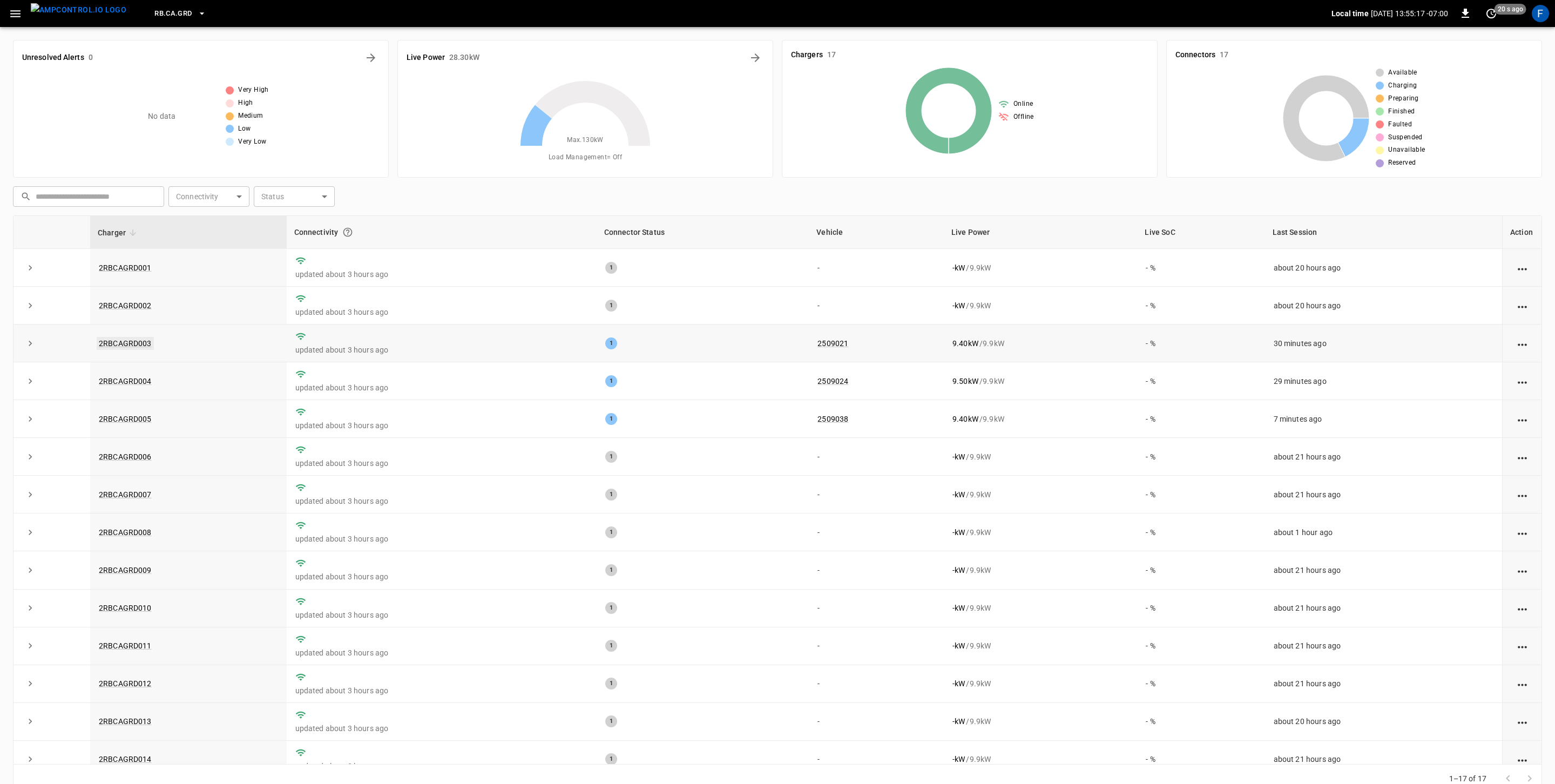
click at [142, 339] on link "2RBCAGRD003" at bounding box center [125, 343] width 57 height 13
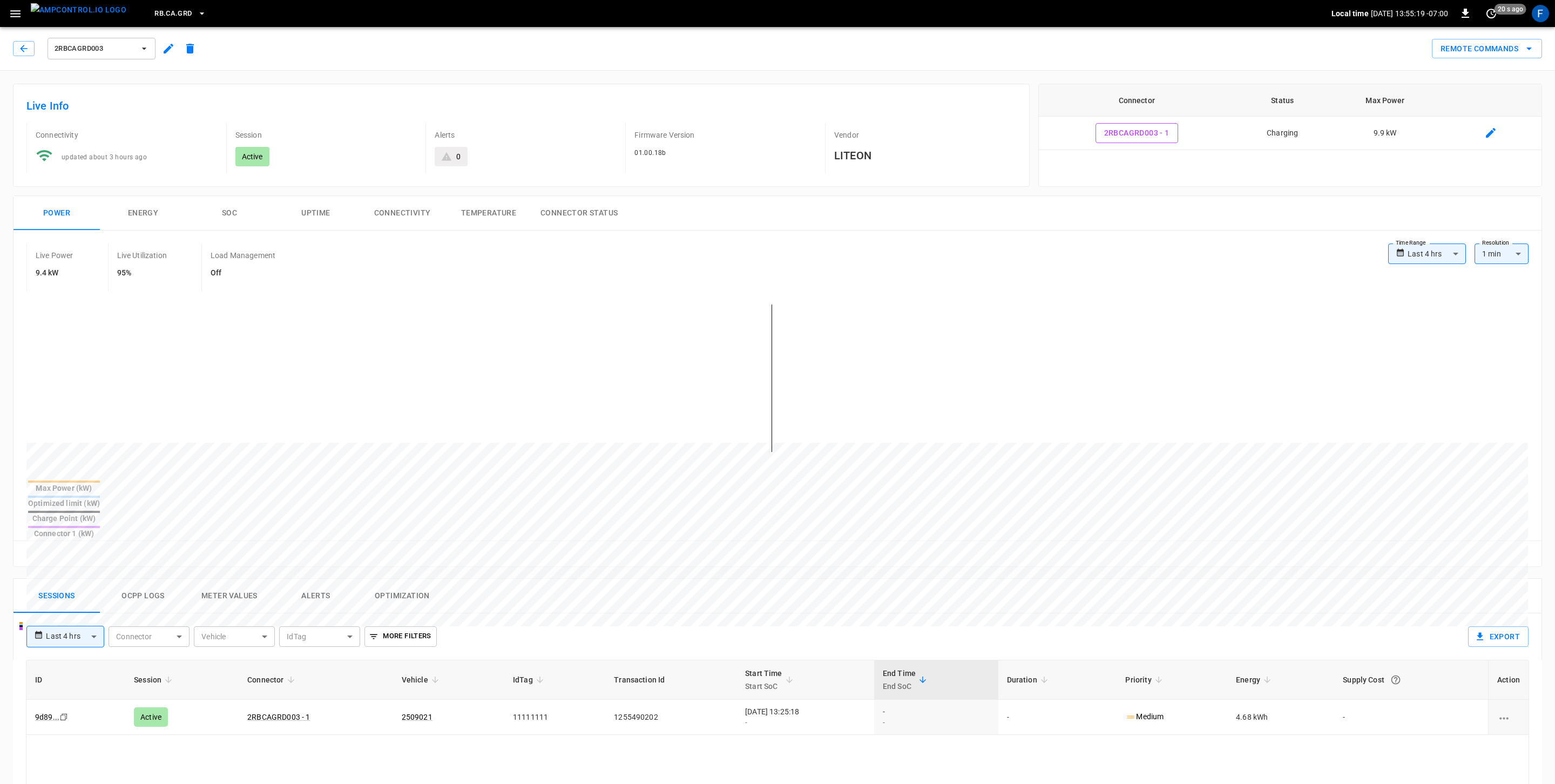
click at [21, 57] on div "2RBCAGRD003" at bounding box center [107, 49] width 188 height 26
click at [21, 55] on button "button" at bounding box center [23, 49] width 21 height 15
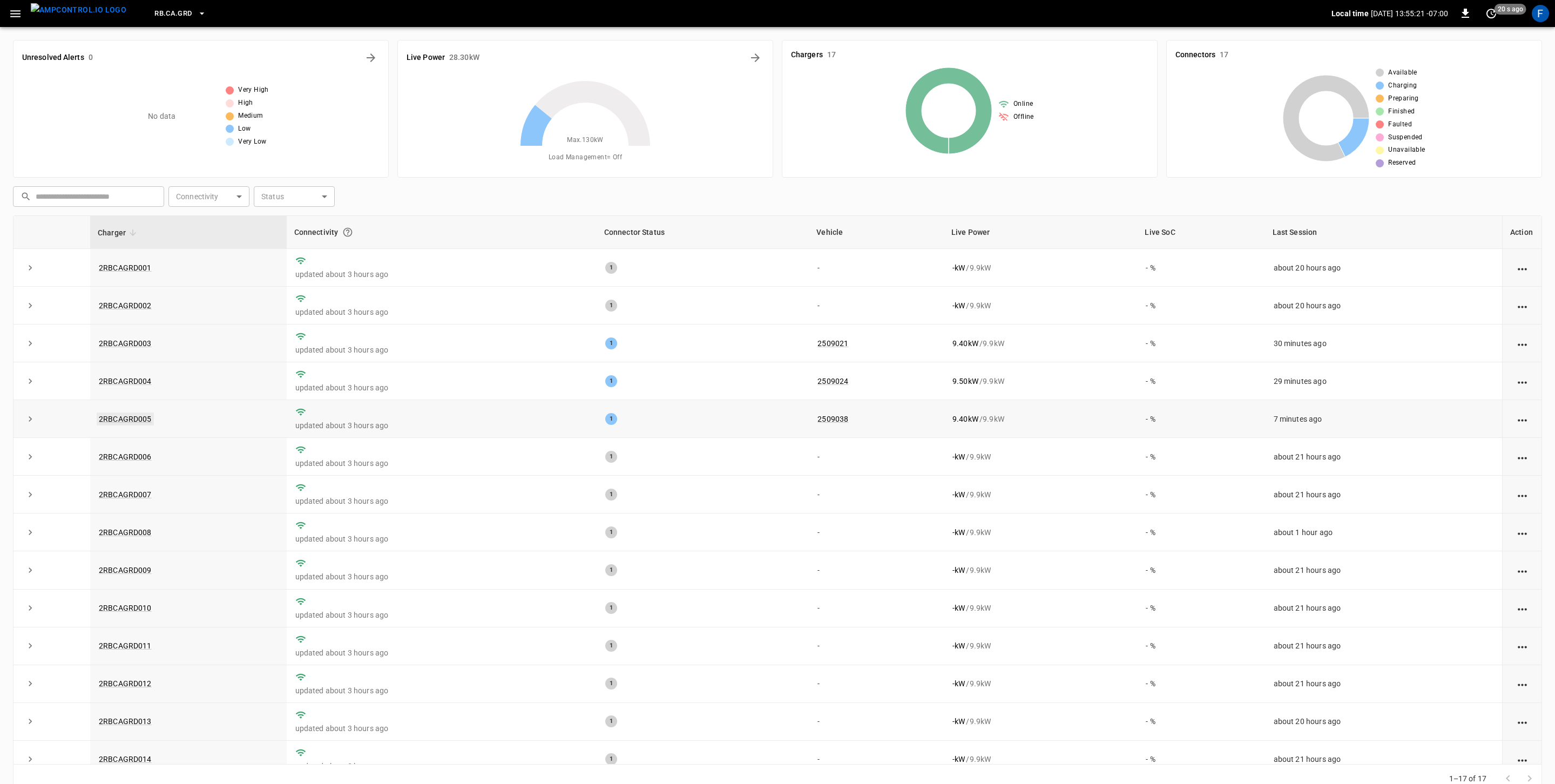
click at [125, 420] on link "2RBCAGRD005" at bounding box center [125, 418] width 57 height 13
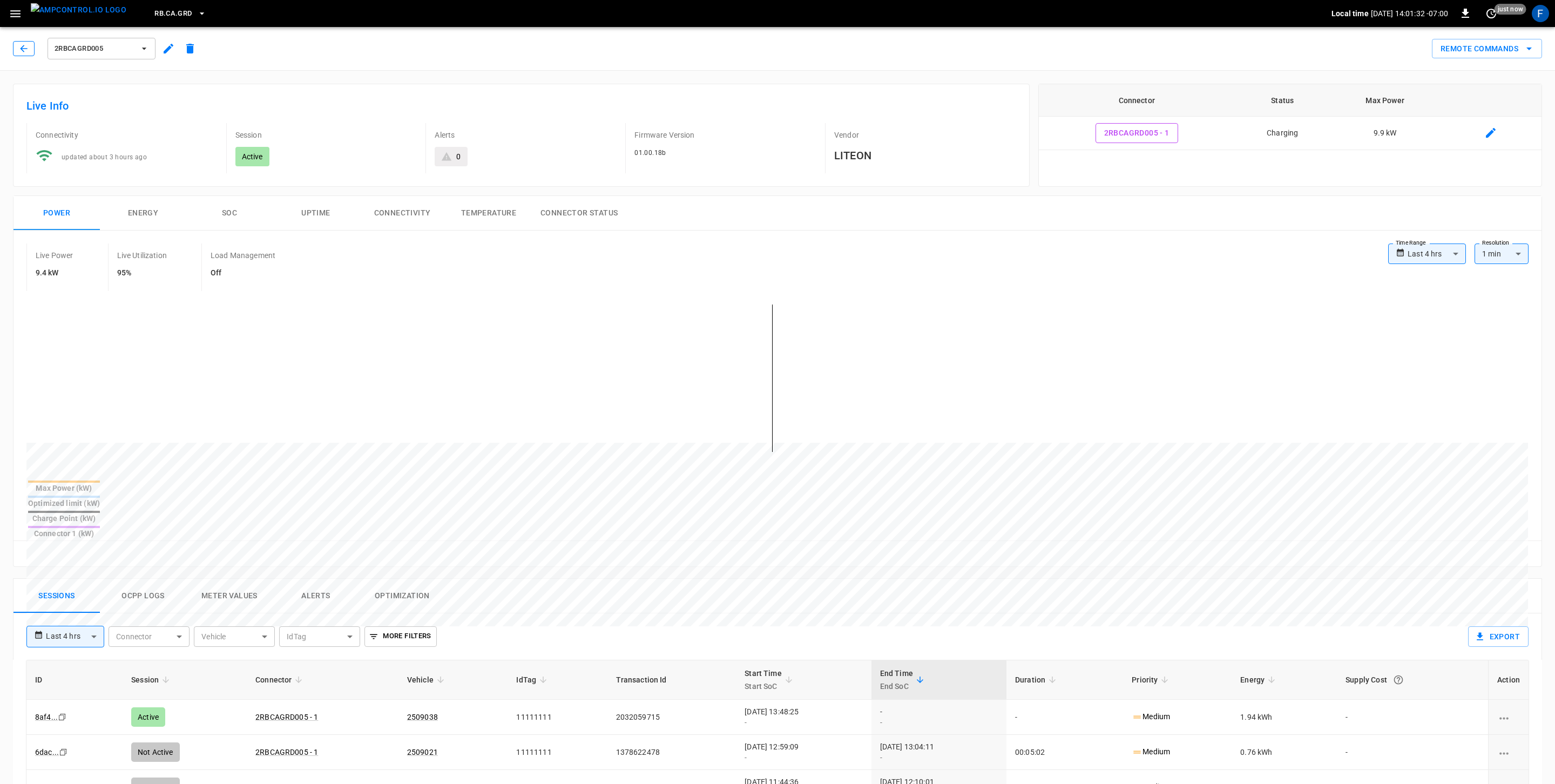
click at [15, 47] on button "button" at bounding box center [23, 49] width 21 height 15
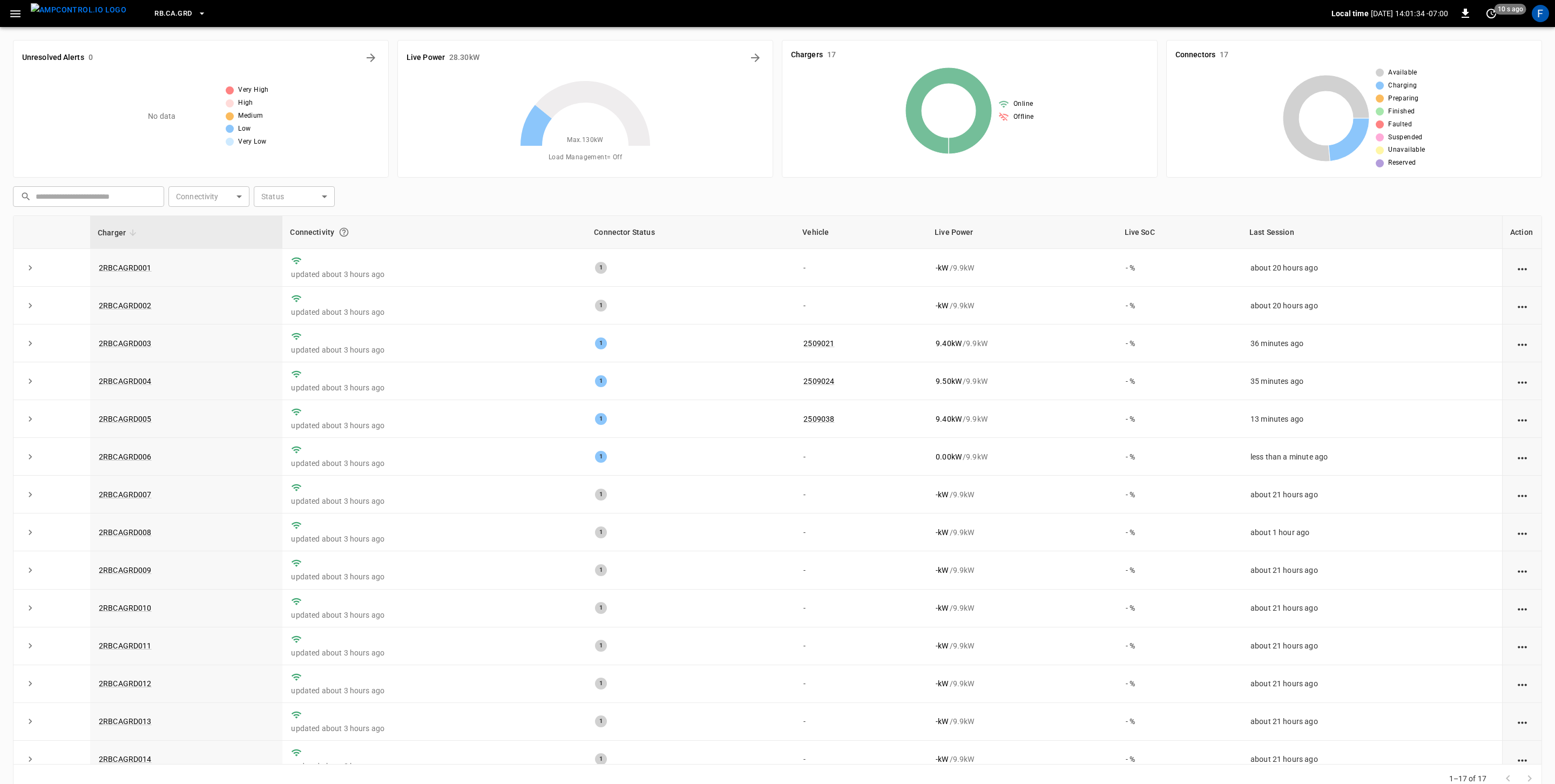
scroll to position [20, 0]
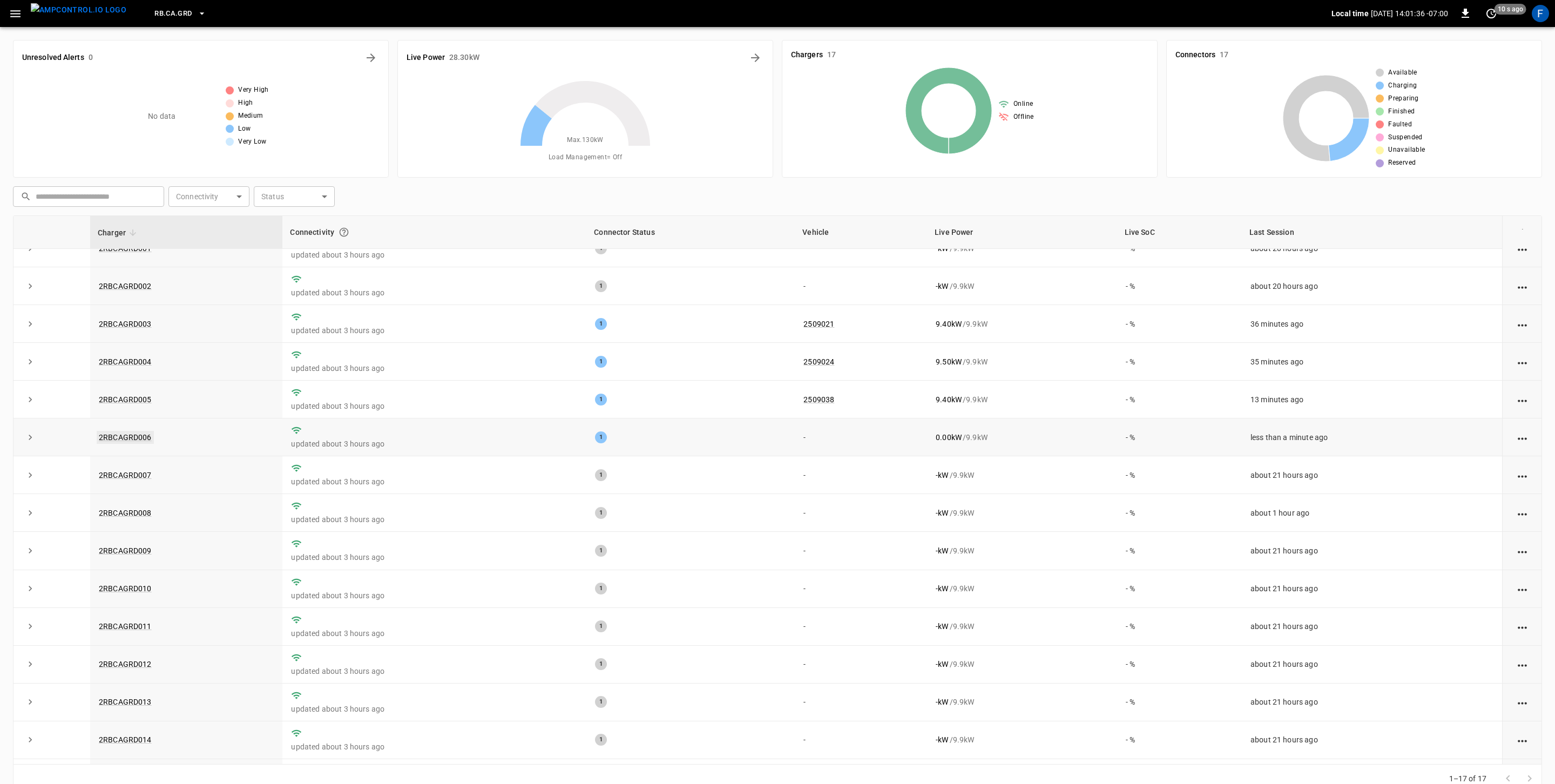
click at [135, 434] on link "2RBCAGRD006" at bounding box center [125, 437] width 57 height 13
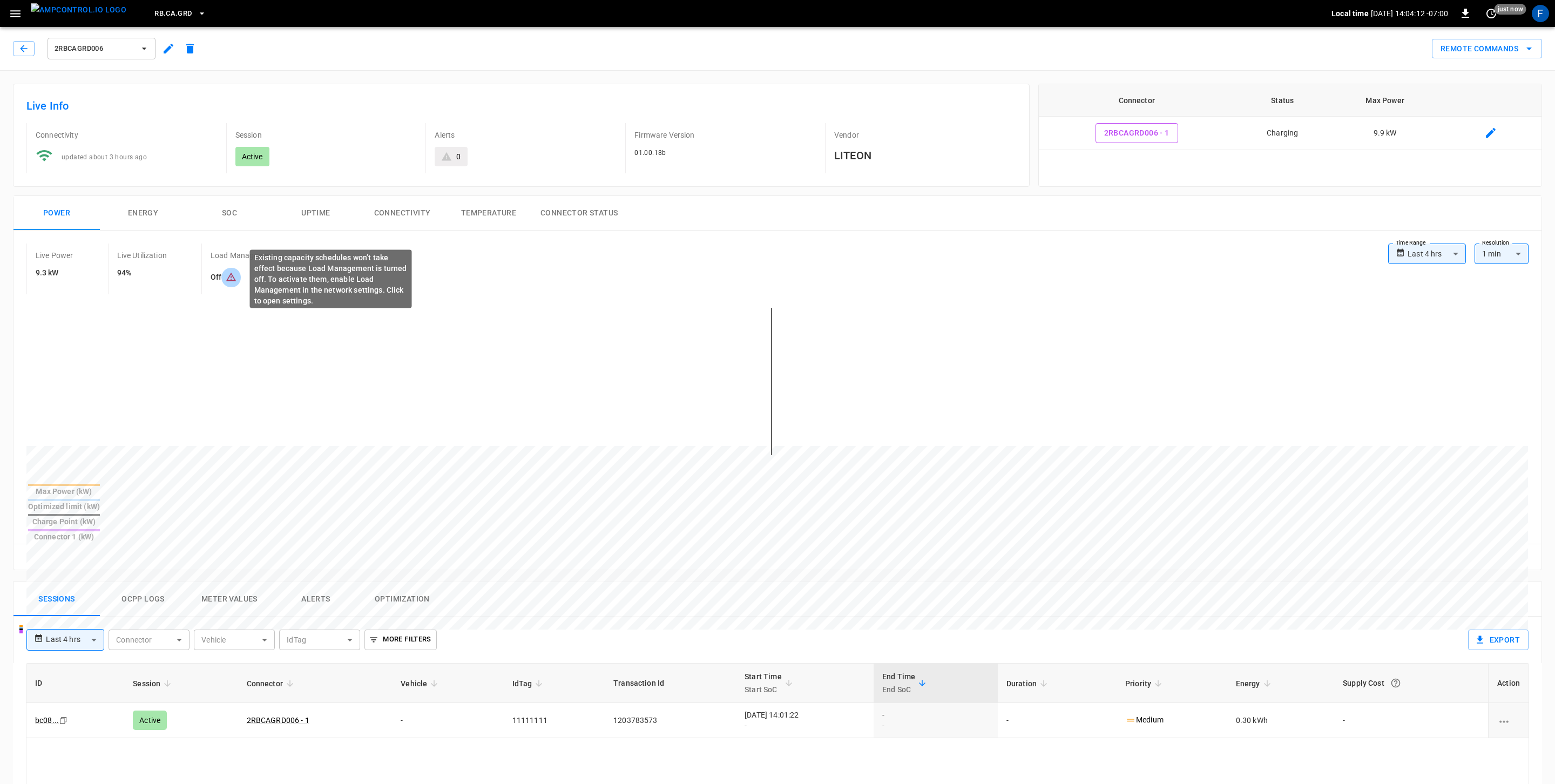
click at [227, 278] on icon "Existing capacity schedules won’t take effect because Load Management is turned…" at bounding box center [231, 277] width 11 height 11
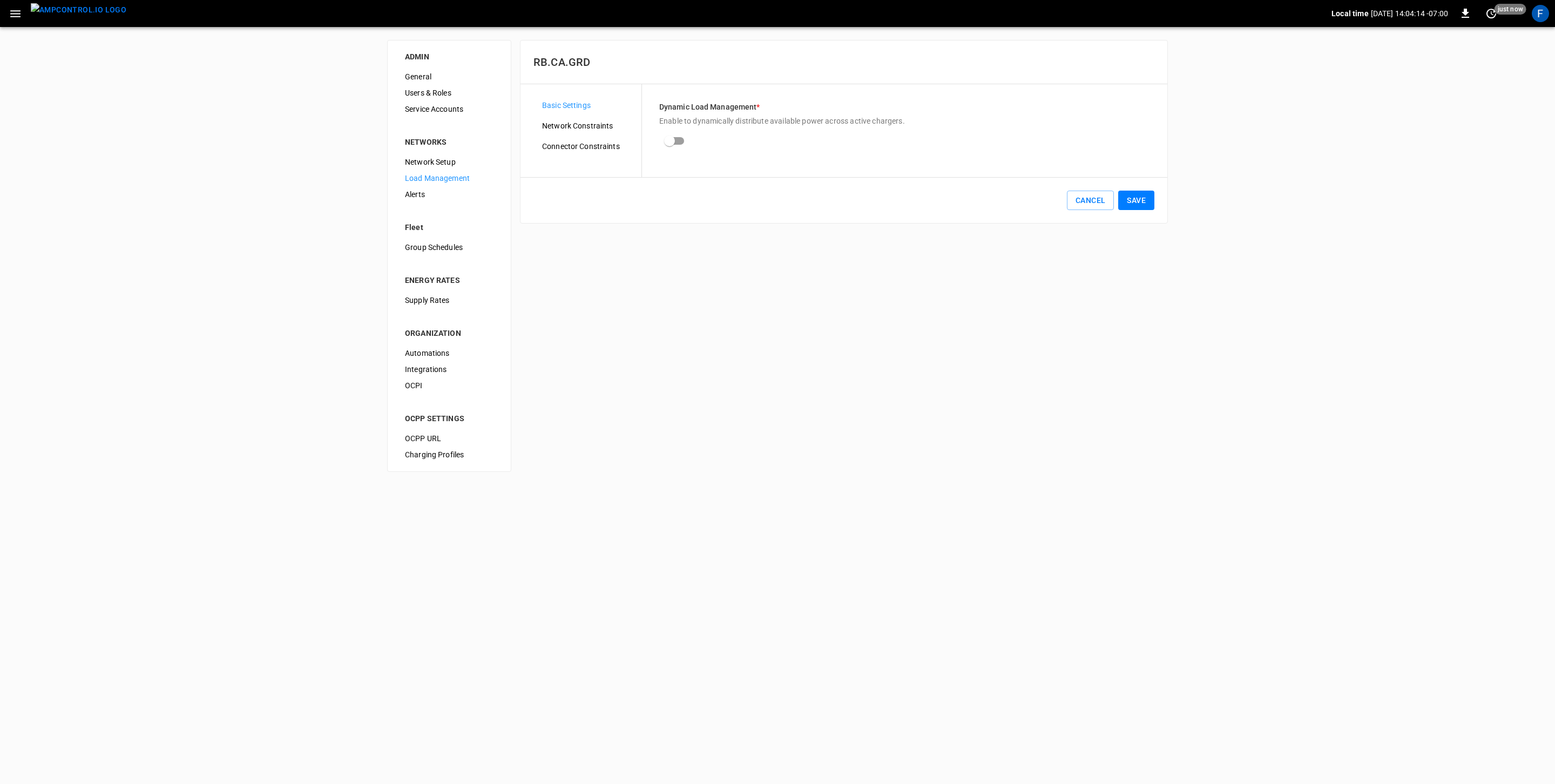
click at [46, 11] on img "menu" at bounding box center [79, 10] width 96 height 14
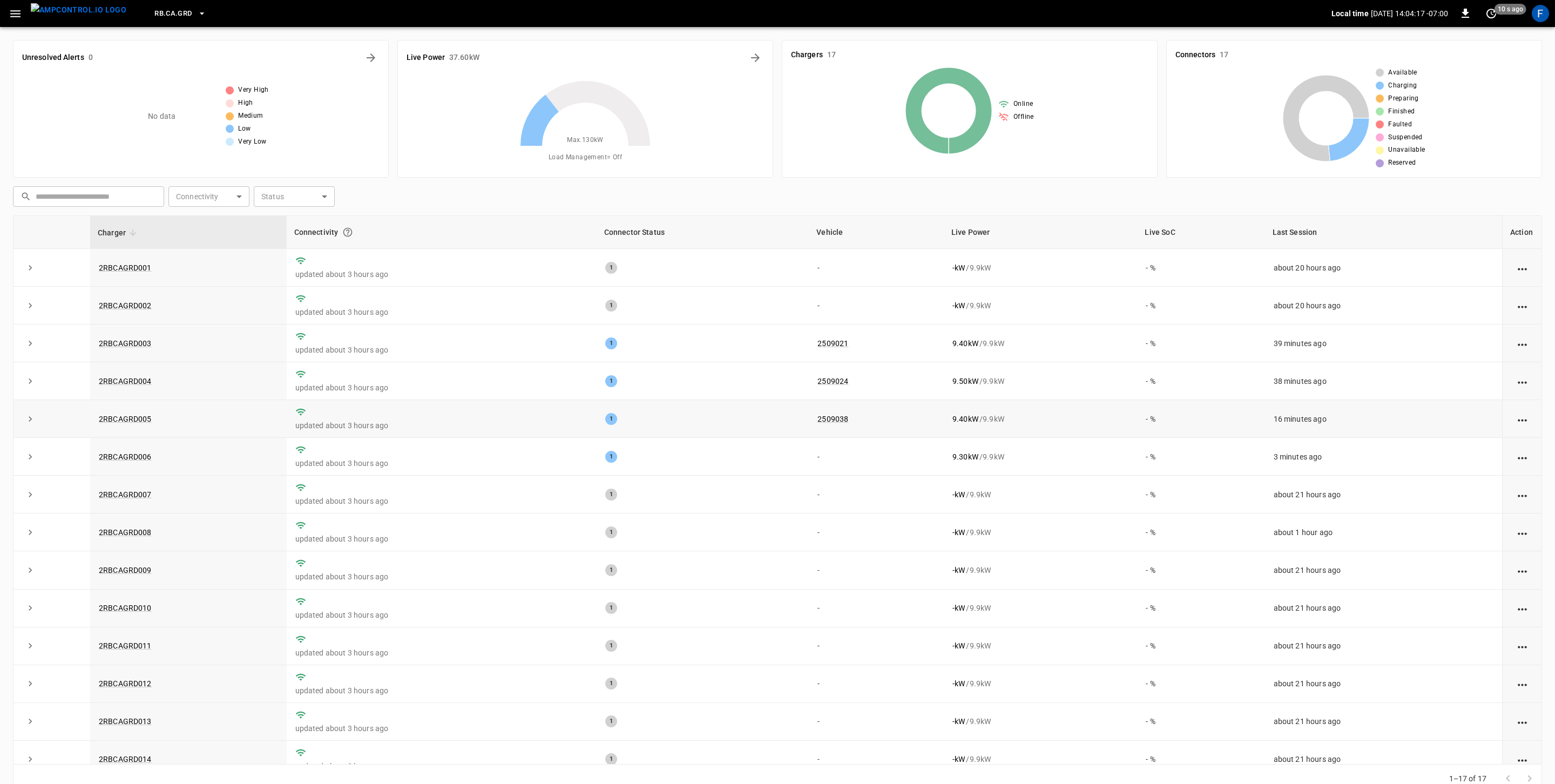
click at [122, 427] on td "2RBCAGRD005" at bounding box center [188, 419] width 197 height 38
click at [122, 422] on link "2RBCAGRD005" at bounding box center [125, 418] width 57 height 13
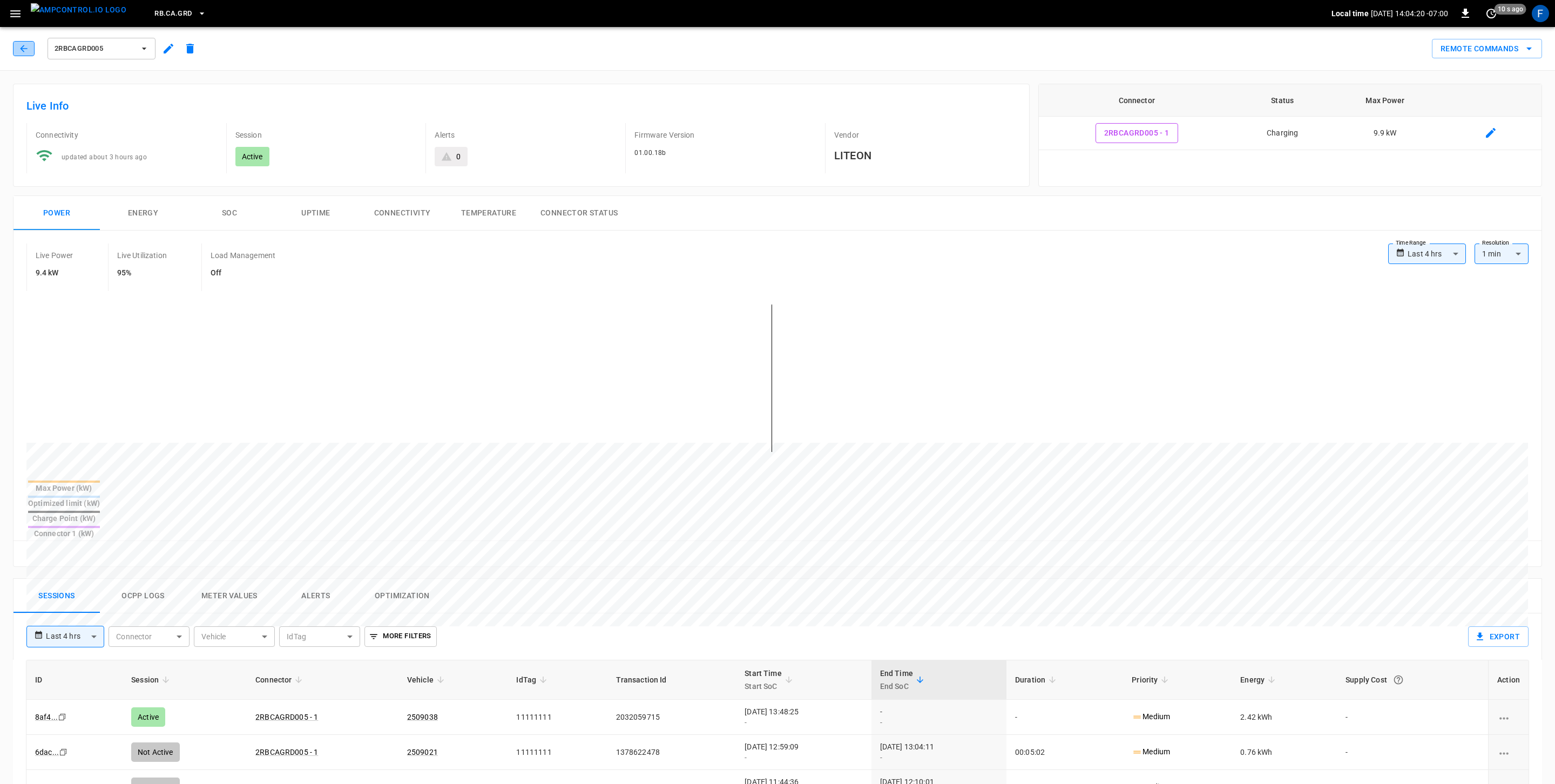
click at [33, 47] on button "button" at bounding box center [23, 49] width 21 height 15
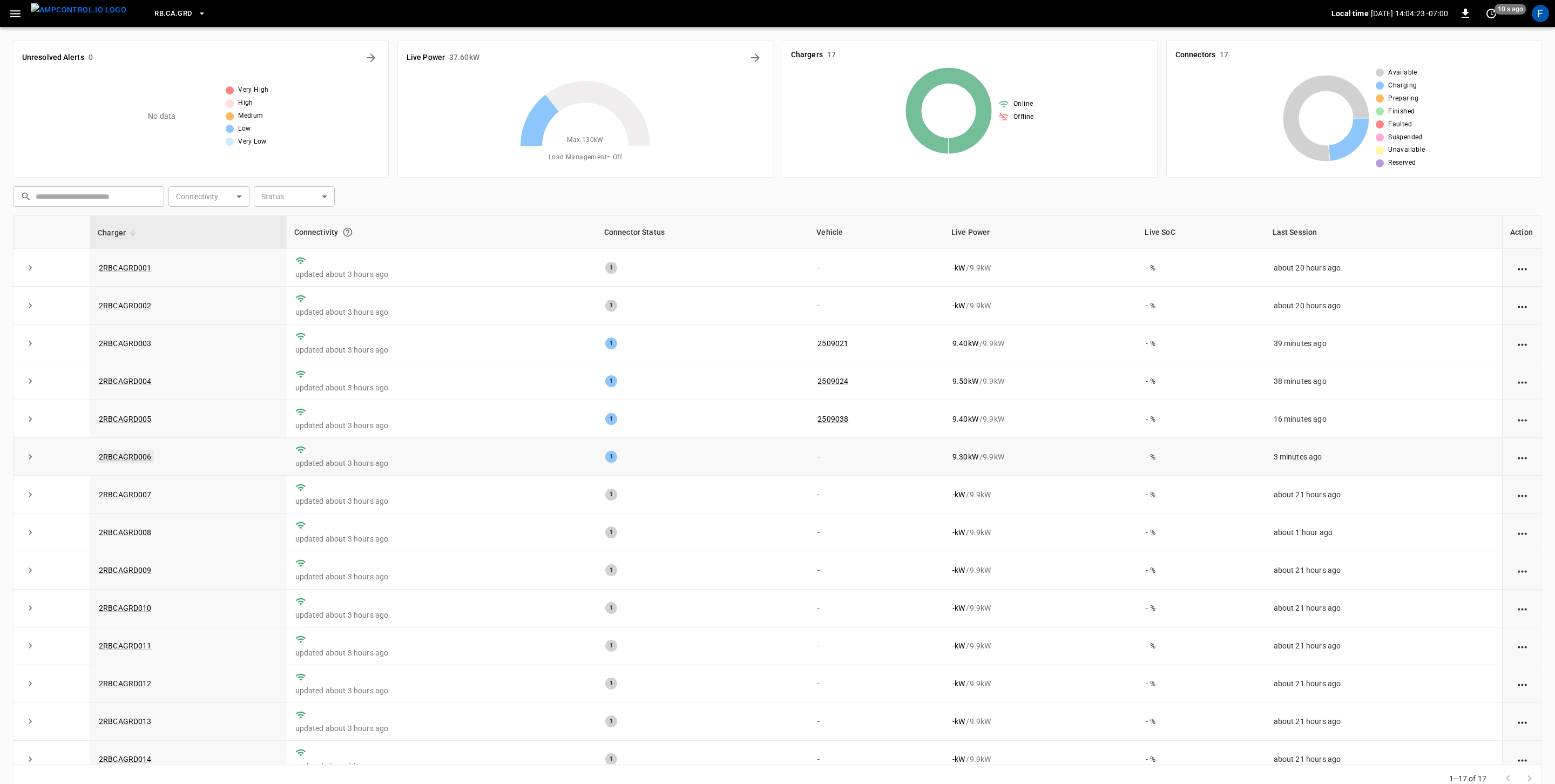
click at [144, 457] on link "2RBCAGRD006" at bounding box center [125, 457] width 57 height 13
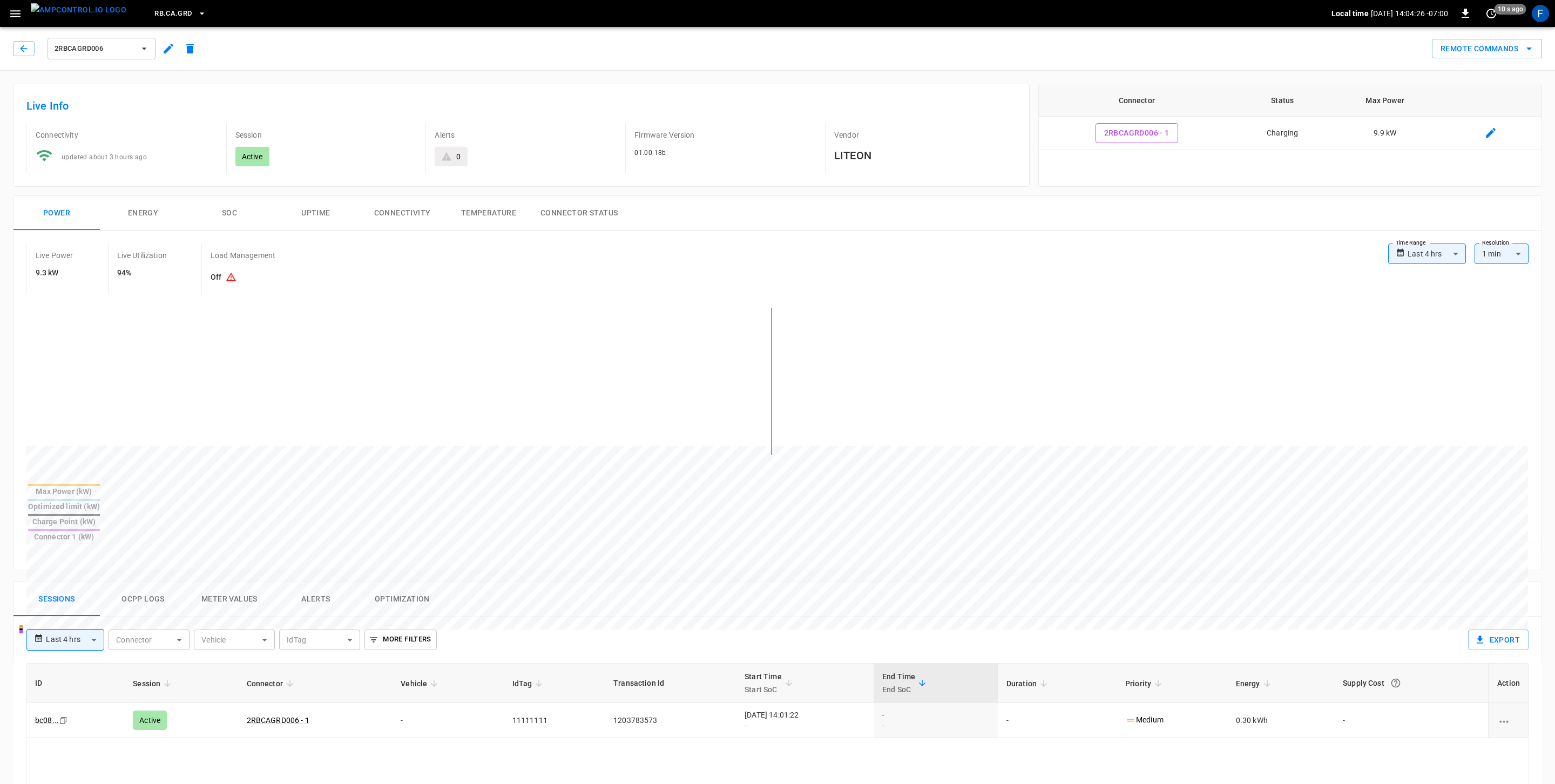
click at [10, 14] on icon "button" at bounding box center [15, 14] width 10 height 7
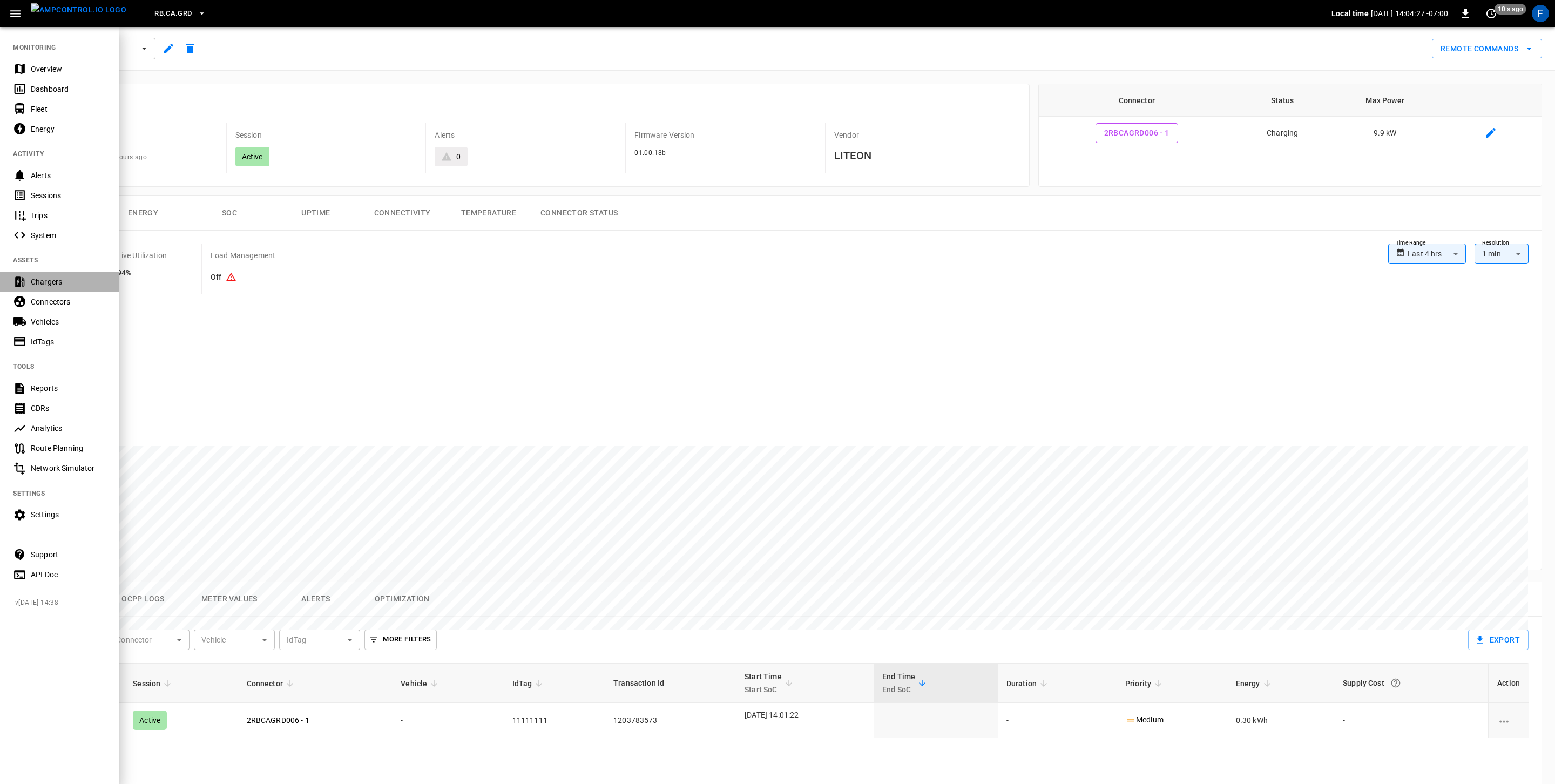
click at [50, 278] on div "Chargers" at bounding box center [68, 281] width 75 height 11
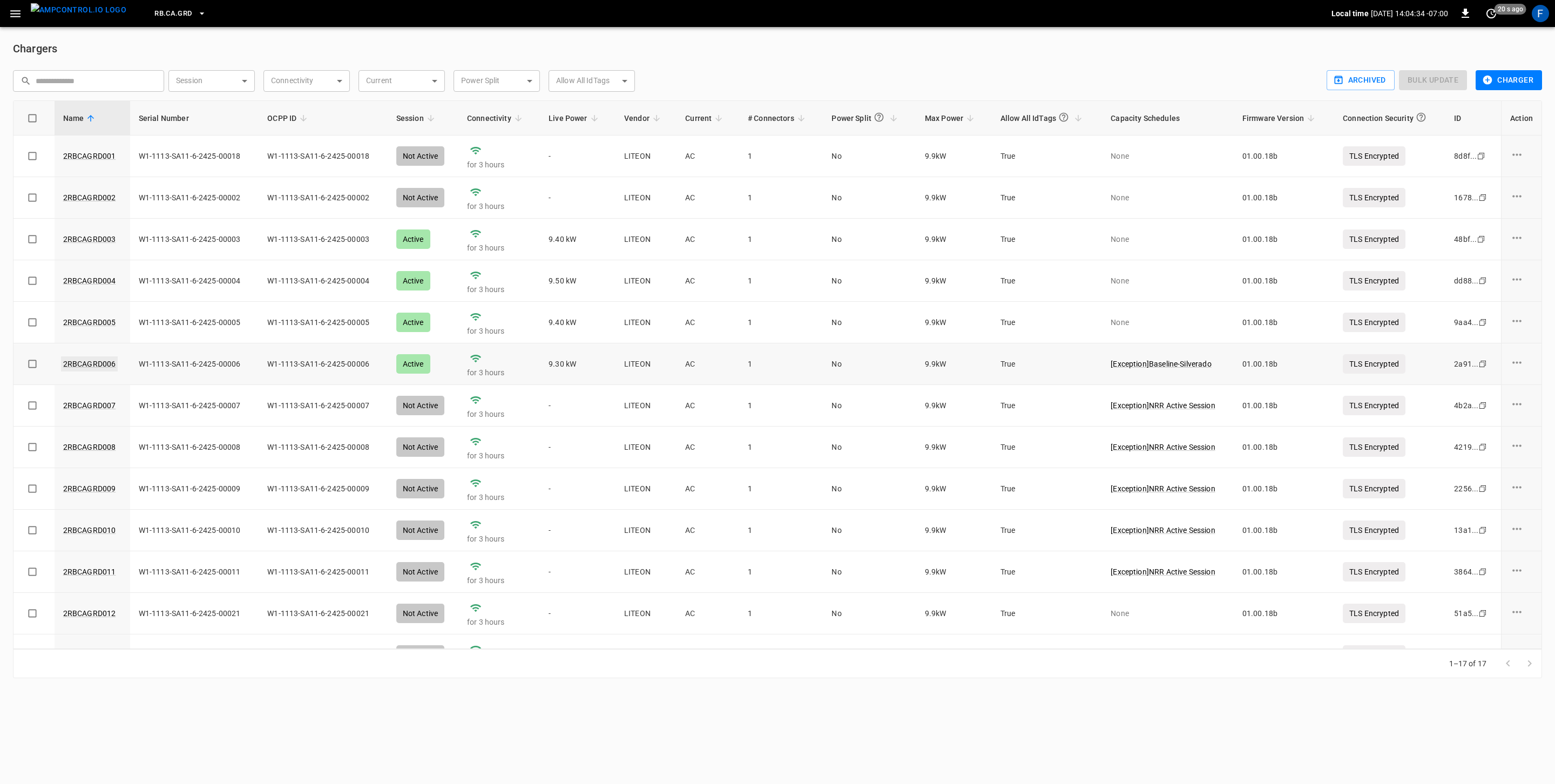
click at [87, 367] on link "2RBCAGRD006" at bounding box center [89, 364] width 57 height 15
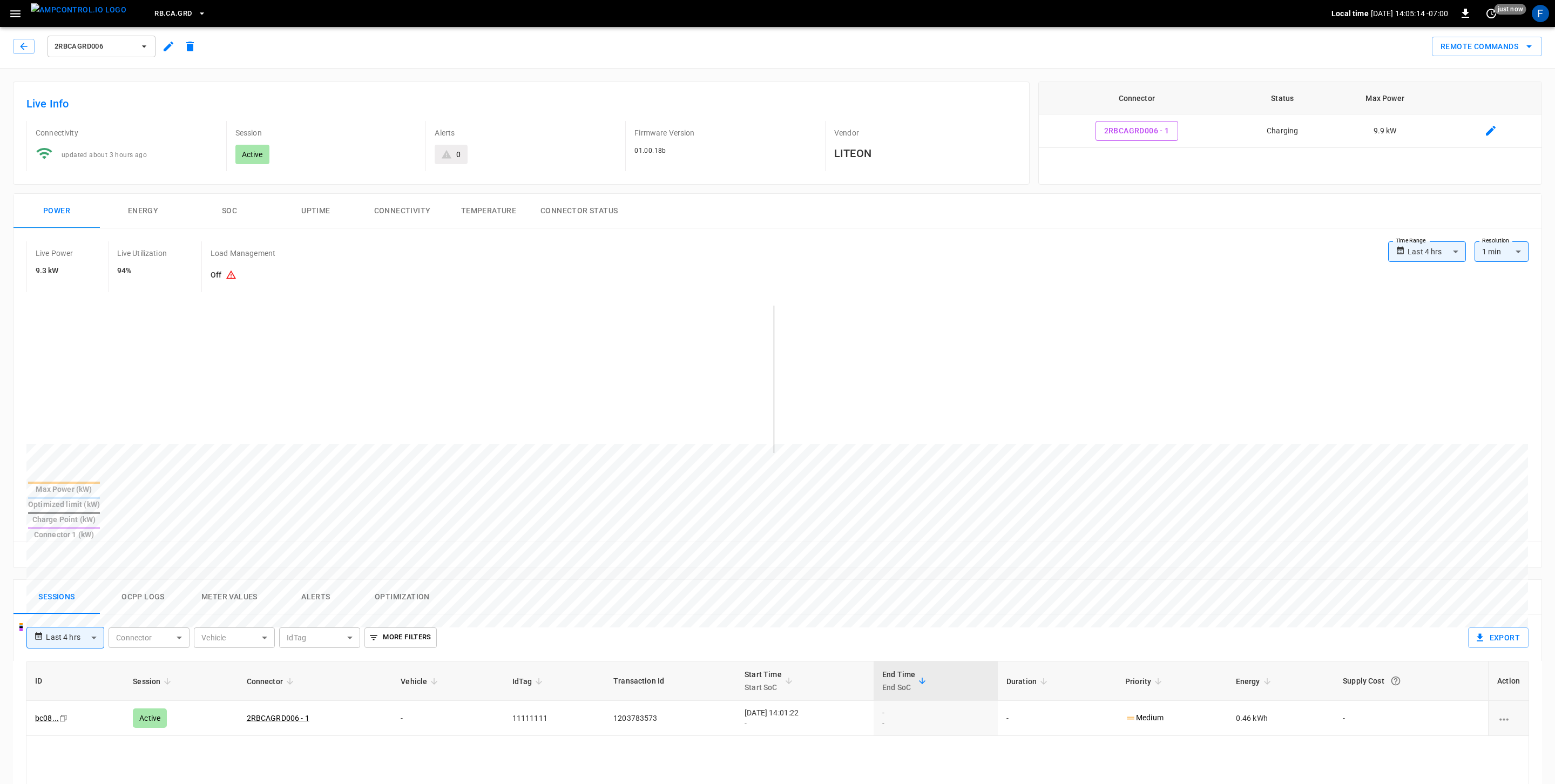
click at [131, 580] on button "Ocpp logs" at bounding box center [143, 597] width 86 height 34
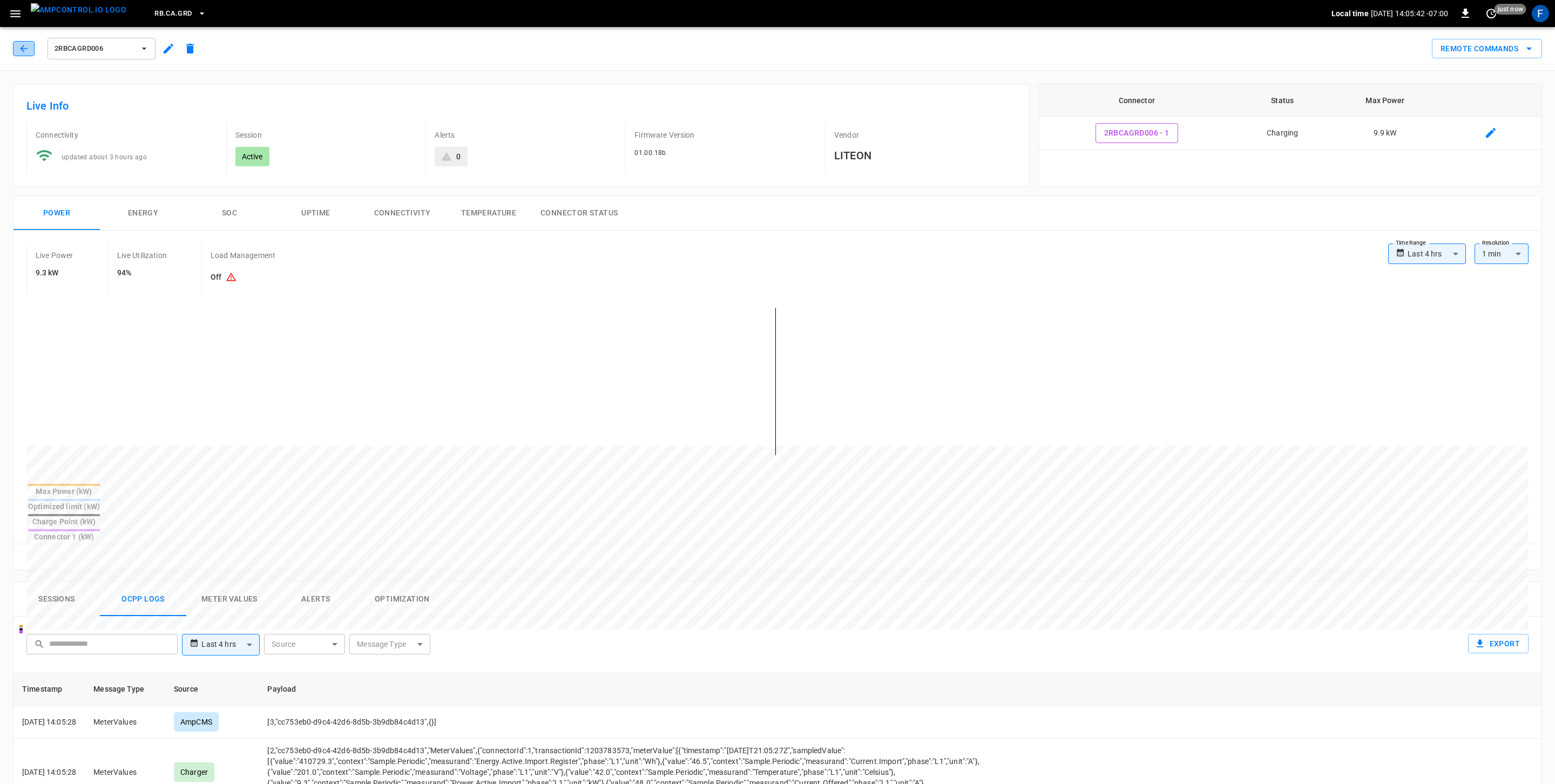
click at [32, 46] on button "button" at bounding box center [23, 49] width 21 height 15
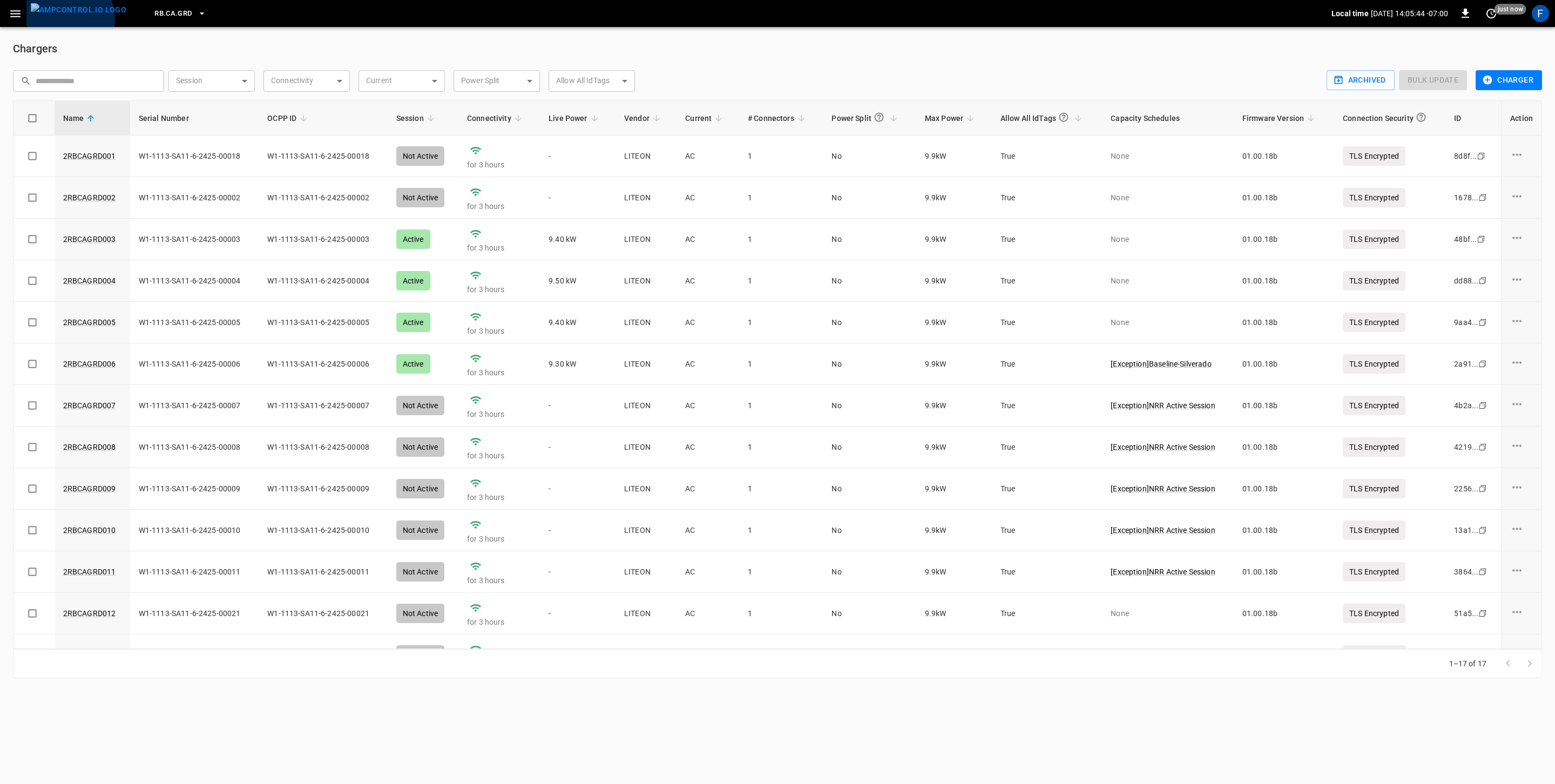
click at [68, 17] on img "menu" at bounding box center [79, 10] width 96 height 14
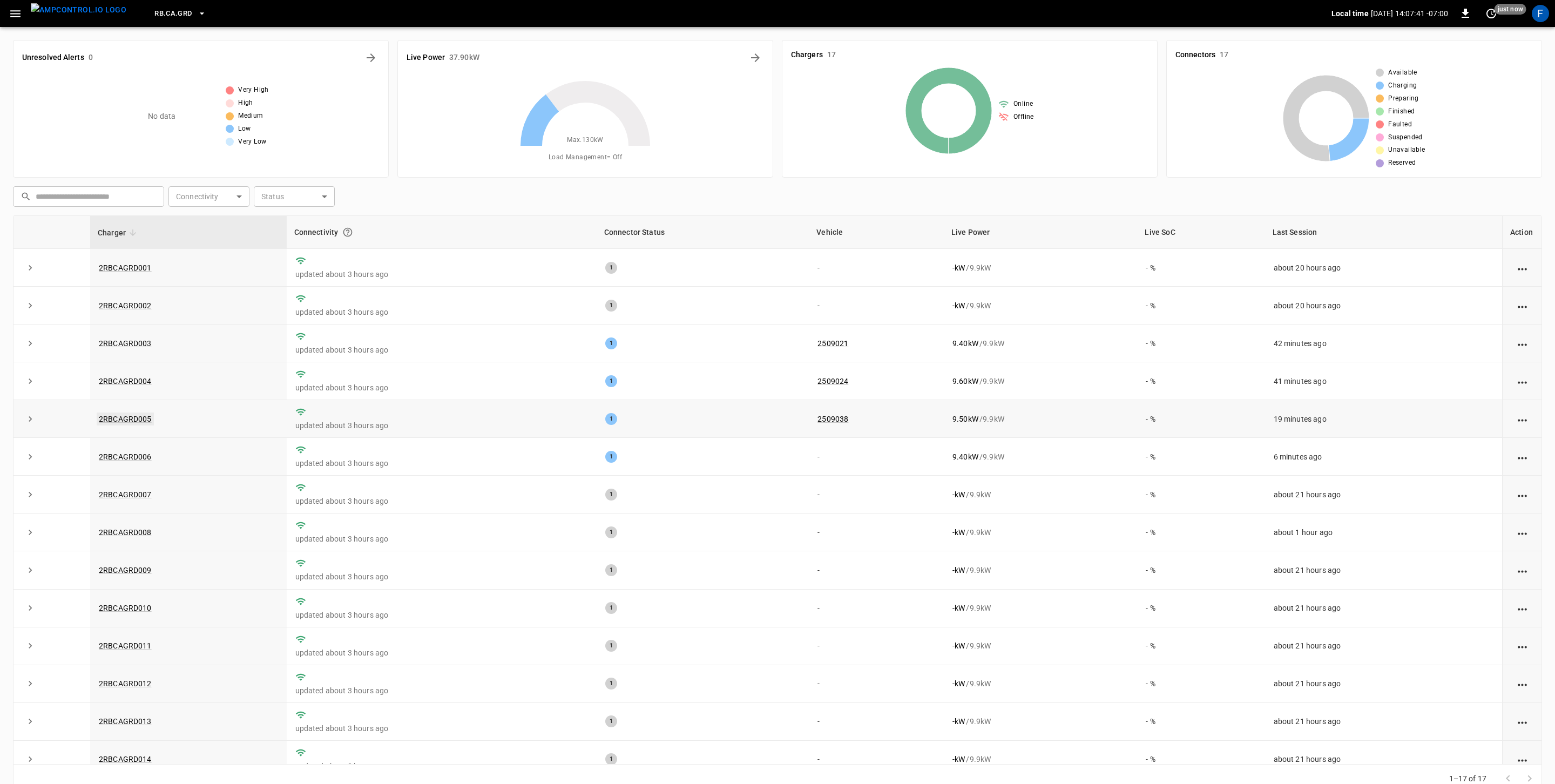
click at [128, 419] on link "2RBCAGRD005" at bounding box center [125, 418] width 57 height 13
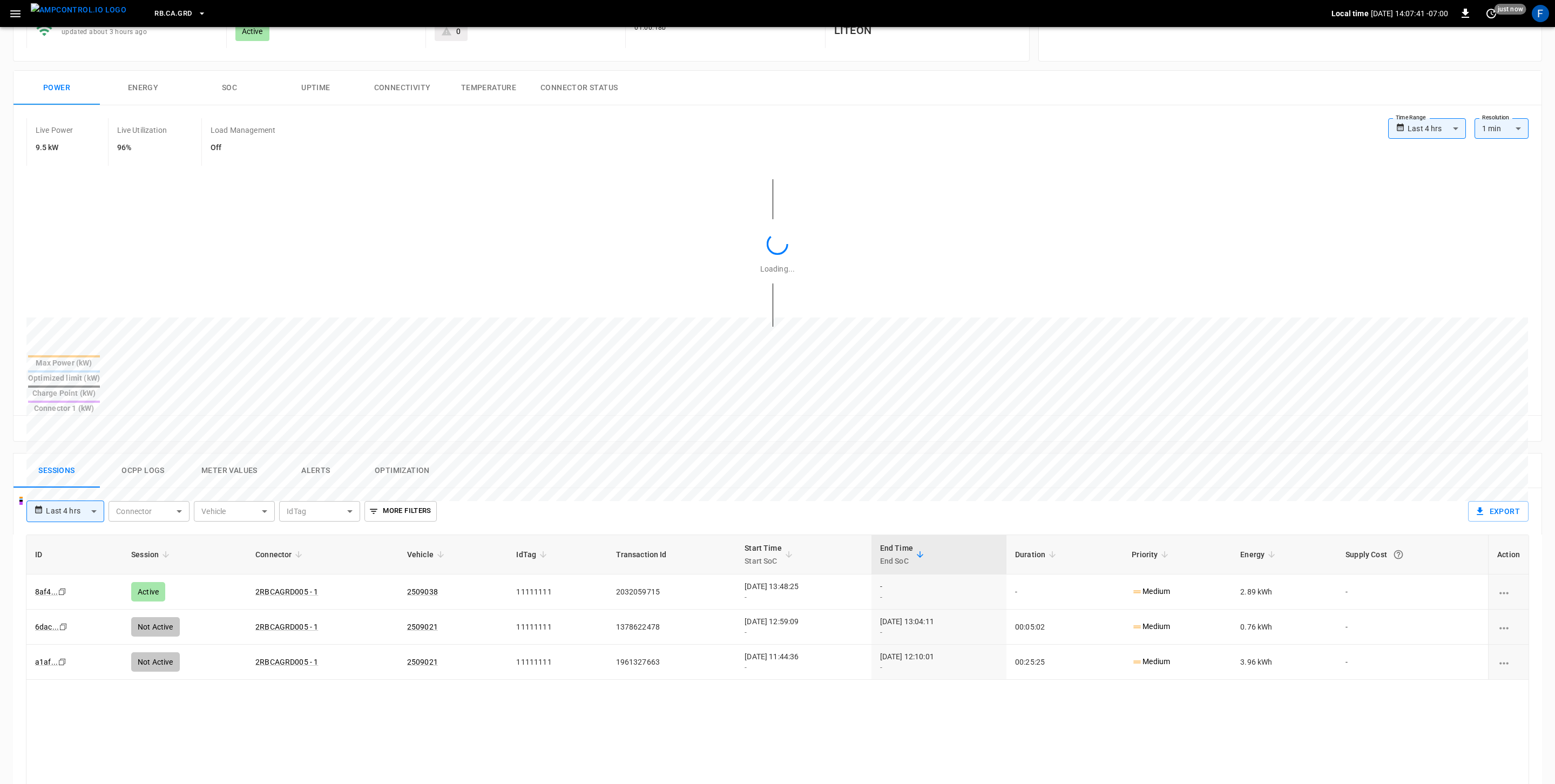
scroll to position [179, 0]
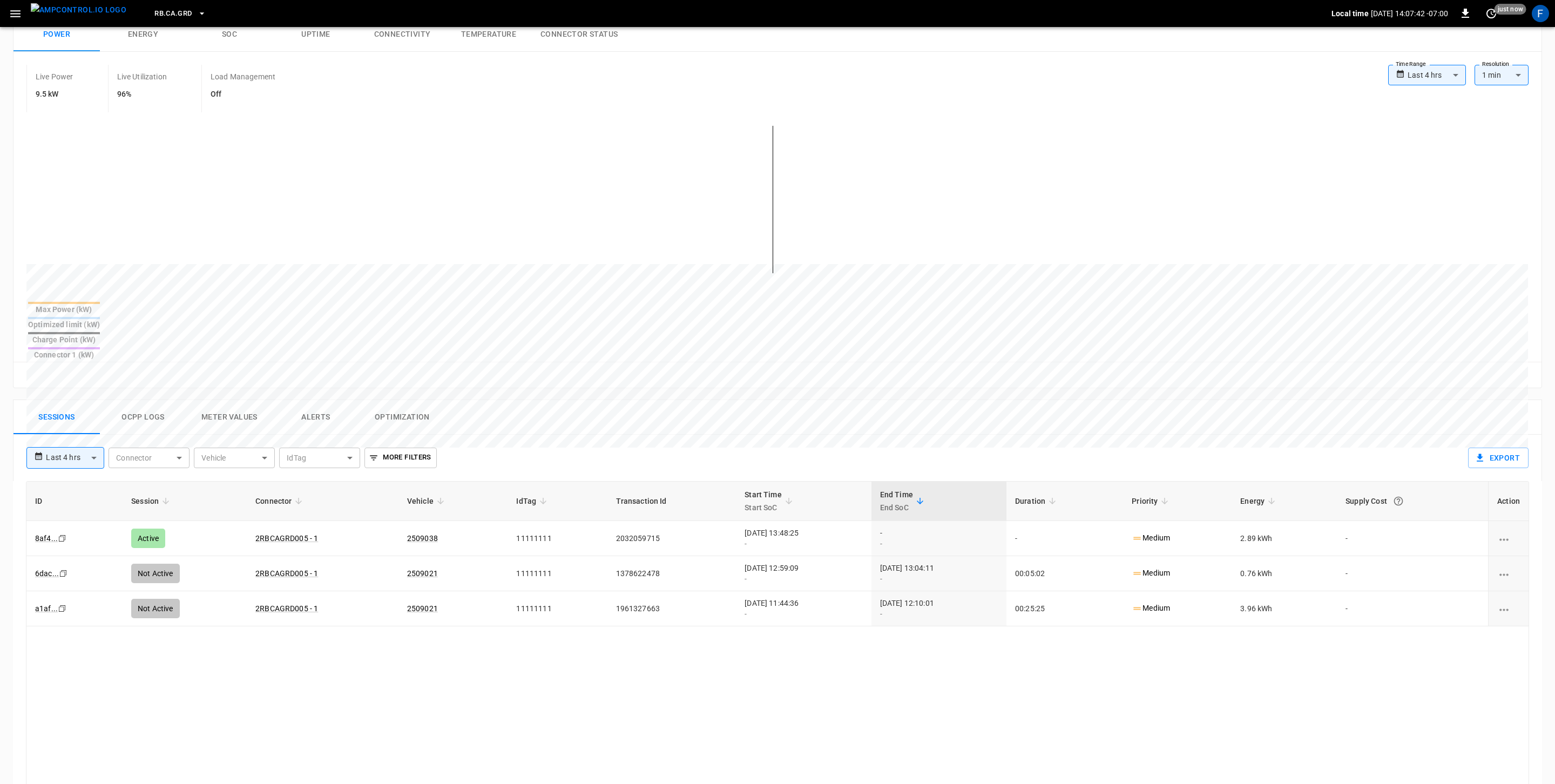
click at [149, 400] on button "Ocpp logs" at bounding box center [143, 417] width 86 height 34
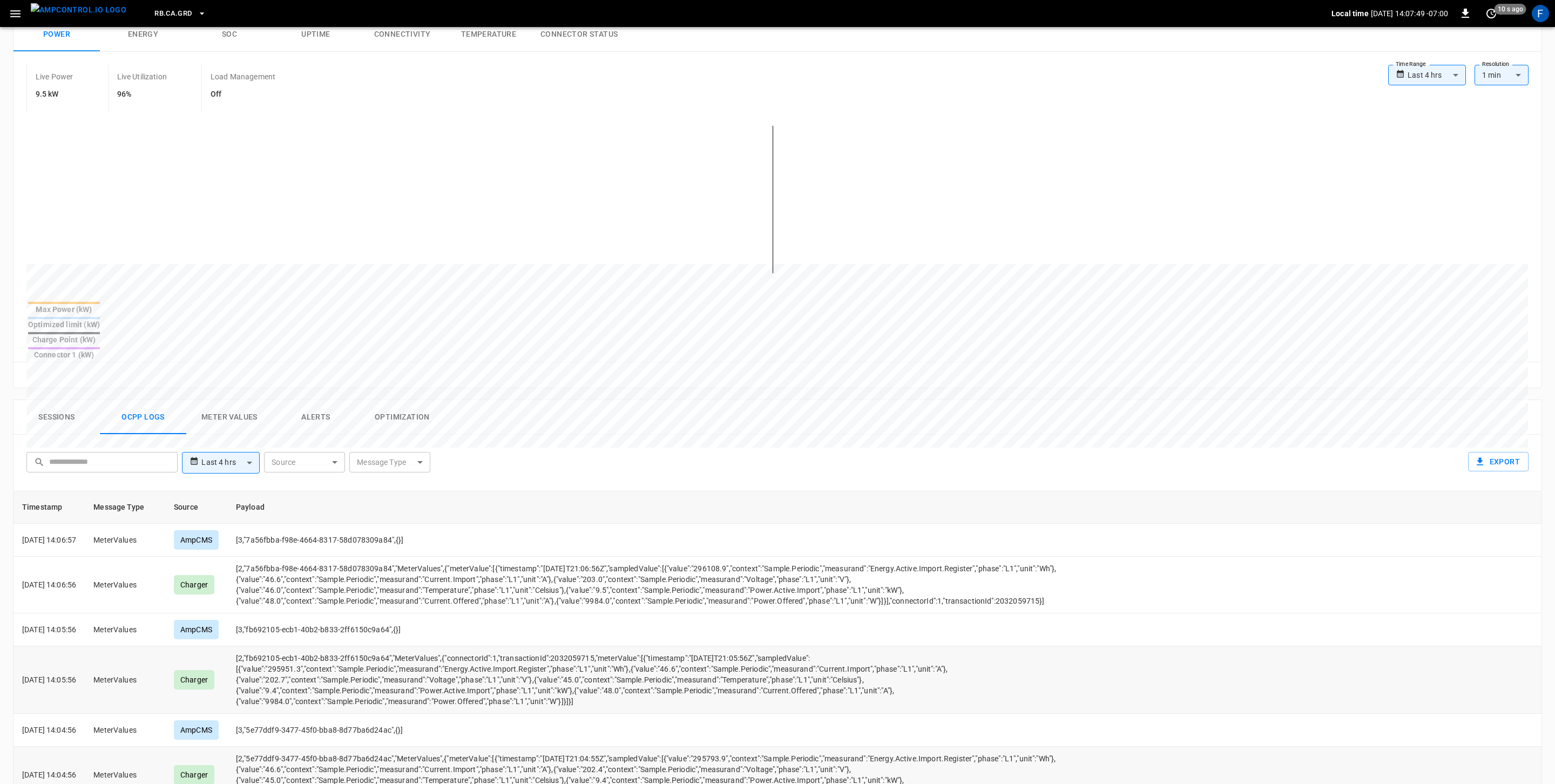
scroll to position [0, 0]
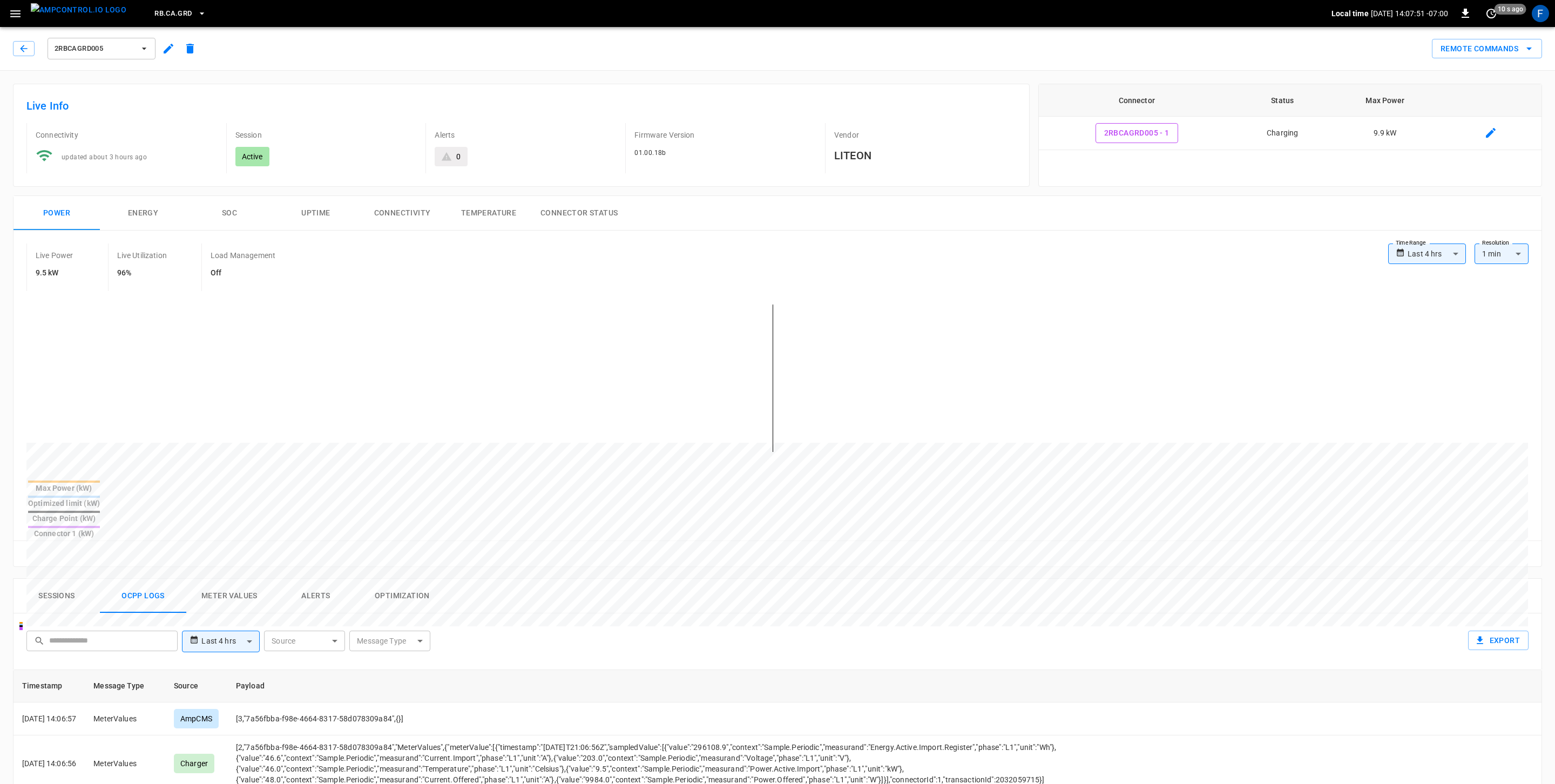
click at [127, 48] on span "2RBCAGRD005" at bounding box center [94, 49] width 80 height 13
click at [268, 338] on div at bounding box center [778, 392] width 1555 height 784
click at [24, 41] on button "button" at bounding box center [23, 49] width 21 height 15
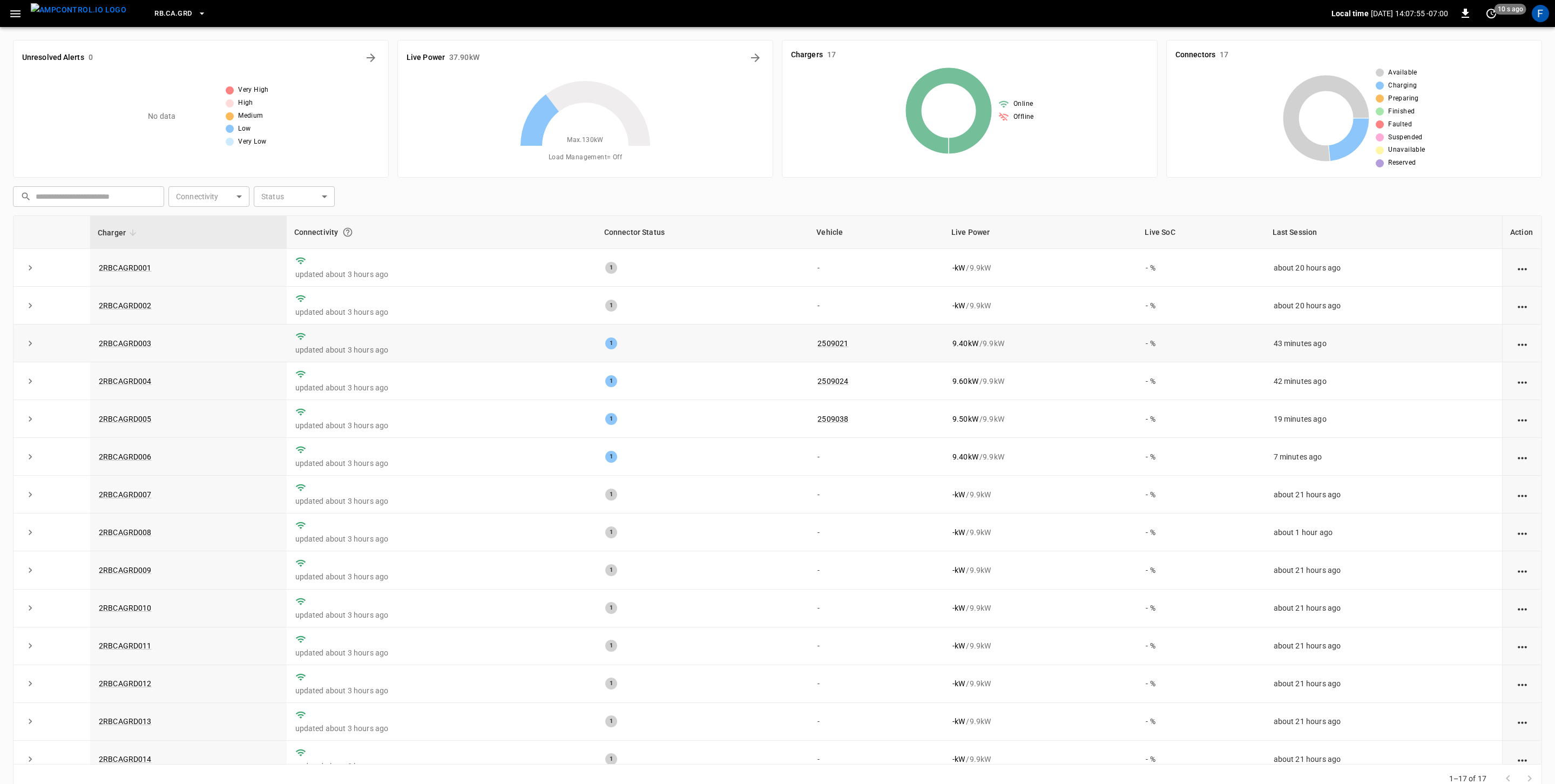
click at [152, 336] on td "2RBCAGRD003" at bounding box center [188, 343] width 197 height 38
click at [141, 340] on link "2RBCAGRD003" at bounding box center [125, 343] width 57 height 13
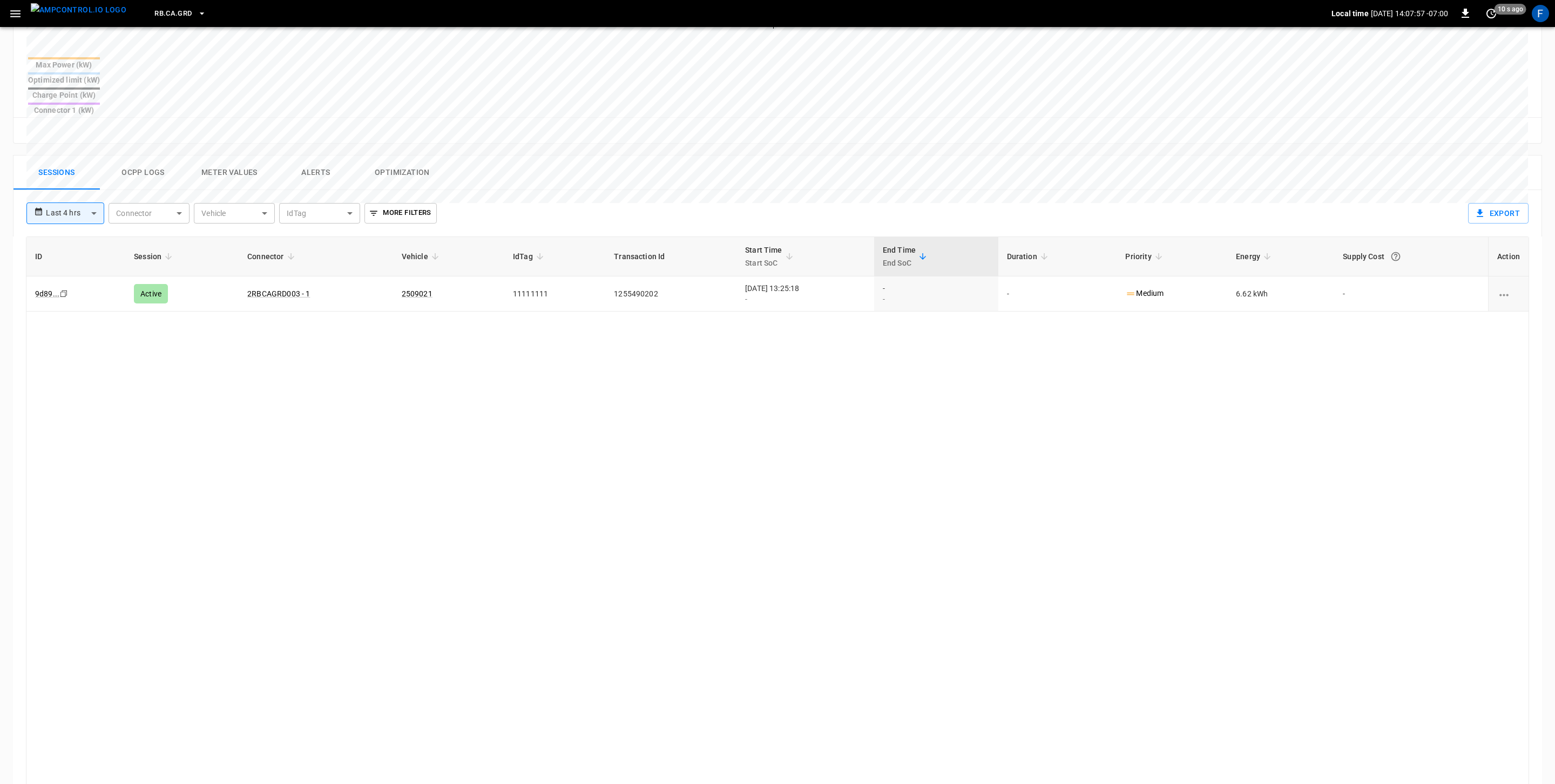
scroll to position [431, 0]
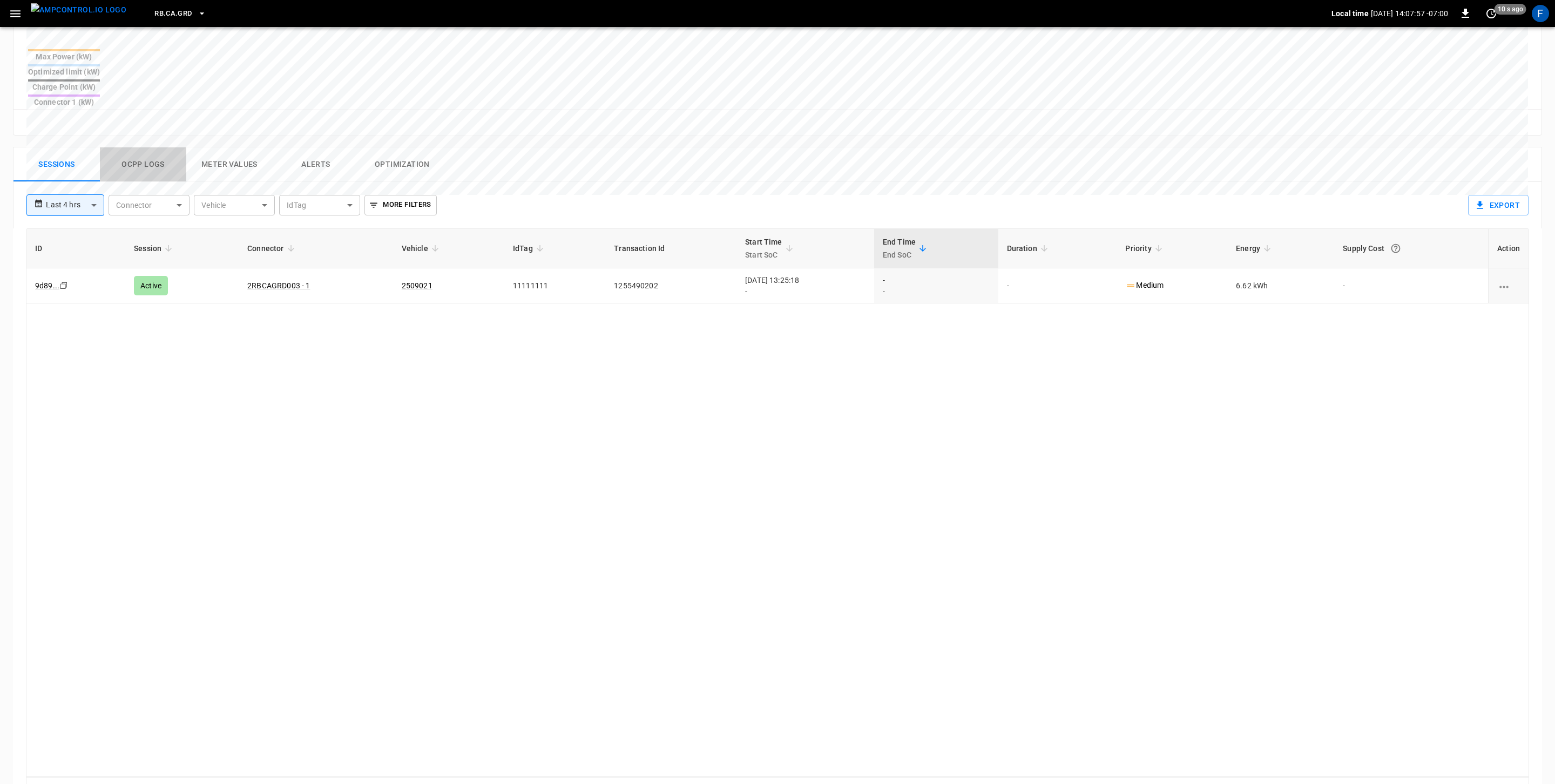
click at [168, 147] on button "Ocpp logs" at bounding box center [143, 164] width 86 height 34
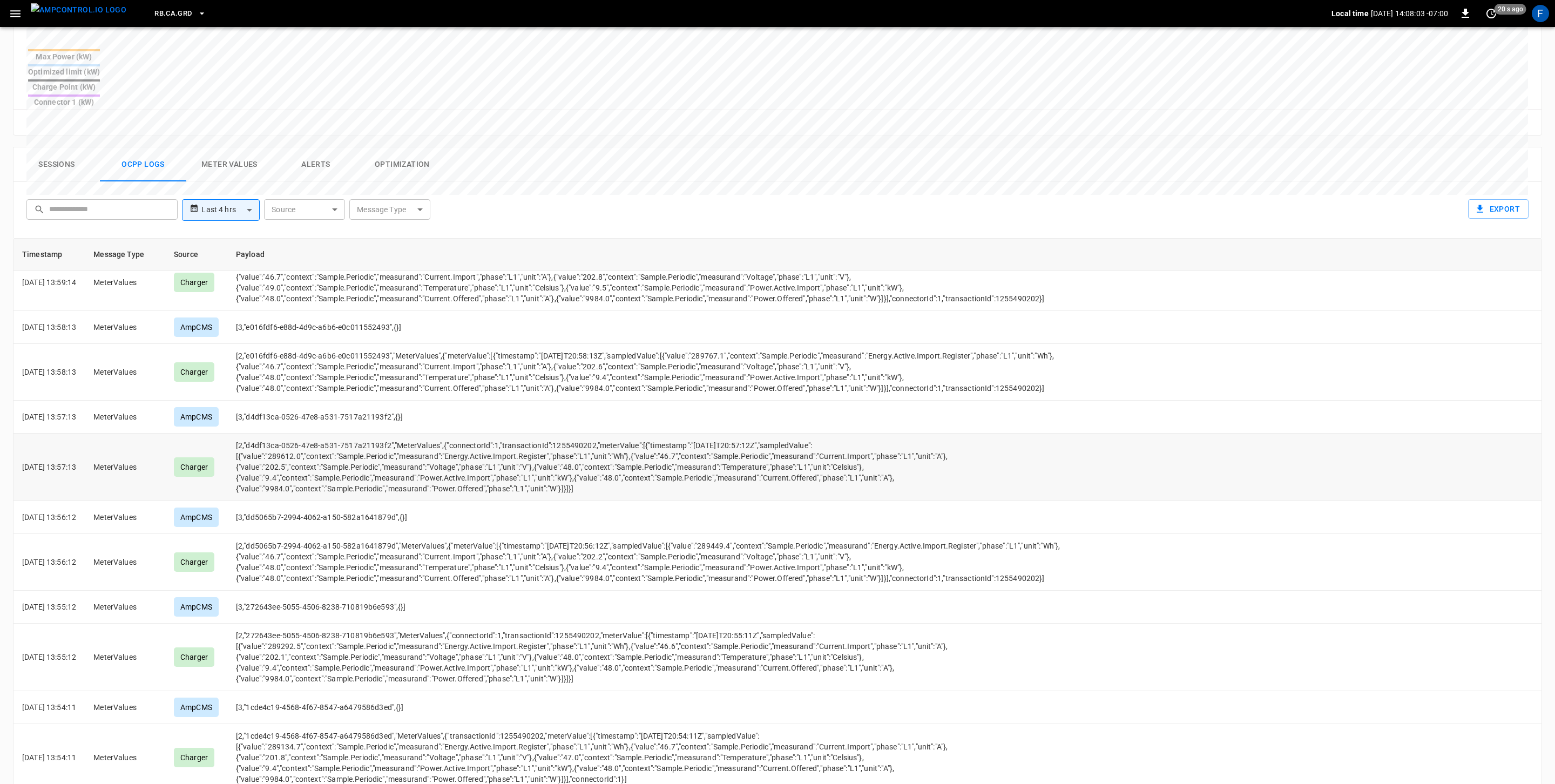
scroll to position [822, 0]
click at [398, 165] on body "**********" at bounding box center [778, 199] width 1555 height 1260
click at [405, 299] on li "MeterValues" at bounding box center [390, 304] width 140 height 29
type input "**********"
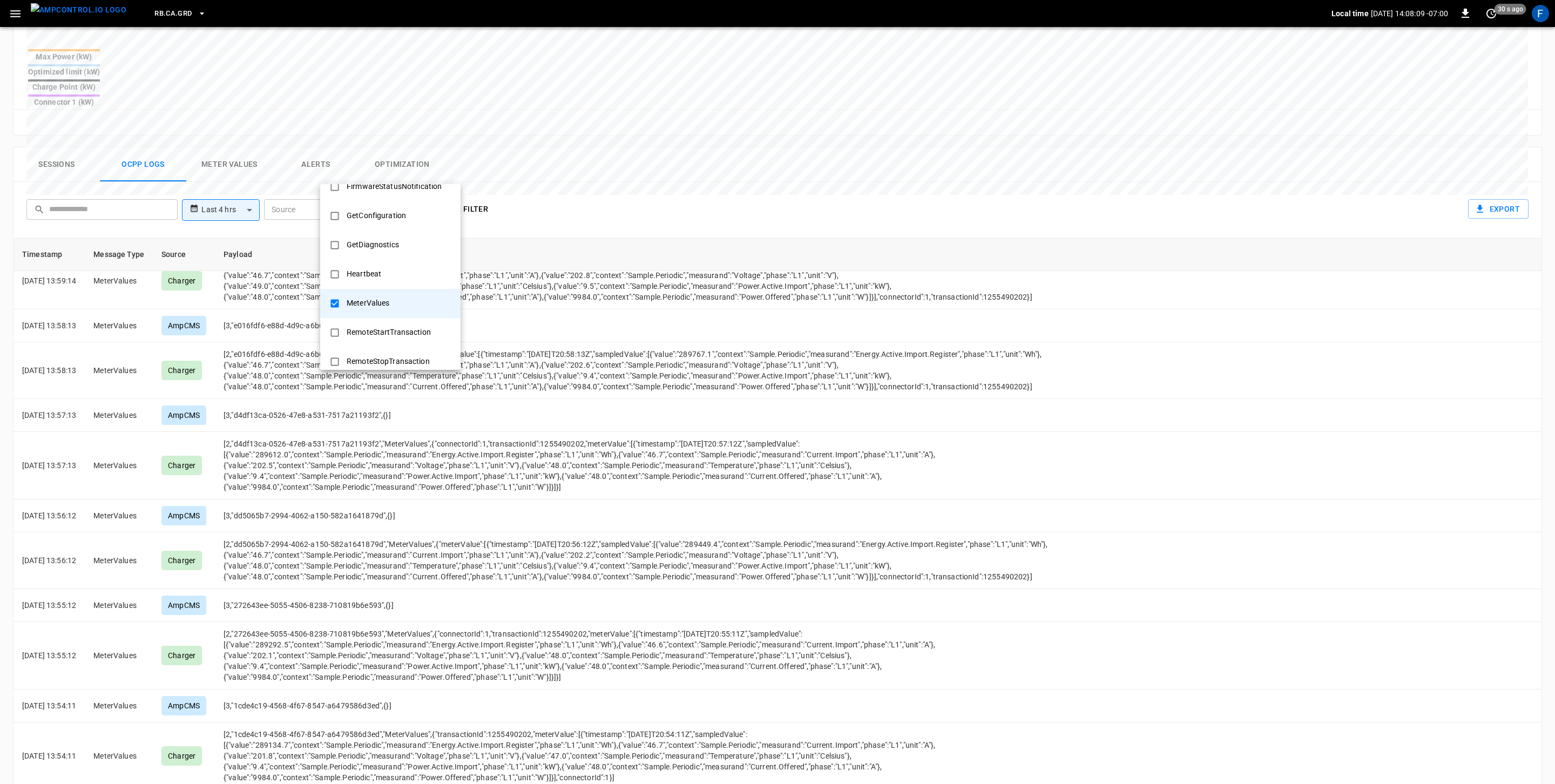
click at [219, 452] on div at bounding box center [778, 392] width 1555 height 784
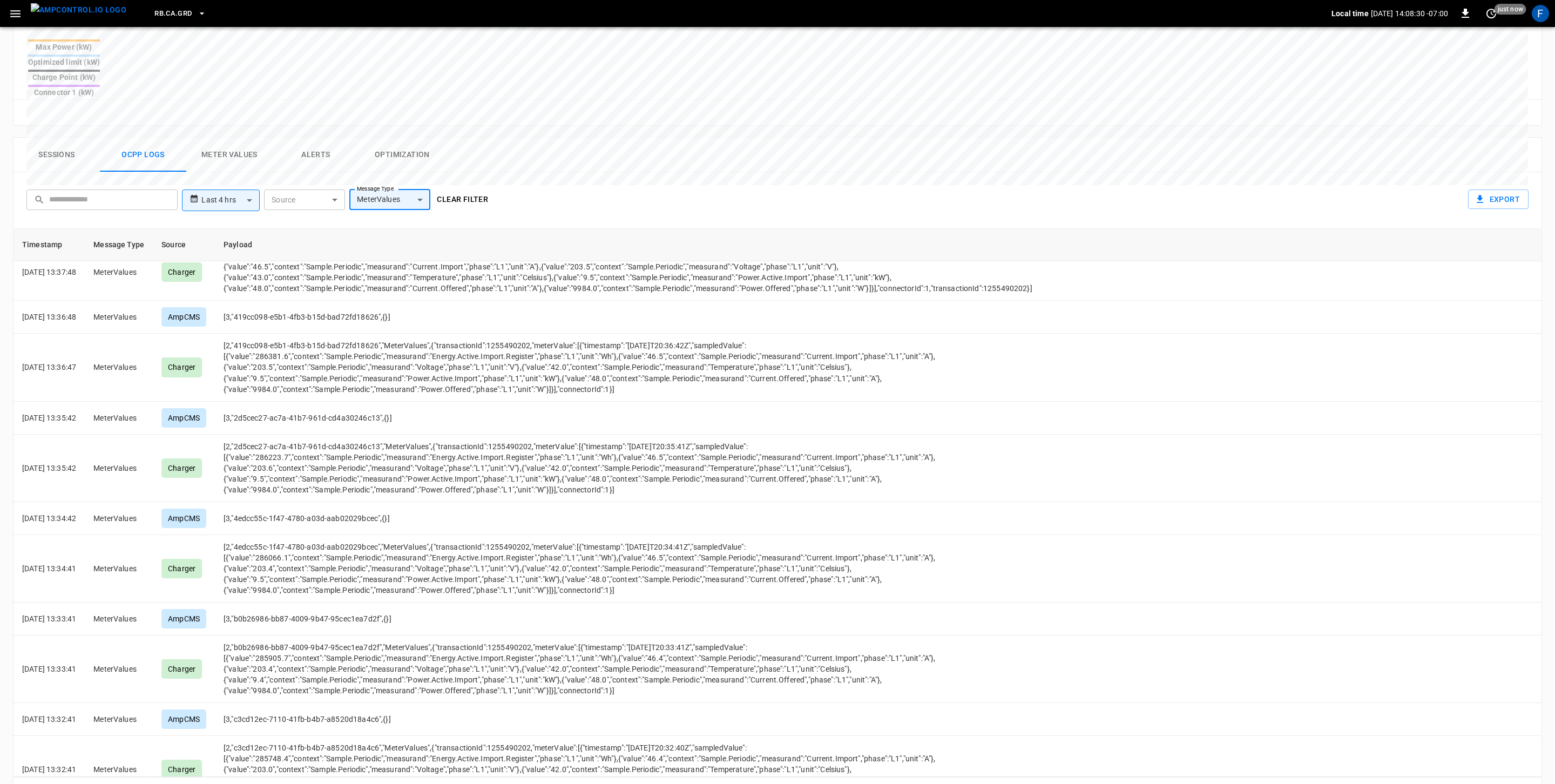
scroll to position [0, 0]
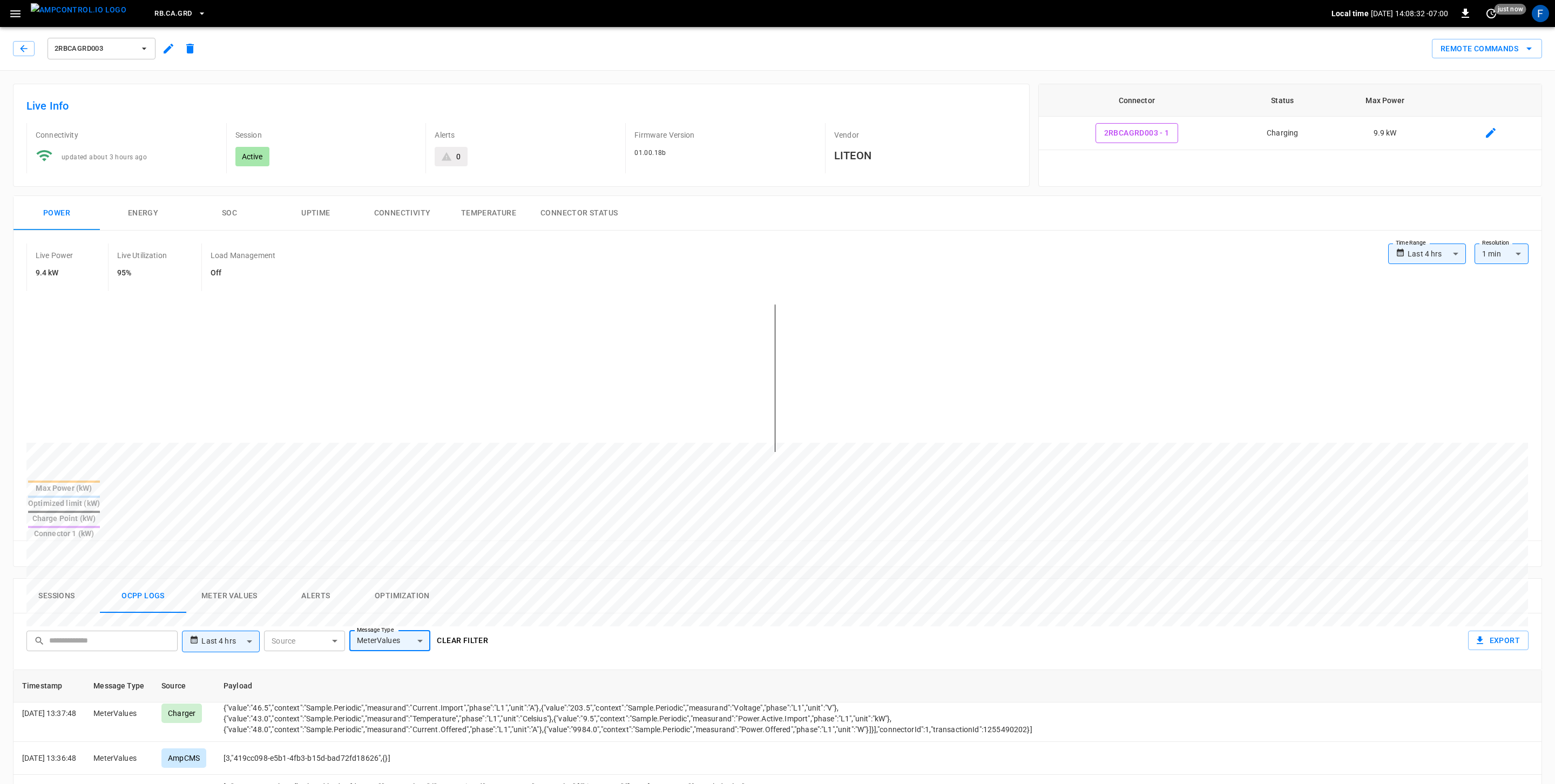
click at [168, 58] on div "2RBCAGRD003" at bounding box center [107, 49] width 188 height 26
click at [168, 58] on button "button" at bounding box center [168, 48] width 21 height 20
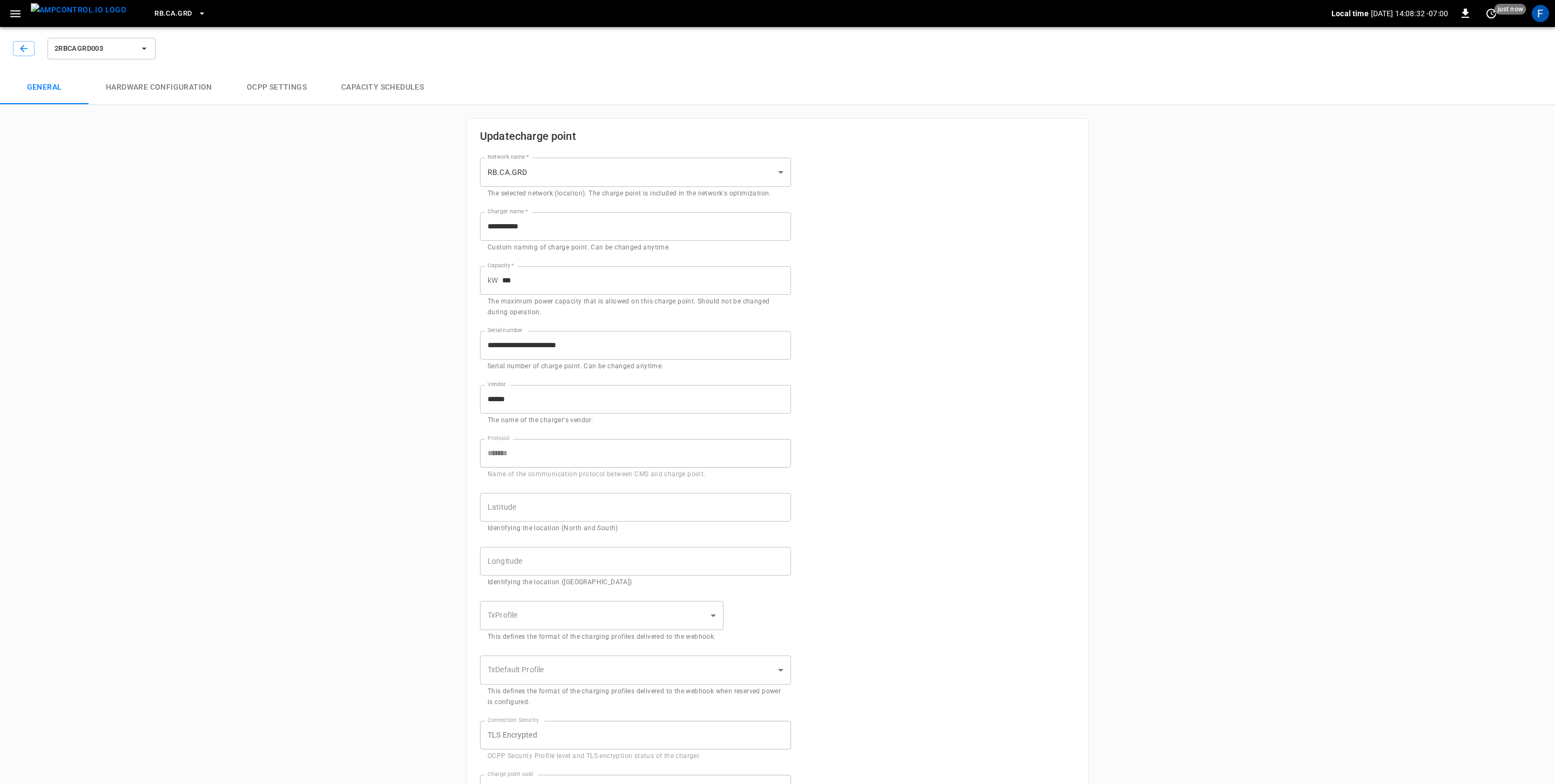
type input "**********"
click at [190, 85] on button "Hardware configuration" at bounding box center [159, 87] width 141 height 34
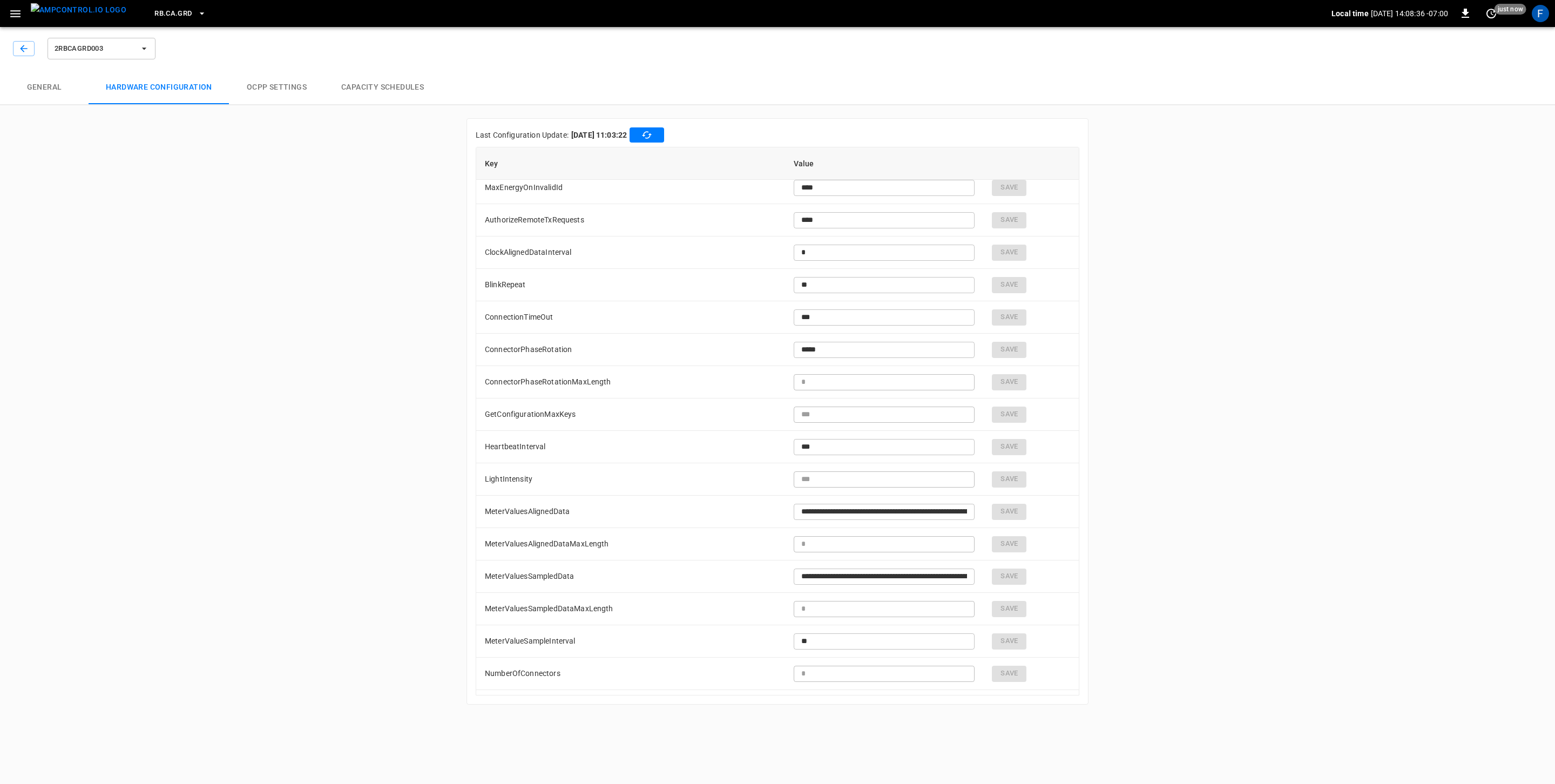
scroll to position [502, 0]
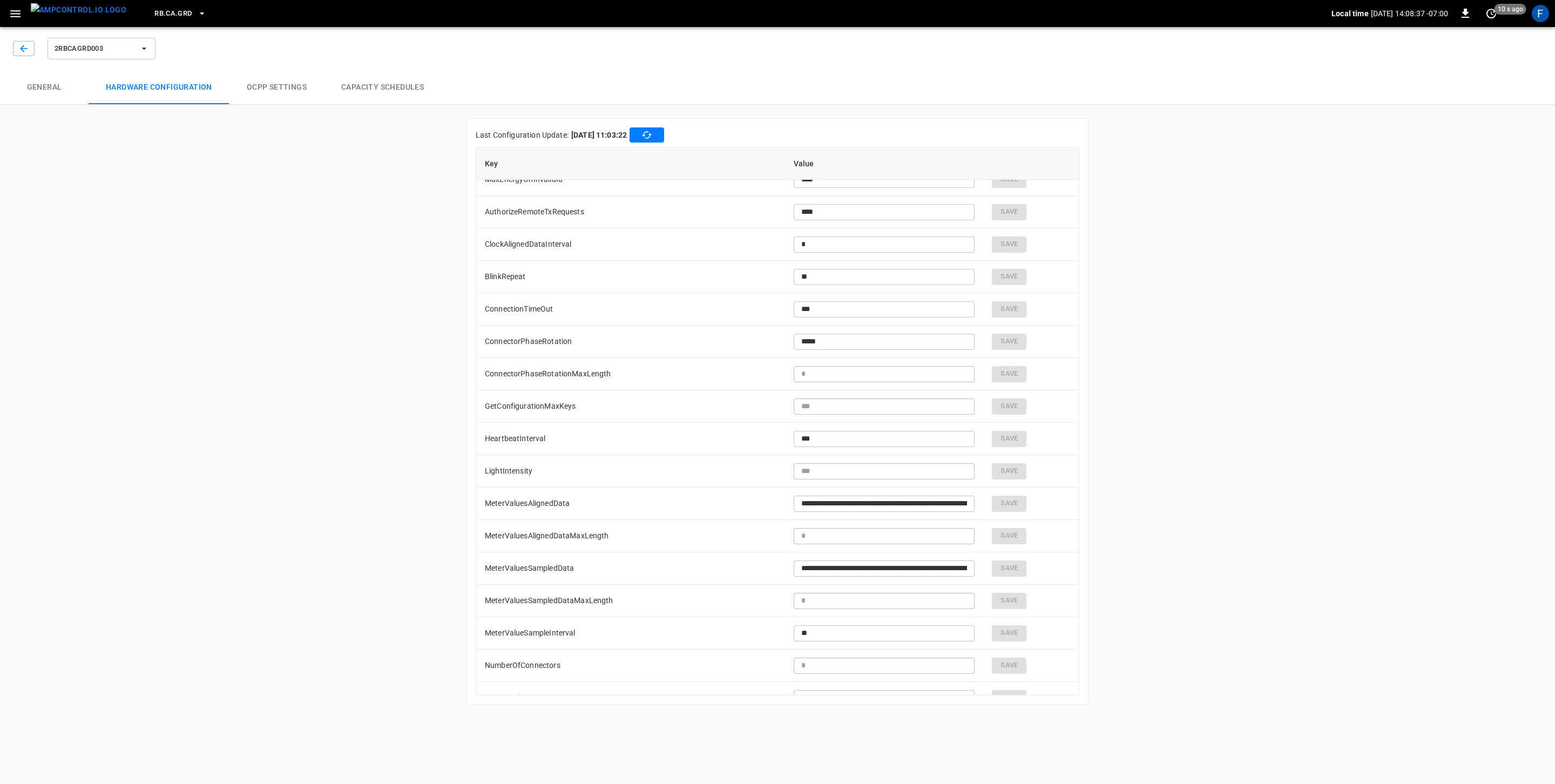
click at [148, 45] on icon "button" at bounding box center [144, 49] width 11 height 11
click at [141, 134] on li "2RBCAGRD004 dd88 ..." at bounding box center [128, 133] width 162 height 26
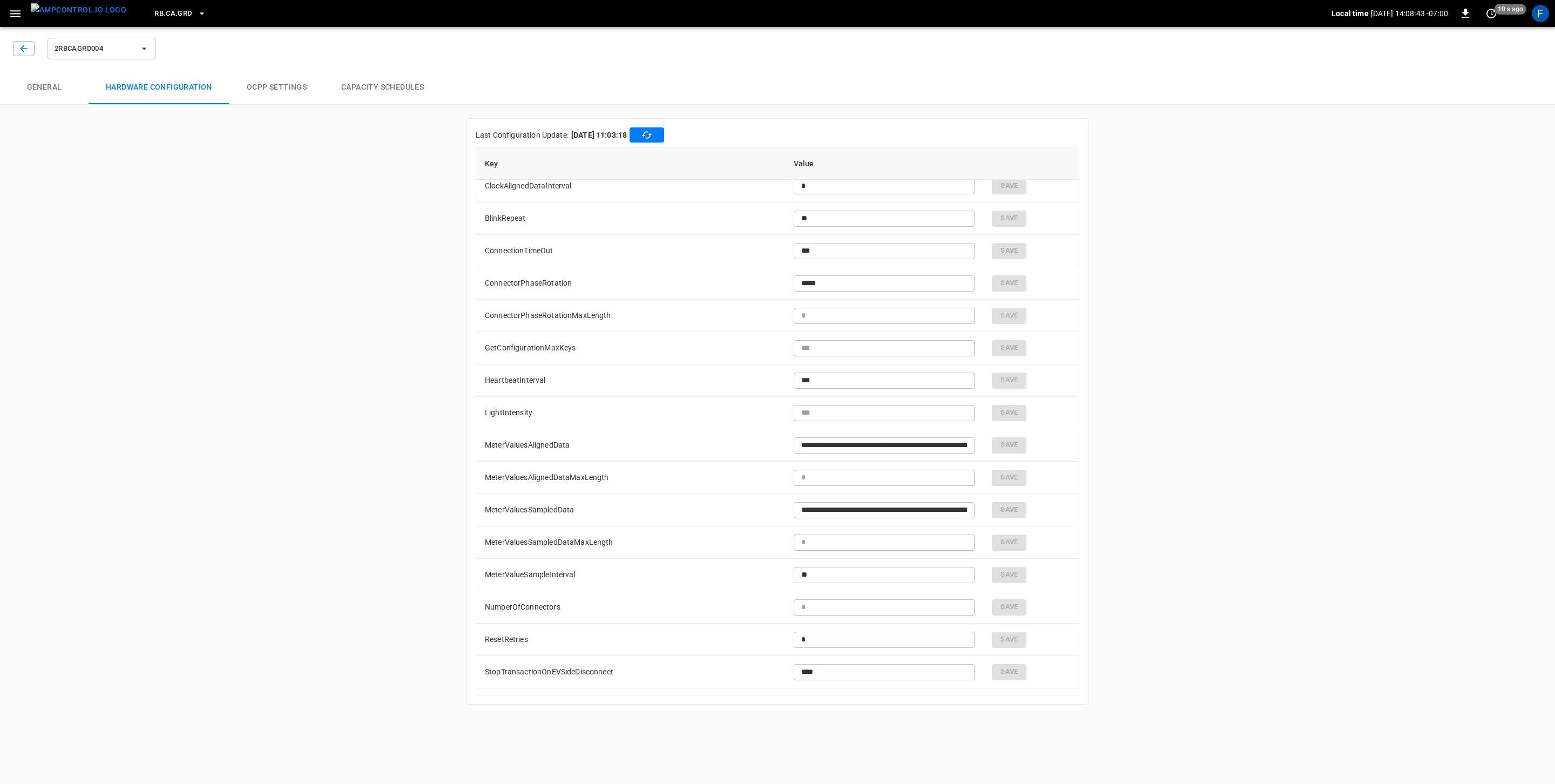
scroll to position [569, 0]
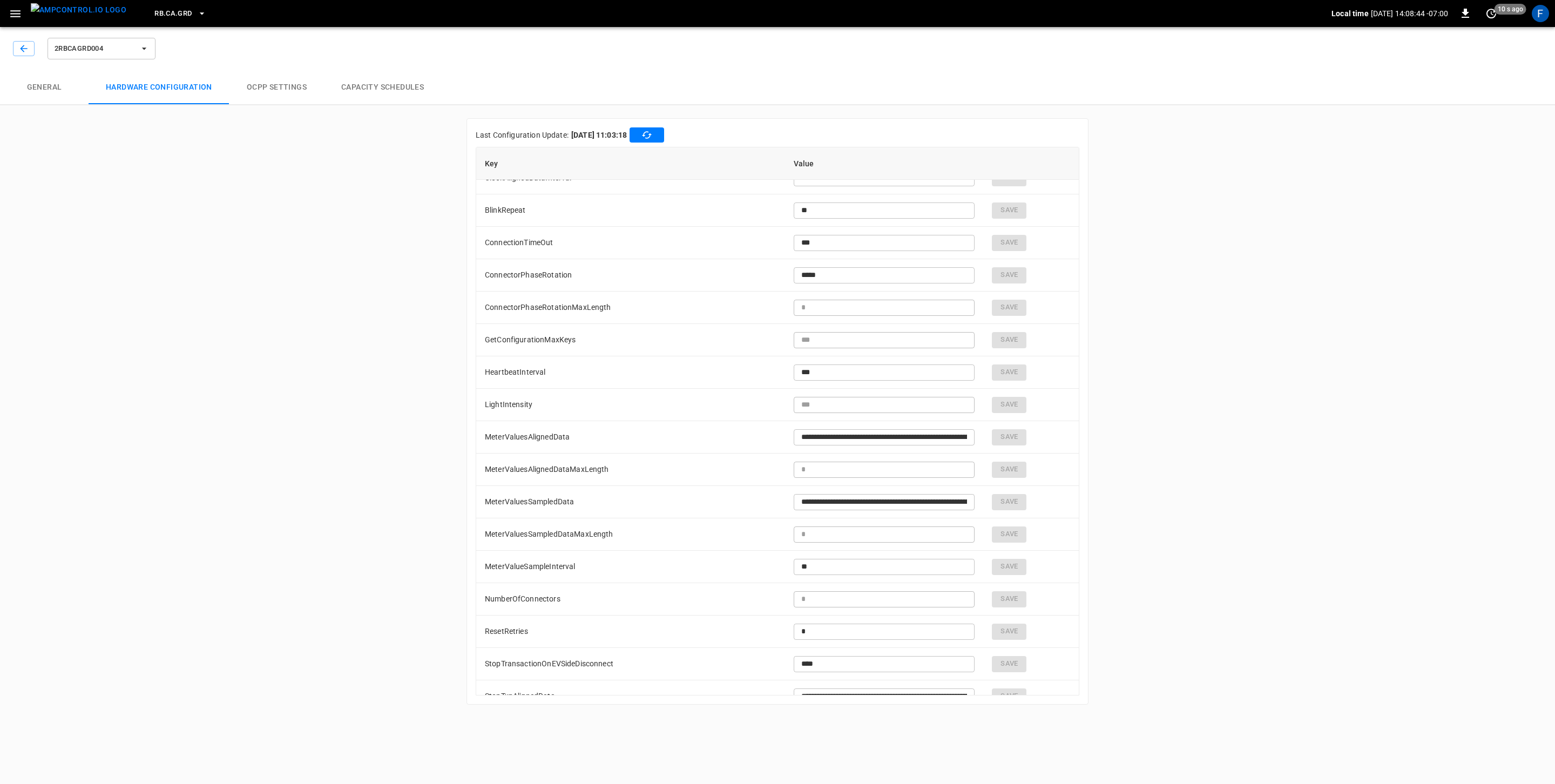
click at [111, 47] on span "2RBCAGRD004" at bounding box center [94, 49] width 80 height 13
click at [127, 130] on li "2RBCAGRD005 9aa4 ..." at bounding box center [128, 133] width 162 height 26
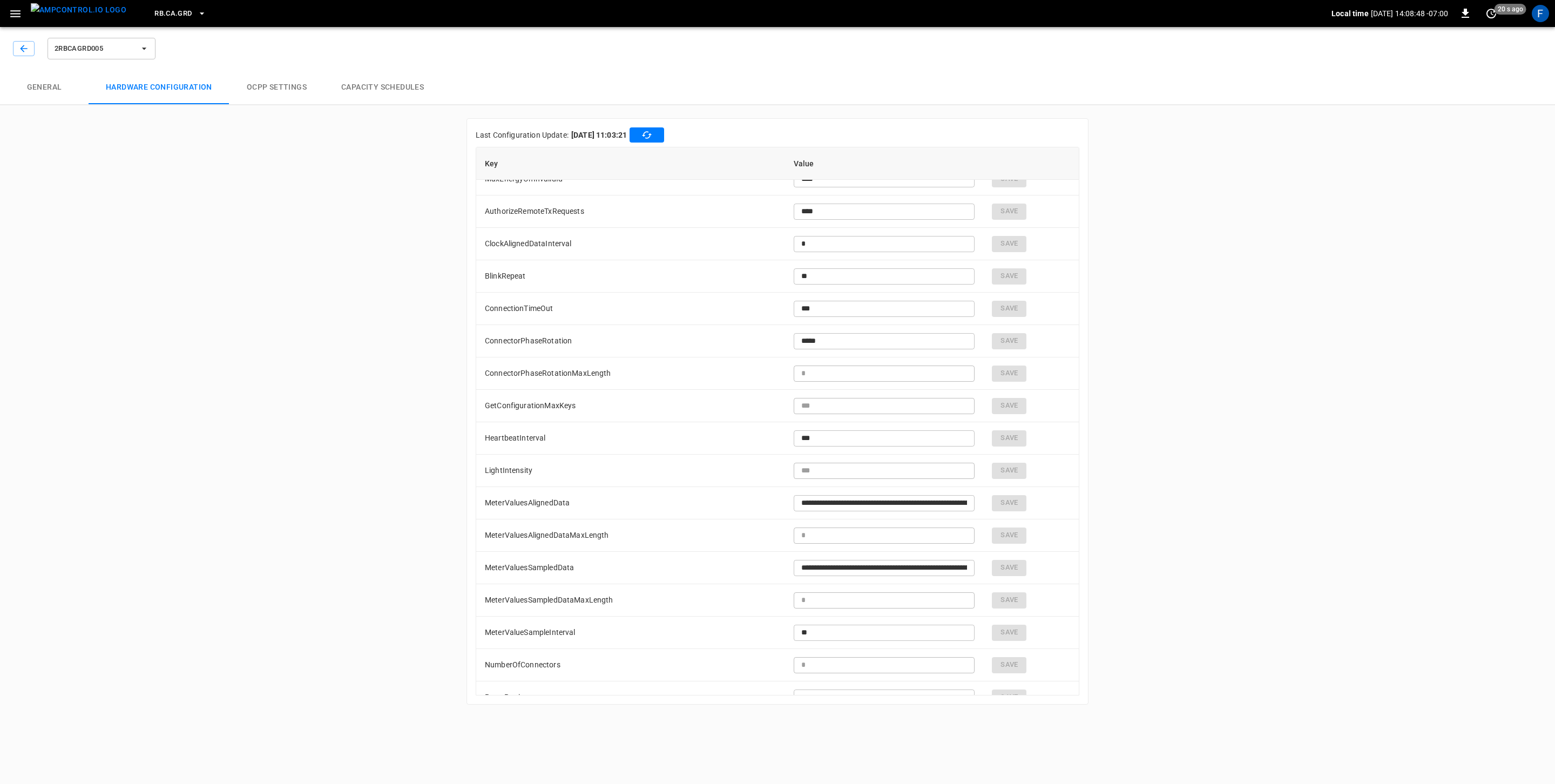
scroll to position [614, 0]
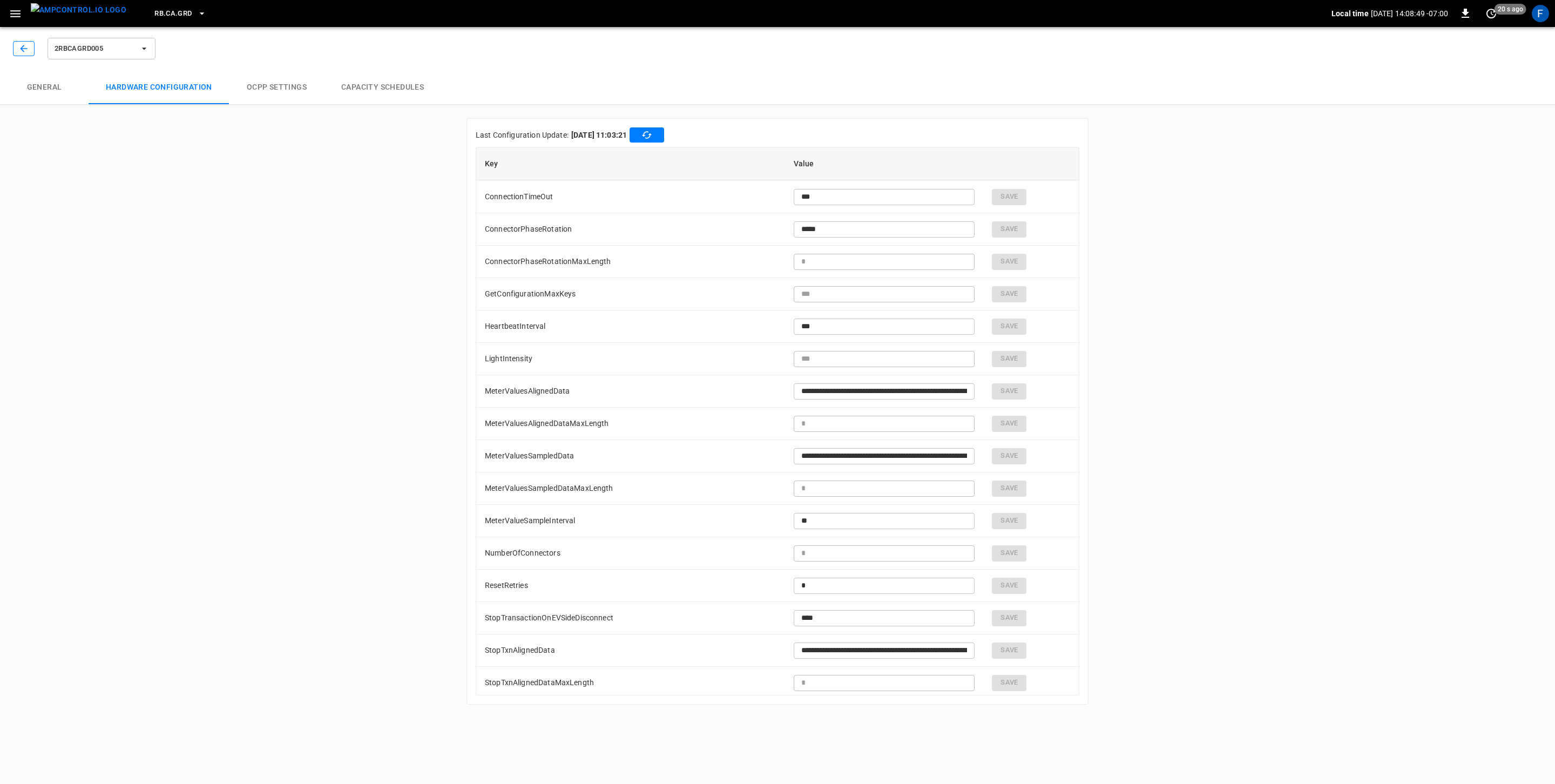
click at [25, 50] on icon "button" at bounding box center [23, 49] width 11 height 11
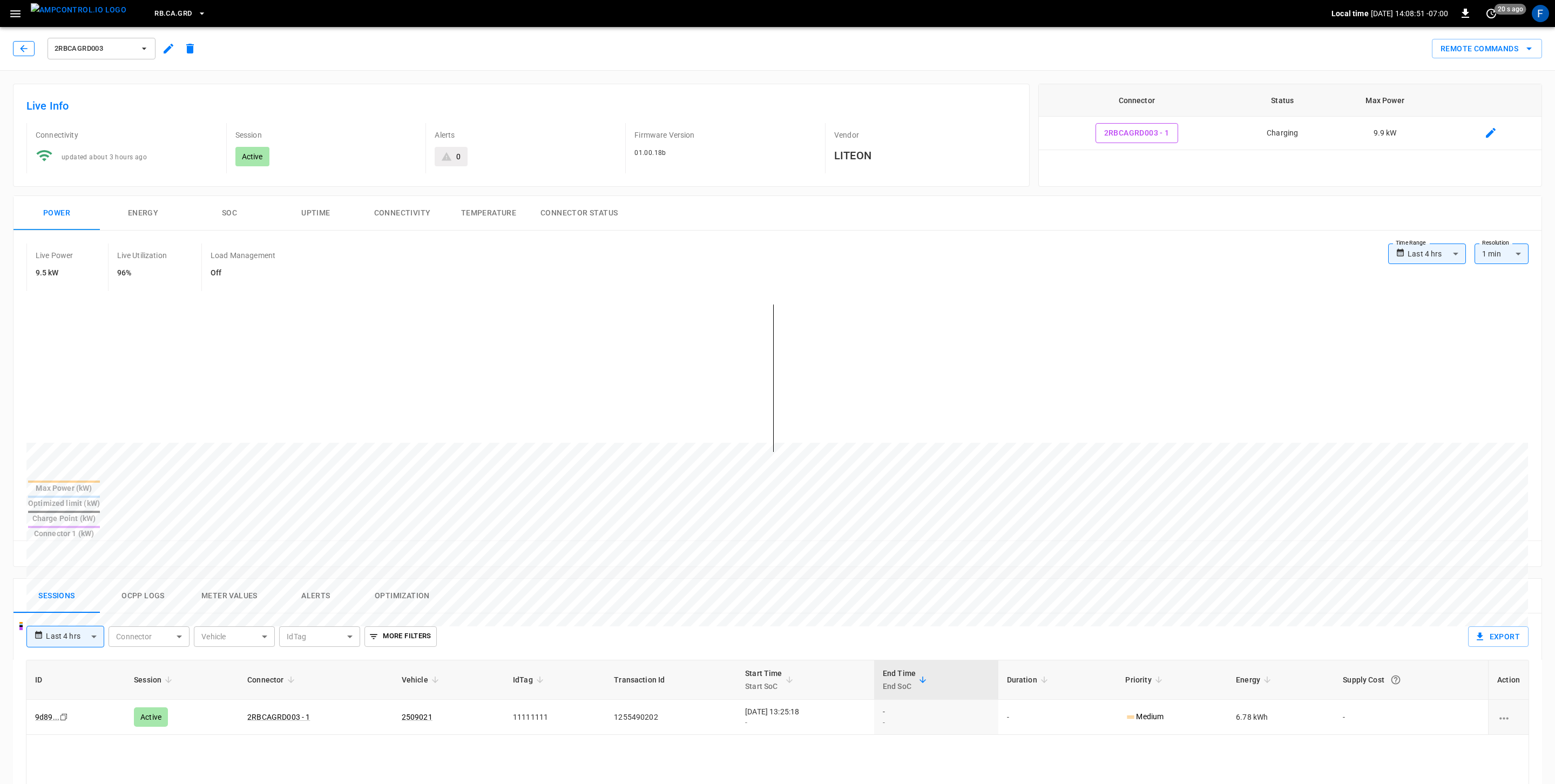
click at [23, 52] on icon "button" at bounding box center [23, 49] width 11 height 11
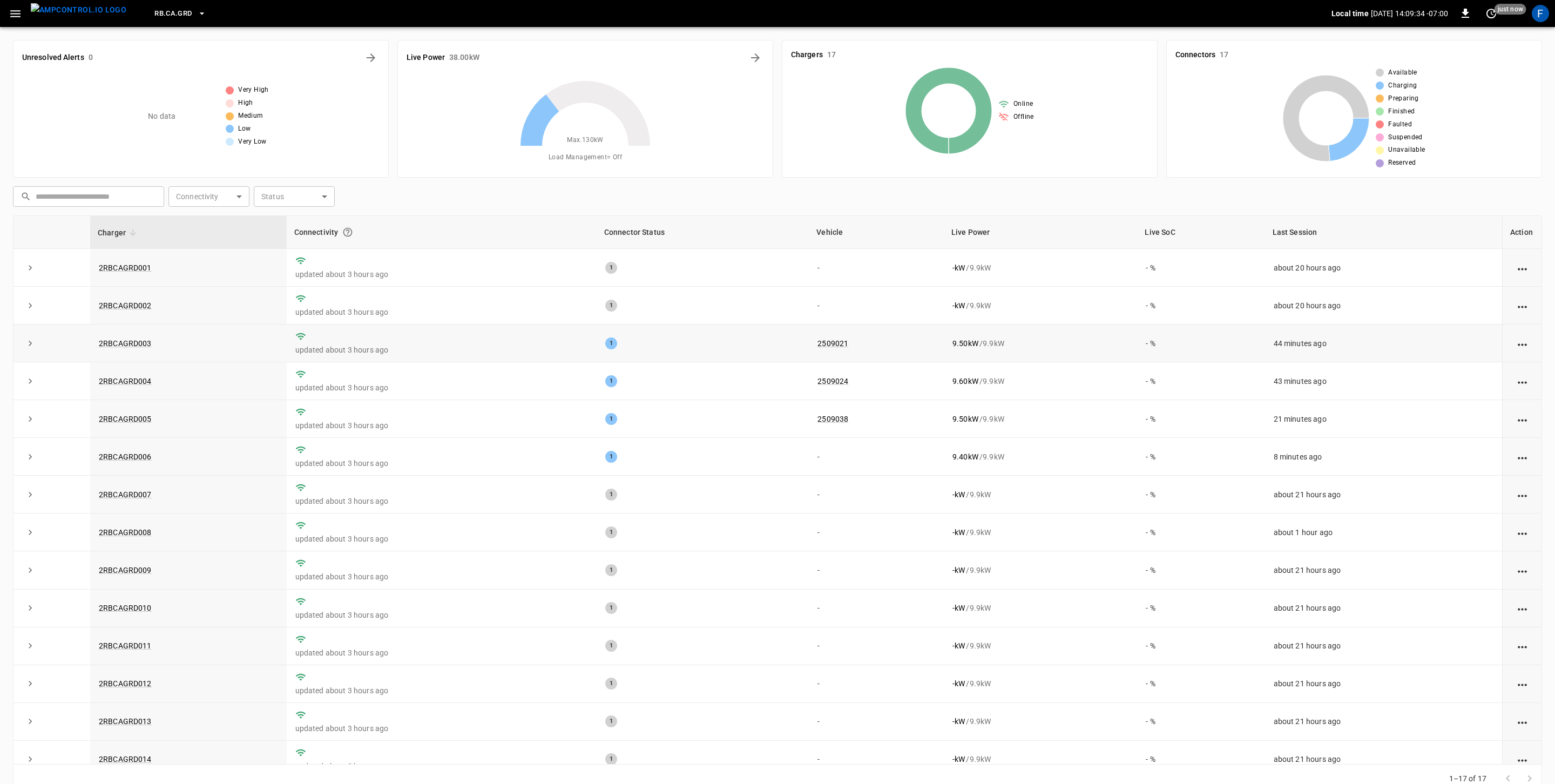
click at [145, 334] on td "2RBCAGRD003" at bounding box center [188, 343] width 197 height 38
click at [142, 346] on link "2RBCAGRD003" at bounding box center [125, 343] width 57 height 13
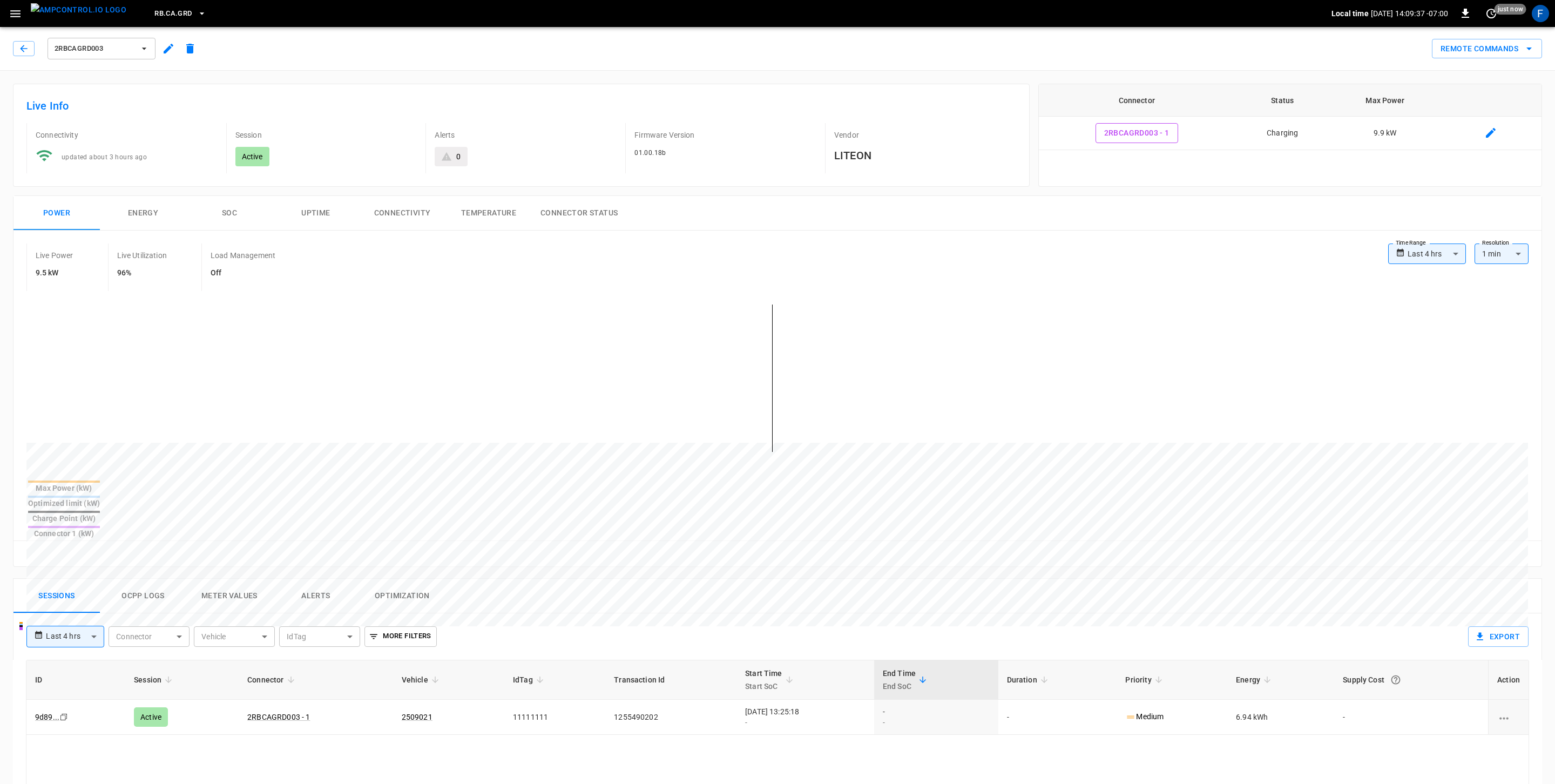
click at [134, 579] on button "Ocpp logs" at bounding box center [143, 596] width 86 height 34
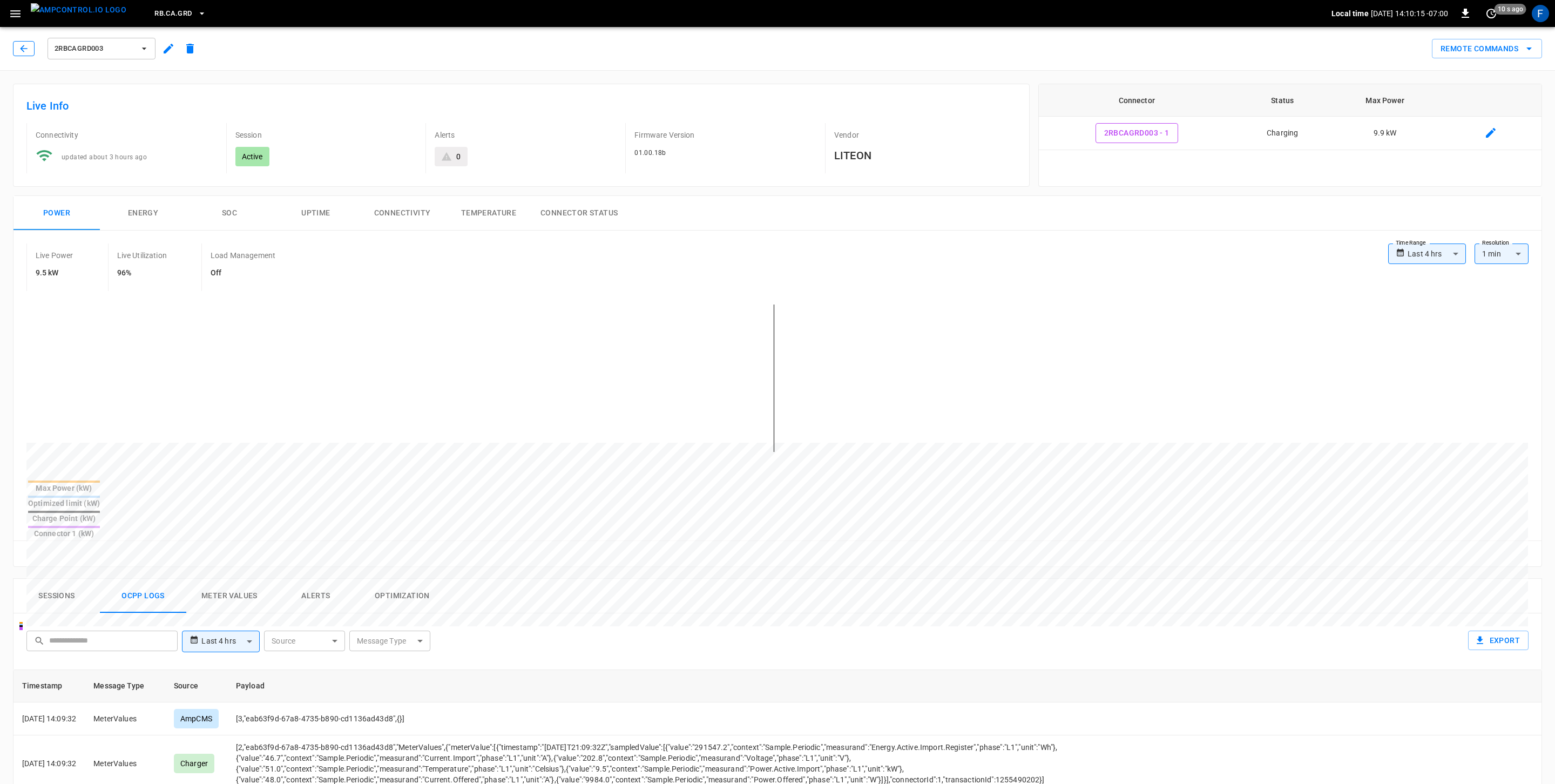
click at [30, 49] on button "button" at bounding box center [23, 49] width 21 height 15
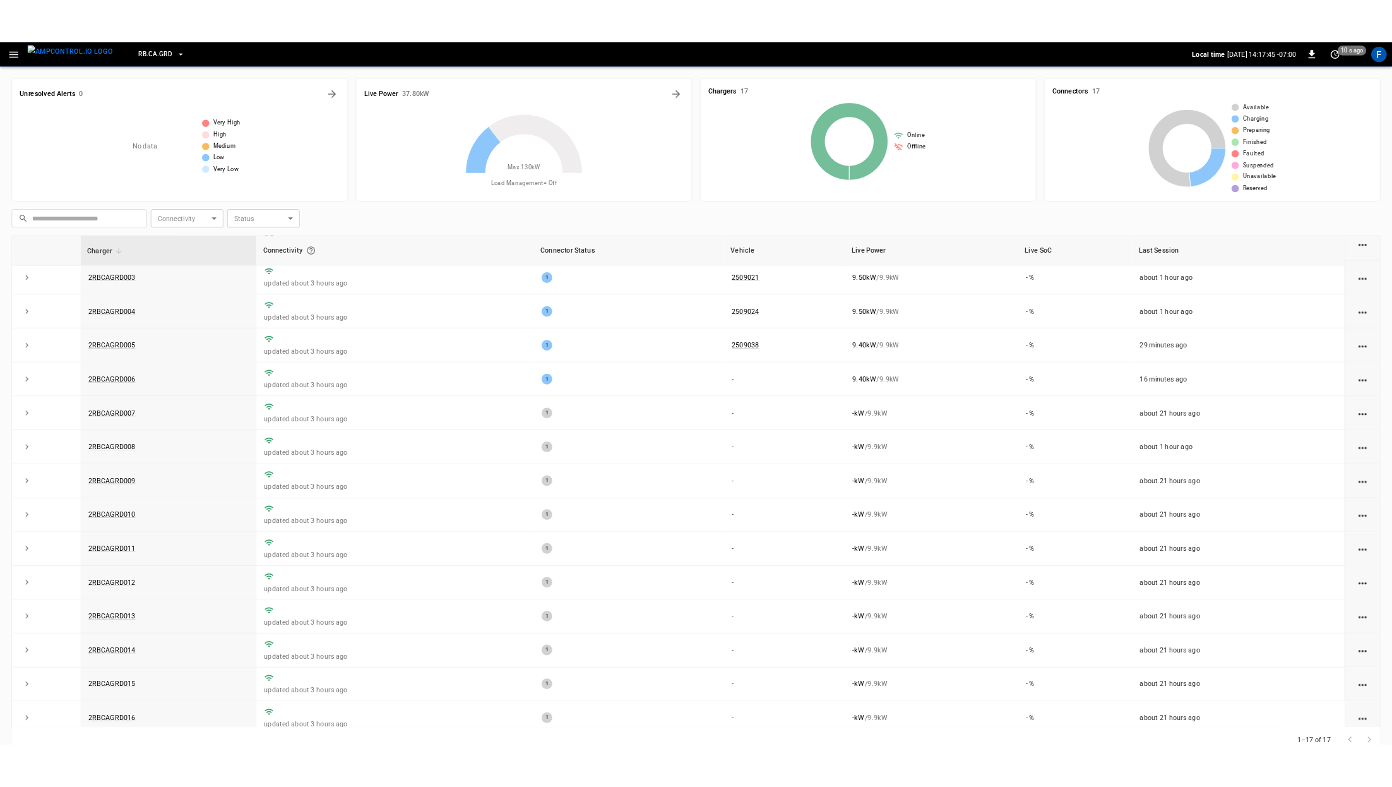
scroll to position [95, 0]
